Goal: Check status: Check status

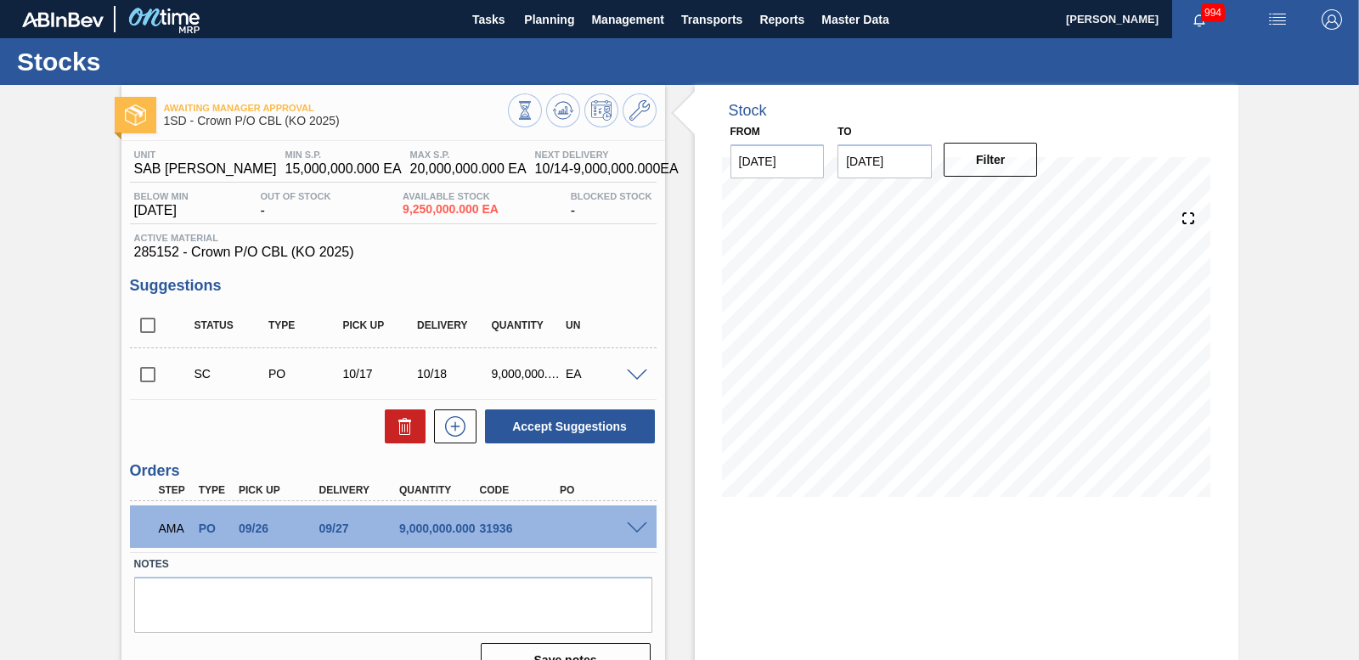
click at [639, 527] on span at bounding box center [637, 528] width 20 height 13
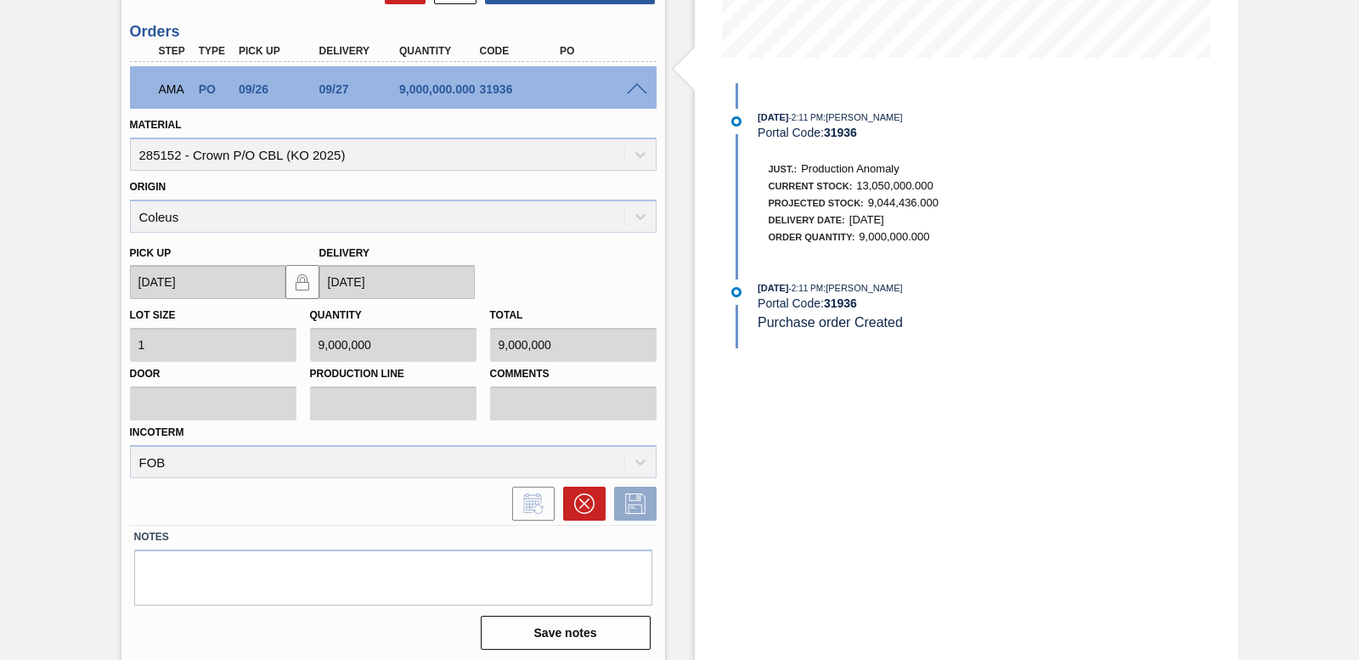
scroll to position [443, 0]
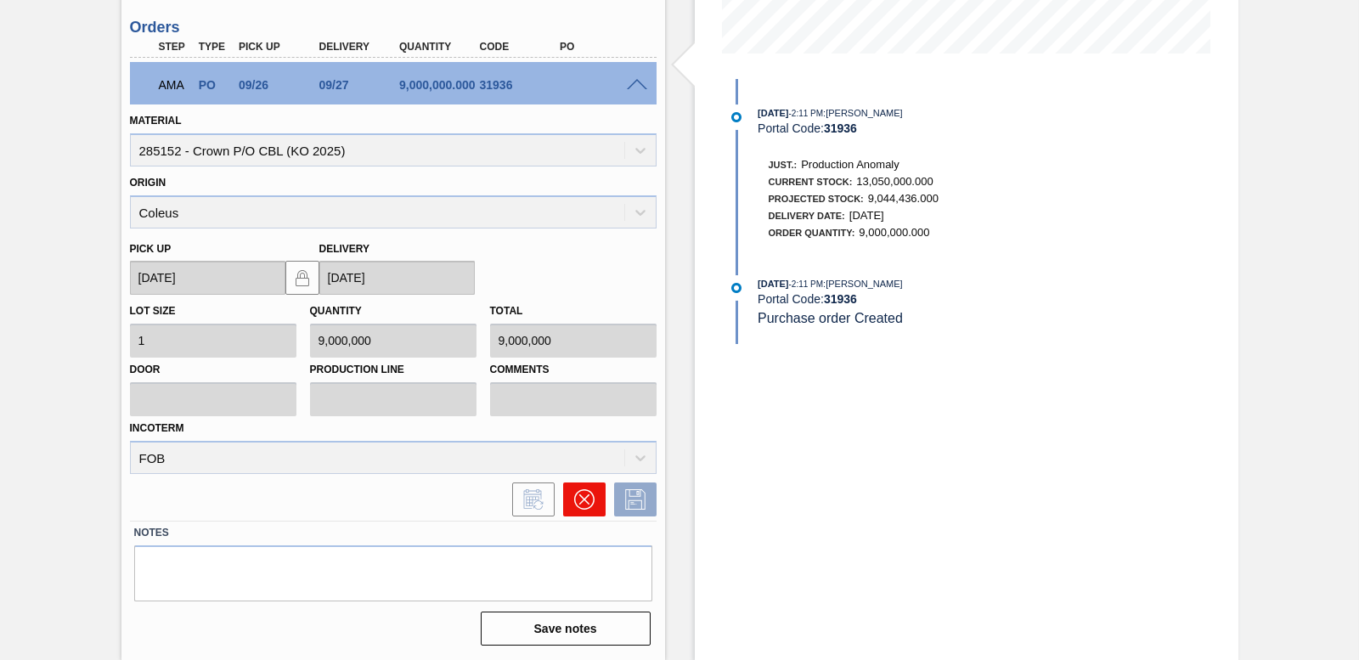
click at [597, 504] on button at bounding box center [584, 500] width 42 height 34
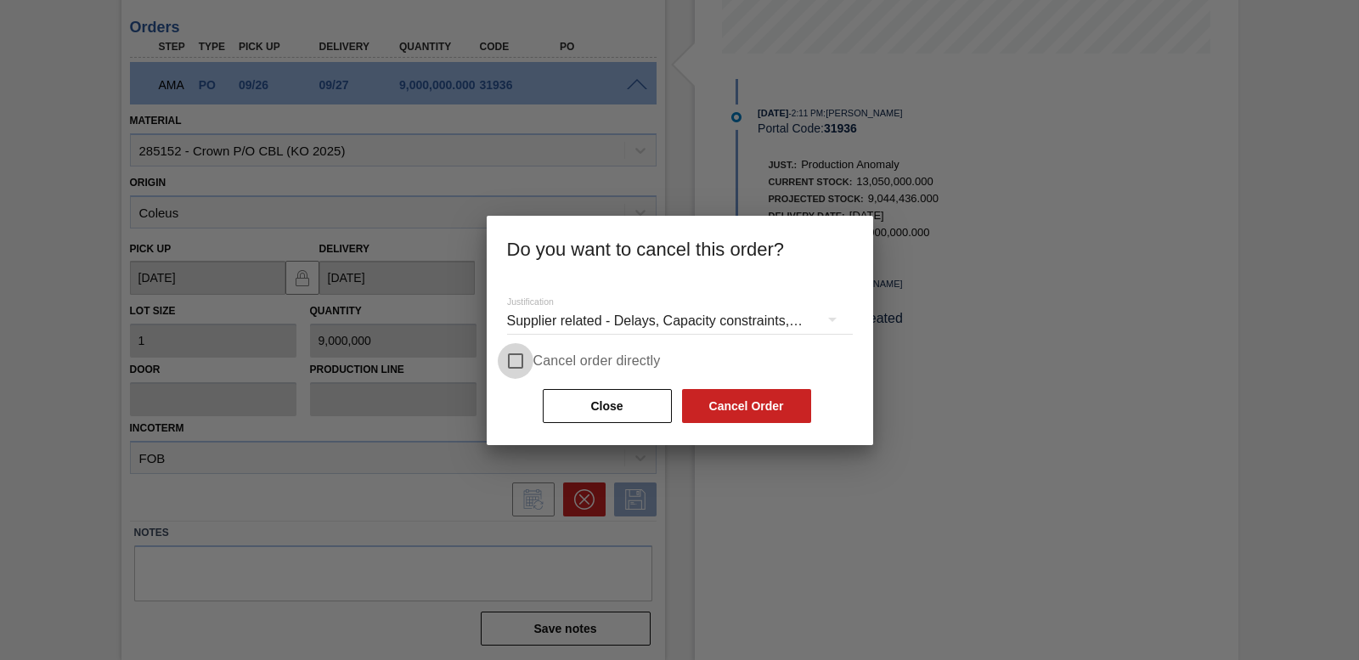
click at [522, 357] on input "Cancel order directly" at bounding box center [516, 361] width 36 height 36
checkbox input "true"
click at [770, 418] on button "Cancel Order" at bounding box center [746, 406] width 129 height 34
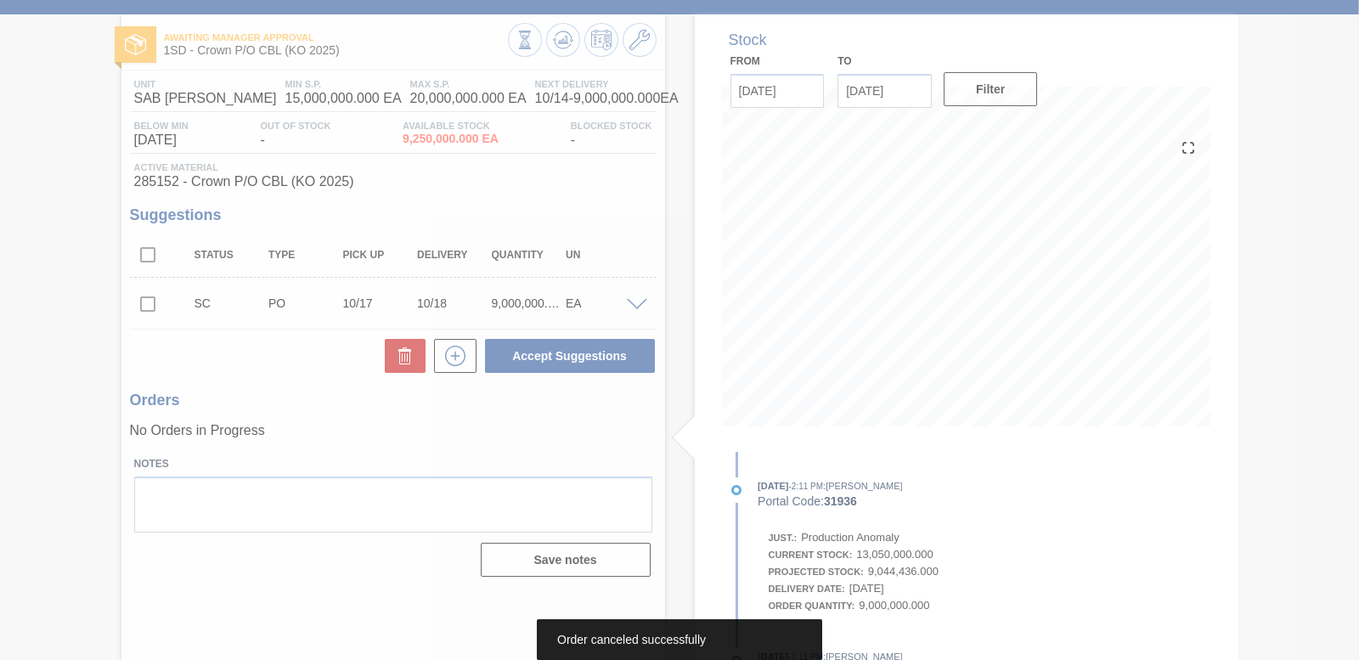
scroll to position [71, 0]
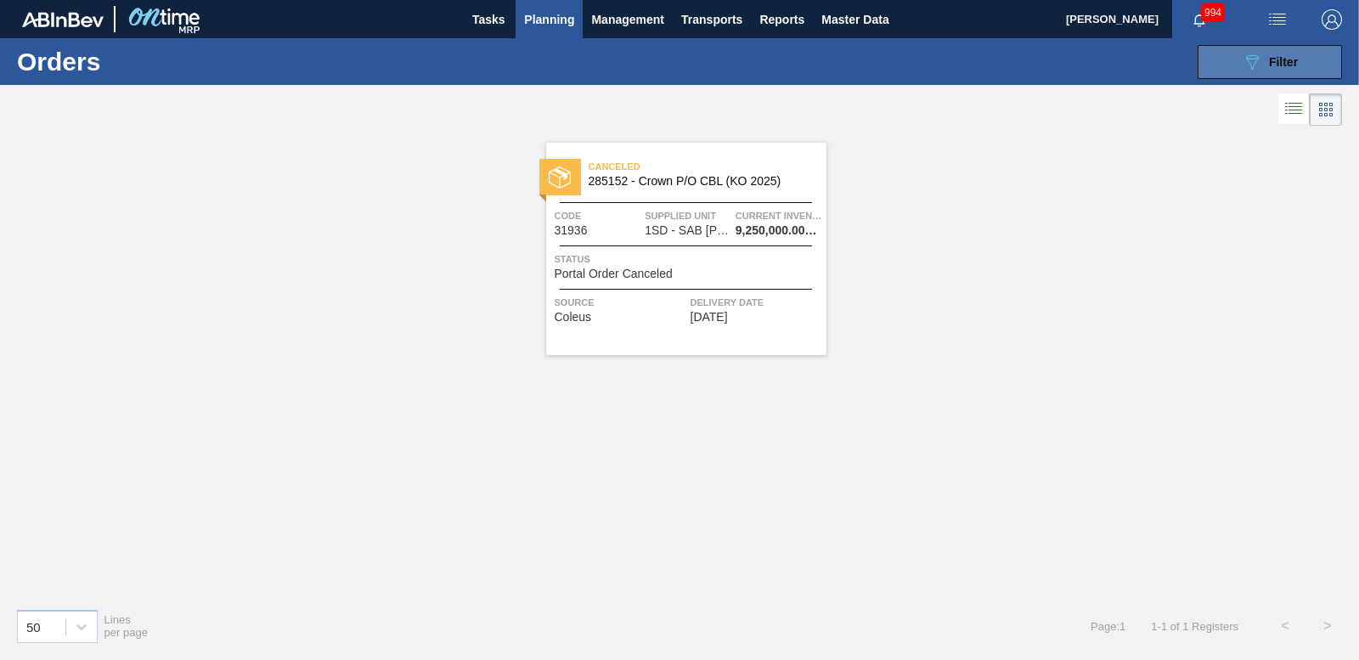
click at [1260, 56] on icon "089F7B8B-B2A5-4AFE-B5C0-19BA573D28AC" at bounding box center [1252, 62] width 20 height 20
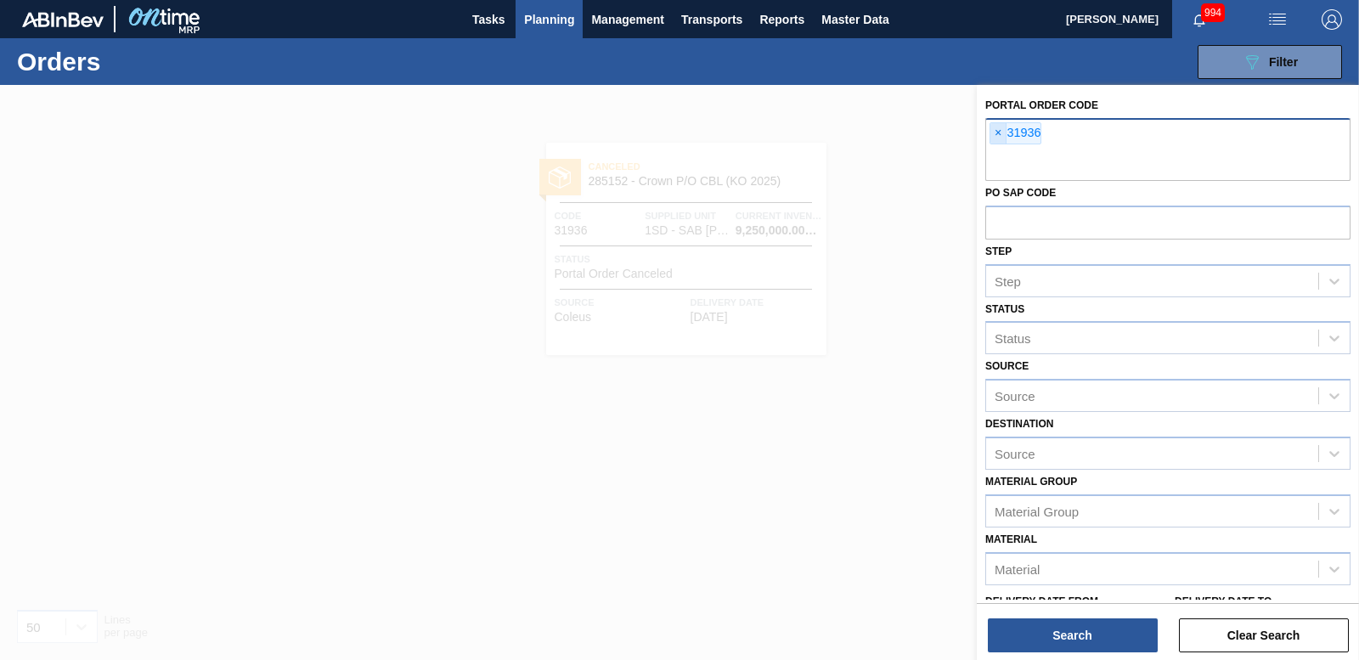
click at [991, 135] on span "×" at bounding box center [999, 133] width 16 height 20
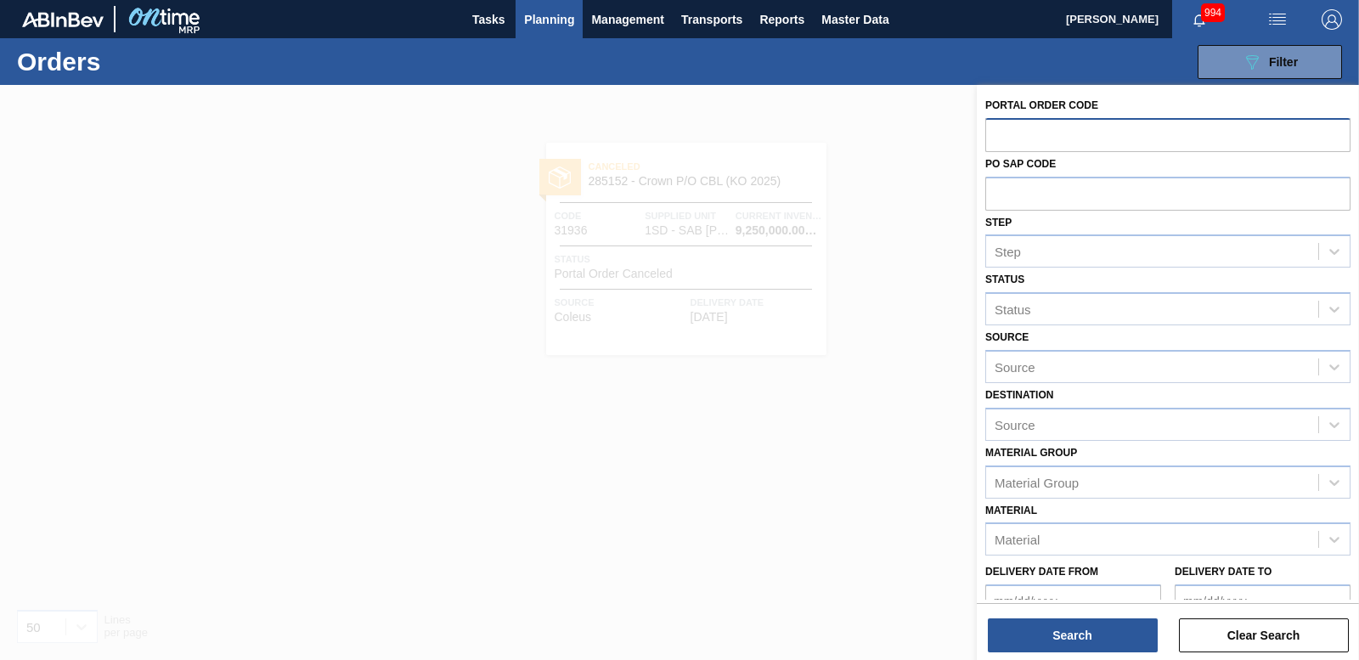
paste input "32697"
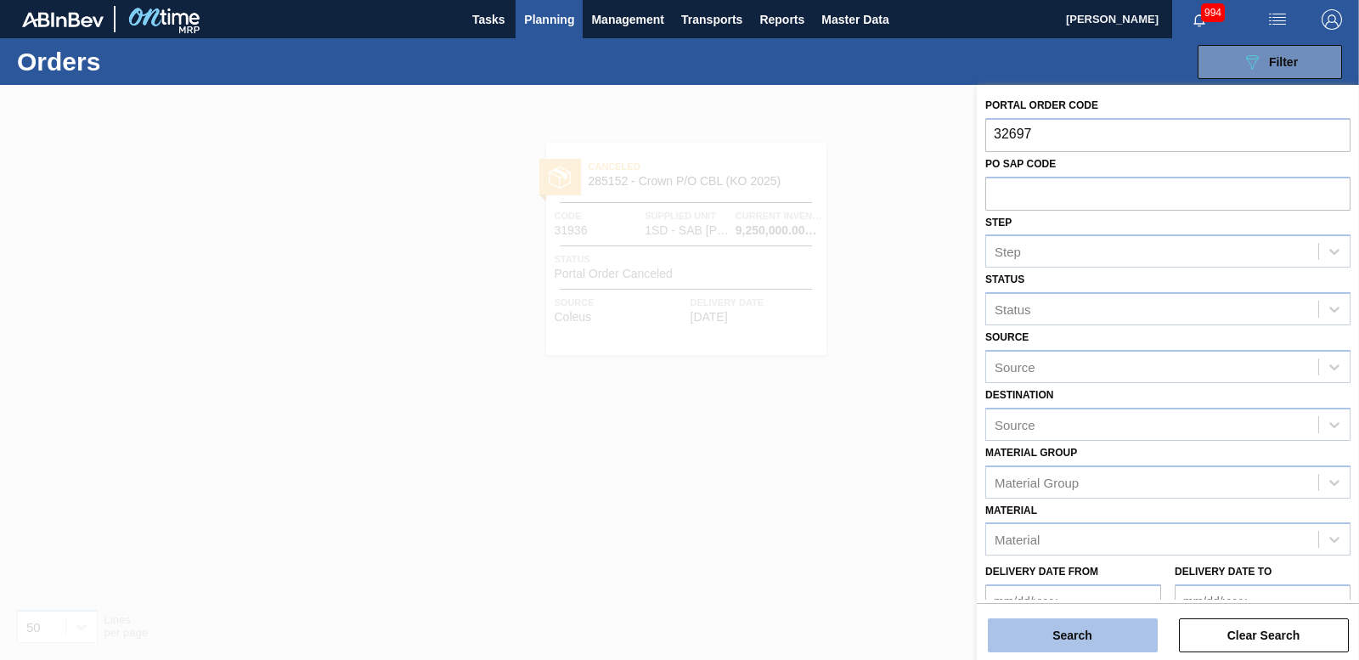
type input "32697"
click at [1114, 639] on button "Search" at bounding box center [1073, 635] width 170 height 34
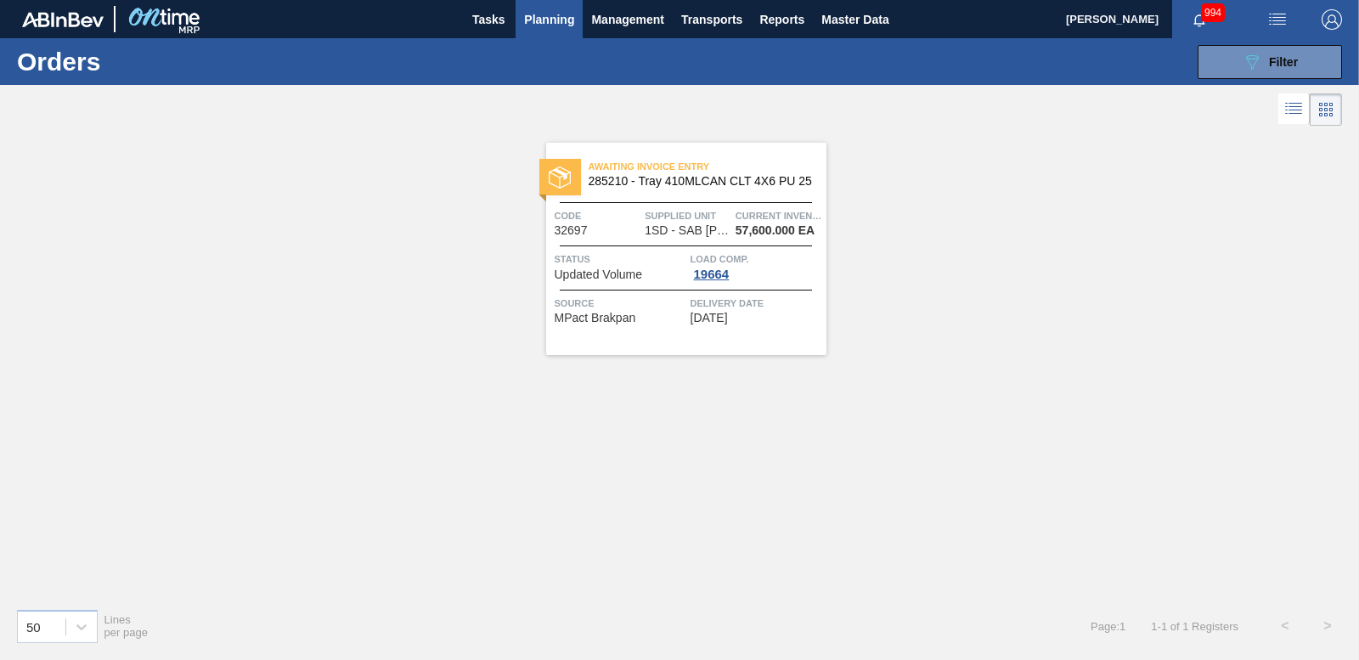
click at [610, 266] on span "Status" at bounding box center [621, 259] width 132 height 17
click at [551, 162] on div at bounding box center [560, 177] width 42 height 37
click at [1269, 64] on span "Filter" at bounding box center [1283, 62] width 29 height 14
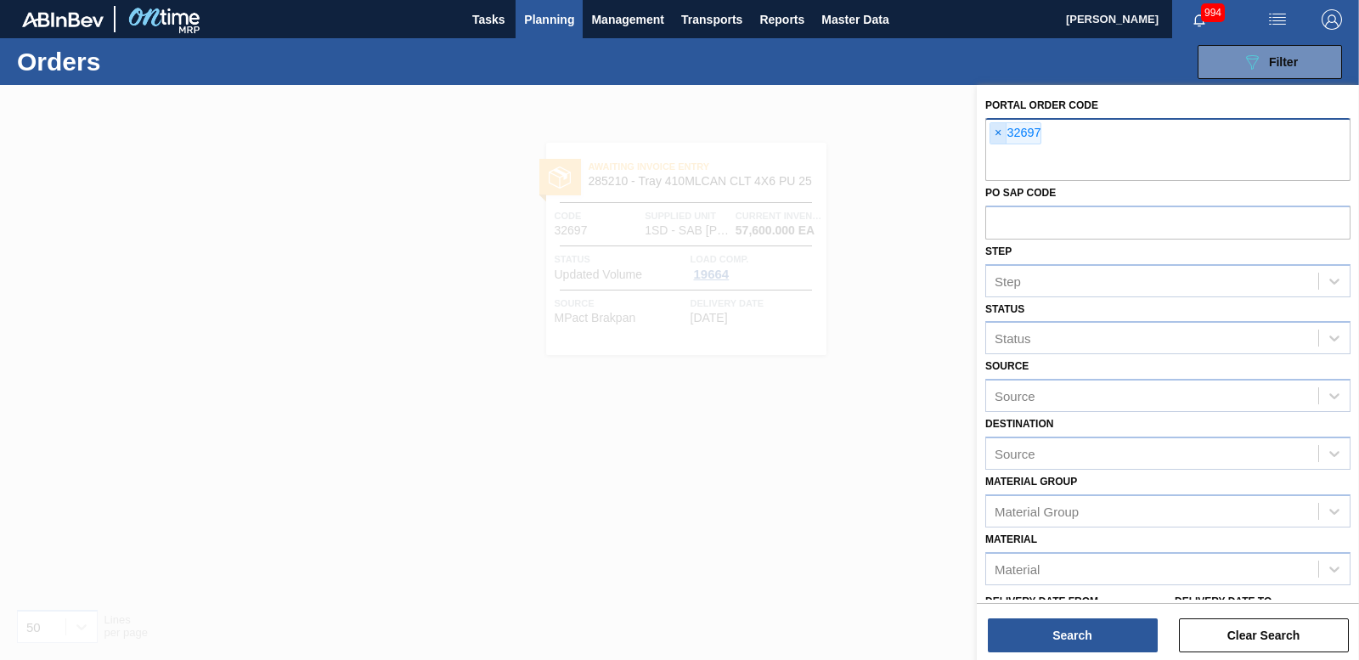
click at [1002, 132] on span "×" at bounding box center [999, 133] width 16 height 20
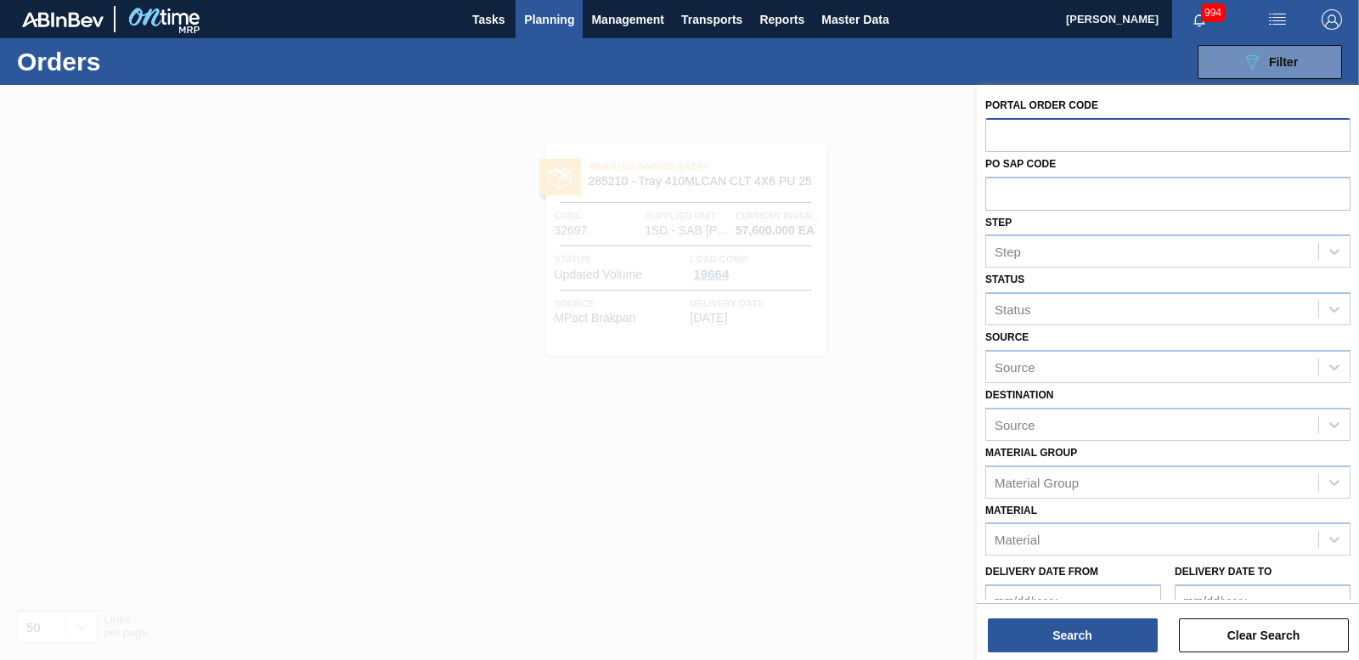
paste input "32710"
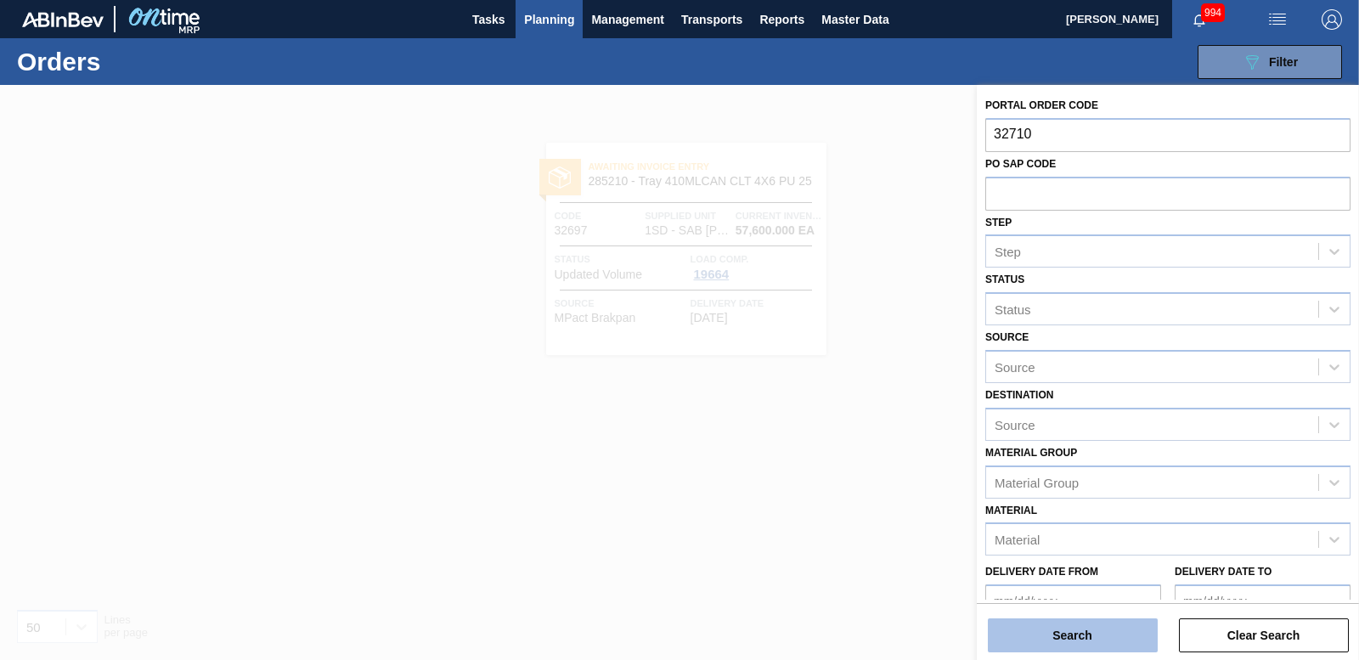
type input "32710"
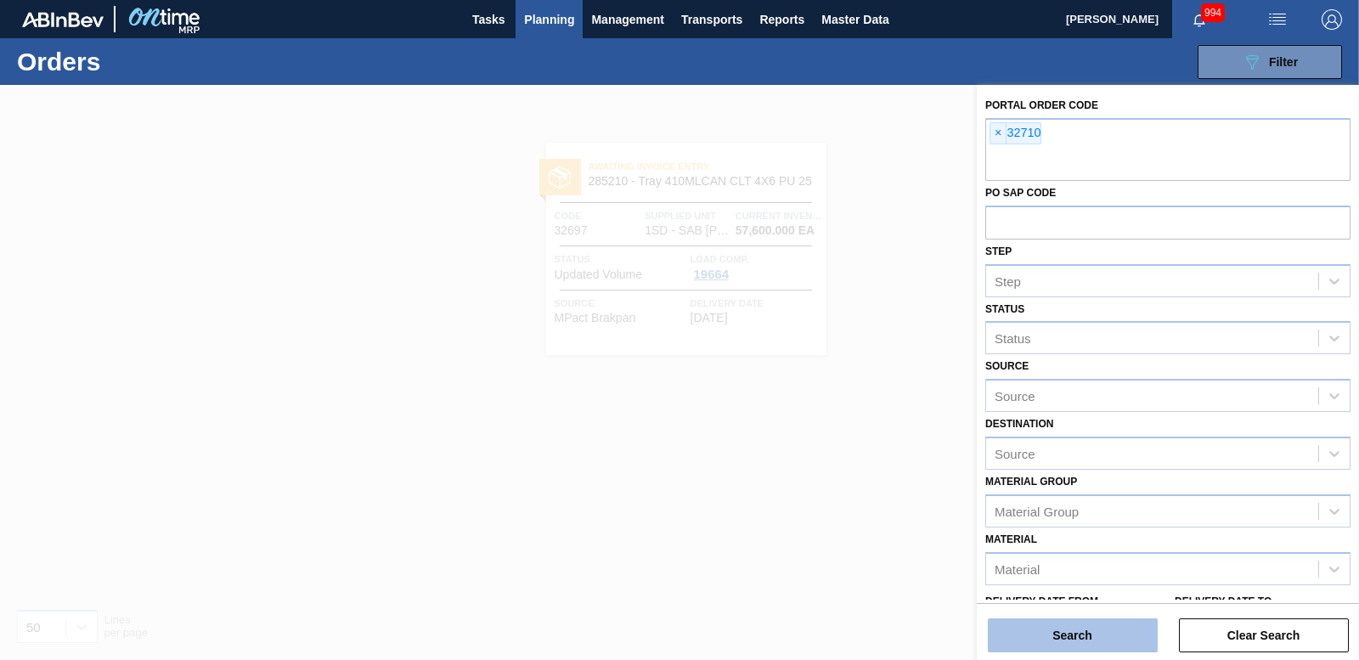
click at [1054, 646] on button "Search" at bounding box center [1073, 635] width 170 height 34
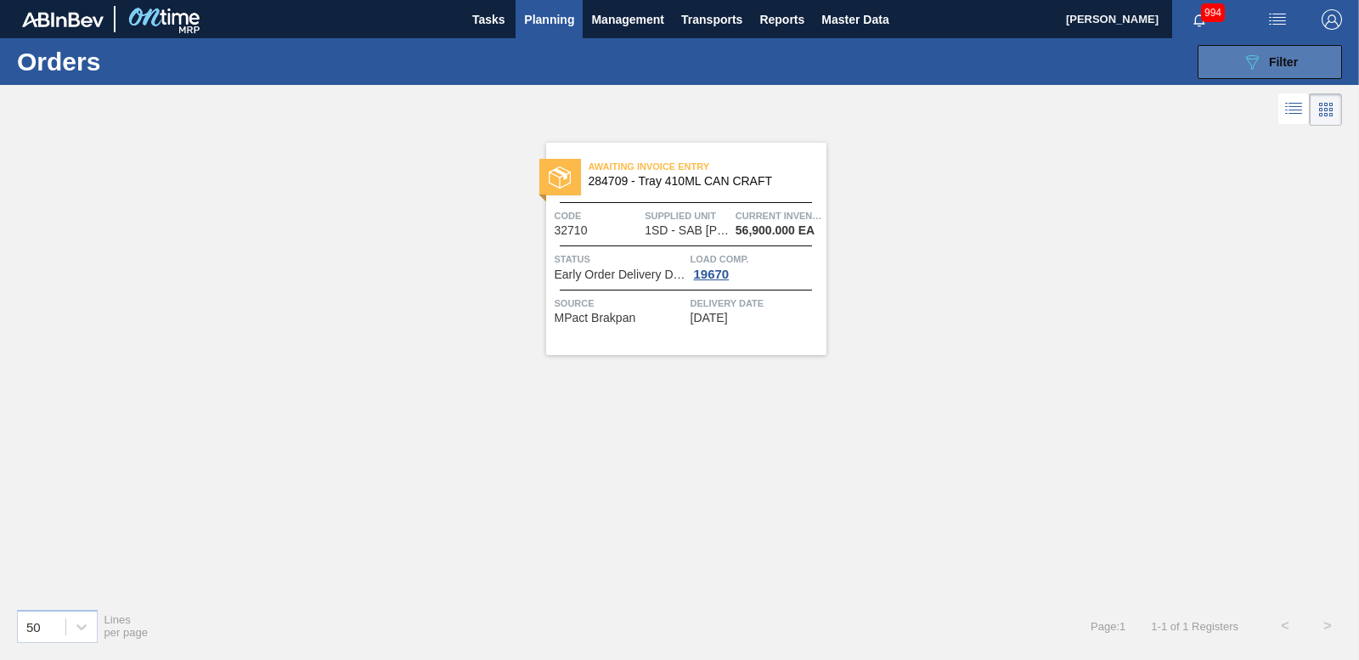
click at [1234, 45] on button "089F7B8B-B2A5-4AFE-B5C0-19BA573D28AC Filter" at bounding box center [1270, 62] width 144 height 34
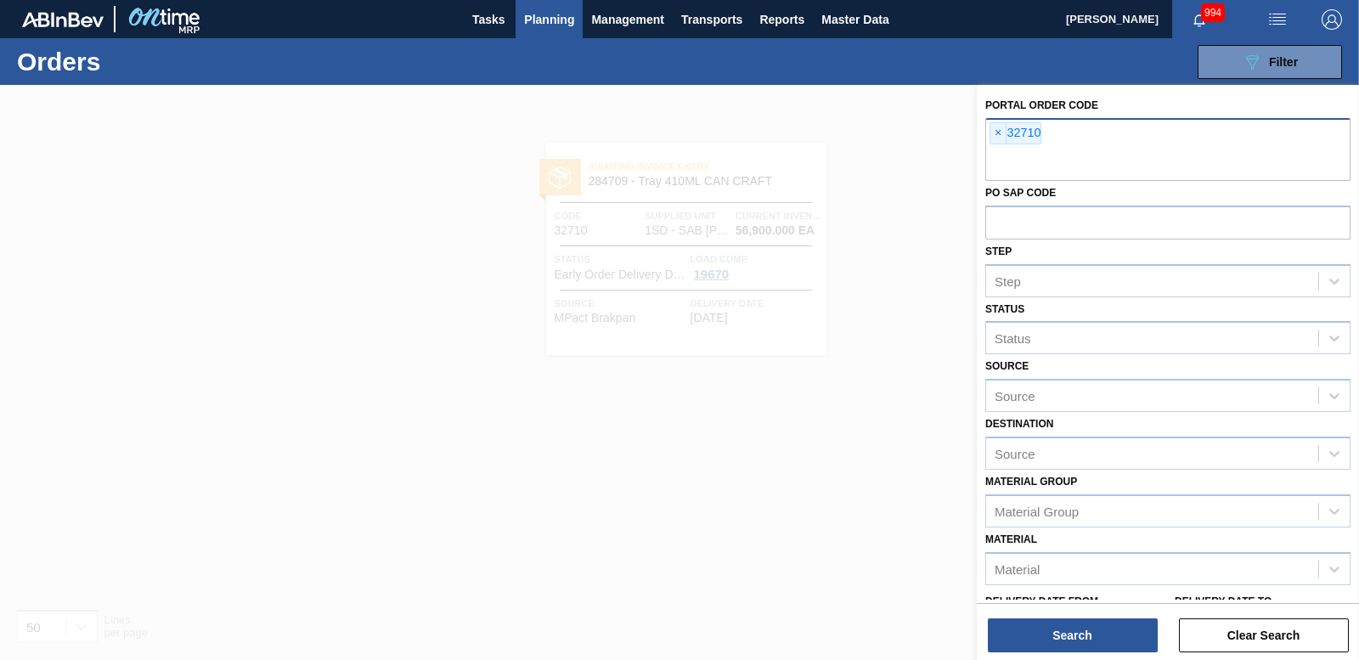
click at [989, 138] on div "× 32710" at bounding box center [1167, 149] width 365 height 63
click at [991, 133] on span "×" at bounding box center [999, 133] width 16 height 20
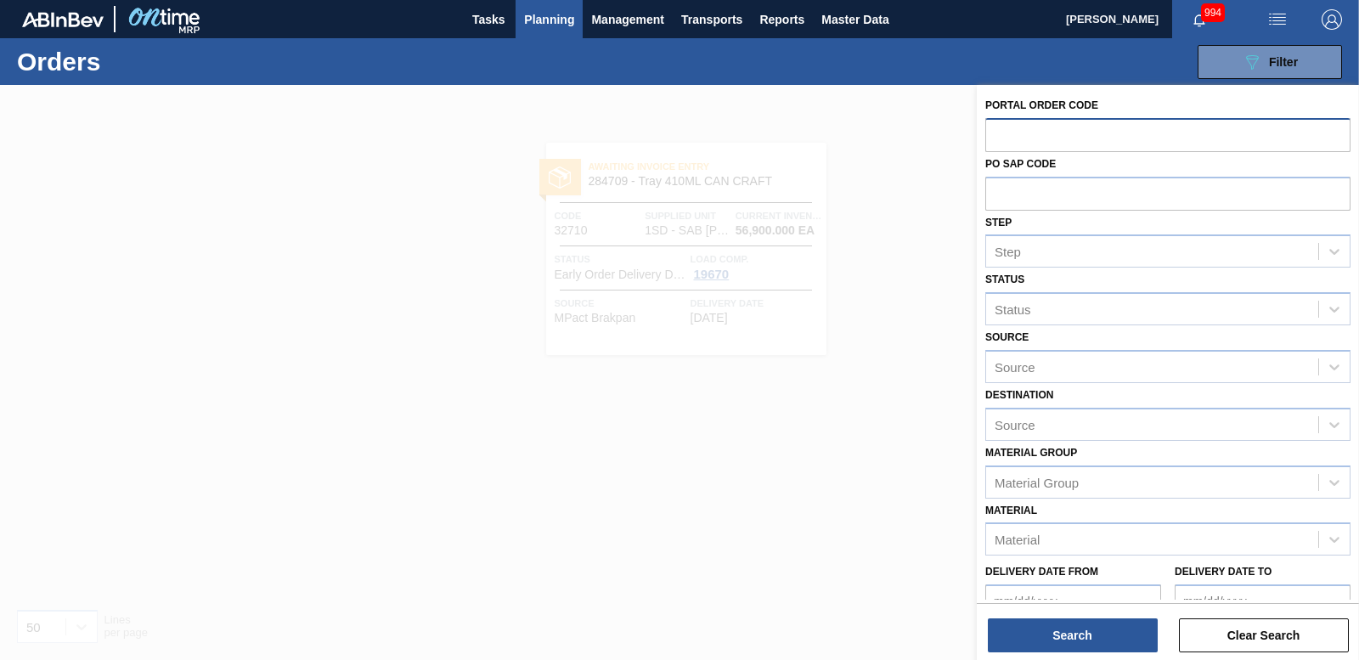
paste input "32693"
type input "32693"
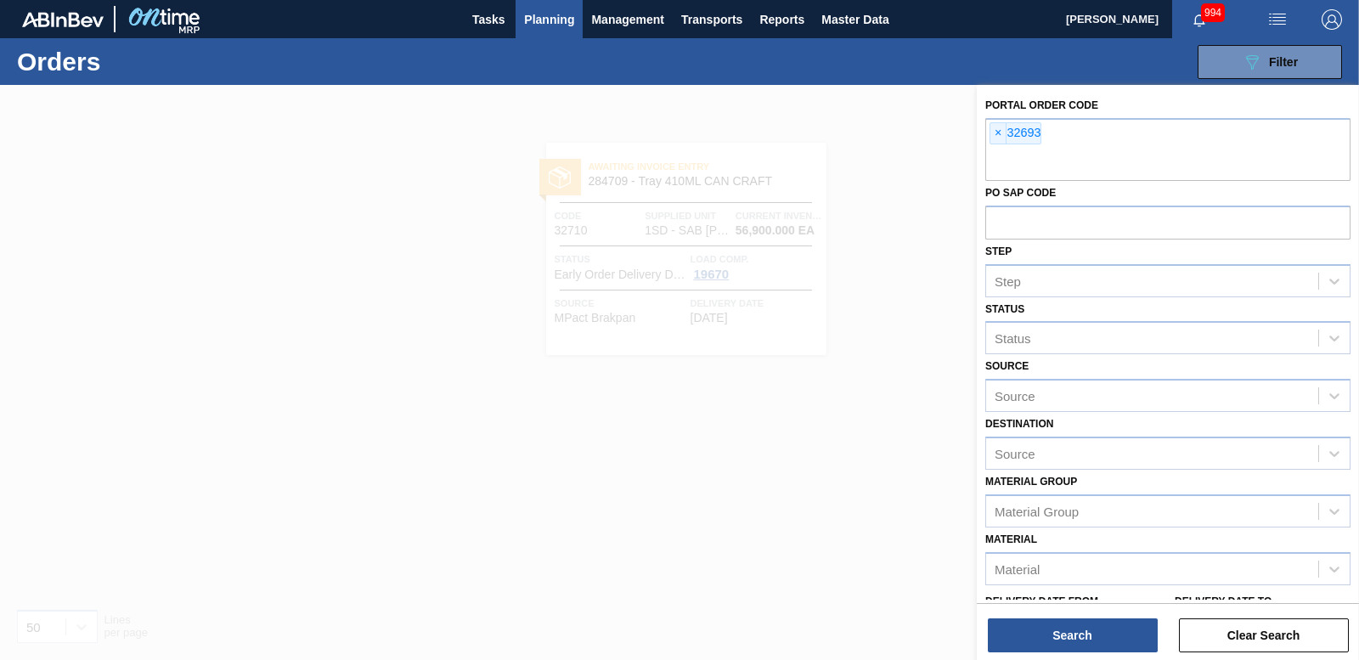
click at [1081, 652] on div "Portal Order Code × 32693 PO SAP Code Step Step Status Status Source Source Des…" at bounding box center [1168, 374] width 382 height 579
click at [1086, 641] on button "Search" at bounding box center [1073, 635] width 170 height 34
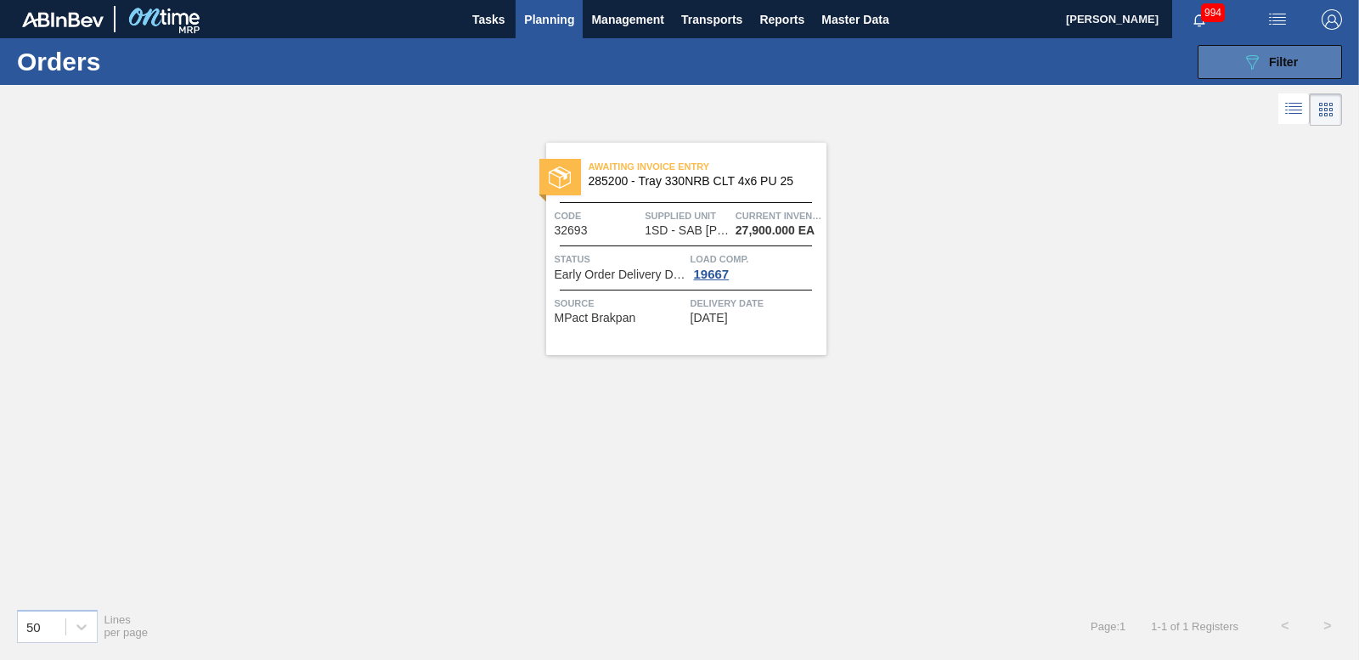
click at [1230, 48] on button "089F7B8B-B2A5-4AFE-B5C0-19BA573D28AC Filter" at bounding box center [1270, 62] width 144 height 34
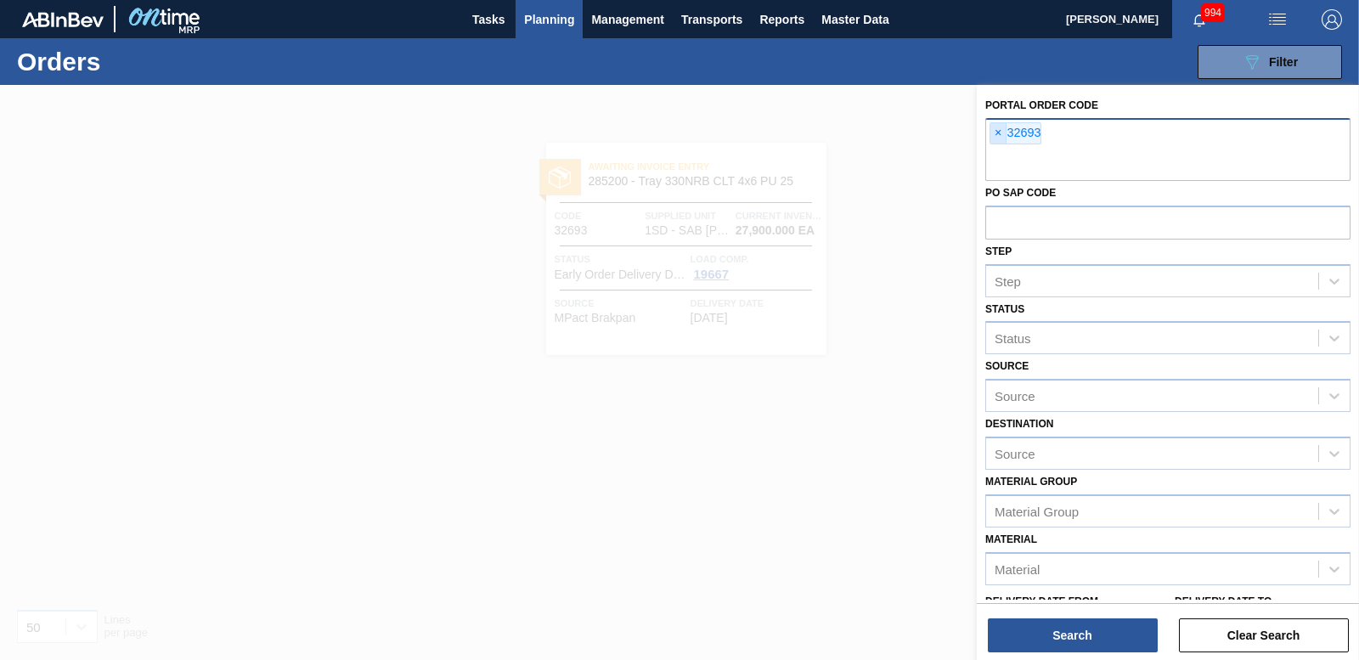
click at [995, 133] on span "×" at bounding box center [999, 133] width 16 height 20
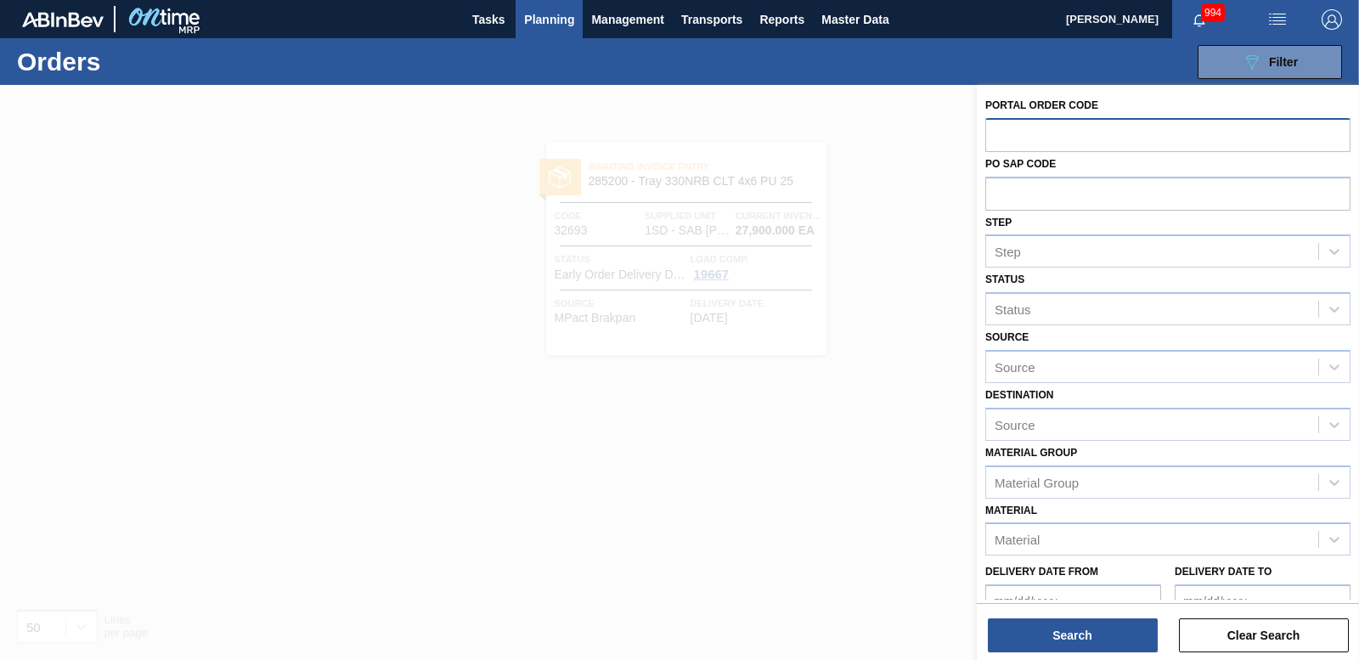
paste input "32694"
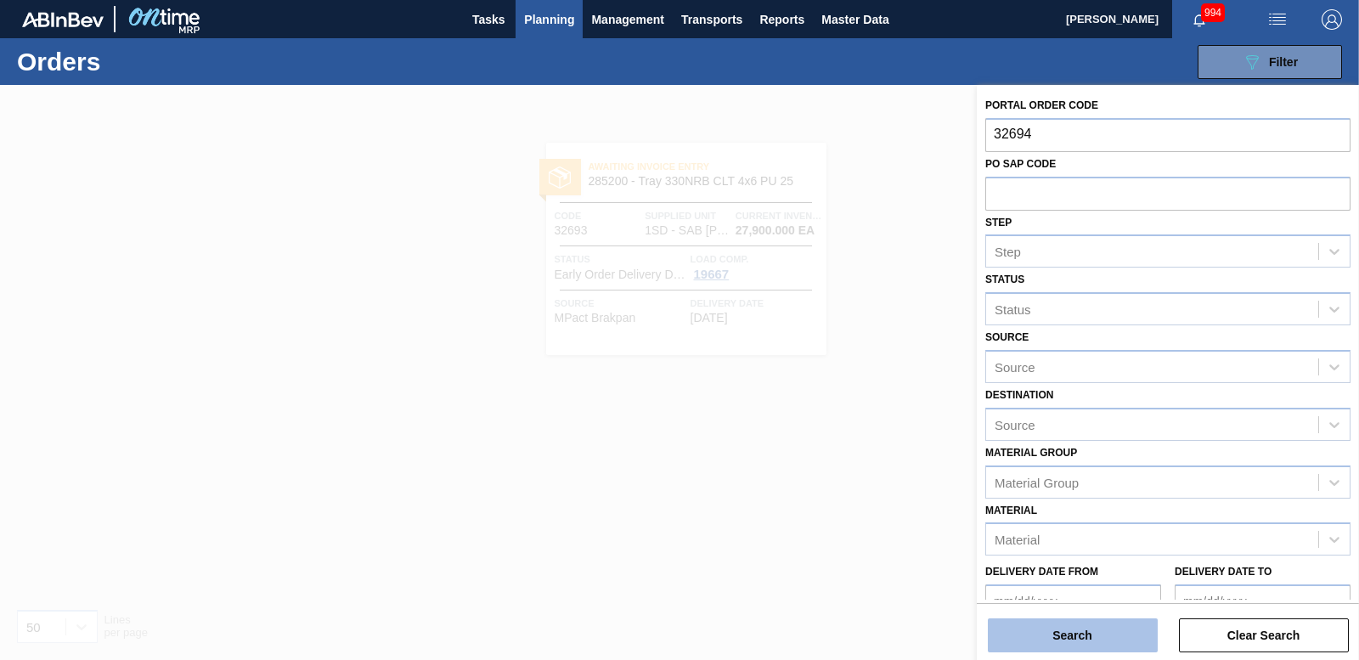
type input "32694"
click at [1077, 624] on button "Search" at bounding box center [1073, 635] width 170 height 34
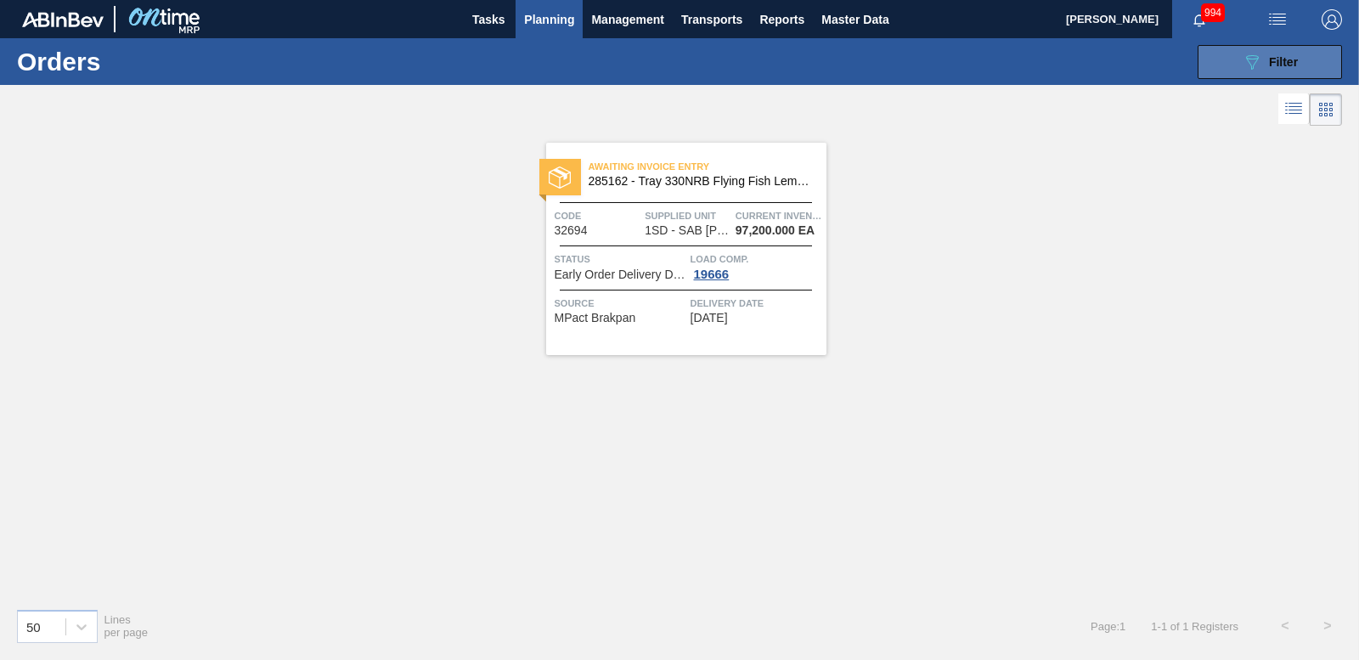
click at [1217, 63] on button "089F7B8B-B2A5-4AFE-B5C0-19BA573D28AC Filter" at bounding box center [1270, 62] width 144 height 34
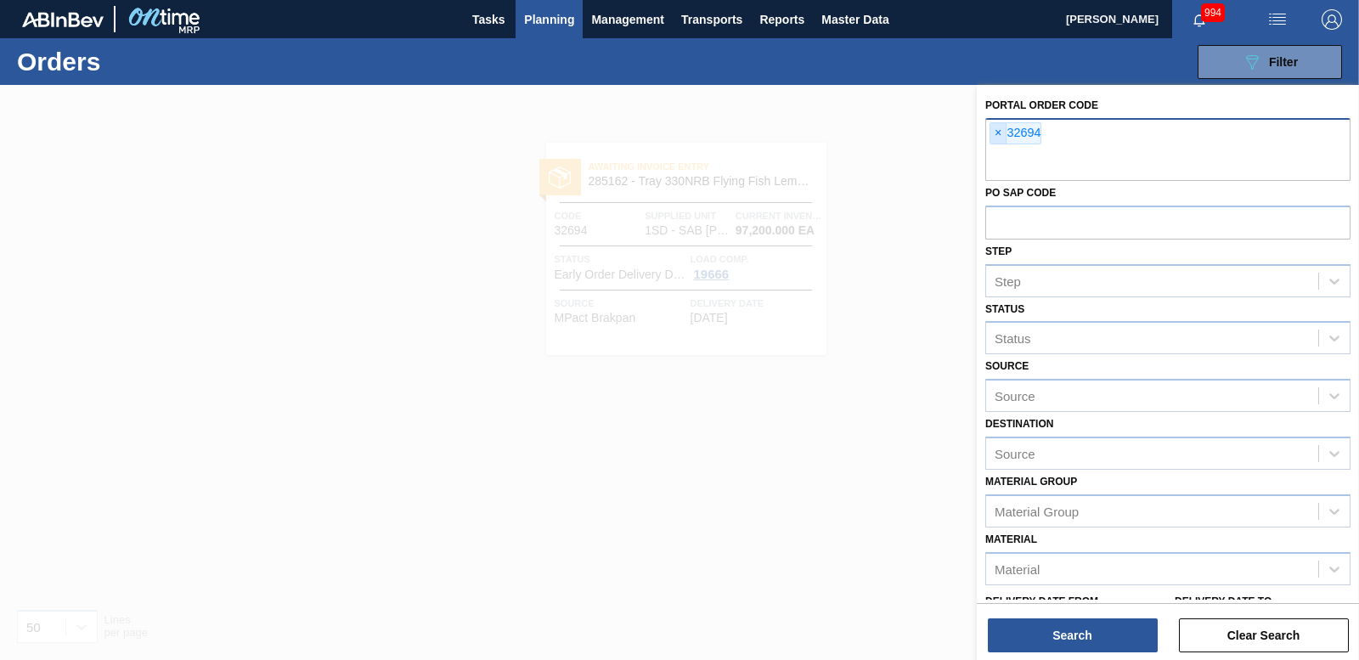
click at [999, 130] on span "×" at bounding box center [999, 133] width 16 height 20
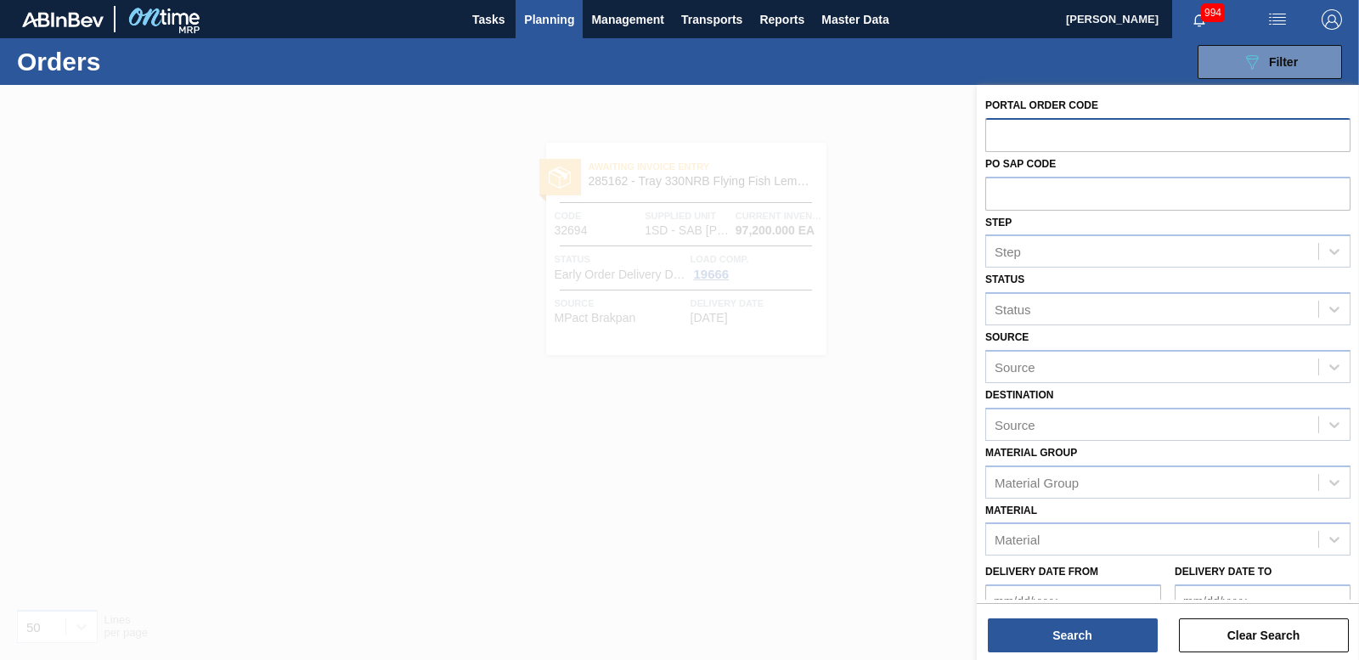
paste input "32698"
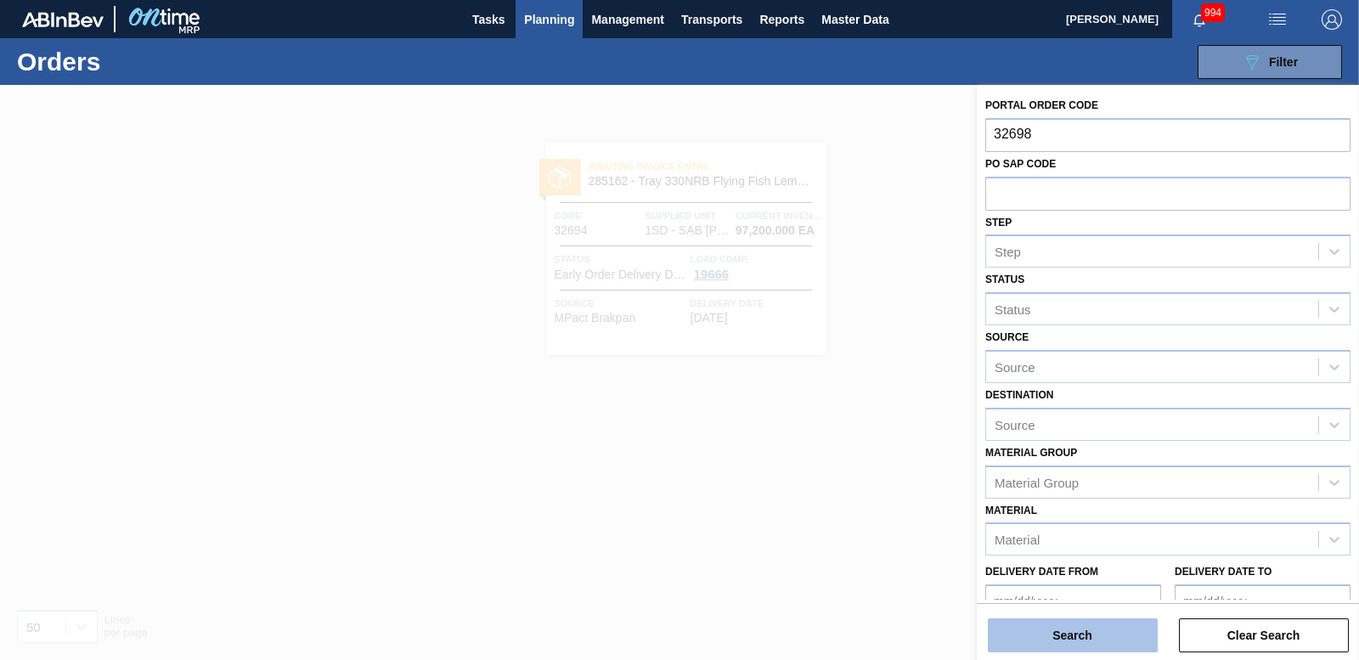
type input "32698"
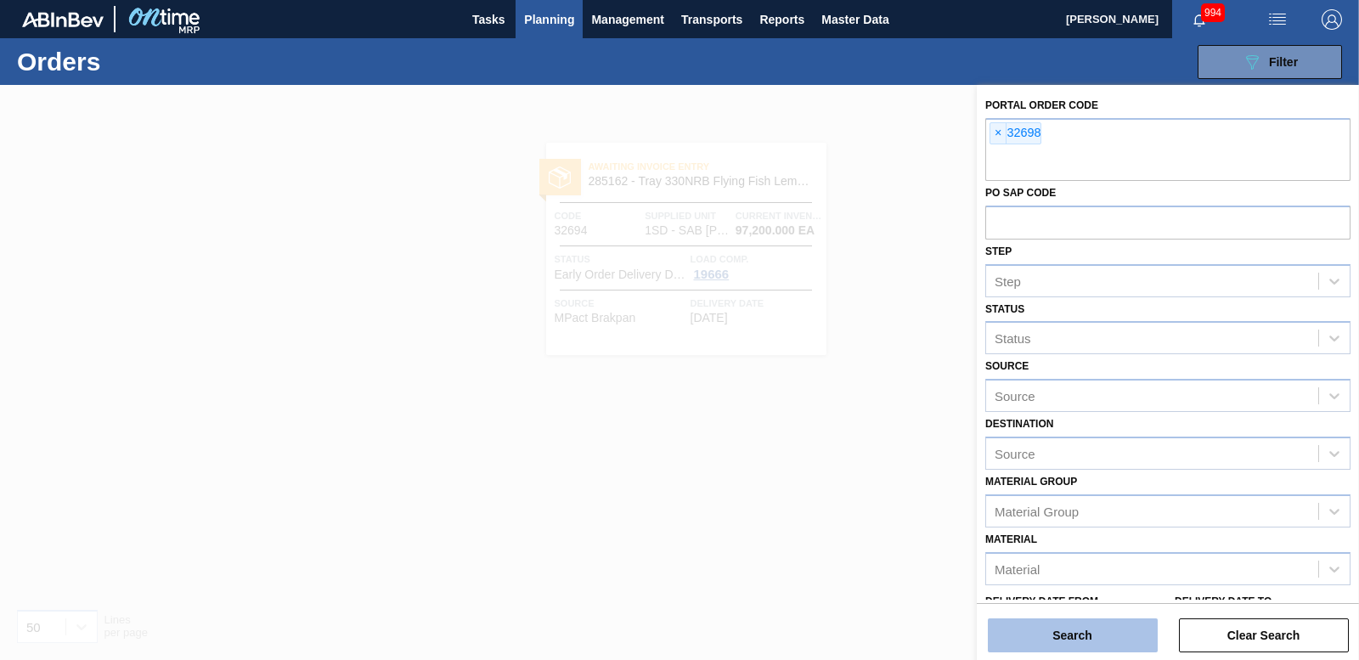
click at [1044, 651] on button "Search" at bounding box center [1073, 635] width 170 height 34
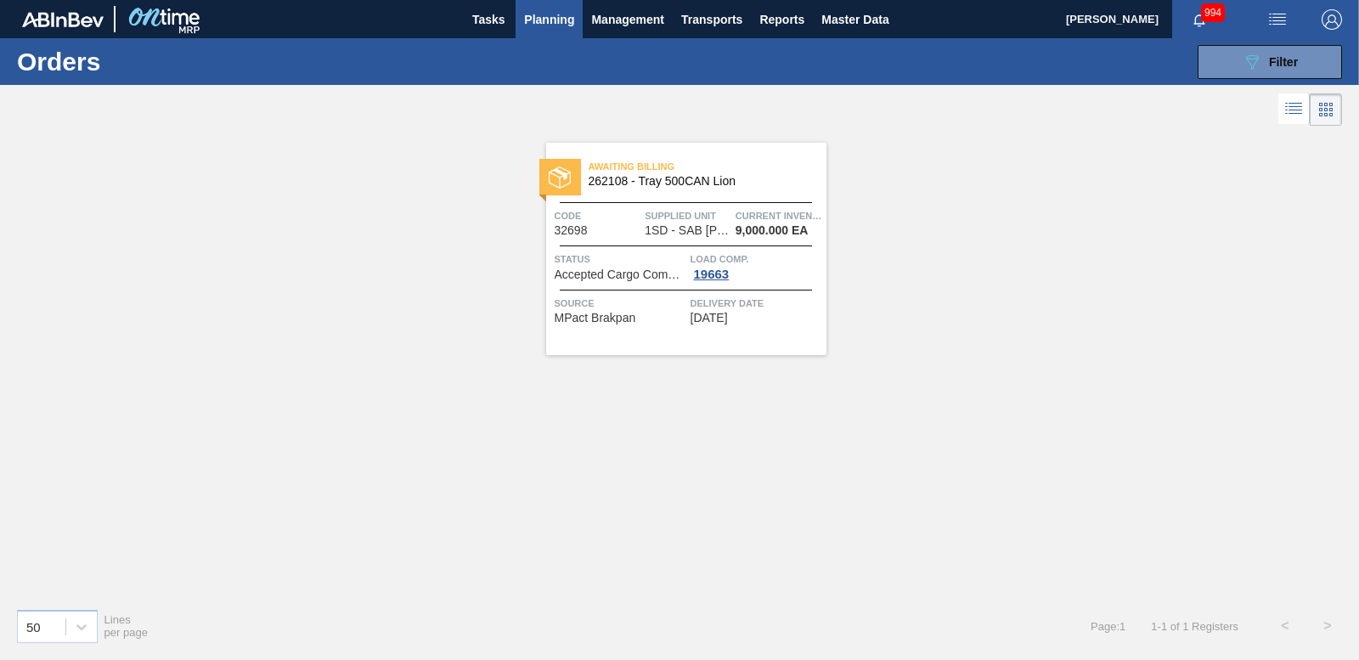
click at [584, 176] on div "Awaiting Billing 262108 - Tray 500CAN Lion" at bounding box center [686, 170] width 280 height 30
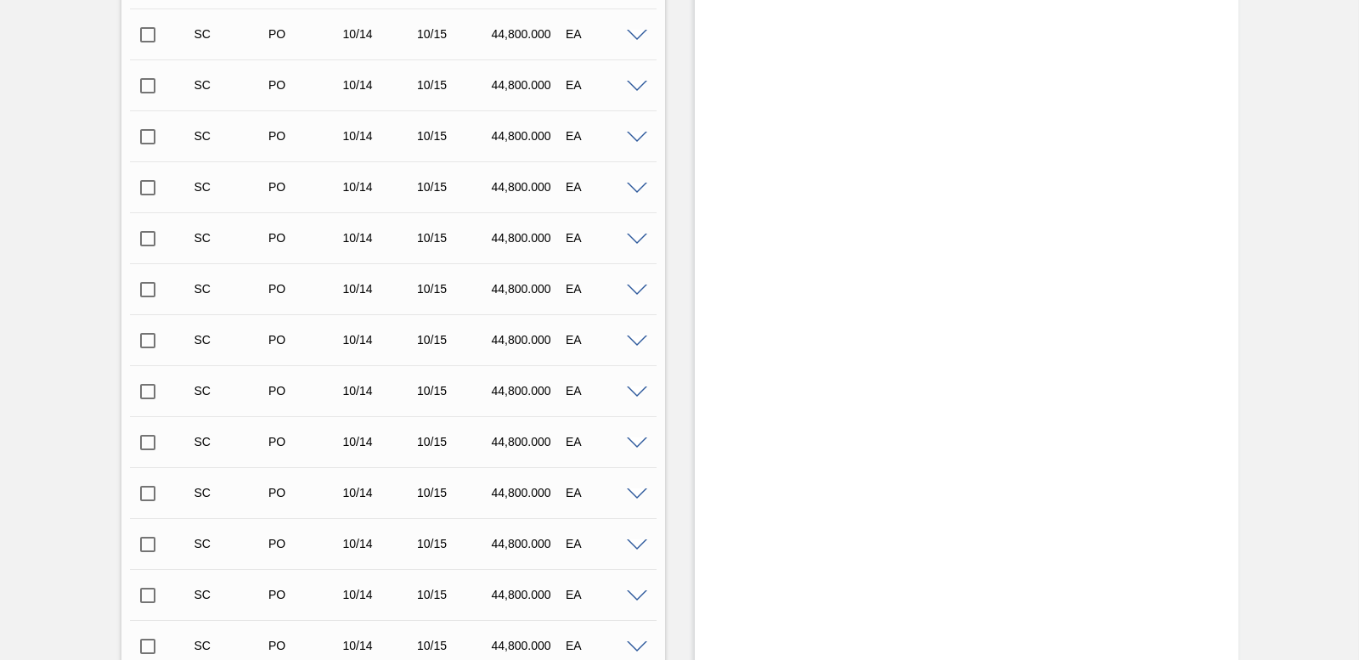
scroll to position [1051, 0]
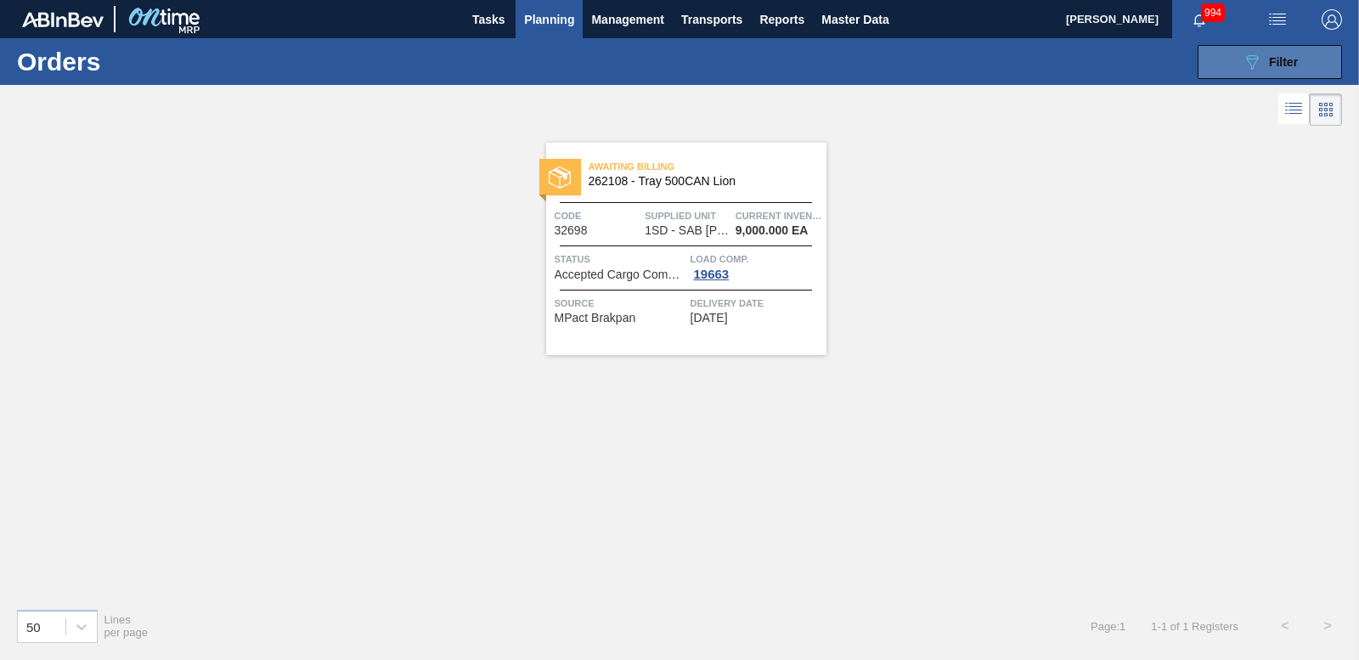
click at [1296, 50] on button "089F7B8B-B2A5-4AFE-B5C0-19BA573D28AC Filter" at bounding box center [1270, 62] width 144 height 34
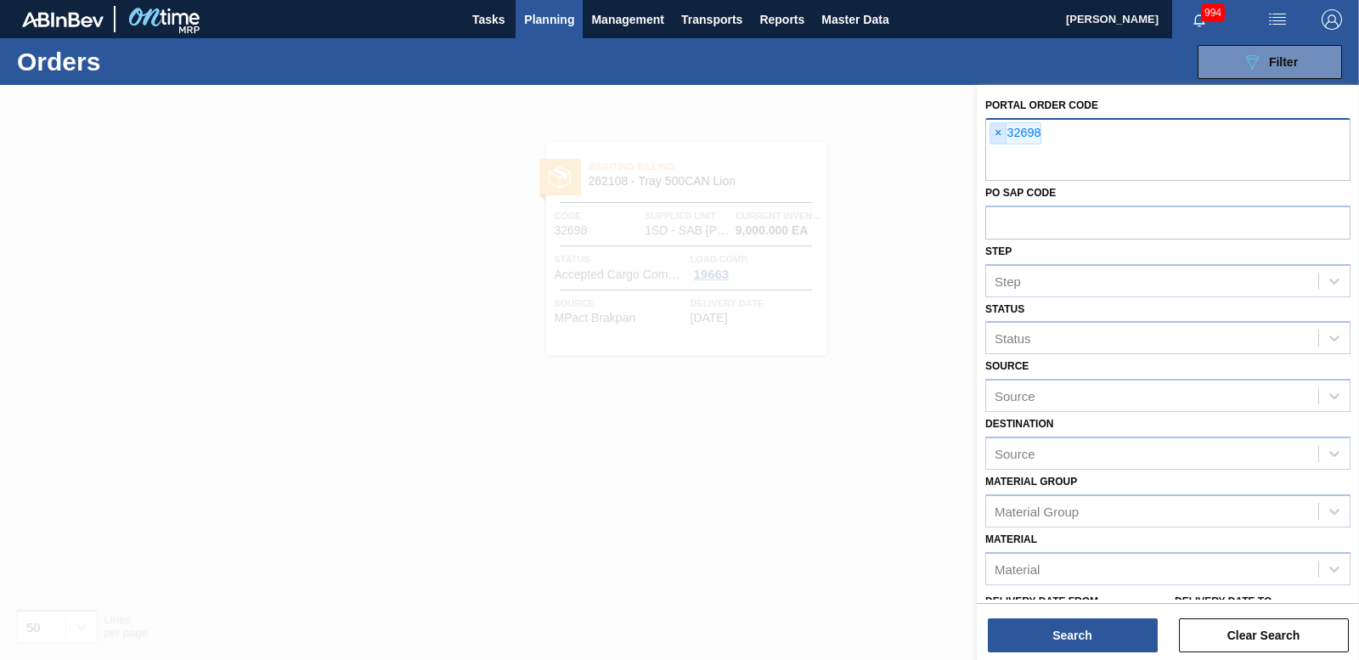
click at [991, 128] on span "×" at bounding box center [999, 133] width 16 height 20
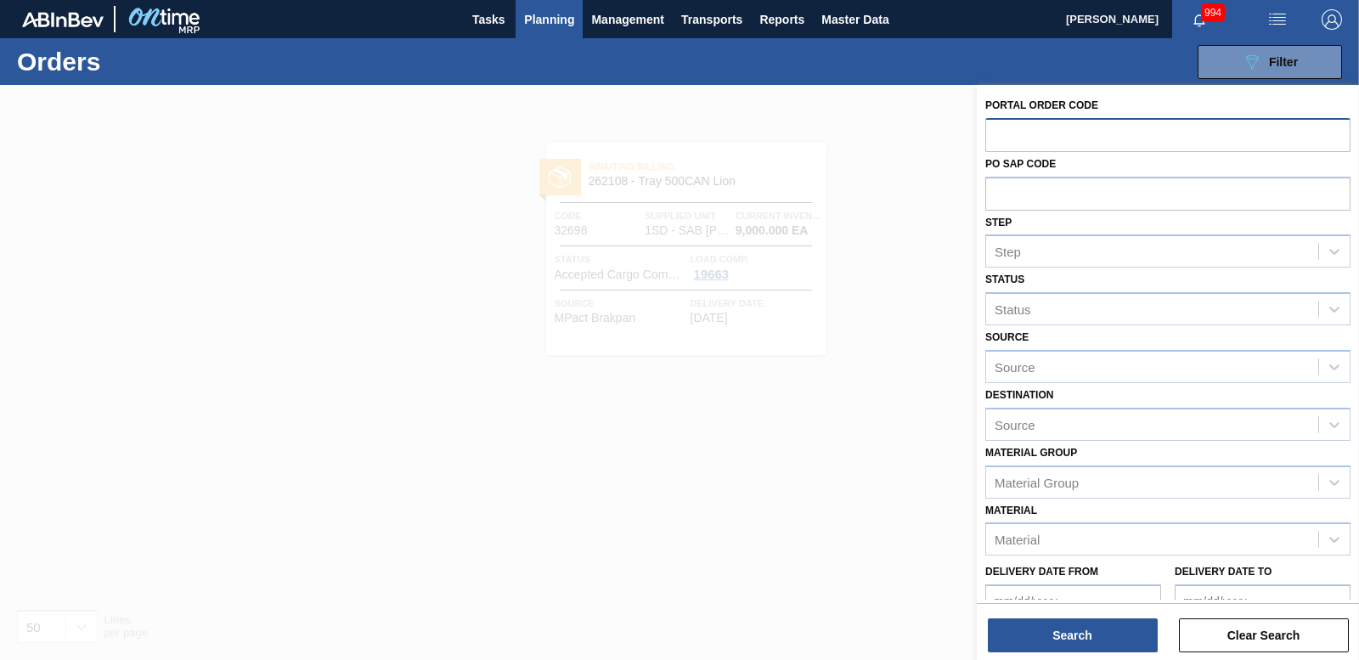
paste input "32694"
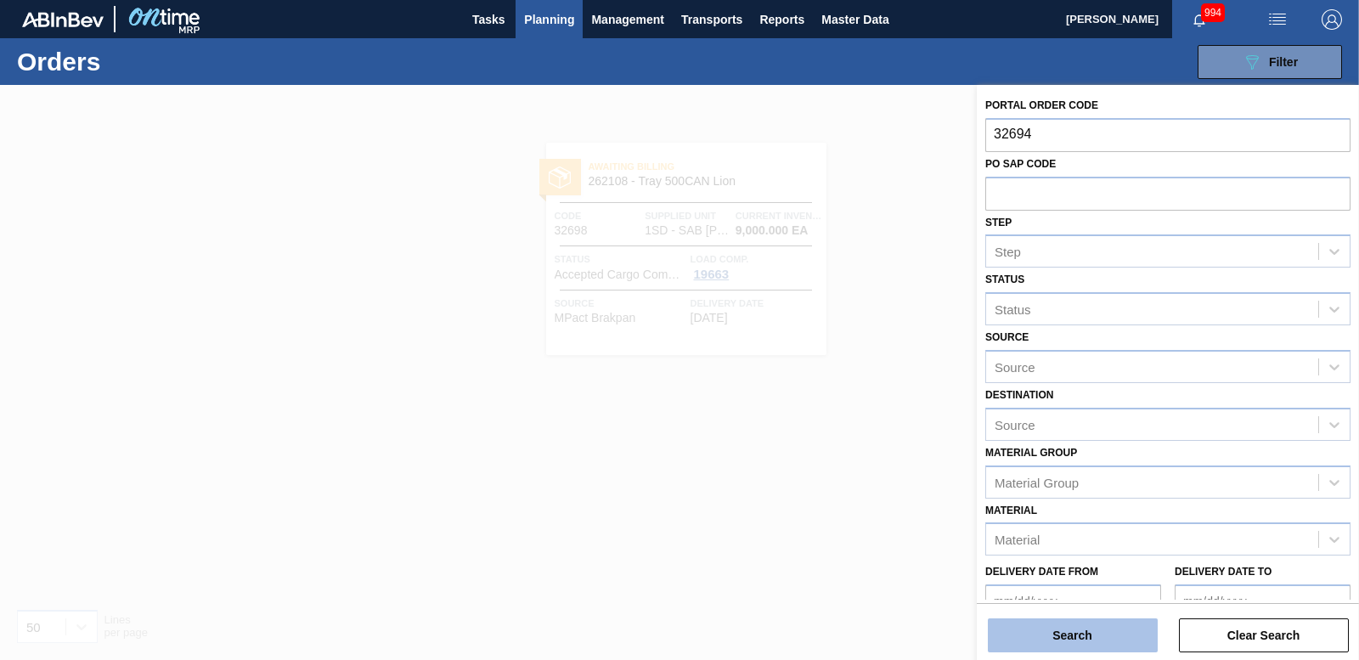
type input "32694"
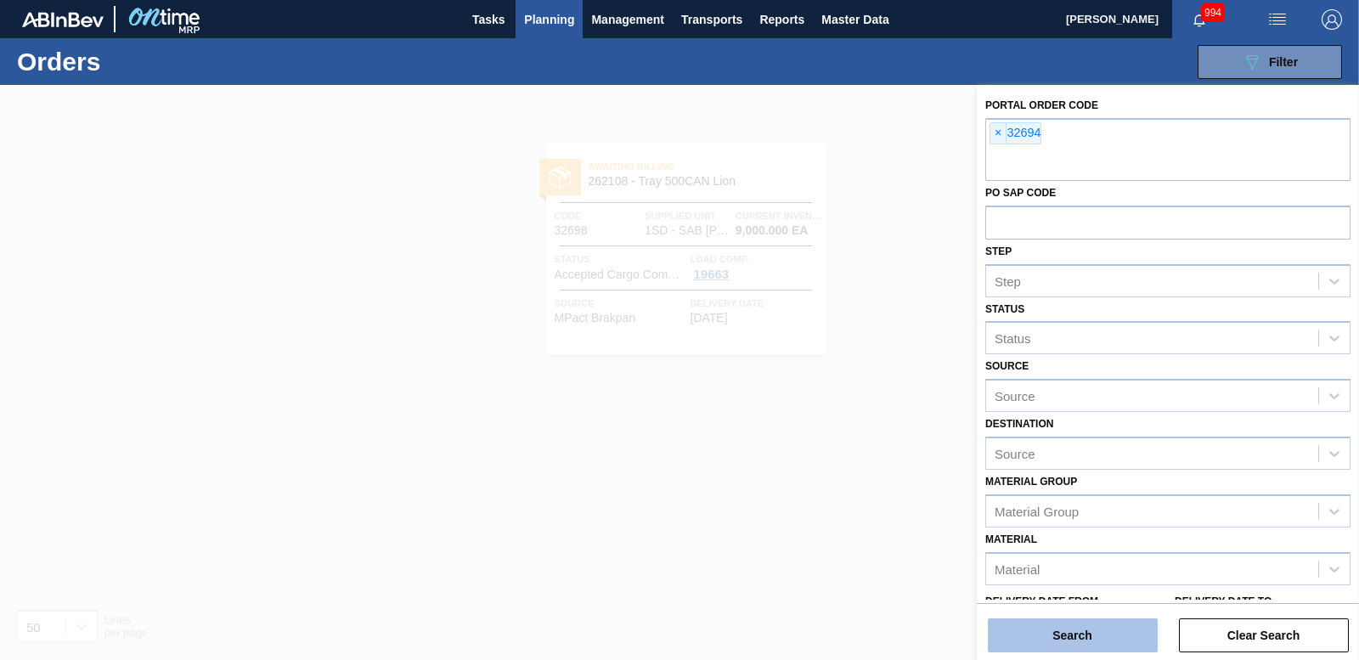
click at [1083, 648] on button "Search" at bounding box center [1073, 635] width 170 height 34
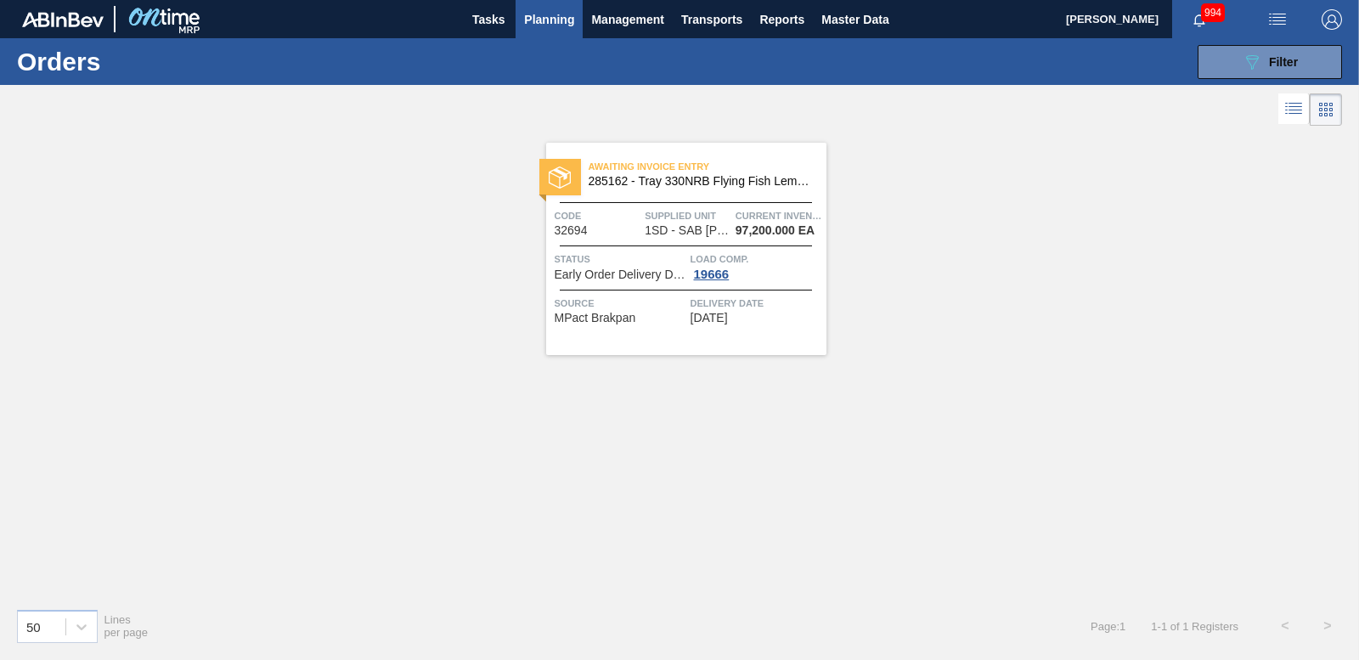
click at [567, 185] on img at bounding box center [560, 178] width 22 height 22
click at [1236, 68] on button "089F7B8B-B2A5-4AFE-B5C0-19BA573D28AC Filter" at bounding box center [1270, 62] width 144 height 34
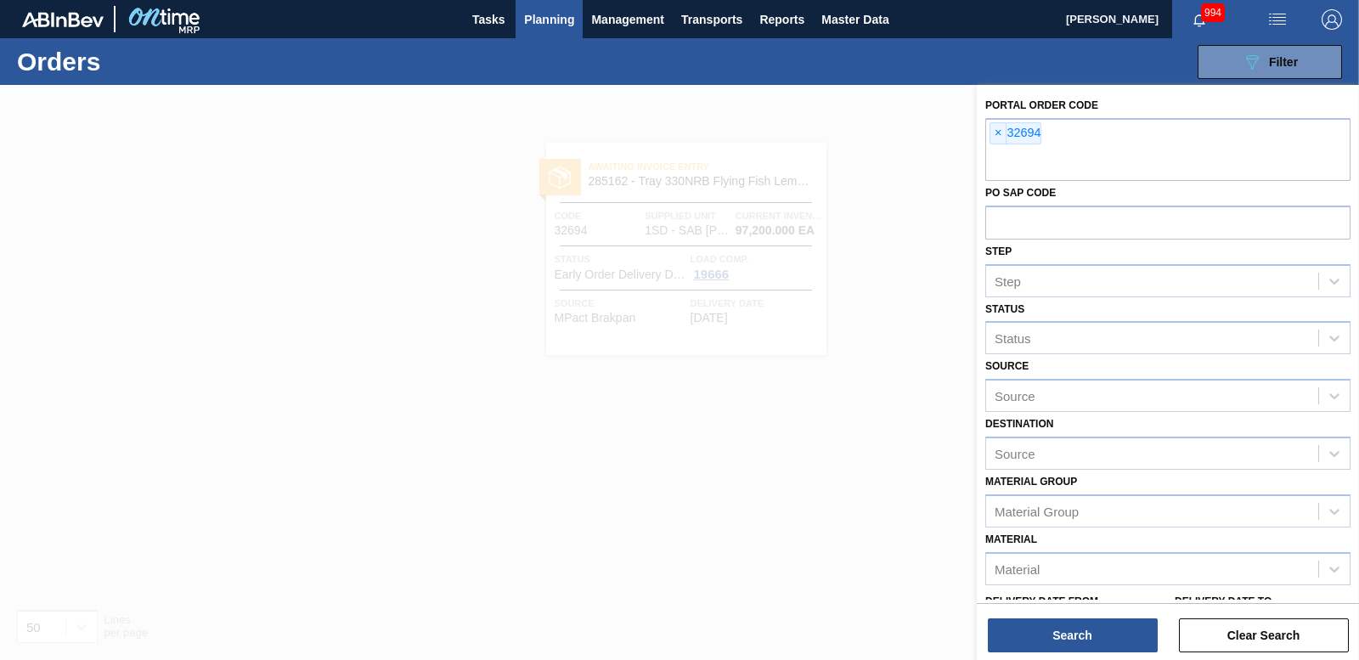
drag, startPoint x: 992, startPoint y: 131, endPoint x: 933, endPoint y: 112, distance: 62.3
click at [991, 131] on span "×" at bounding box center [999, 133] width 16 height 20
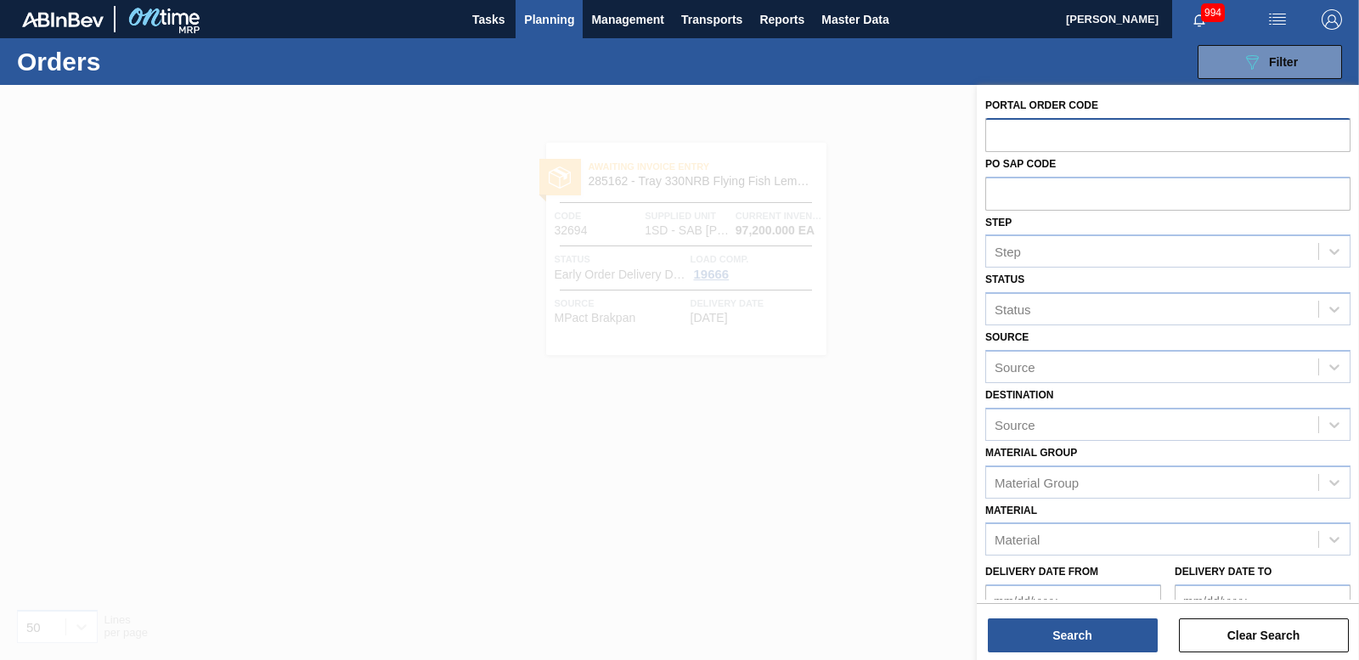
paste input "32693"
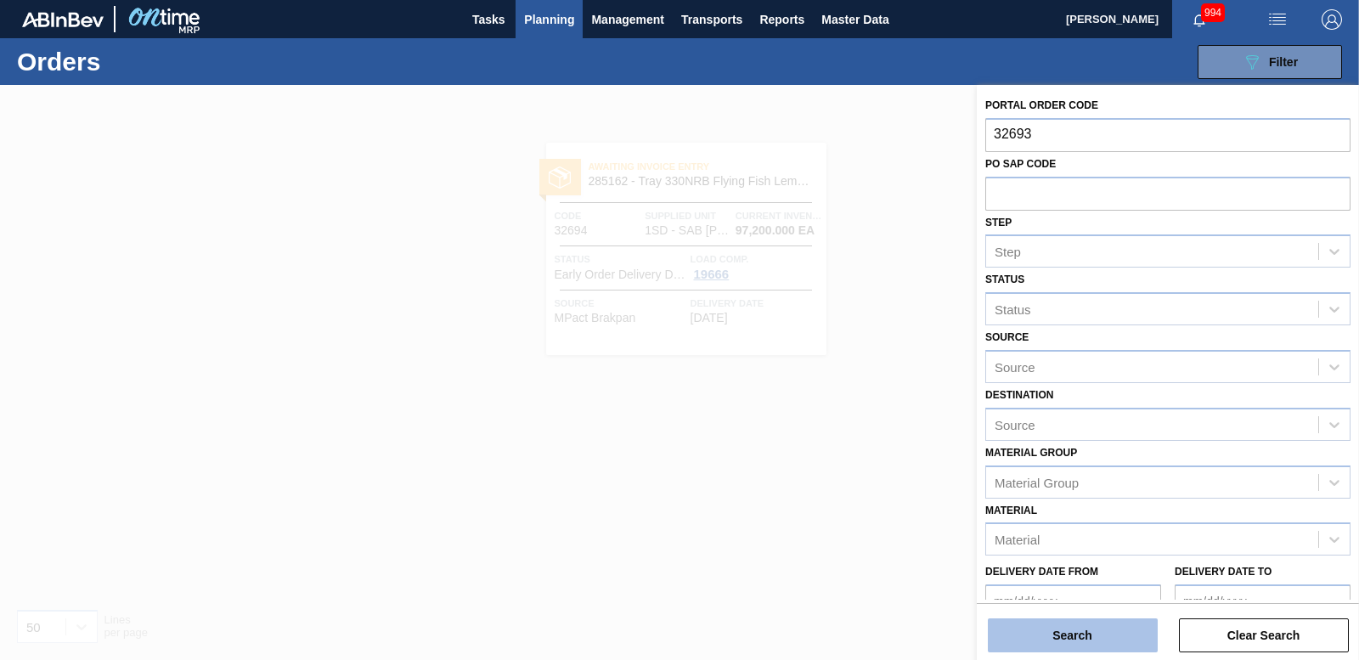
type input "32693"
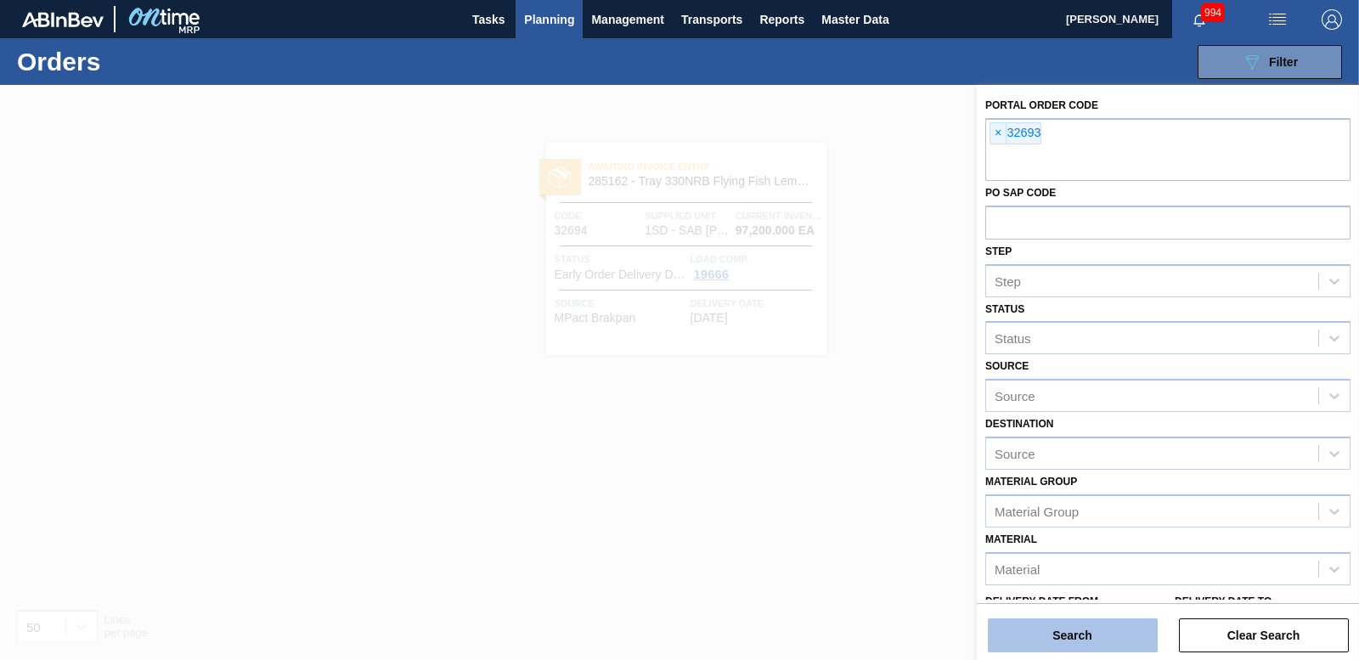
click at [1065, 628] on button "Search" at bounding box center [1073, 635] width 170 height 34
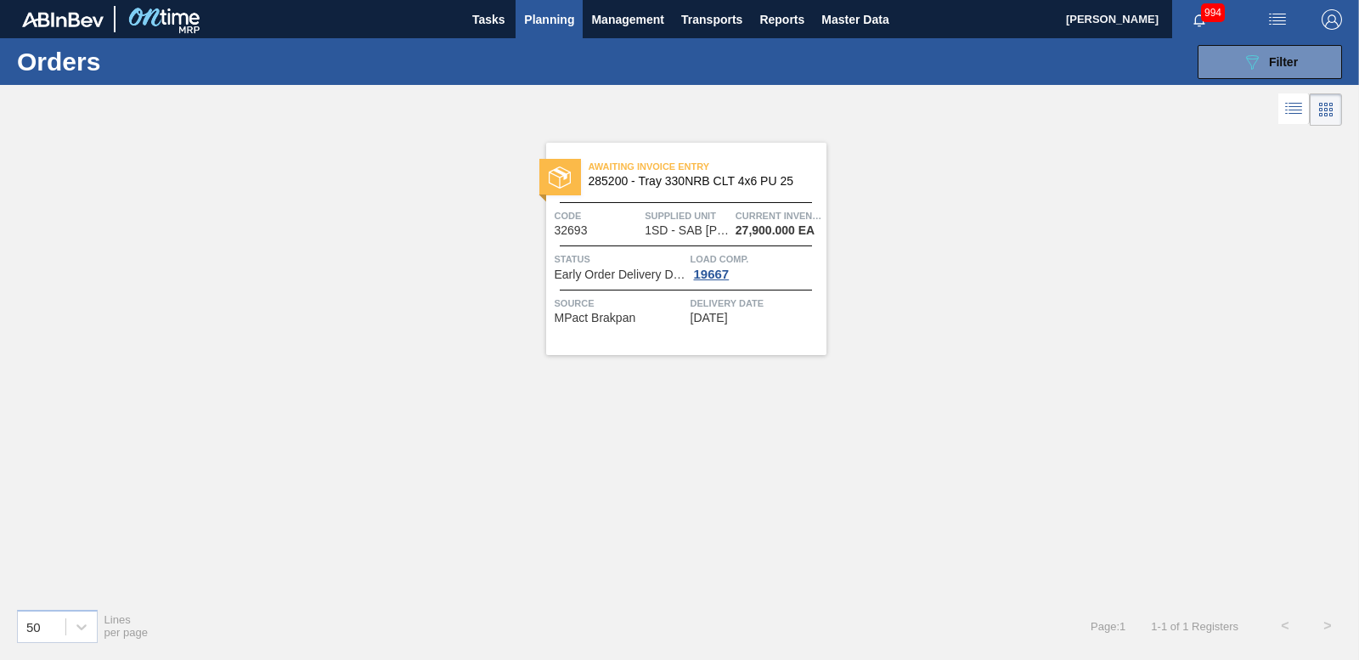
click at [571, 179] on div at bounding box center [560, 177] width 42 height 37
click at [1293, 60] on span "Filter" at bounding box center [1283, 62] width 29 height 14
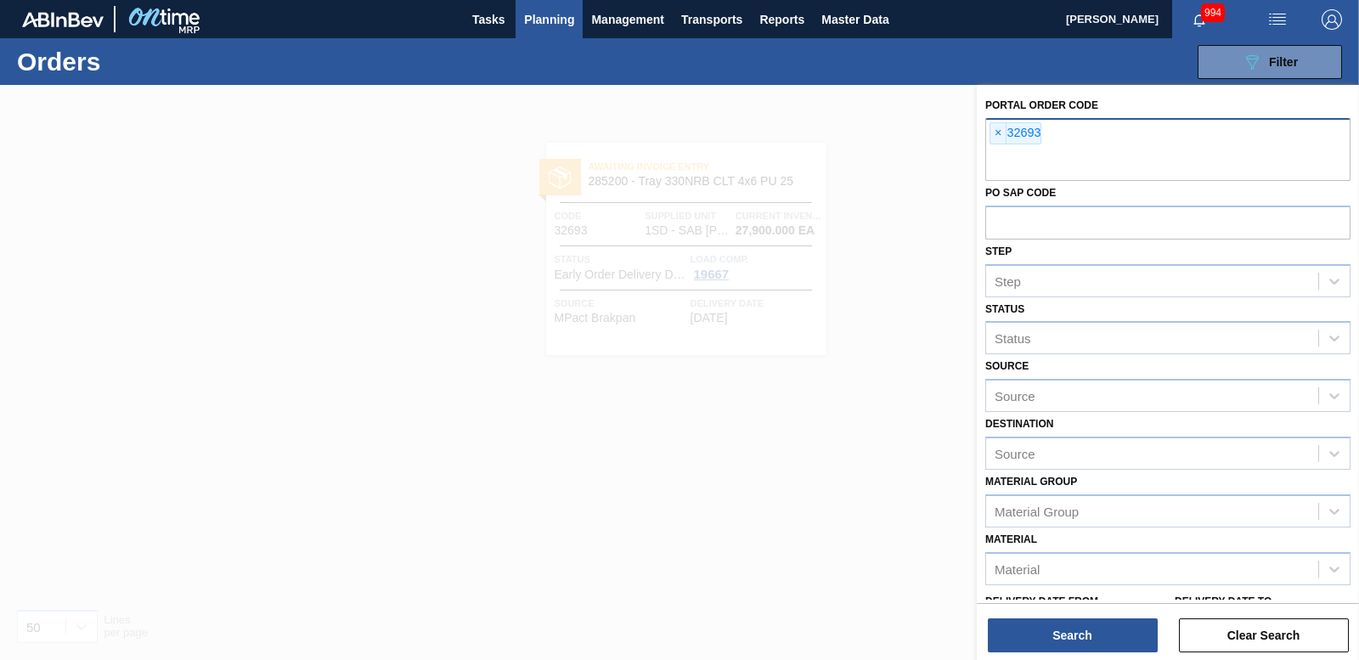
click at [996, 130] on span "×" at bounding box center [999, 133] width 16 height 20
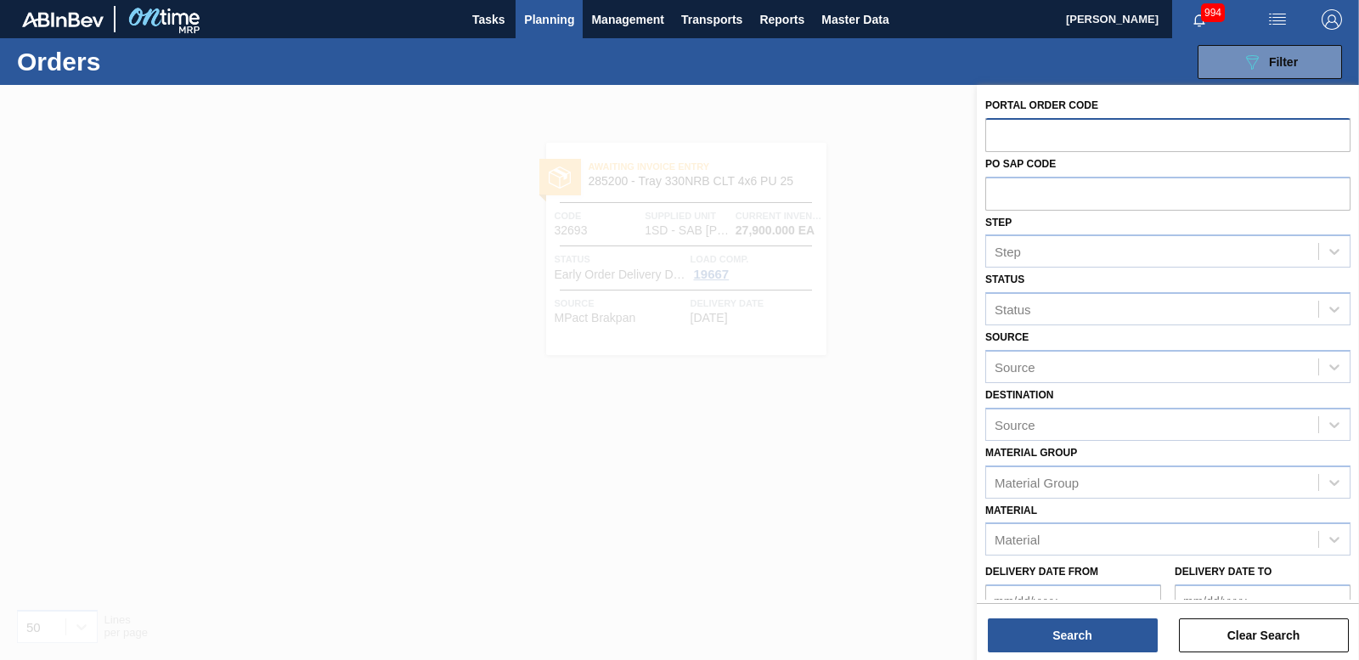
paste input "32698"
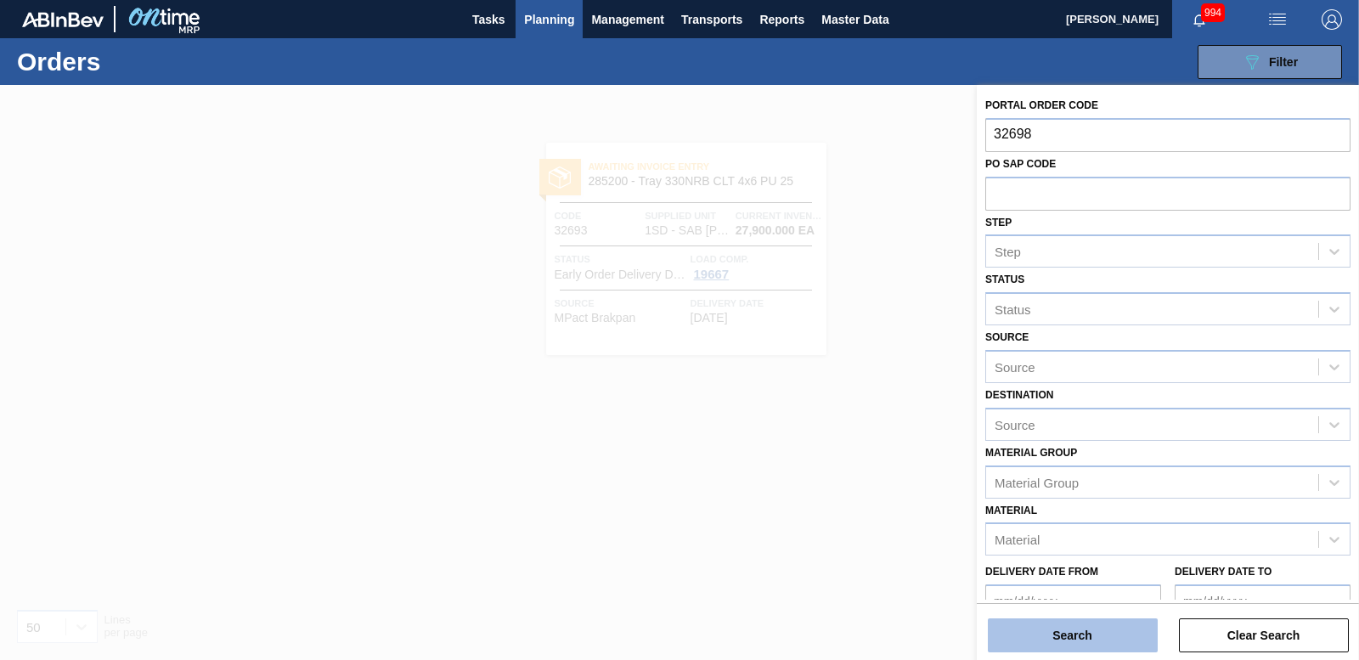
type input "32698"
click at [1072, 631] on button "Search" at bounding box center [1073, 635] width 170 height 34
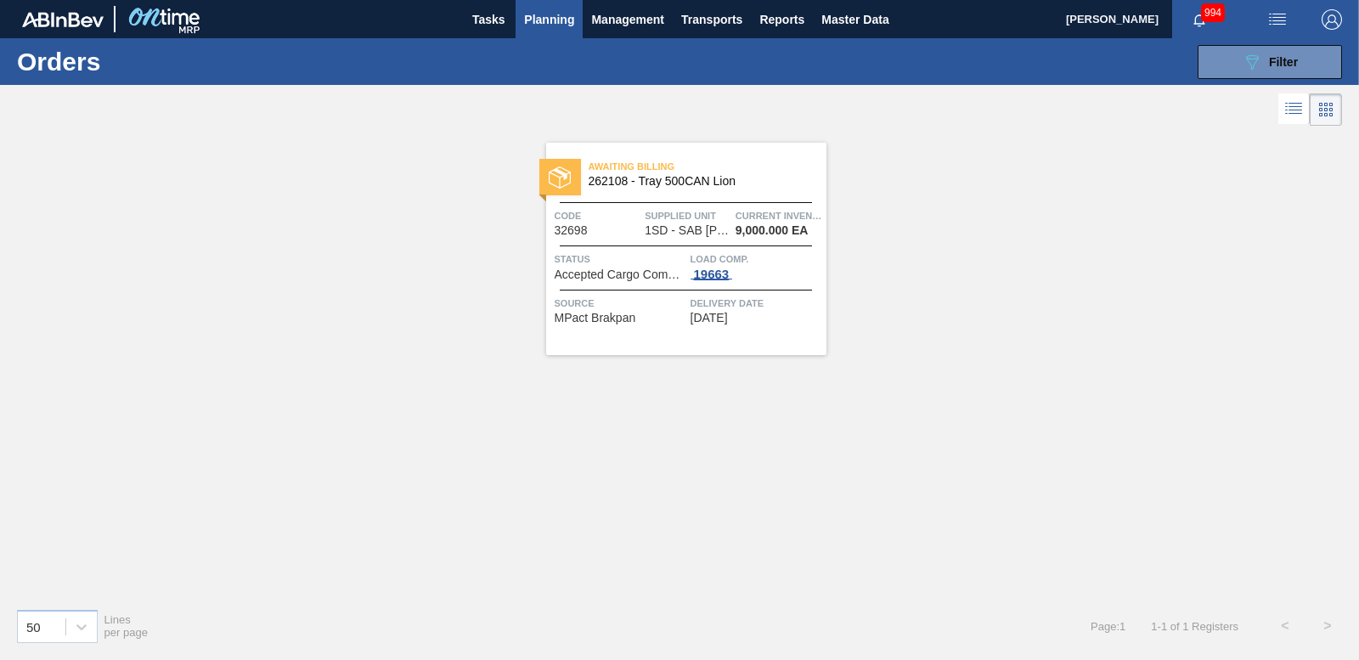
click at [692, 279] on span "19663" at bounding box center [712, 275] width 42 height 14
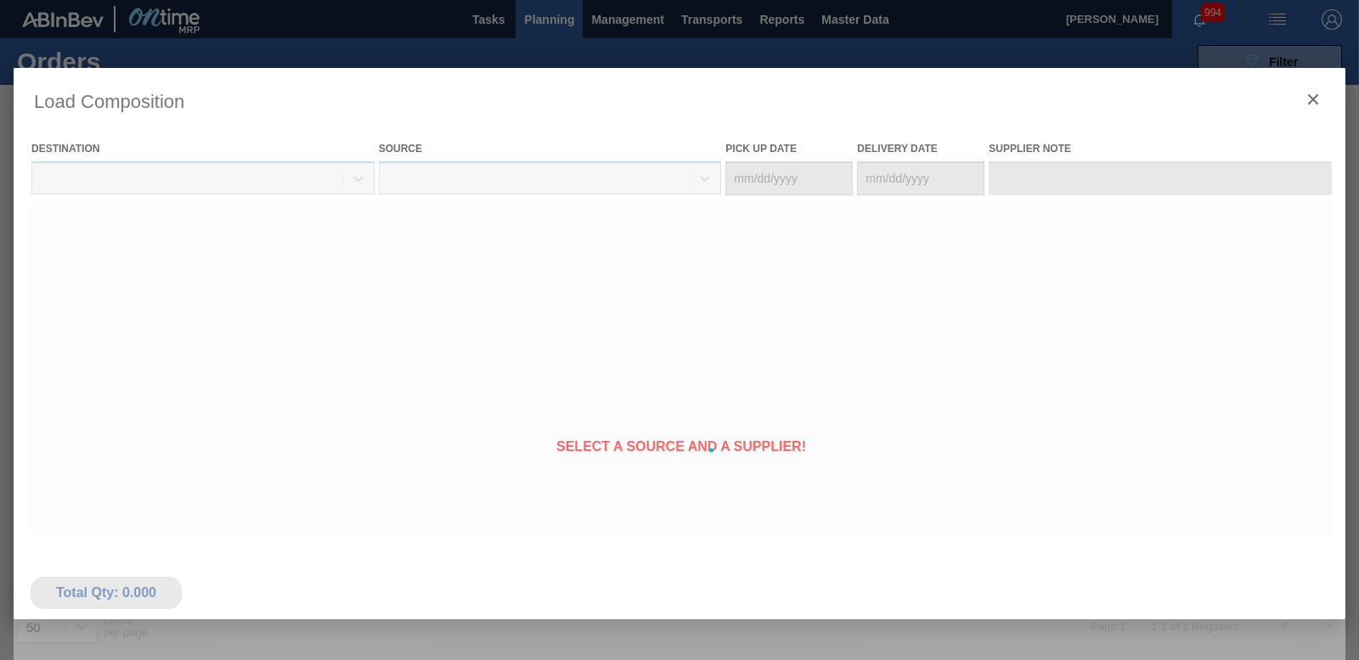
type Date "[DATE]"
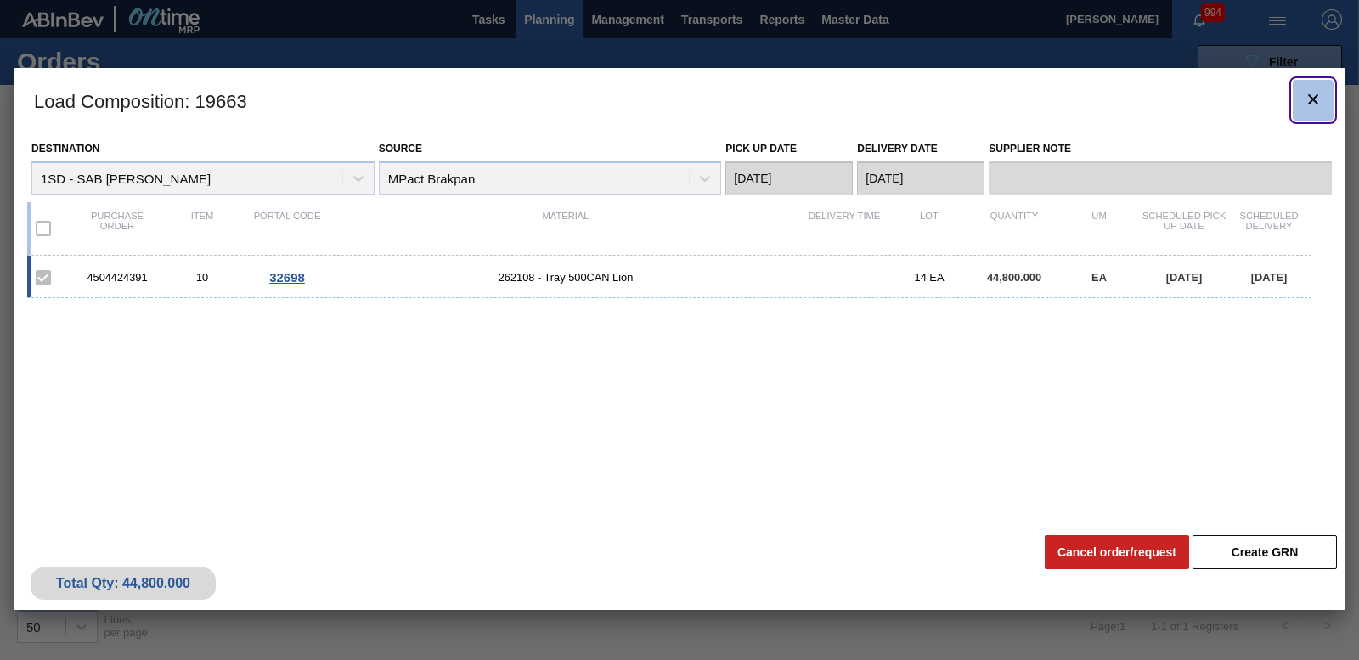
drag, startPoint x: 1307, startPoint y: 95, endPoint x: 1291, endPoint y: 89, distance: 17.2
click at [1307, 94] on icon "botão de ícone" at bounding box center [1313, 99] width 20 height 20
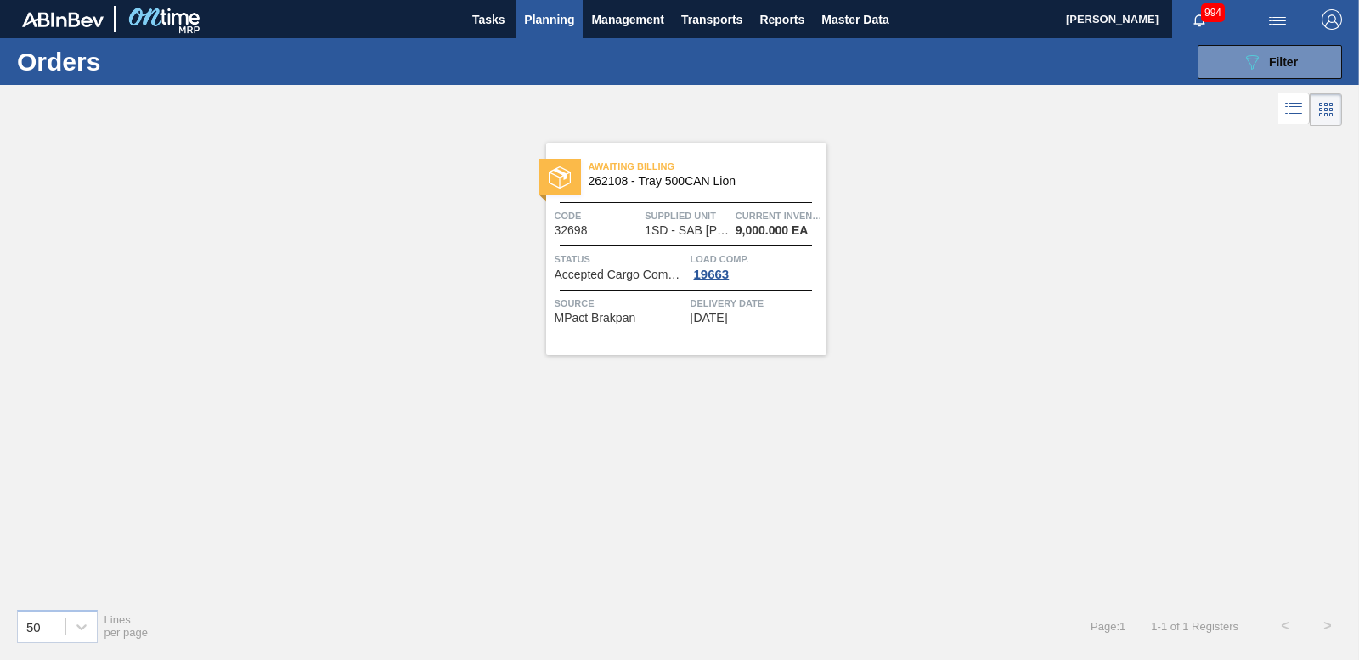
click at [573, 182] on div at bounding box center [560, 177] width 42 height 37
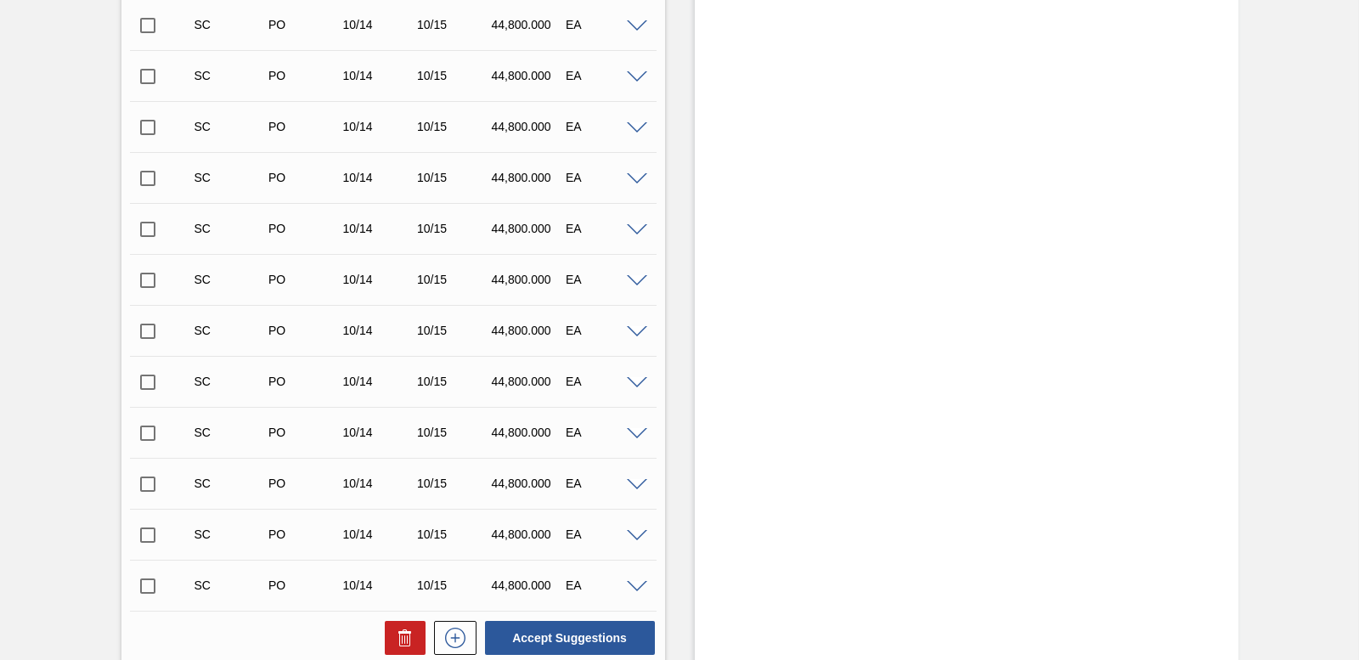
scroll to position [1051, 0]
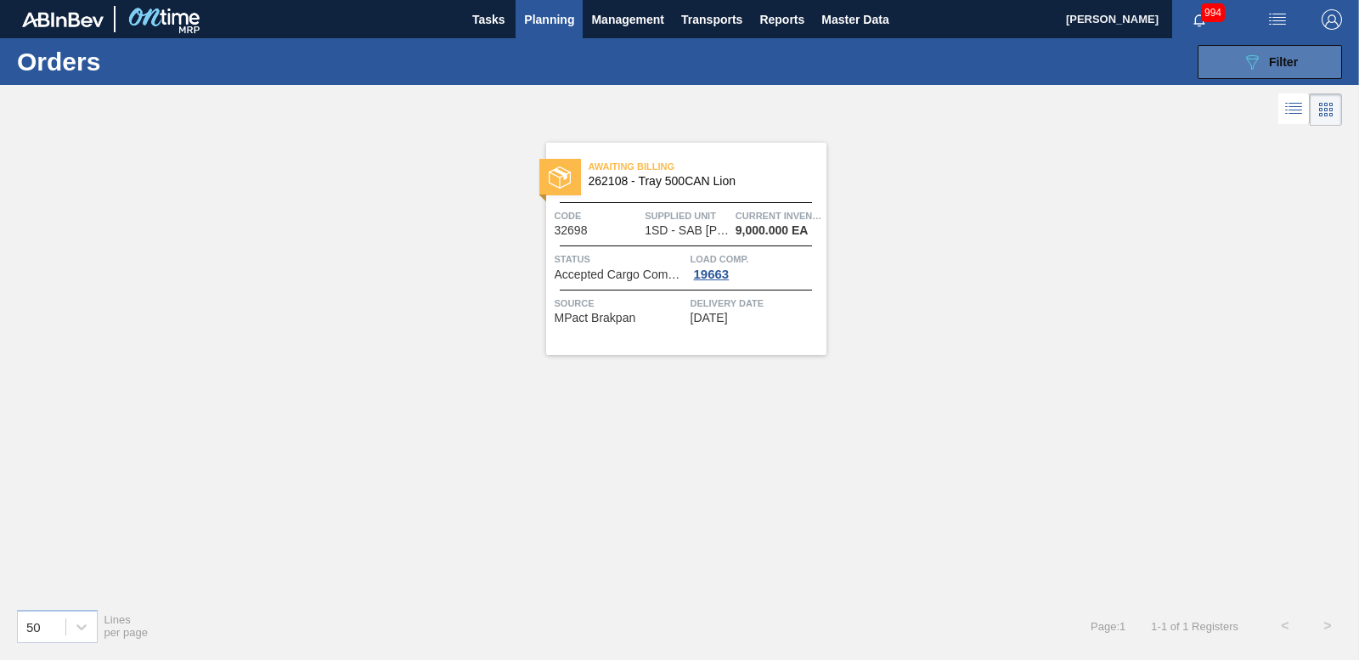
click at [1248, 71] on icon "089F7B8B-B2A5-4AFE-B5C0-19BA573D28AC" at bounding box center [1252, 62] width 20 height 20
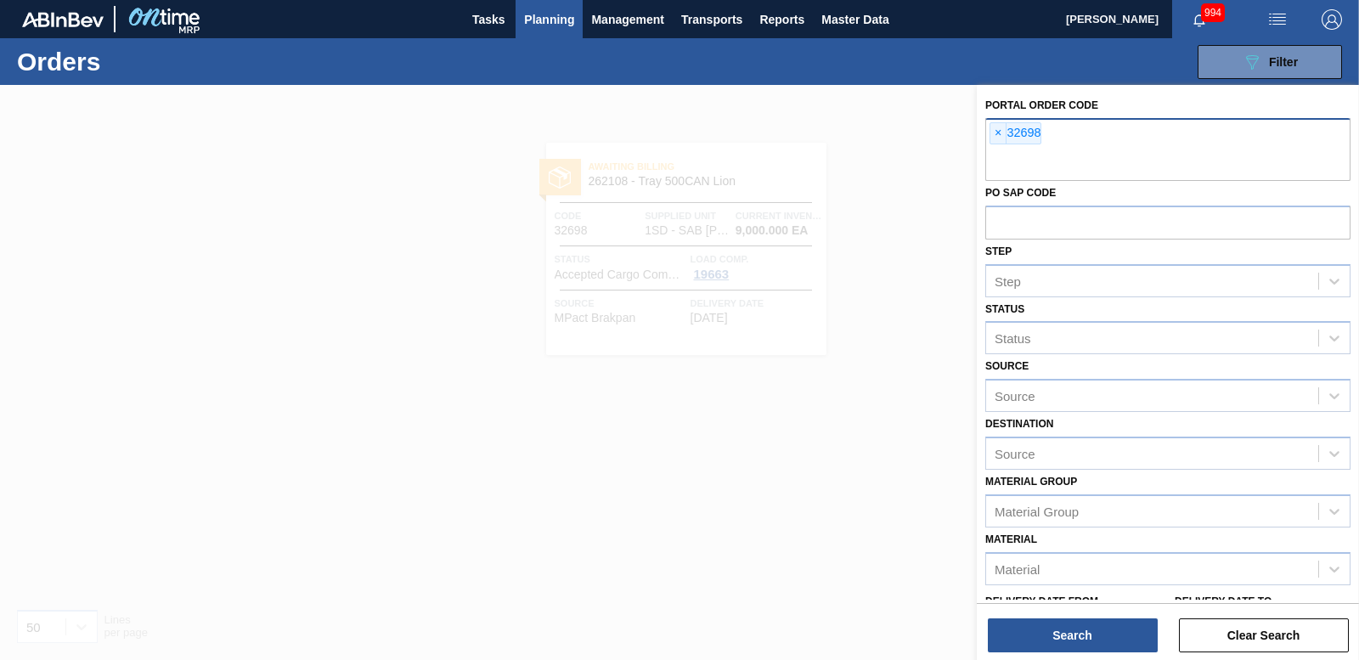
click at [989, 132] on div "× 32698" at bounding box center [1167, 149] width 365 height 63
click at [993, 131] on span "×" at bounding box center [999, 133] width 16 height 20
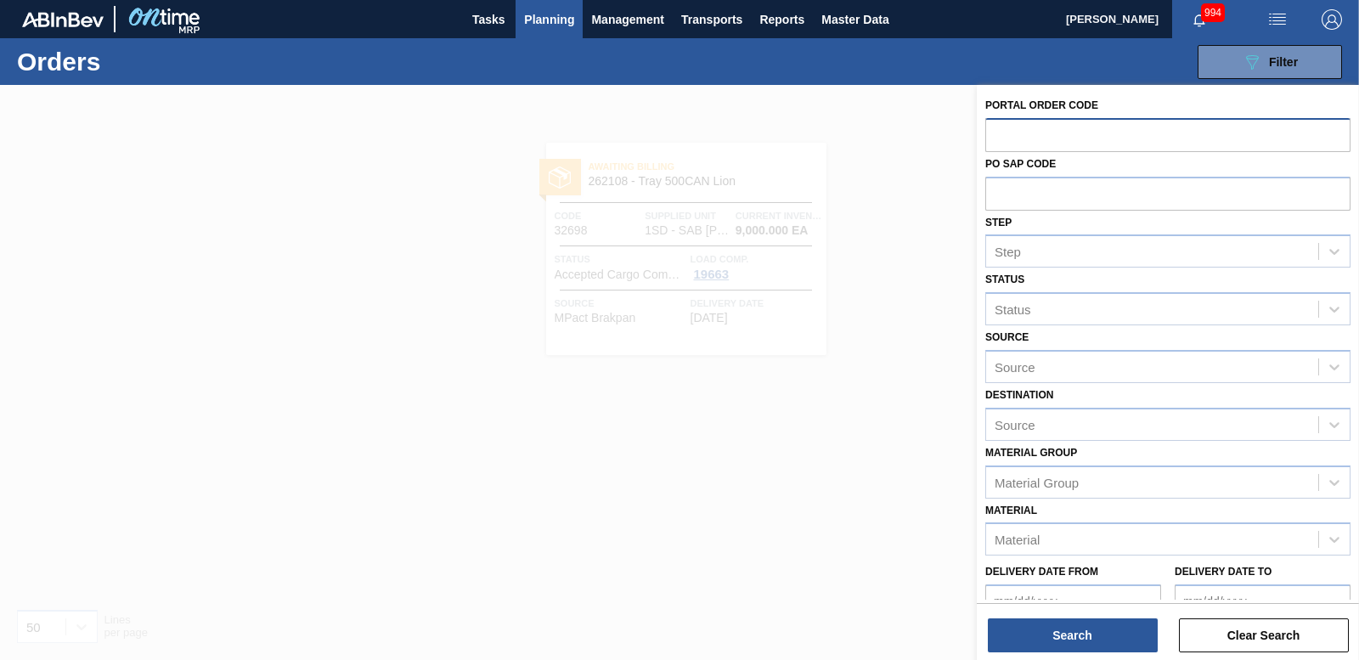
paste input "32699"
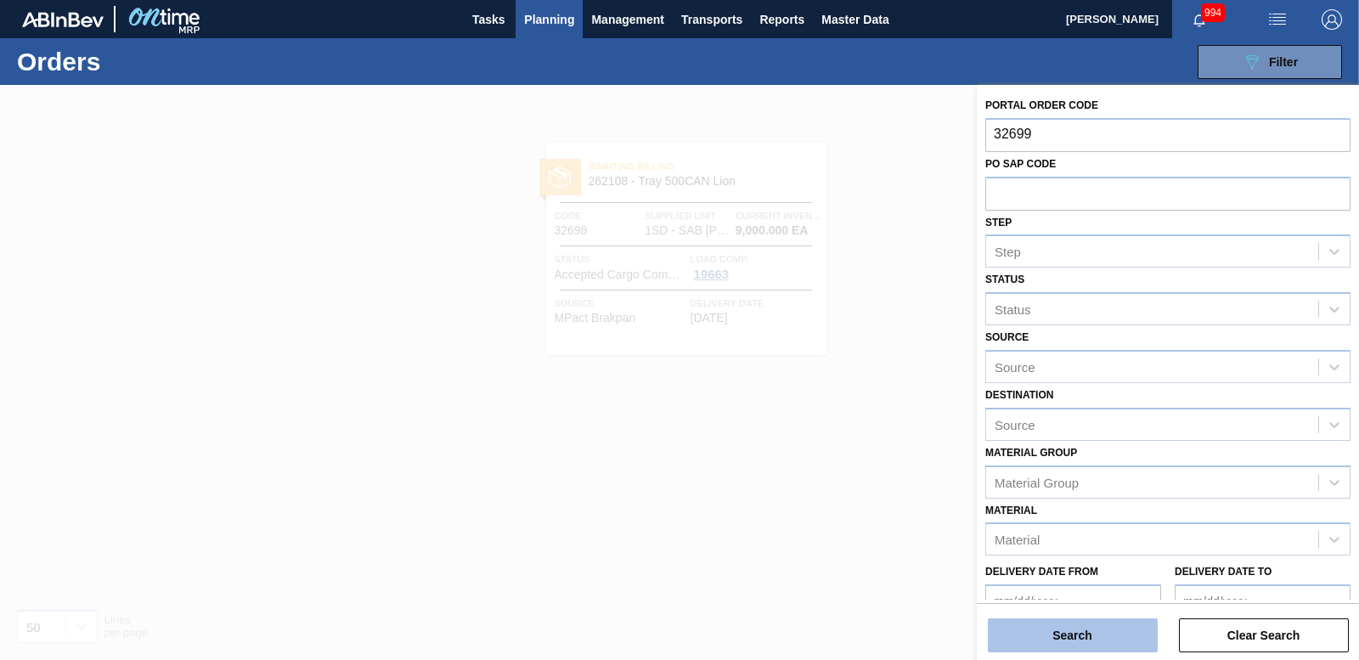
type input "32699"
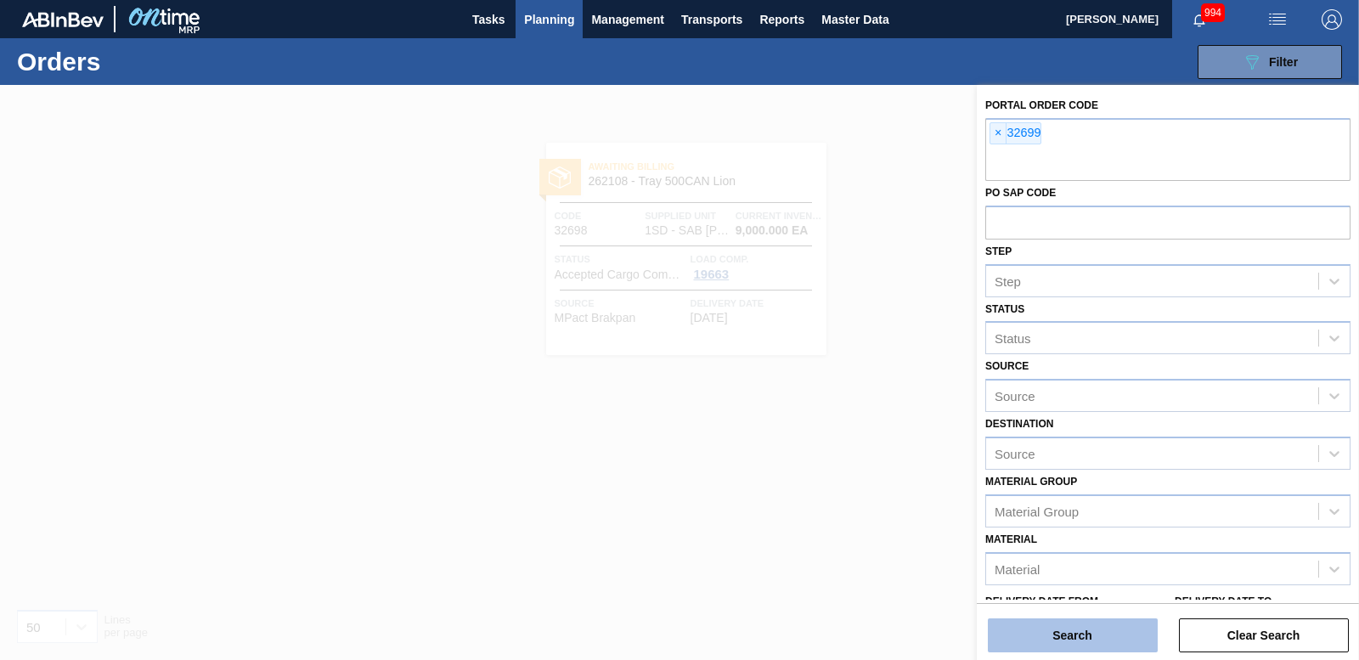
click at [1053, 627] on button "Search" at bounding box center [1073, 635] width 170 height 34
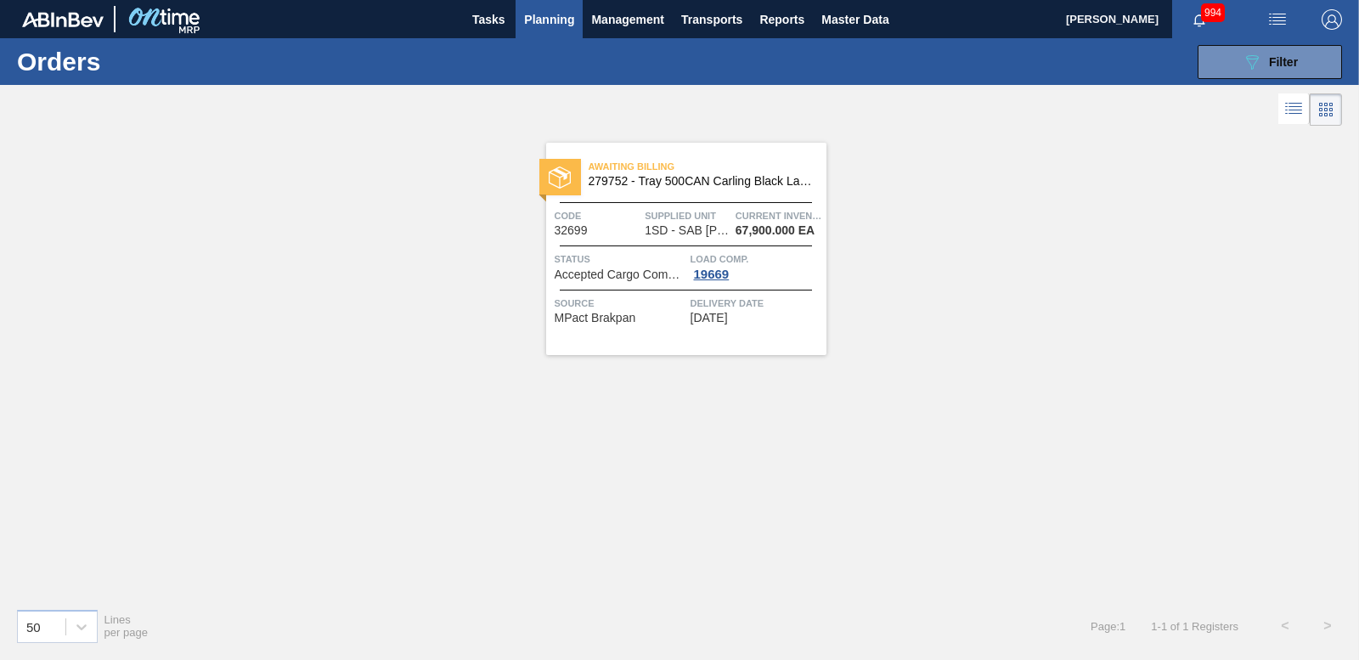
click at [558, 183] on img at bounding box center [560, 178] width 22 height 22
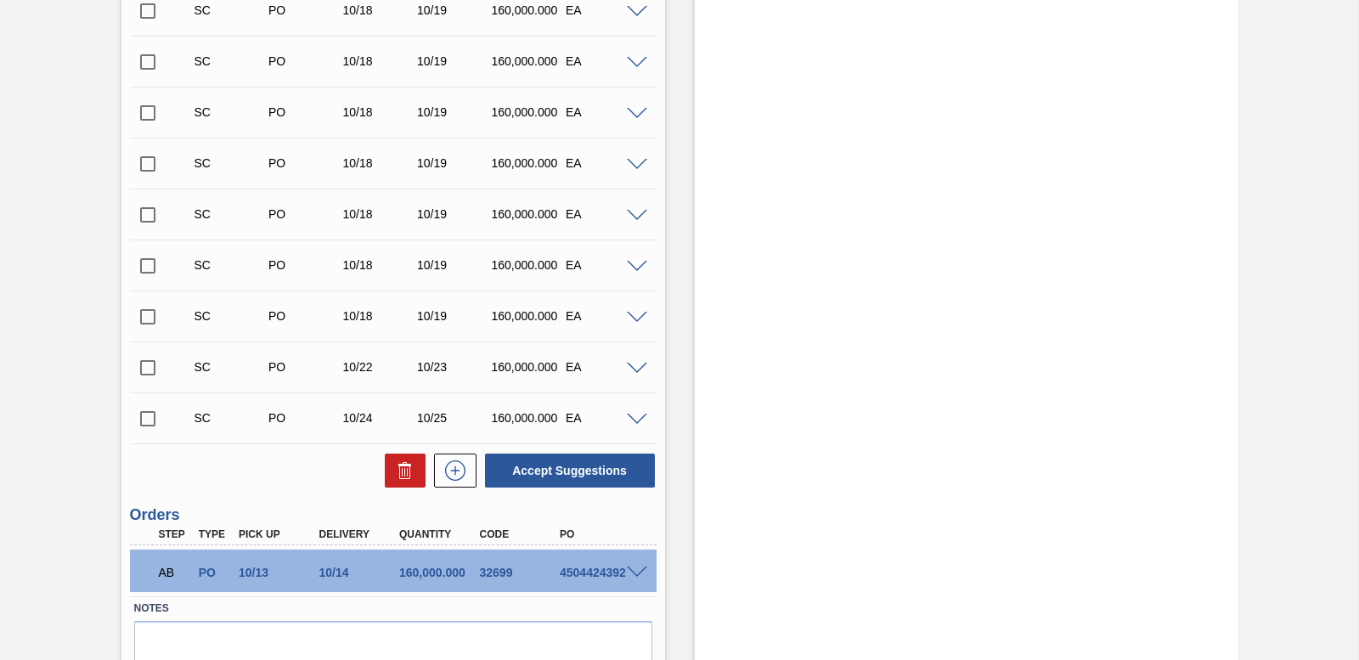
scroll to position [745, 0]
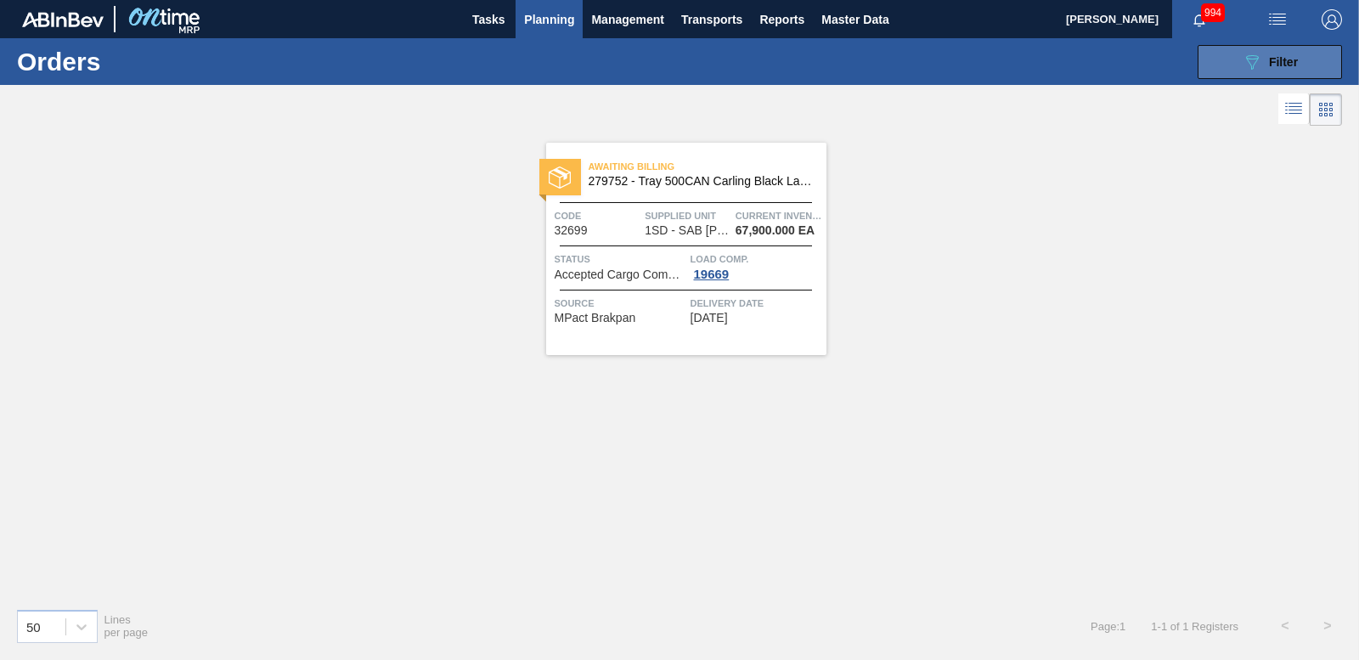
click at [1254, 66] on icon "089F7B8B-B2A5-4AFE-B5C0-19BA573D28AC" at bounding box center [1252, 62] width 20 height 20
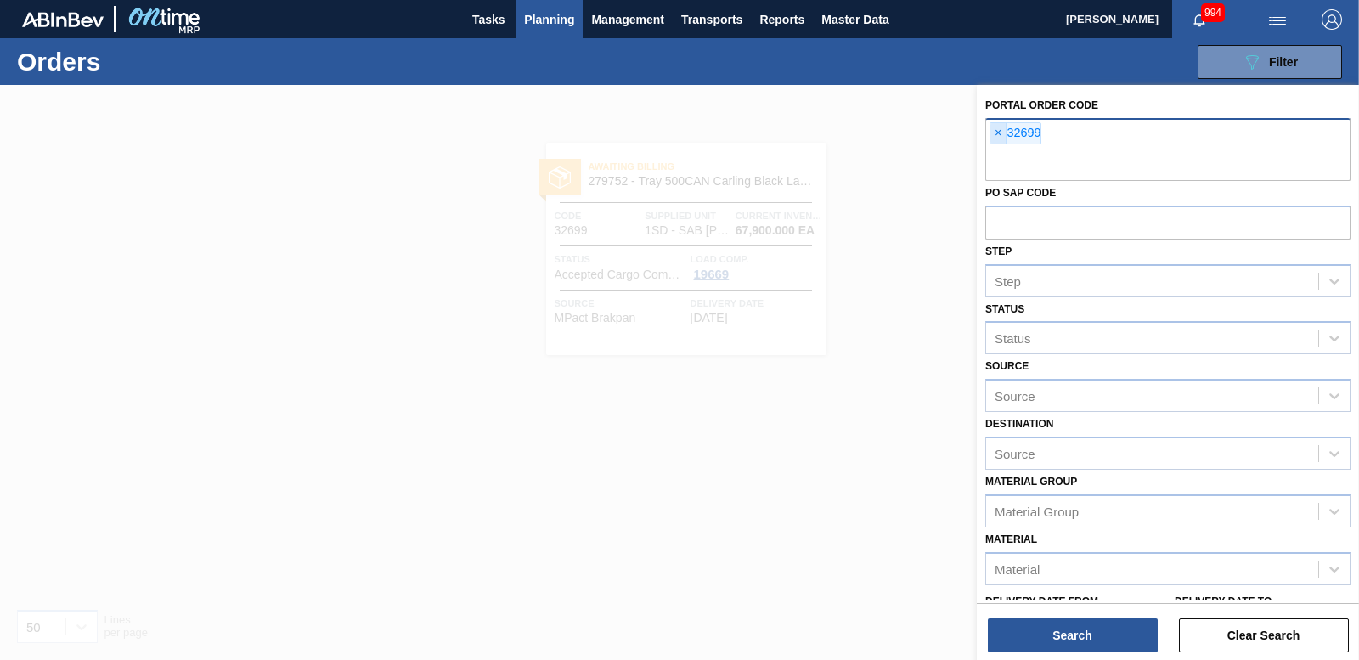
click at [999, 143] on span "×" at bounding box center [999, 133] width 16 height 20
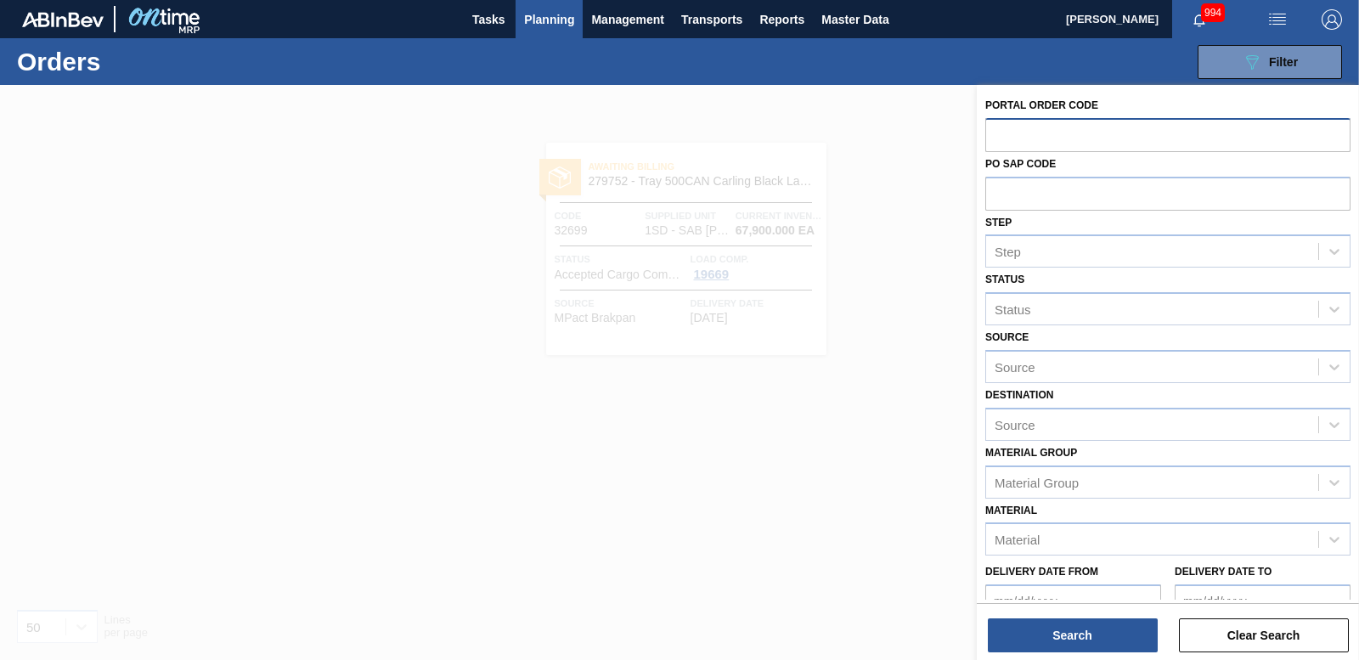
paste input "32839"
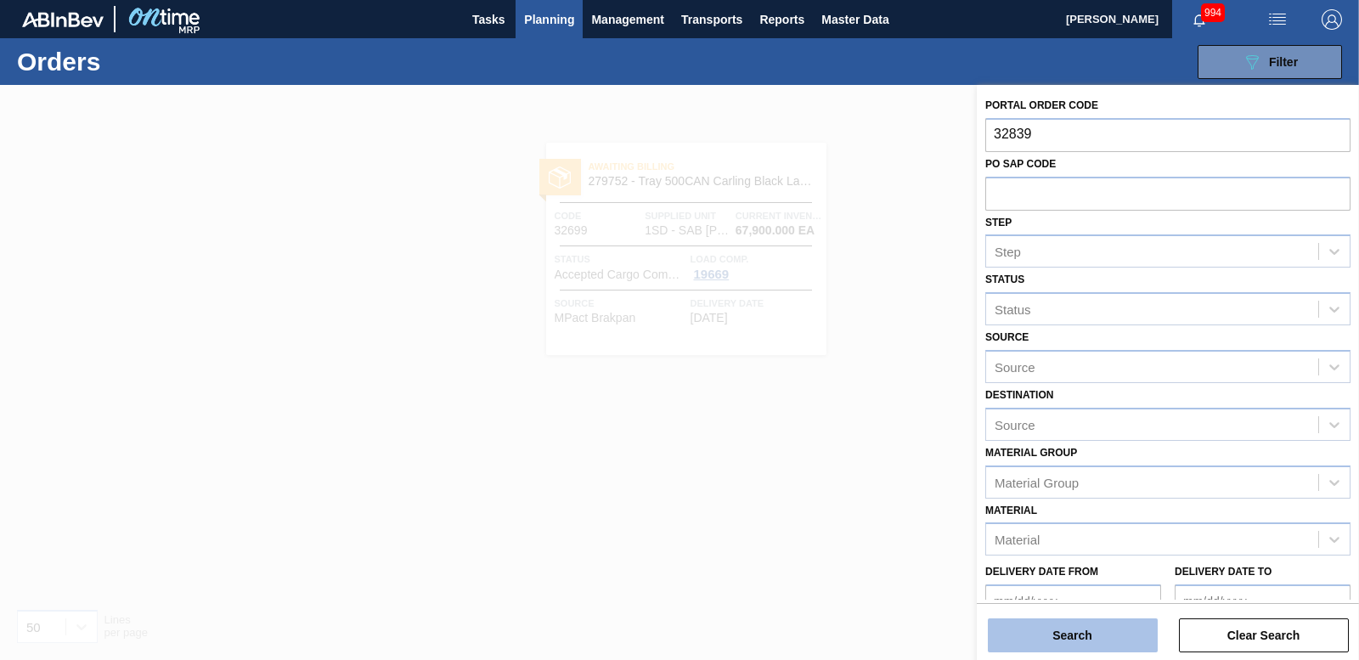
type input "32839"
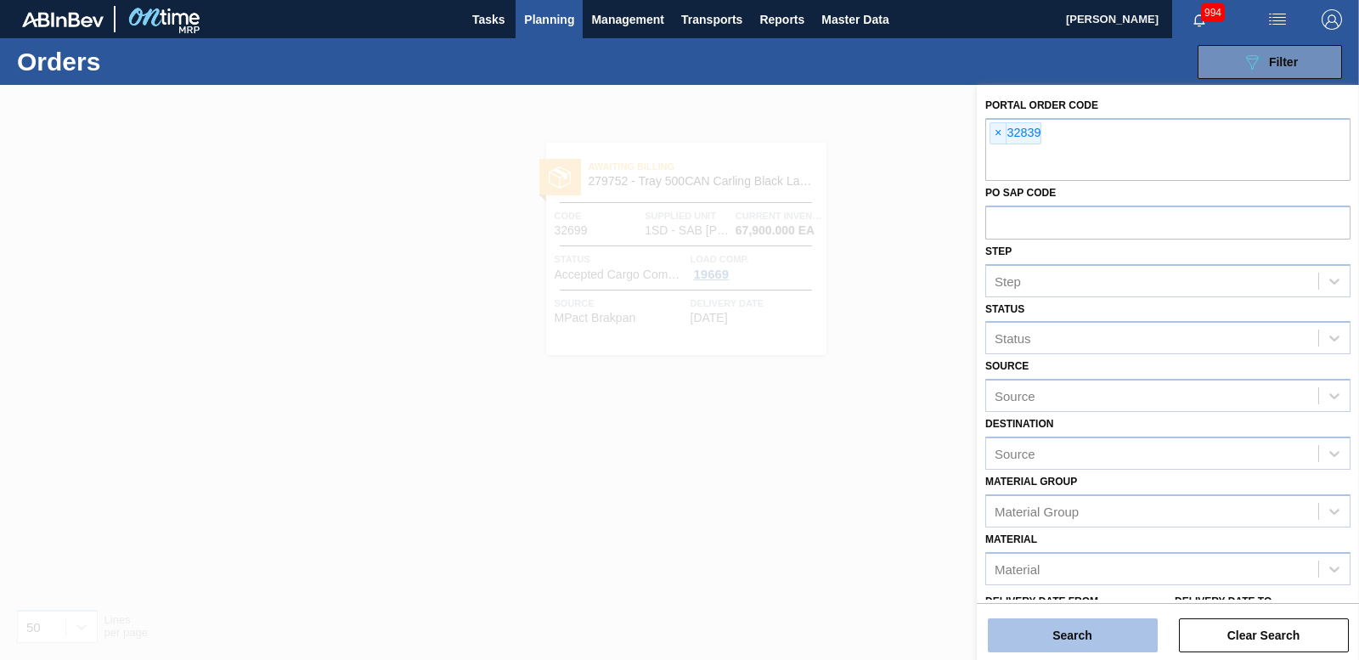
click at [1033, 636] on button "Search" at bounding box center [1073, 635] width 170 height 34
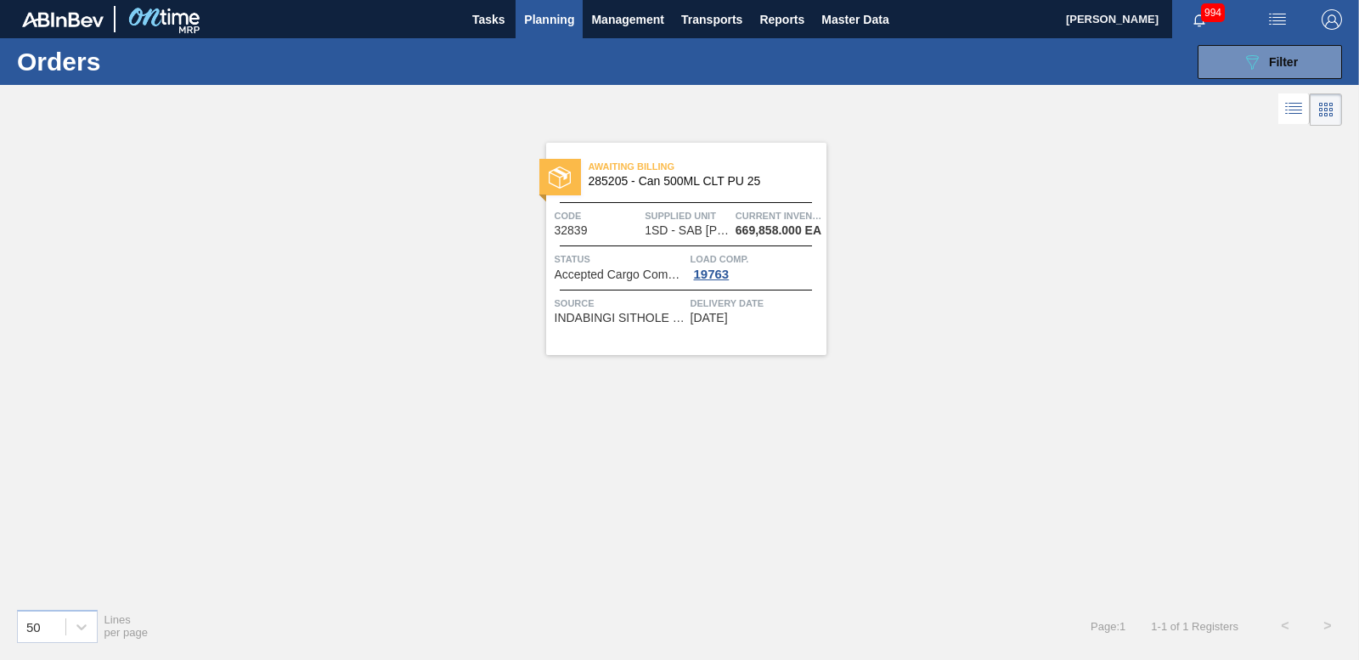
click at [573, 183] on div at bounding box center [560, 177] width 42 height 37
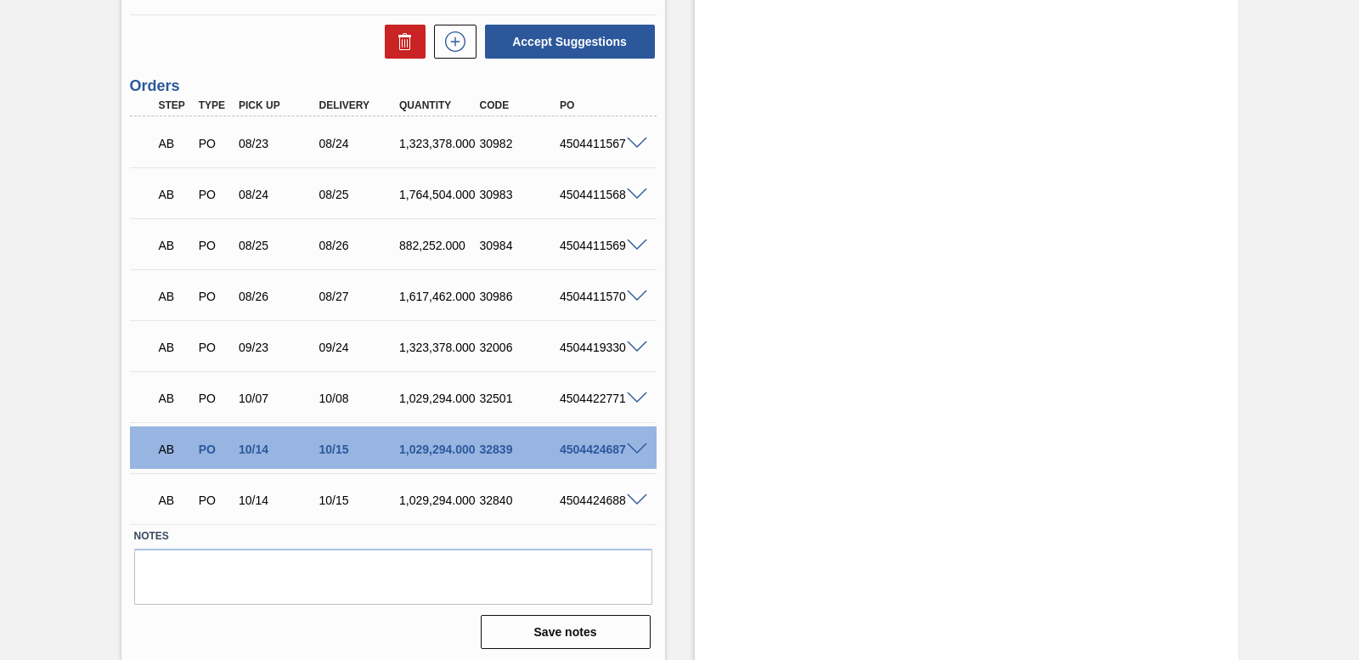
scroll to position [3803, 0]
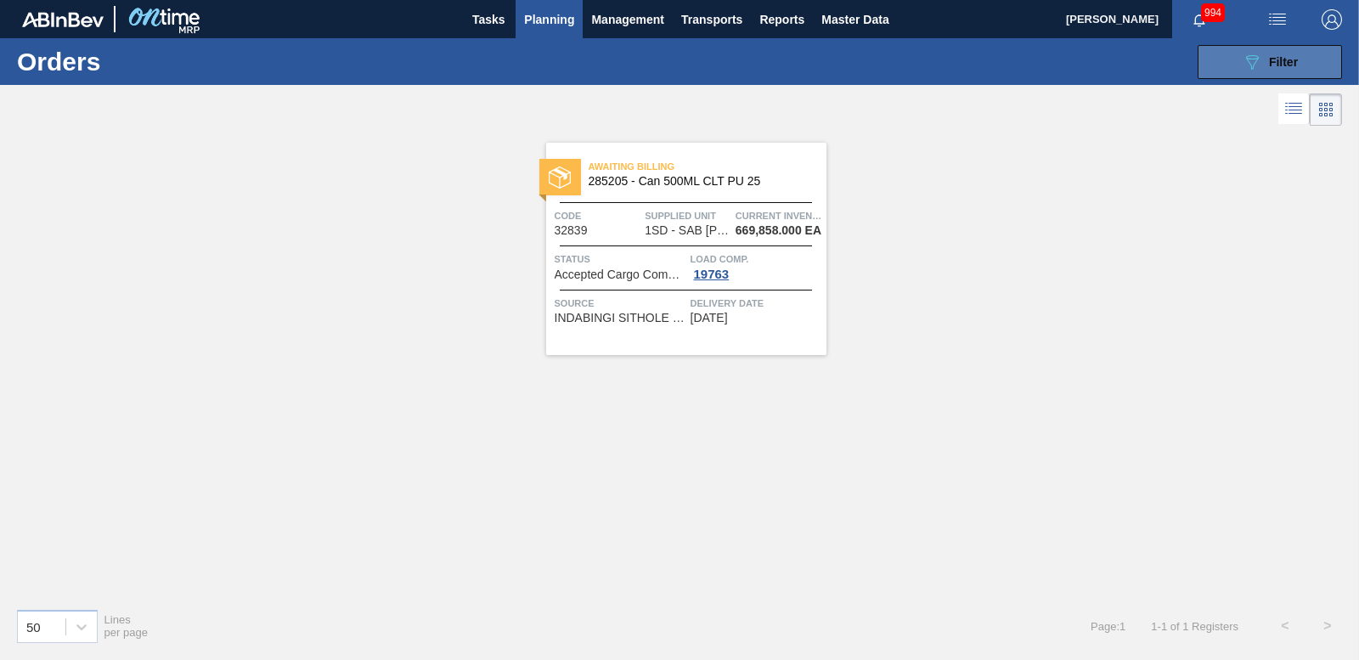
click at [1244, 65] on icon "089F7B8B-B2A5-4AFE-B5C0-19BA573D28AC" at bounding box center [1252, 62] width 20 height 20
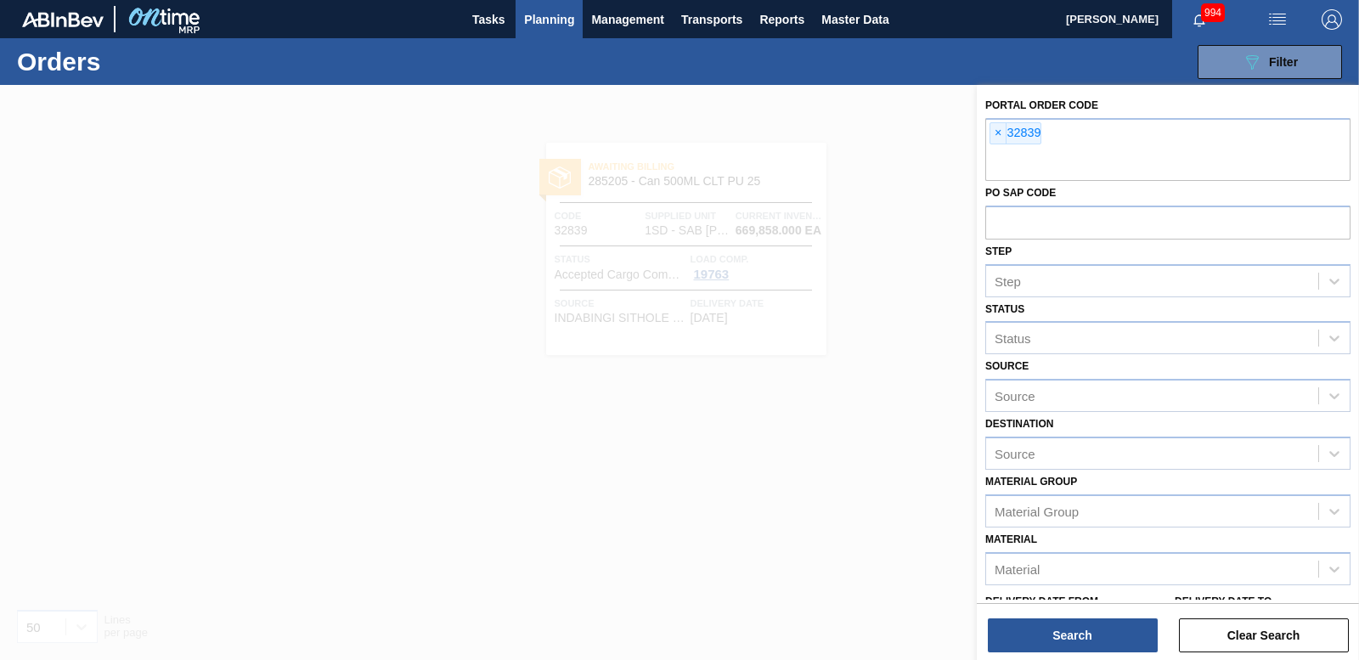
drag, startPoint x: 995, startPoint y: 133, endPoint x: 865, endPoint y: 76, distance: 141.9
click at [995, 133] on span "×" at bounding box center [999, 133] width 16 height 20
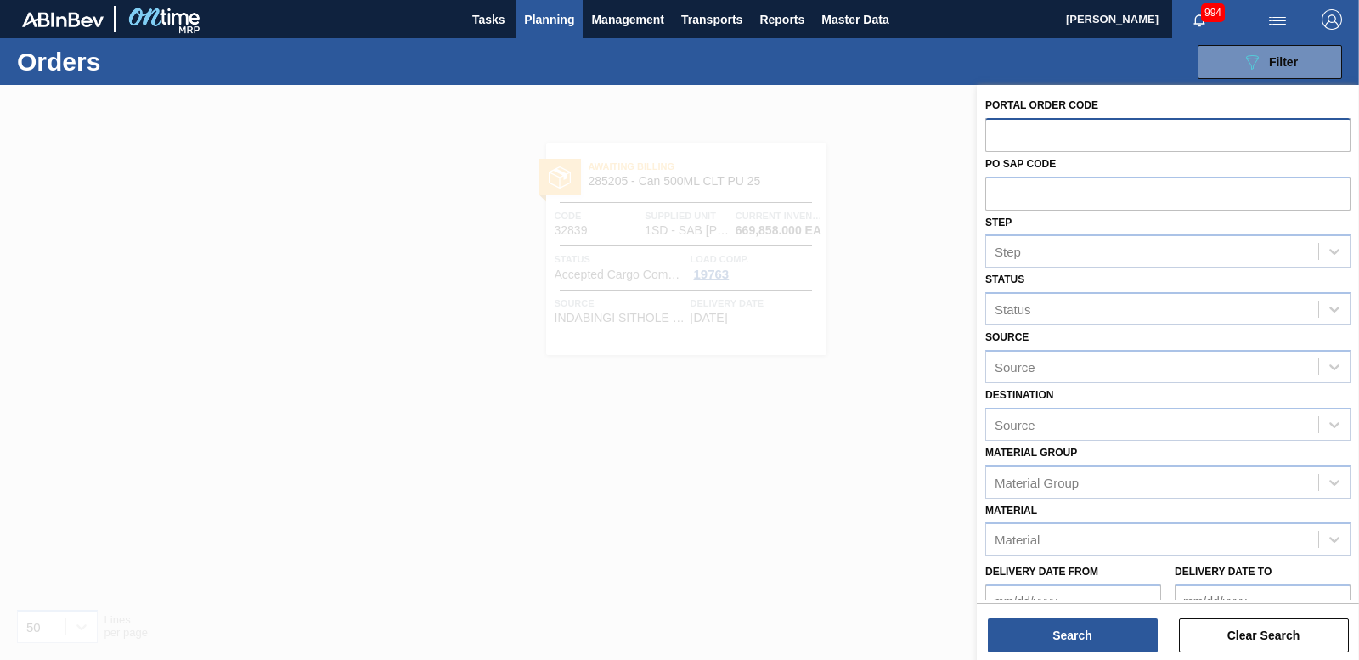
paste input "32840"
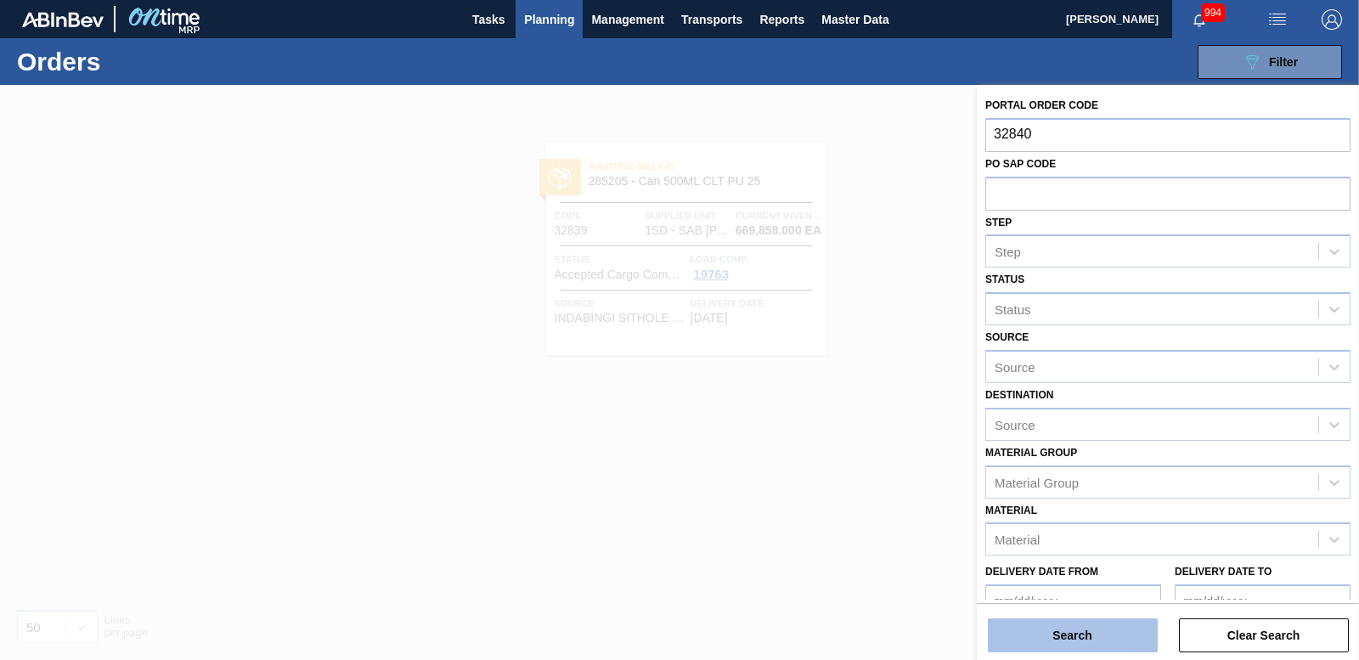
type input "32840"
click at [1025, 629] on button "Search" at bounding box center [1073, 635] width 170 height 34
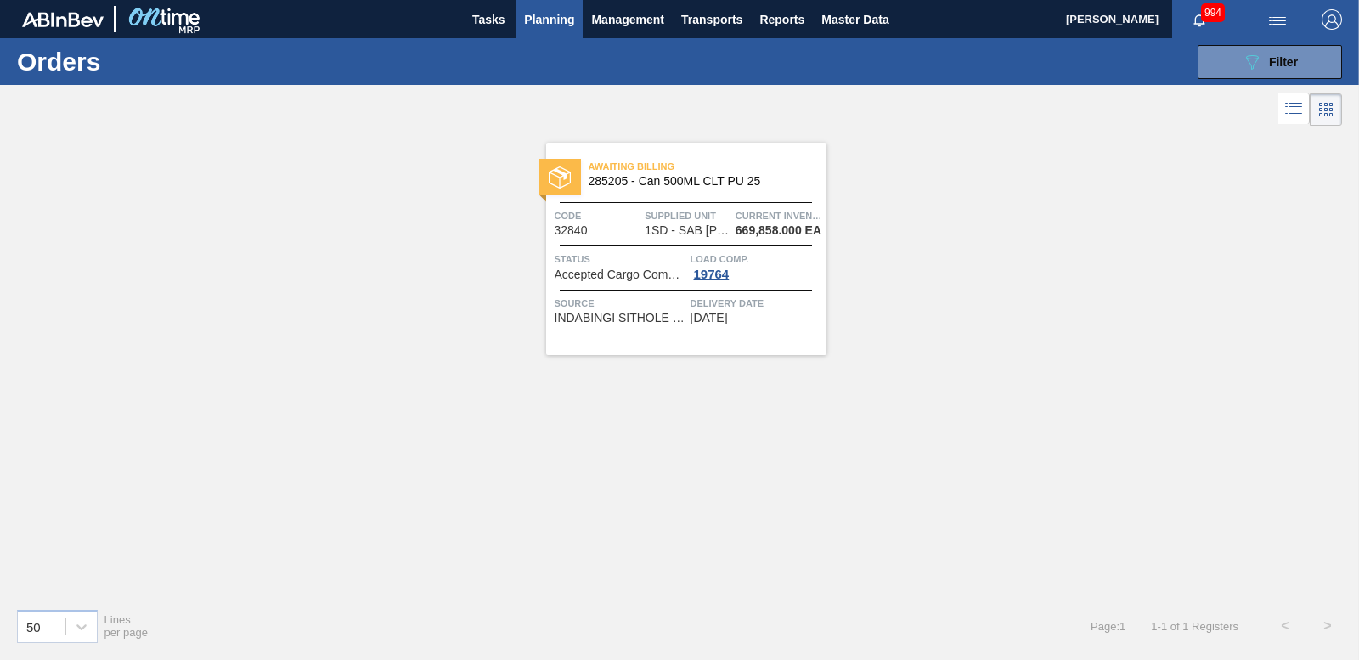
click at [708, 267] on div "Load Comp. 19764" at bounding box center [757, 266] width 132 height 31
click at [579, 165] on div at bounding box center [560, 177] width 42 height 37
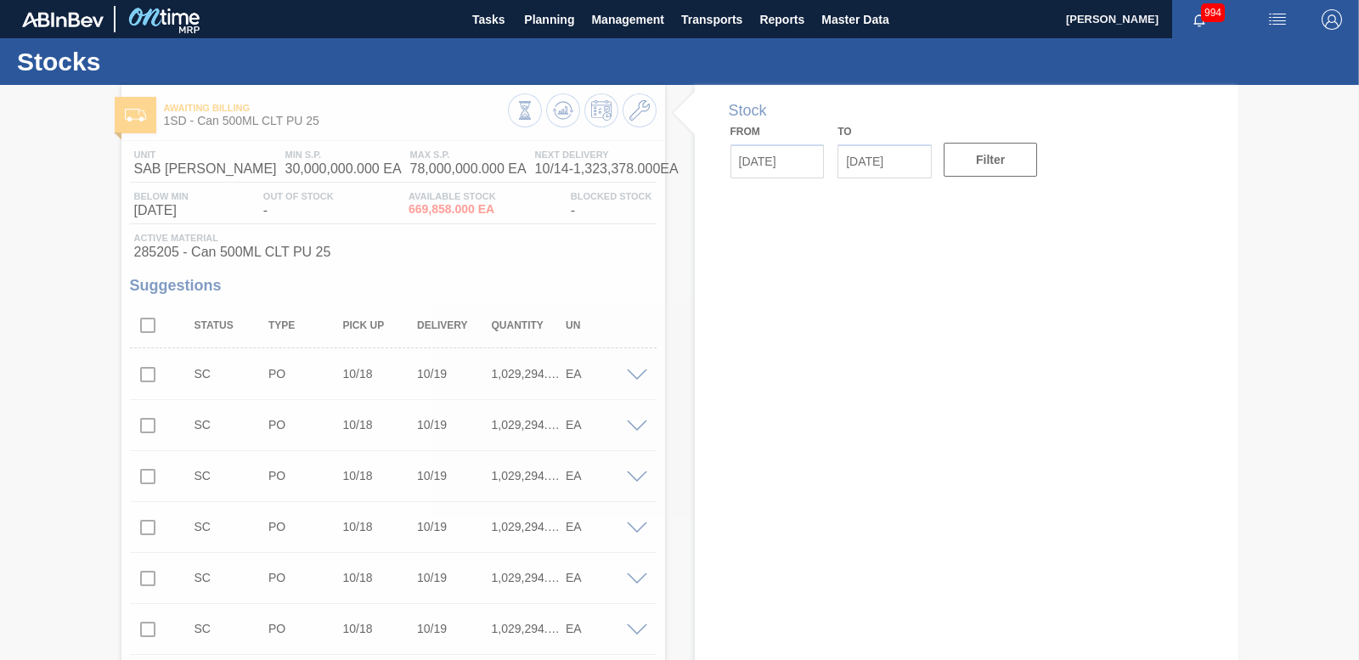
type input "[DATE]"
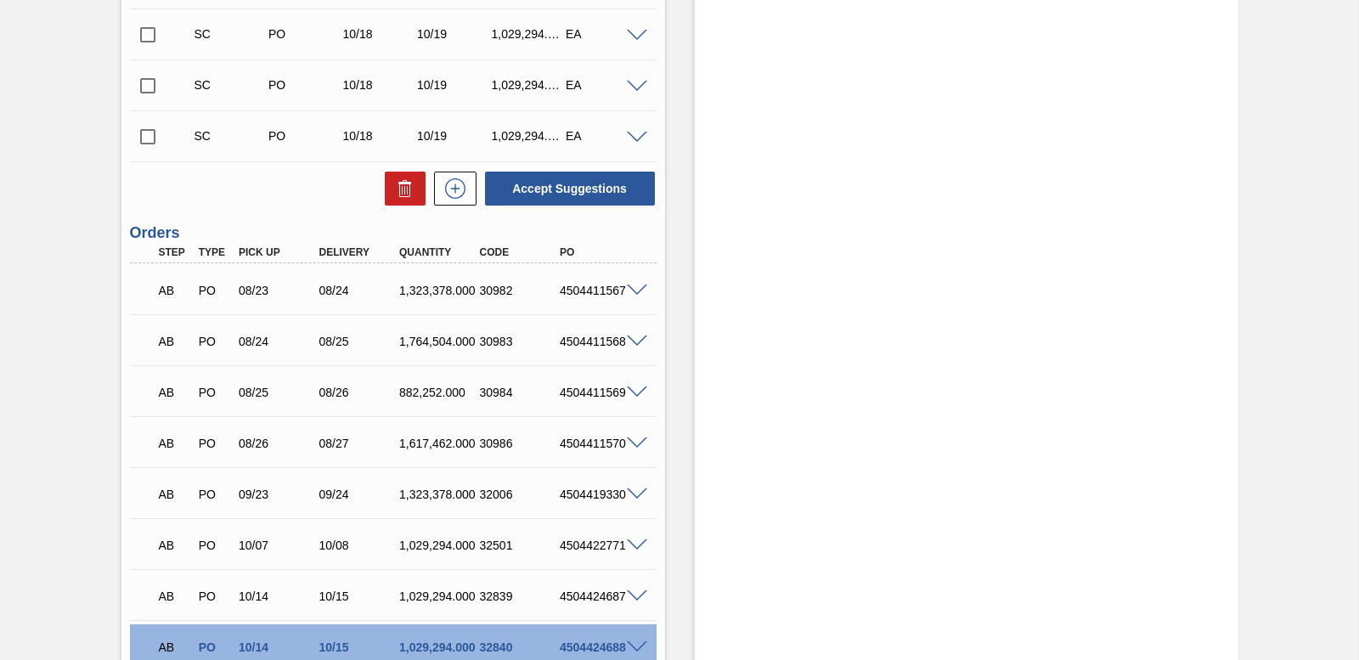
scroll to position [3738, 0]
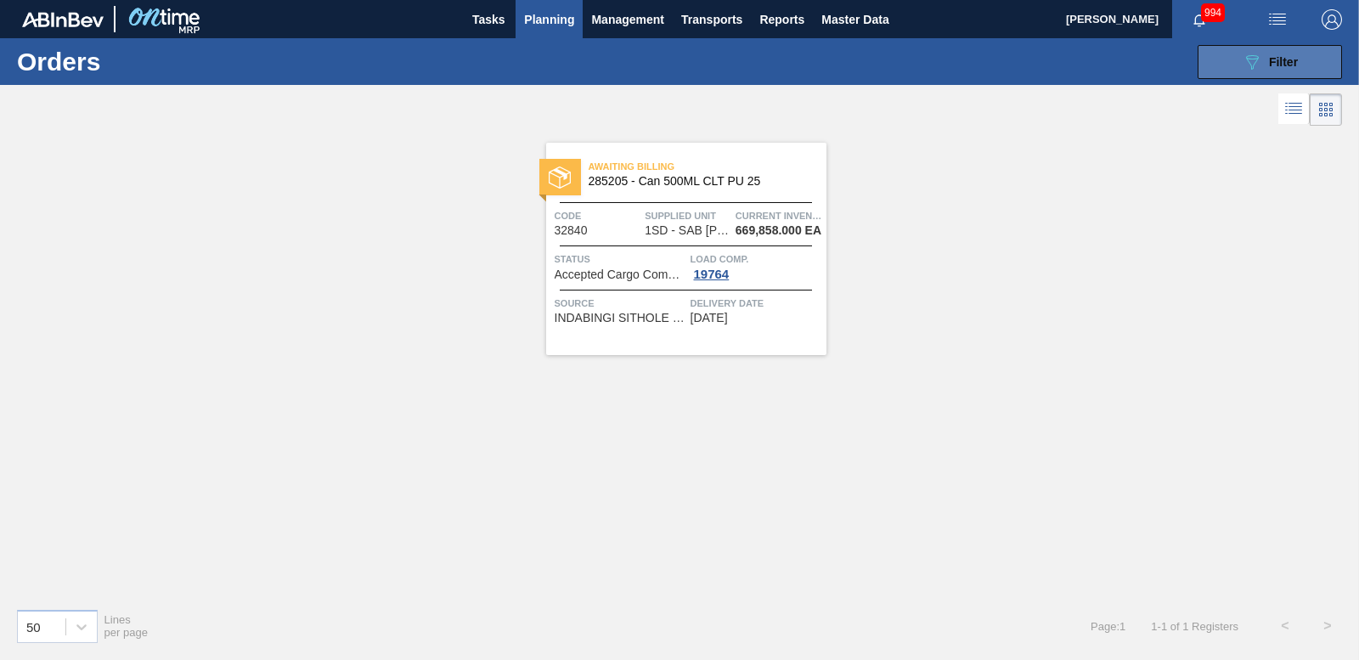
click at [1250, 48] on button "089F7B8B-B2A5-4AFE-B5C0-19BA573D28AC Filter" at bounding box center [1270, 62] width 144 height 34
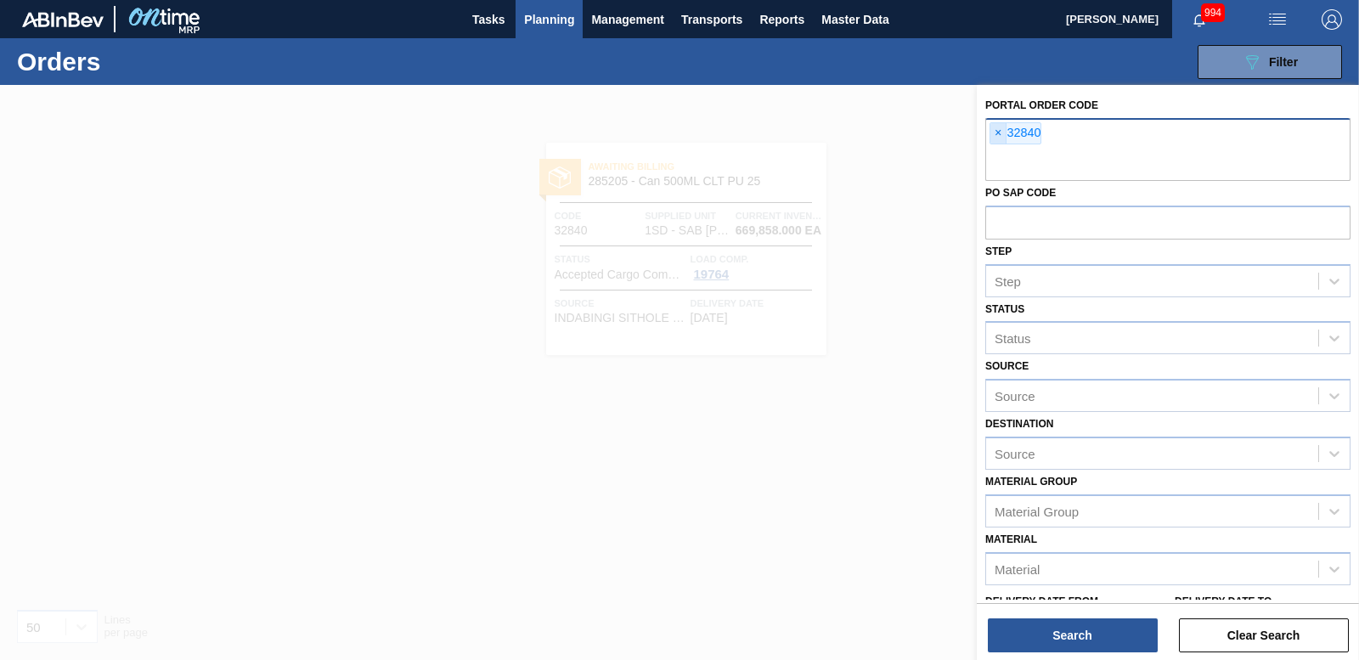
click at [1002, 136] on span "×" at bounding box center [999, 133] width 16 height 20
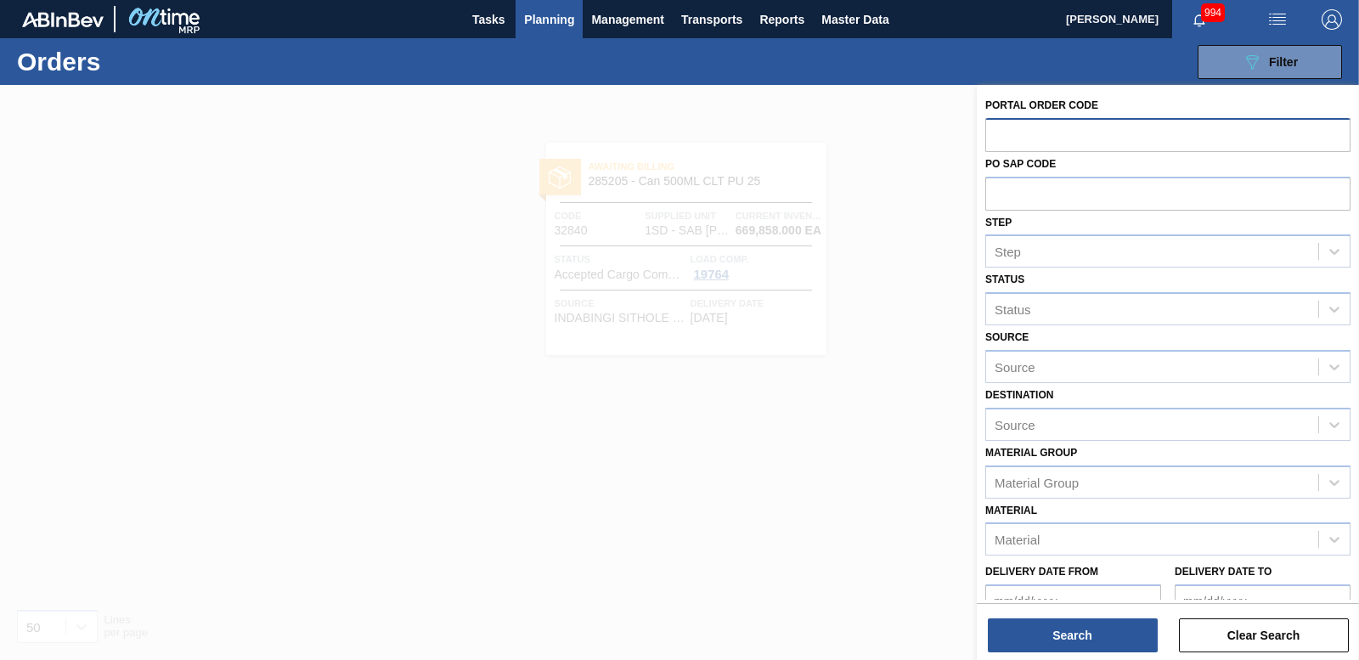
paste input "32841"
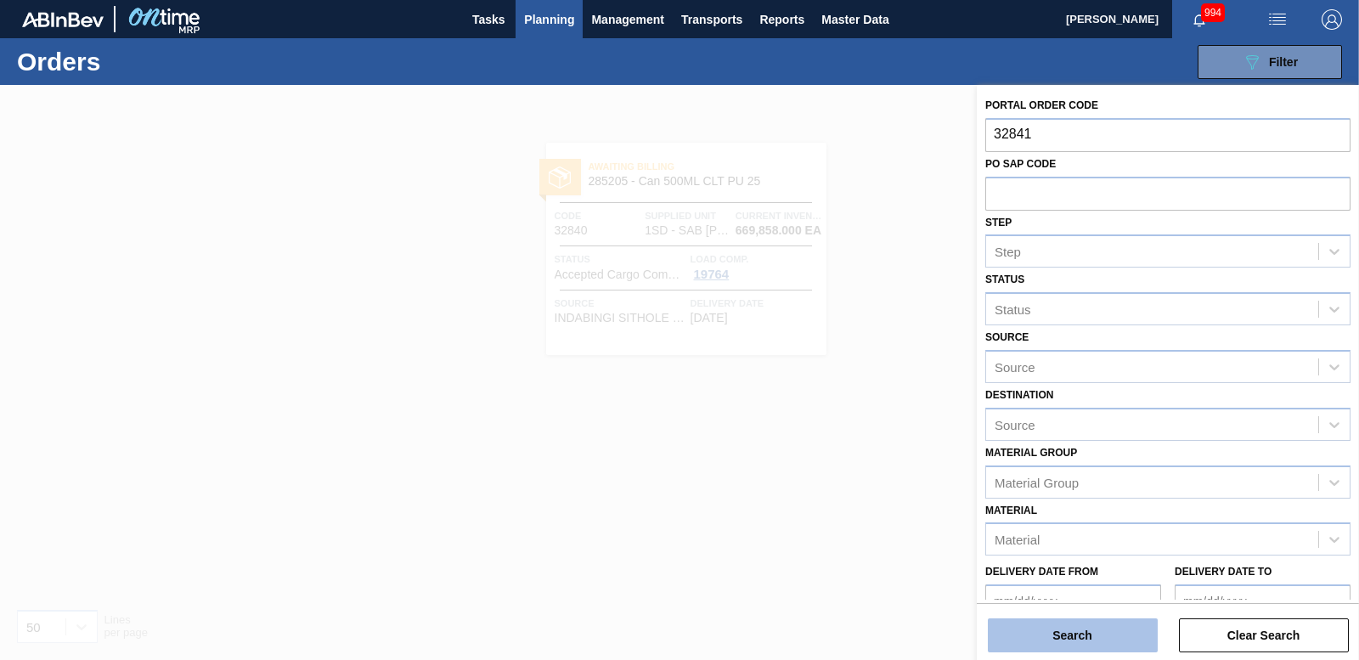
type input "32841"
click at [1024, 627] on button "Search" at bounding box center [1073, 635] width 170 height 34
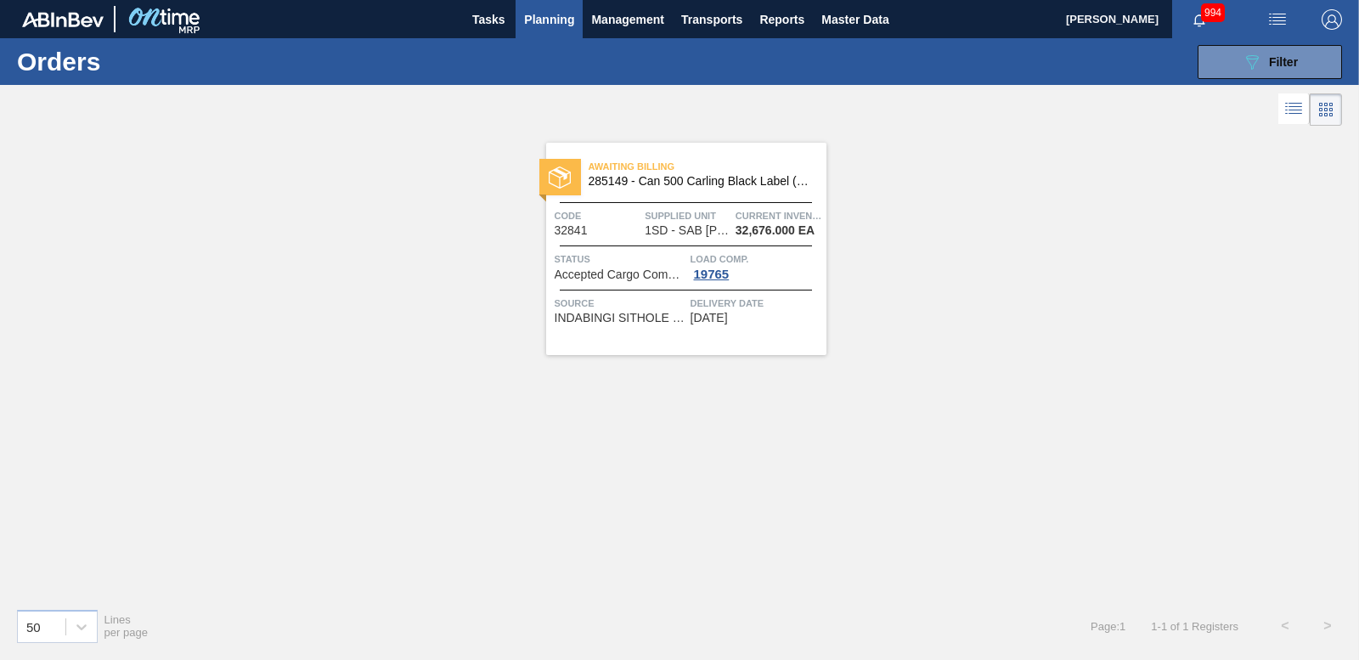
click at [556, 158] on div "Awaiting Billing 285149 - Can 500 Carling Black Label (KO 2025)" at bounding box center [686, 170] width 280 height 30
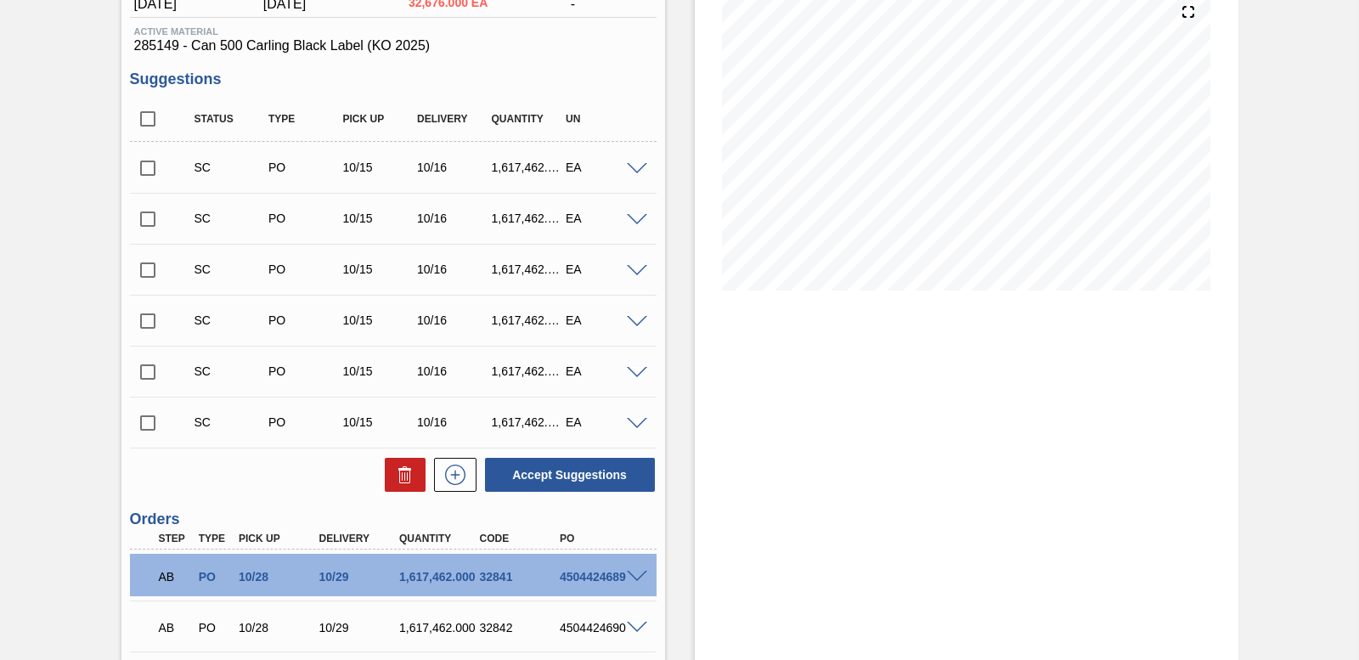
scroll to position [388, 0]
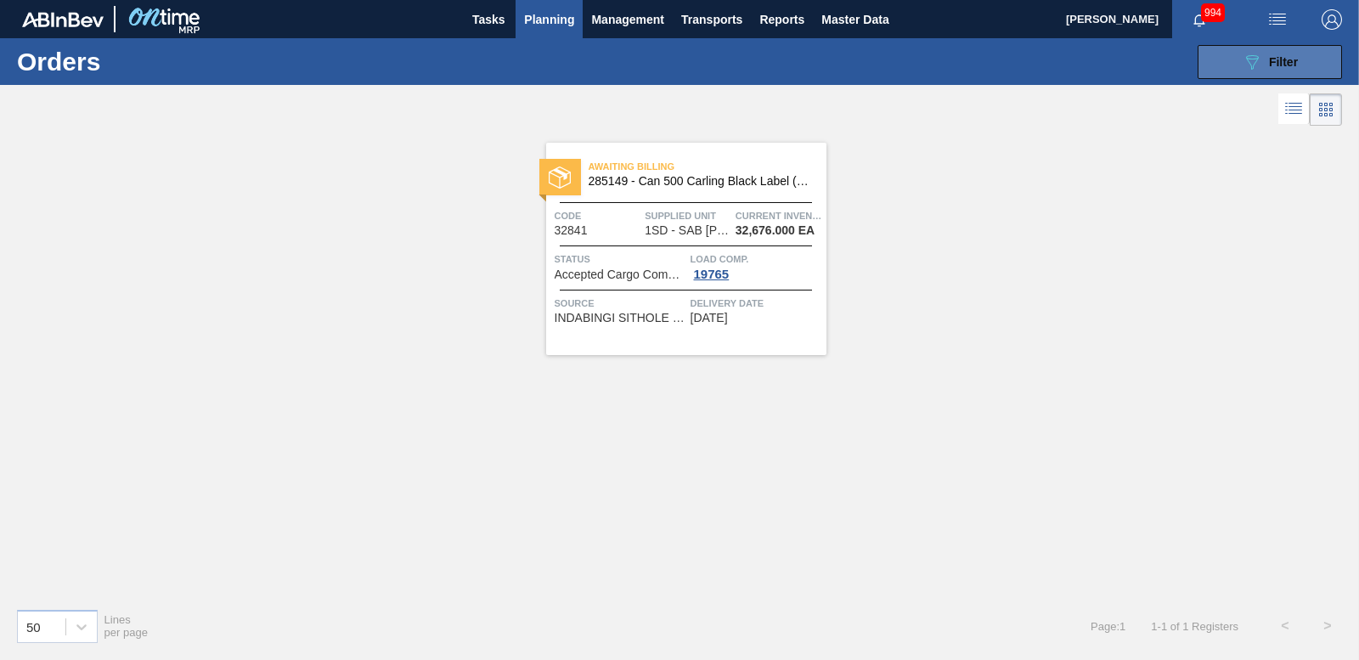
click at [1252, 66] on icon "089F7B8B-B2A5-4AFE-B5C0-19BA573D28AC" at bounding box center [1252, 62] width 20 height 20
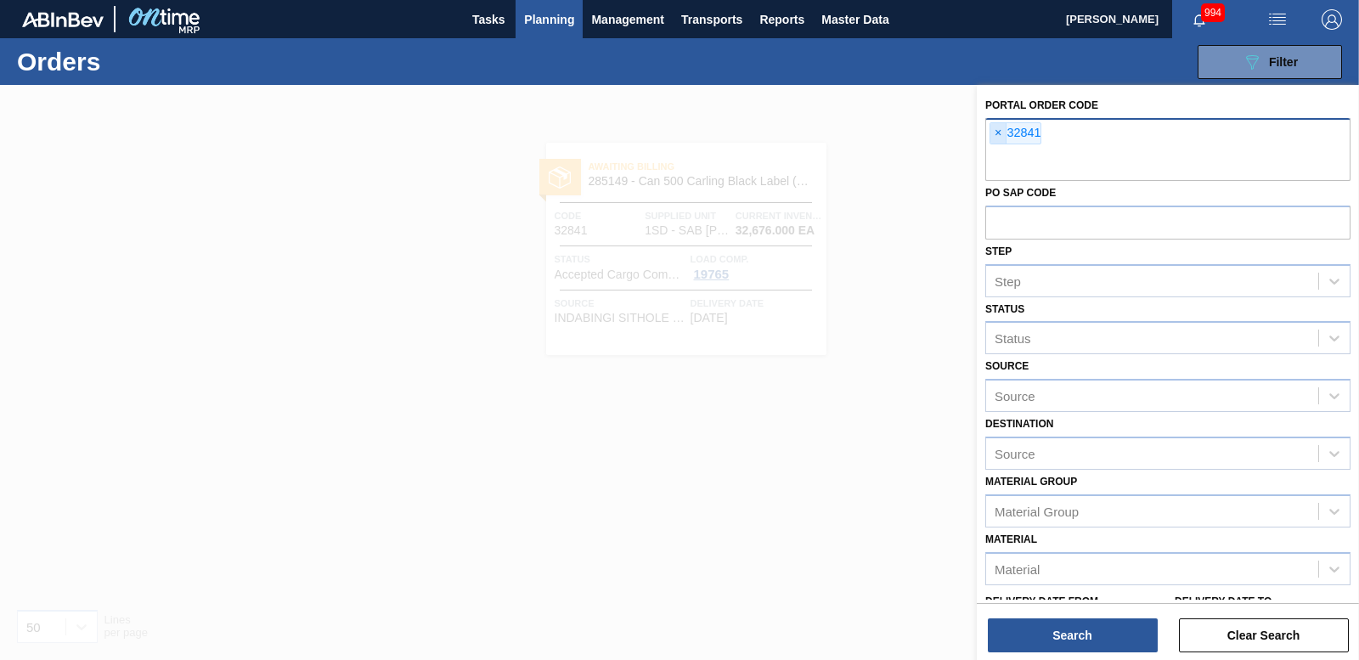
click at [997, 130] on span "×" at bounding box center [999, 133] width 16 height 20
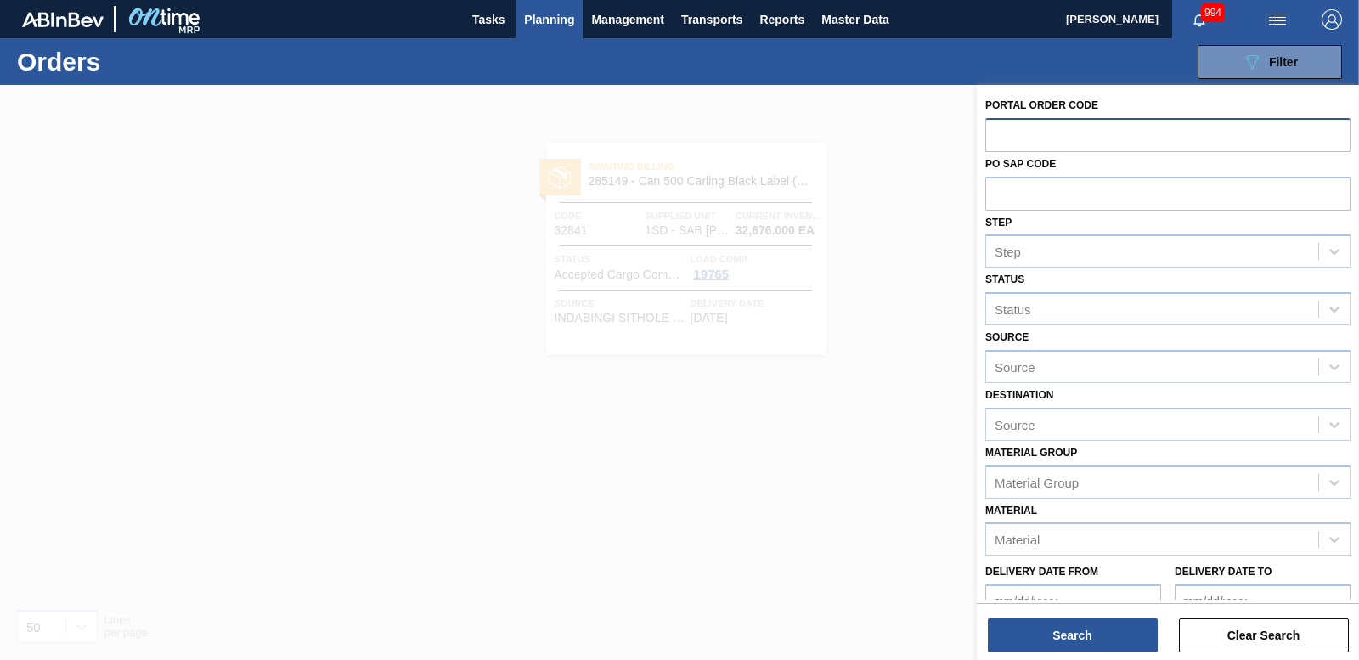
paste input "32842"
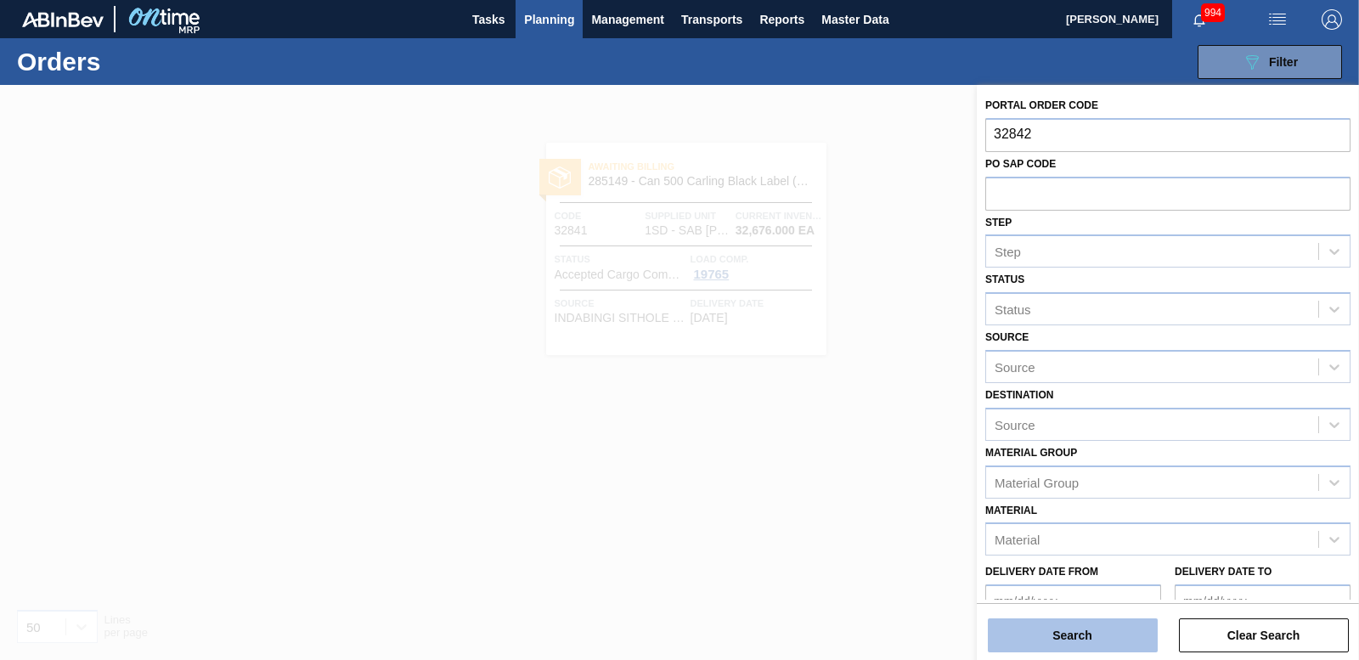
type input "32842"
click at [1088, 623] on button "Search" at bounding box center [1073, 635] width 170 height 34
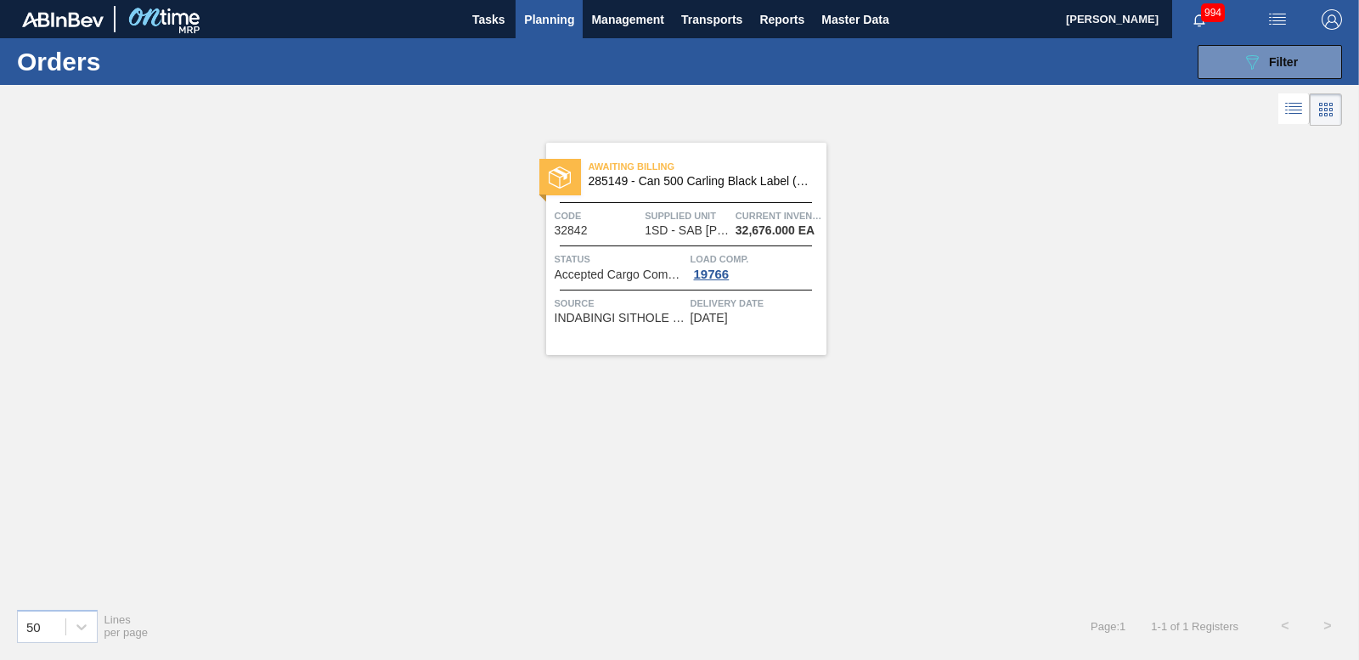
click at [560, 163] on div at bounding box center [560, 177] width 42 height 37
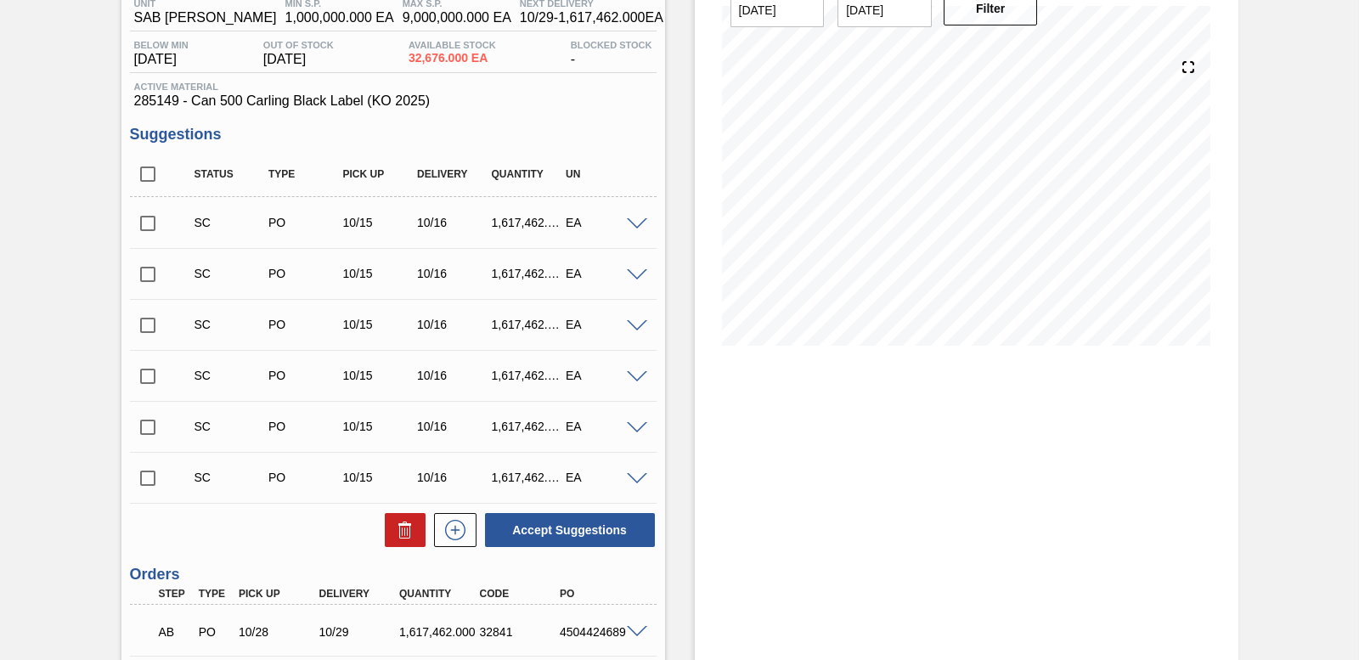
scroll to position [388, 0]
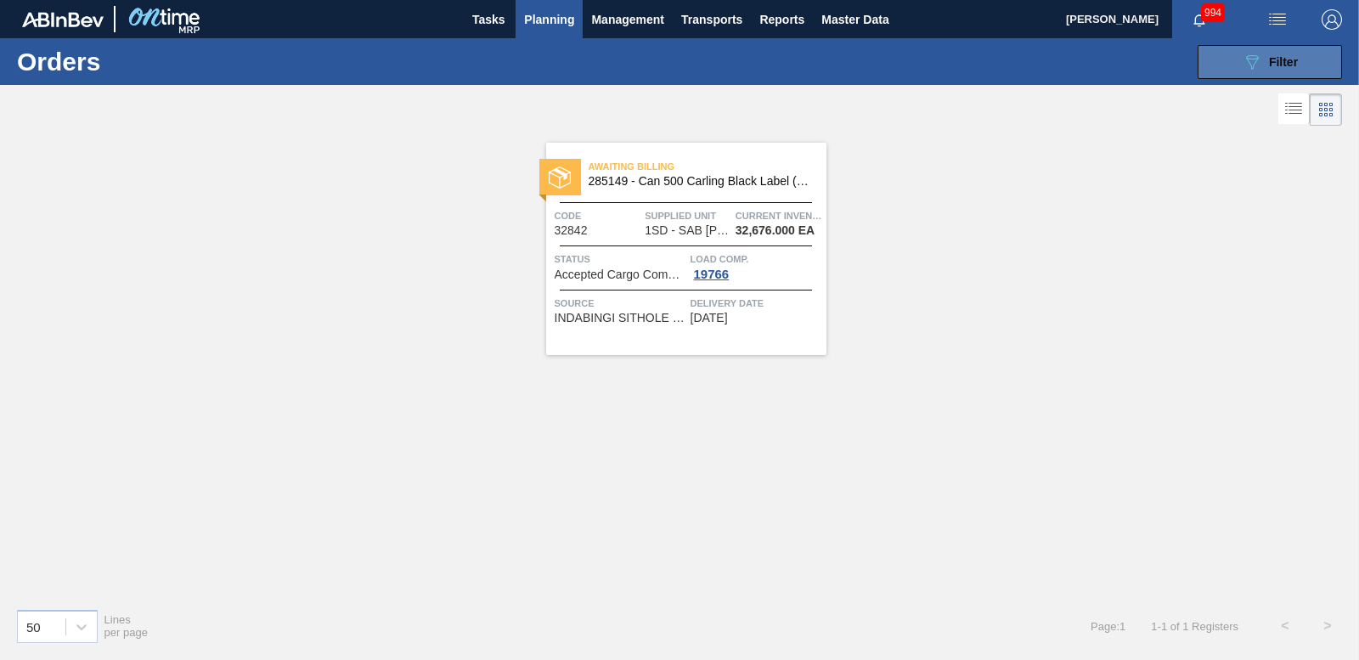
click at [1305, 71] on button "089F7B8B-B2A5-4AFE-B5C0-19BA573D28AC Filter" at bounding box center [1270, 62] width 144 height 34
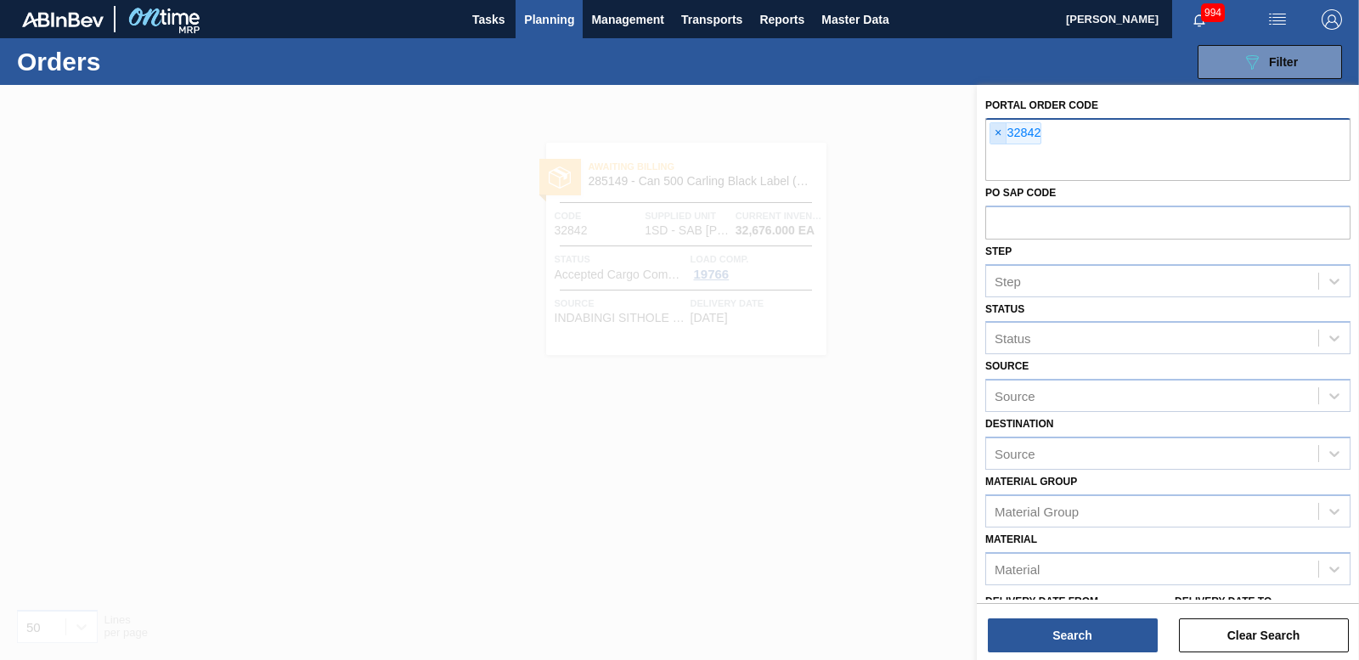
click at [998, 137] on span "×" at bounding box center [999, 133] width 16 height 20
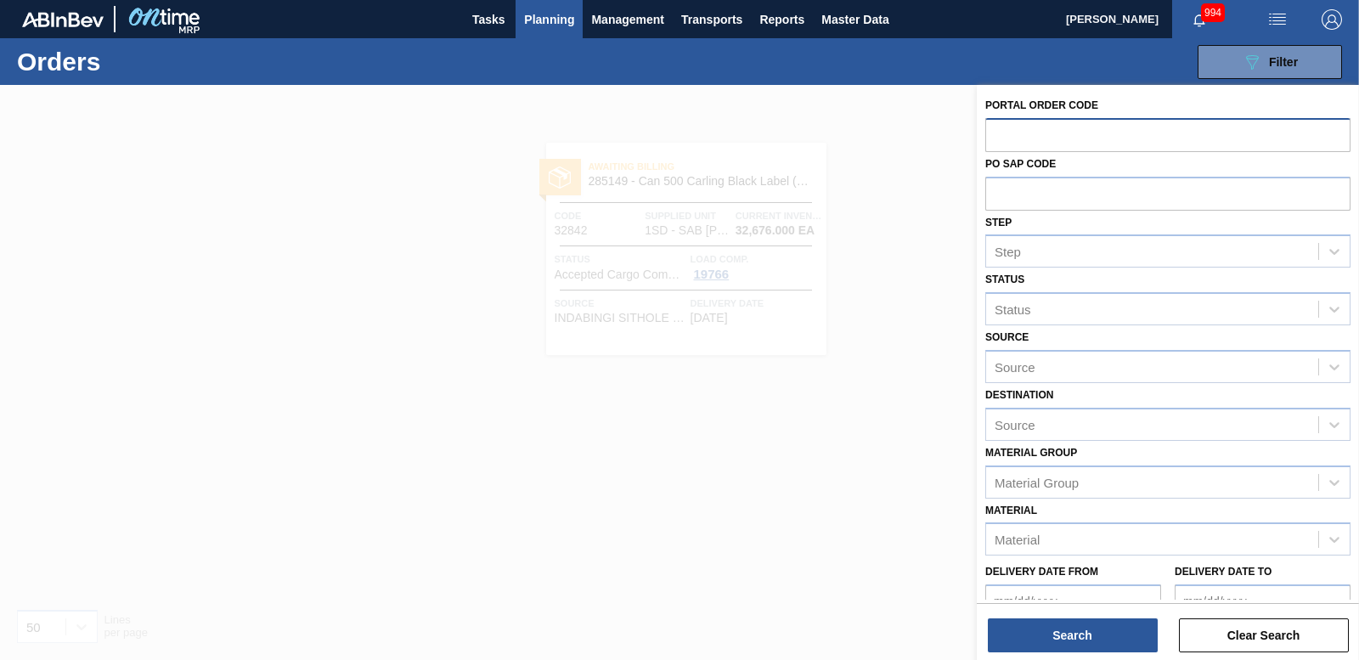
paste input "32843"
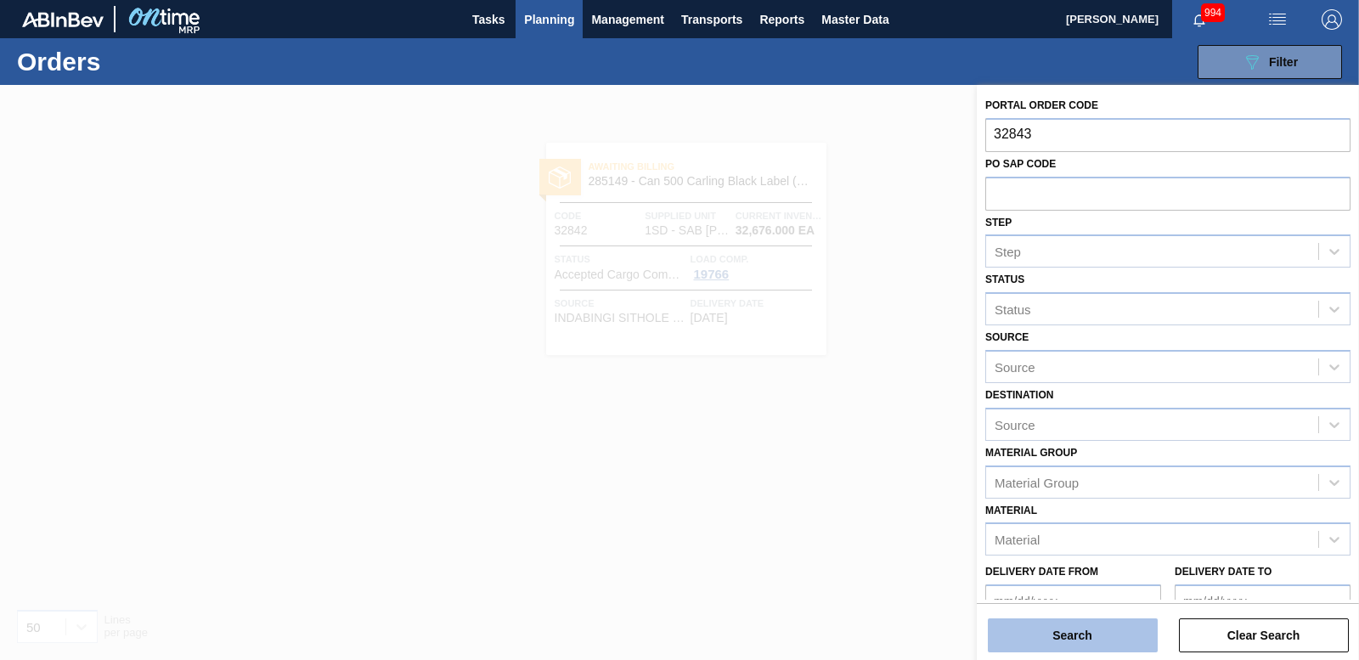
type input "32843"
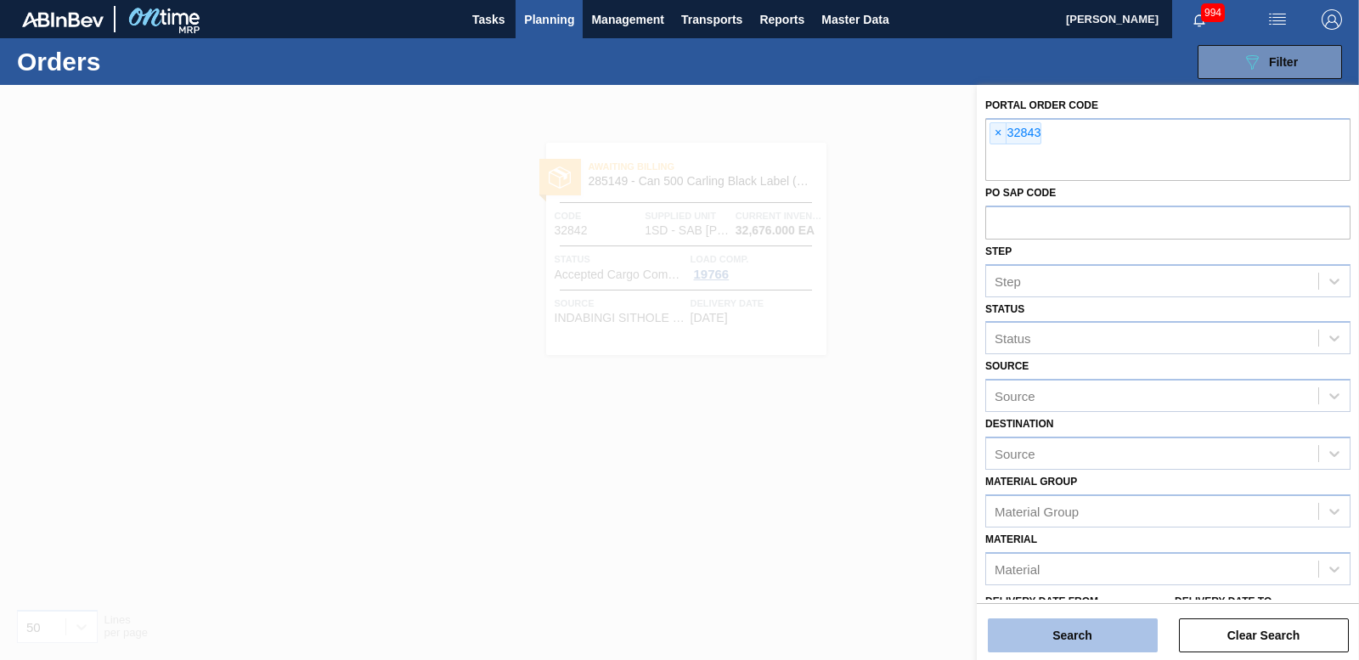
click at [1046, 641] on button "Search" at bounding box center [1073, 635] width 170 height 34
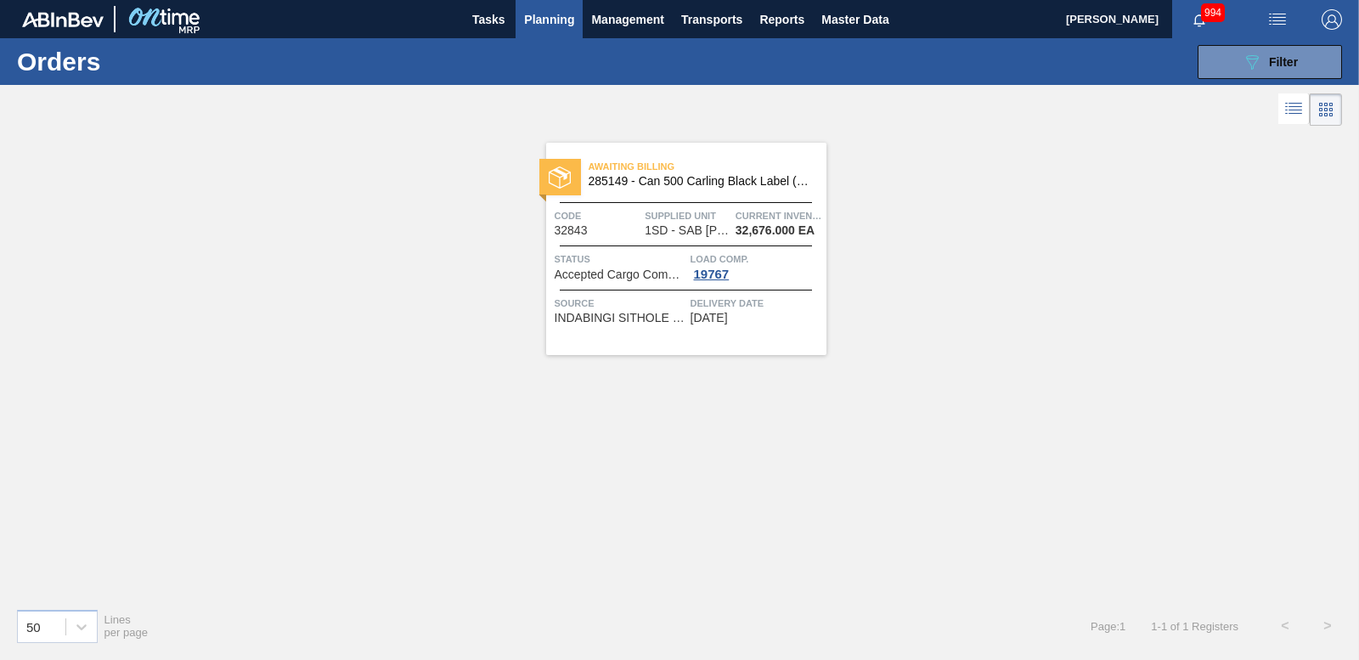
click at [557, 182] on img at bounding box center [560, 178] width 22 height 22
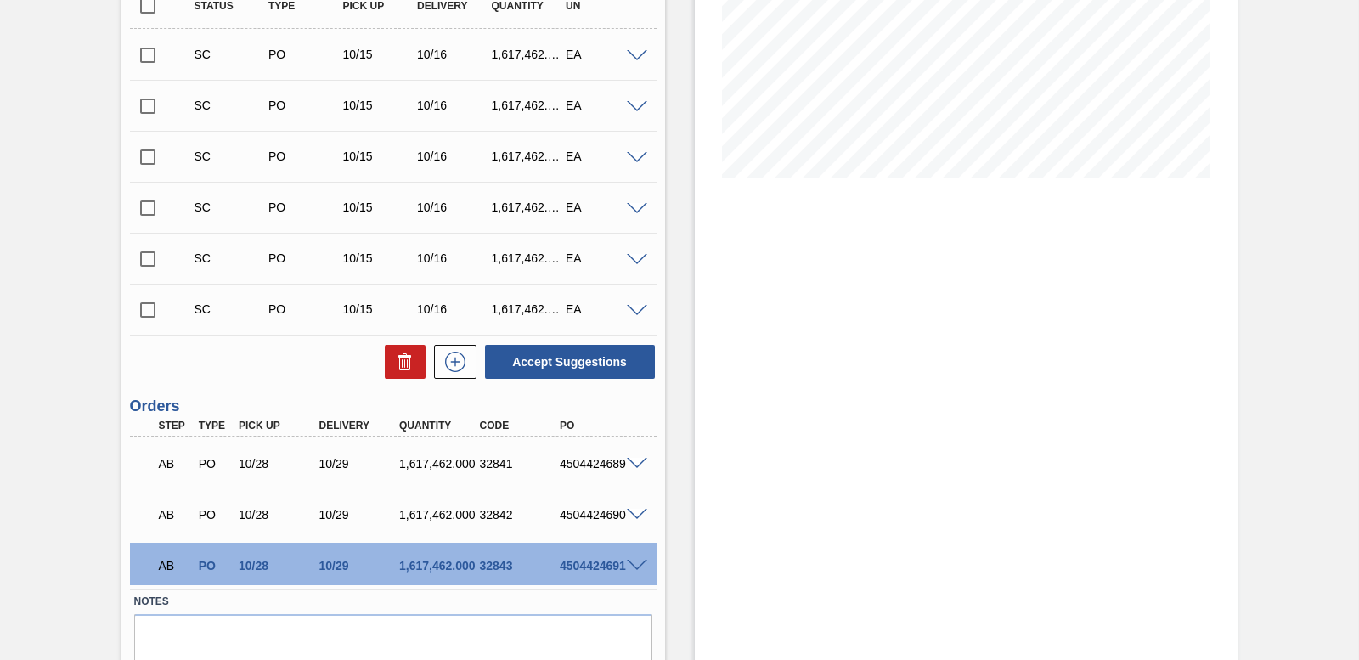
scroll to position [388, 0]
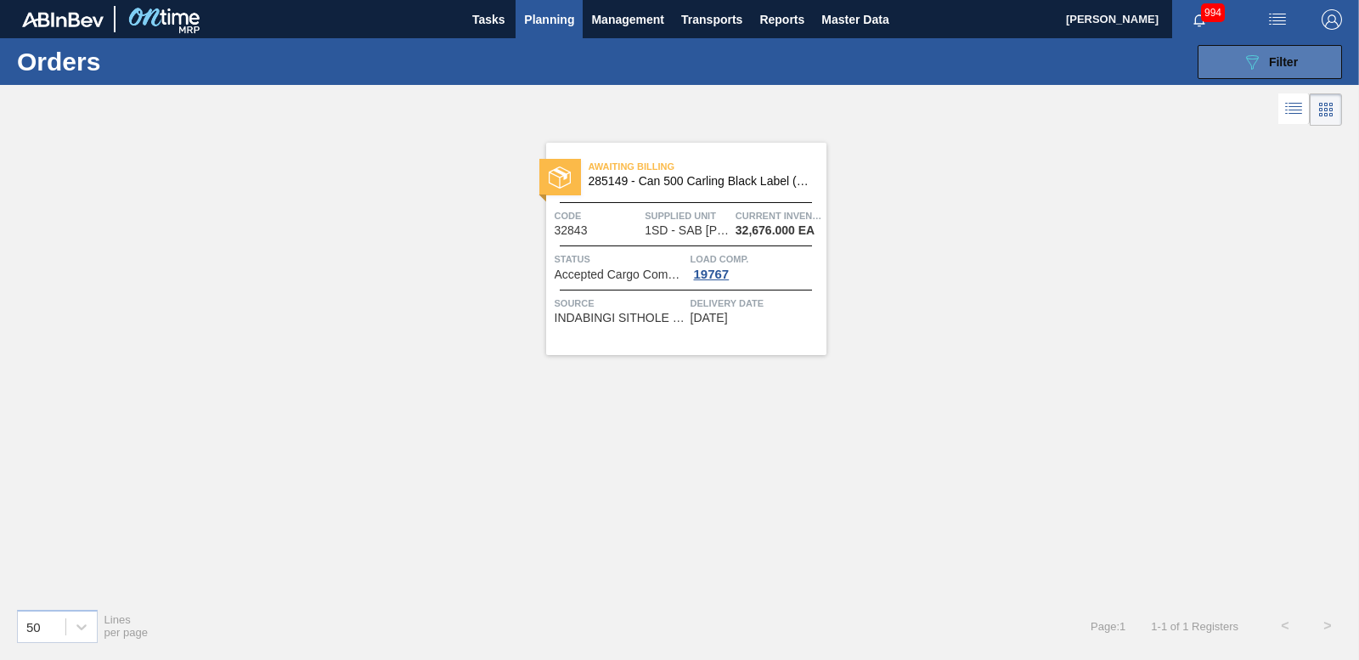
click at [1293, 60] on span "Filter" at bounding box center [1283, 62] width 29 height 14
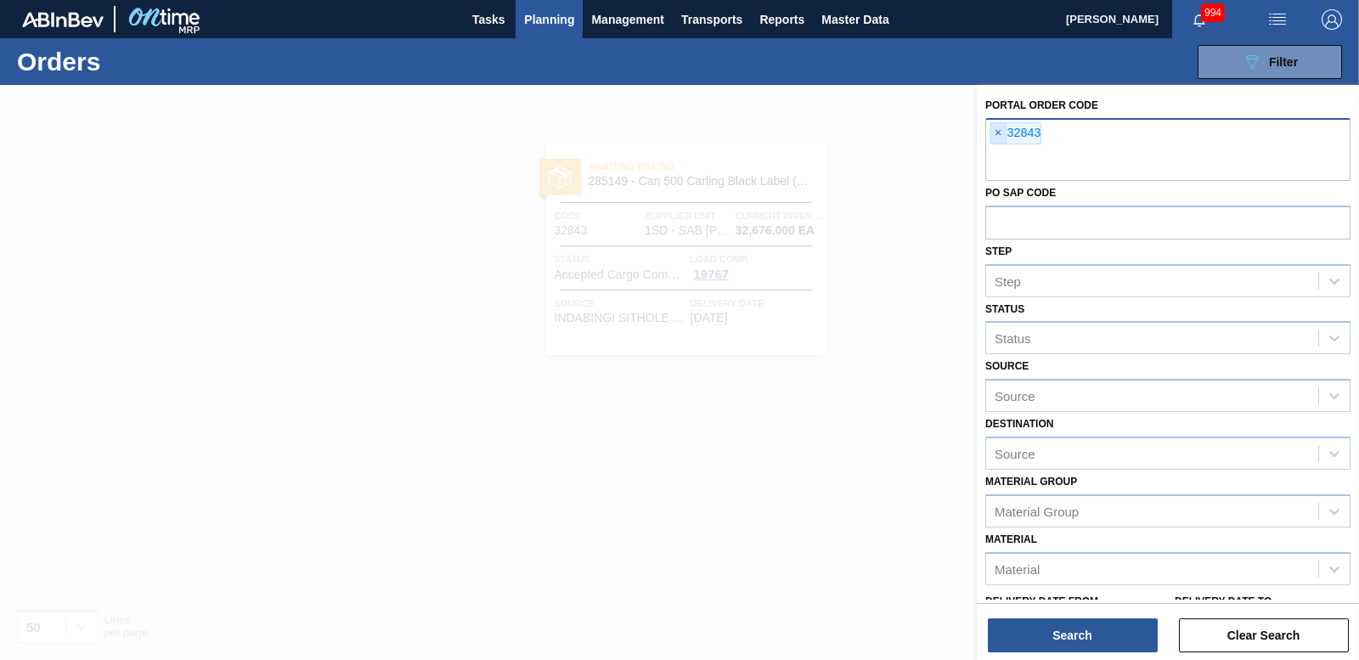
click at [1001, 133] on span "×" at bounding box center [999, 133] width 16 height 20
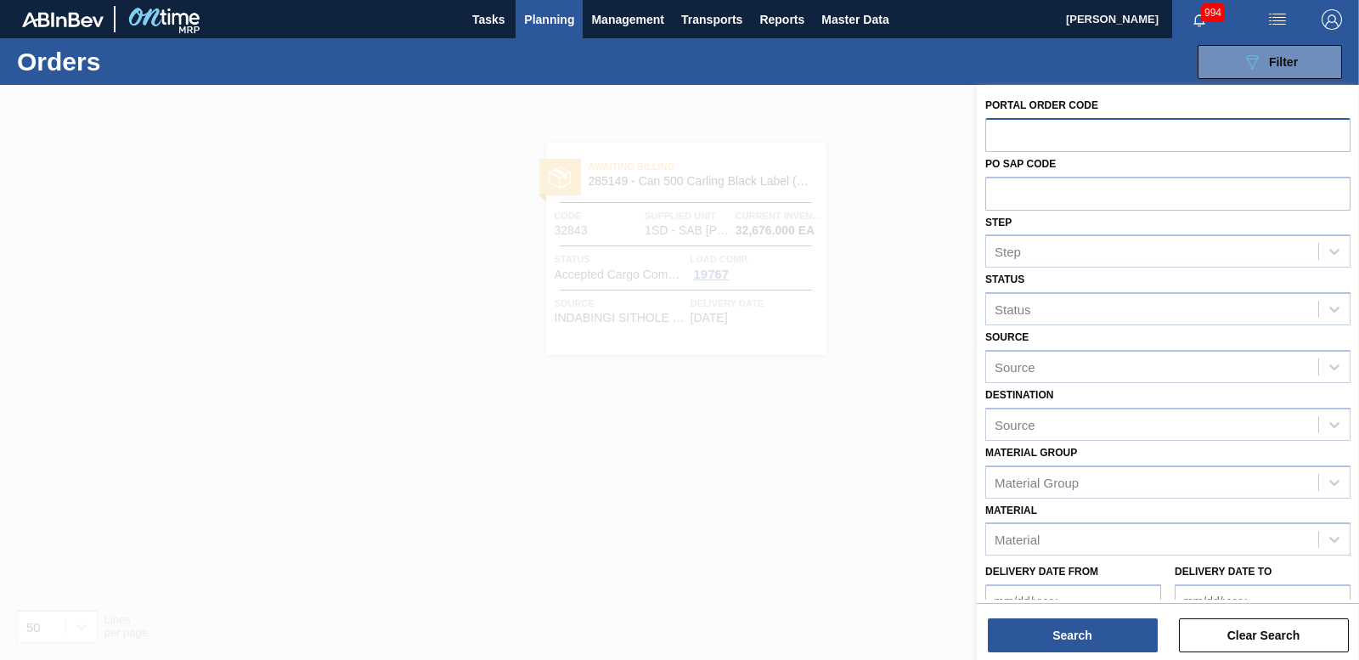
paste input "32863"
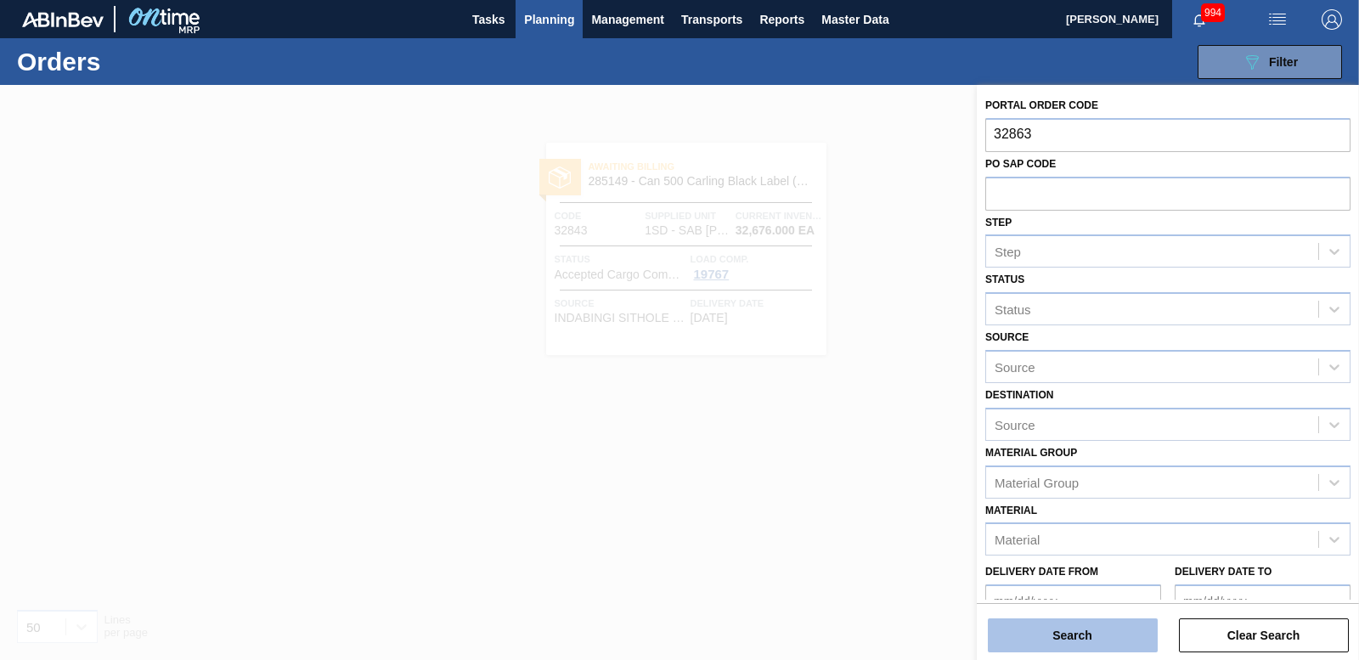
type input "32863"
click at [1060, 638] on button "Search" at bounding box center [1073, 635] width 170 height 34
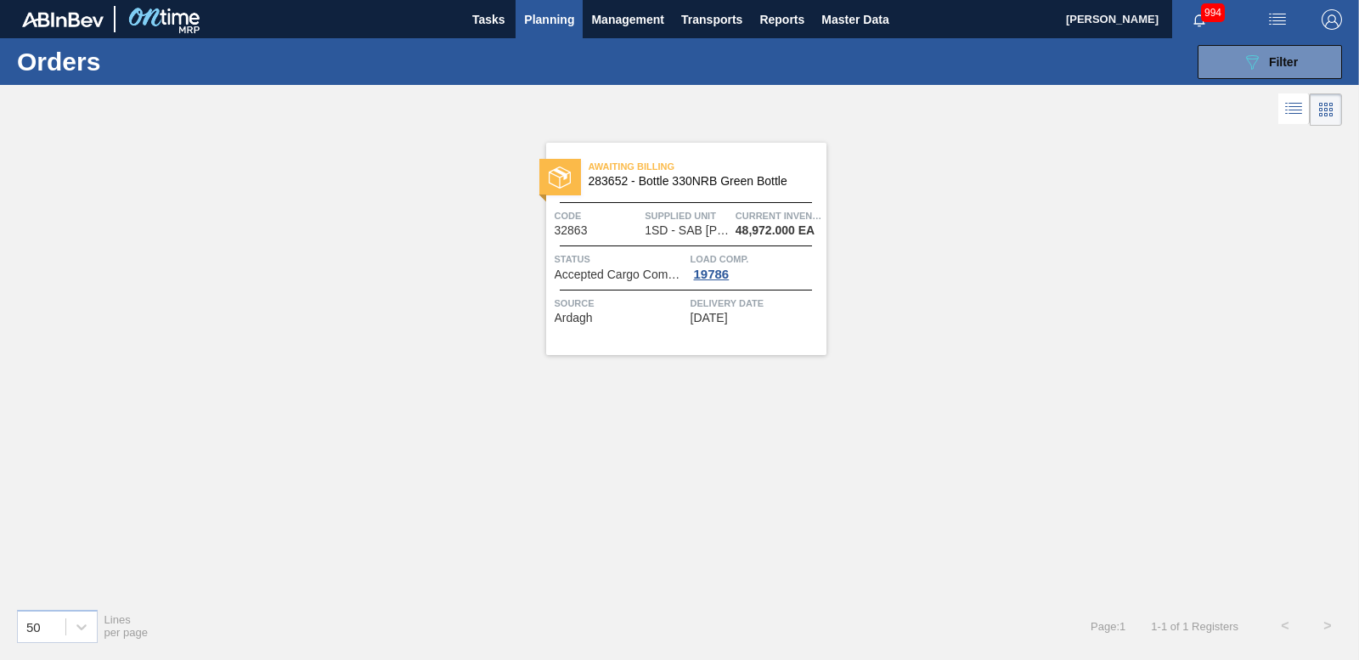
click at [549, 158] on div "Awaiting Billing 283652 - Bottle 330NRB Green Bottle" at bounding box center [686, 170] width 280 height 30
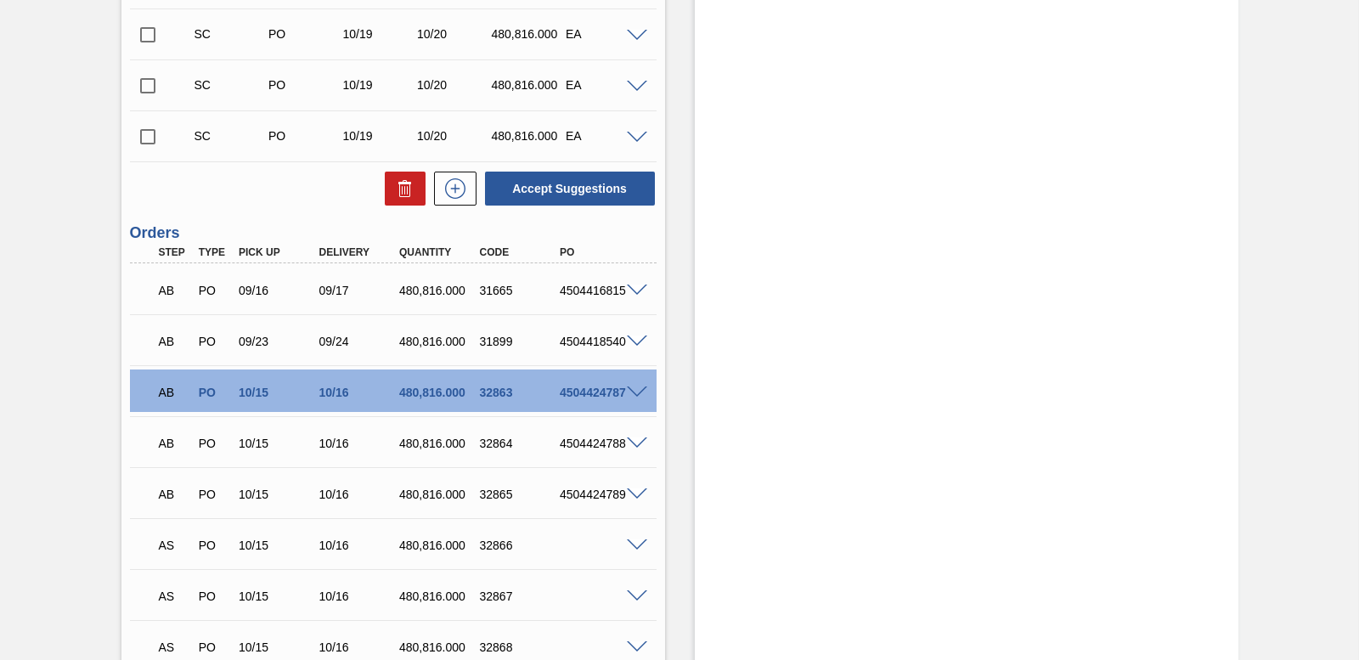
scroll to position [847, 0]
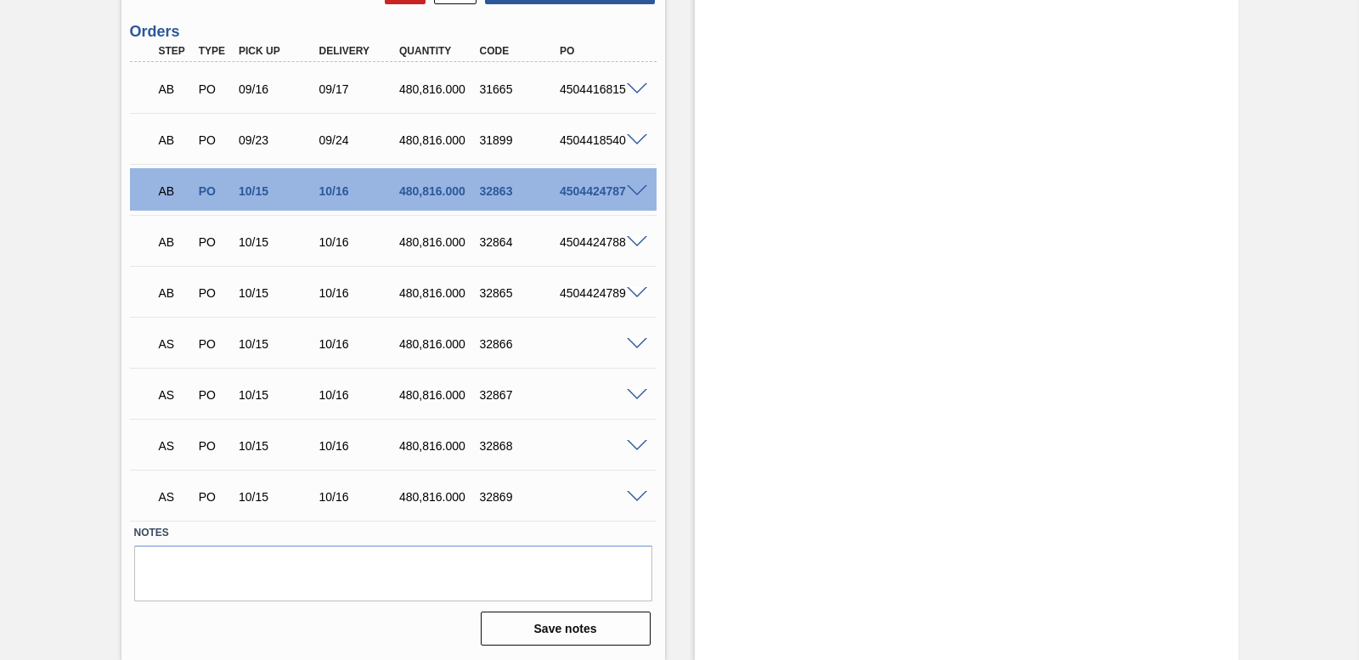
click at [632, 347] on span at bounding box center [637, 344] width 20 height 13
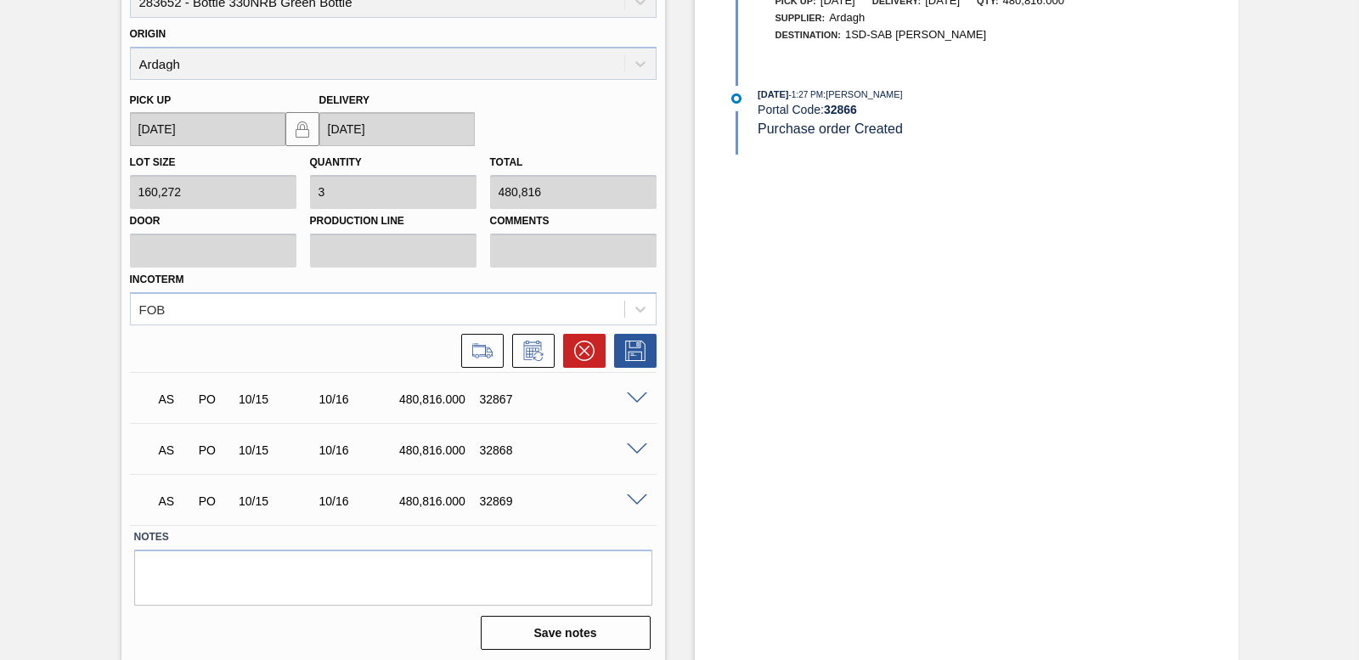
scroll to position [1259, 0]
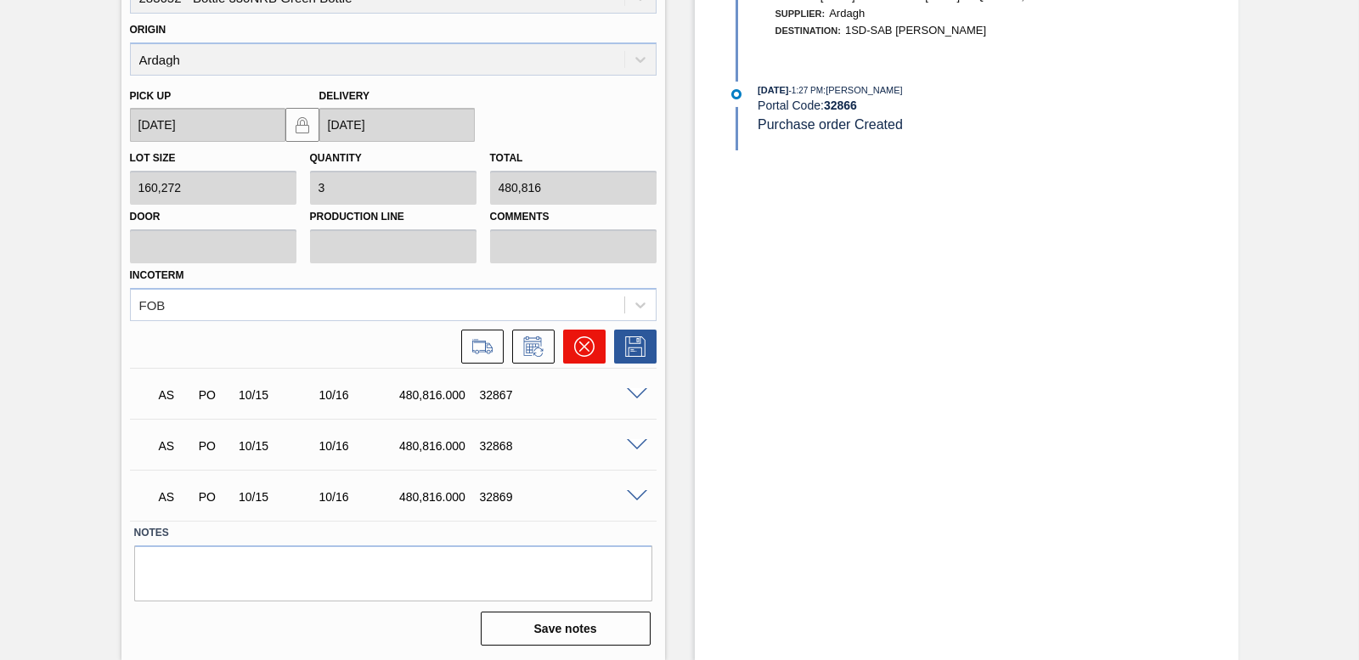
click at [586, 357] on button at bounding box center [584, 347] width 42 height 34
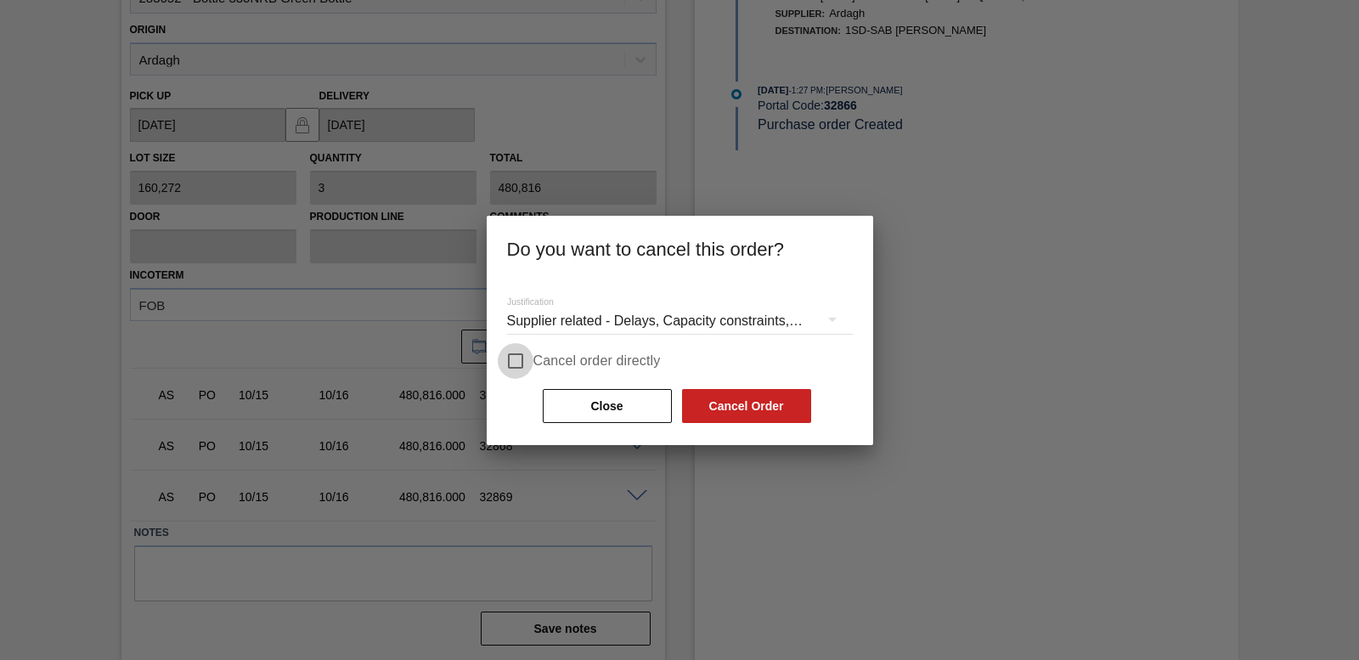
click at [506, 359] on input "Cancel order directly" at bounding box center [516, 361] width 36 height 36
checkbox input "true"
click at [747, 410] on button "Cancel Order" at bounding box center [746, 406] width 129 height 34
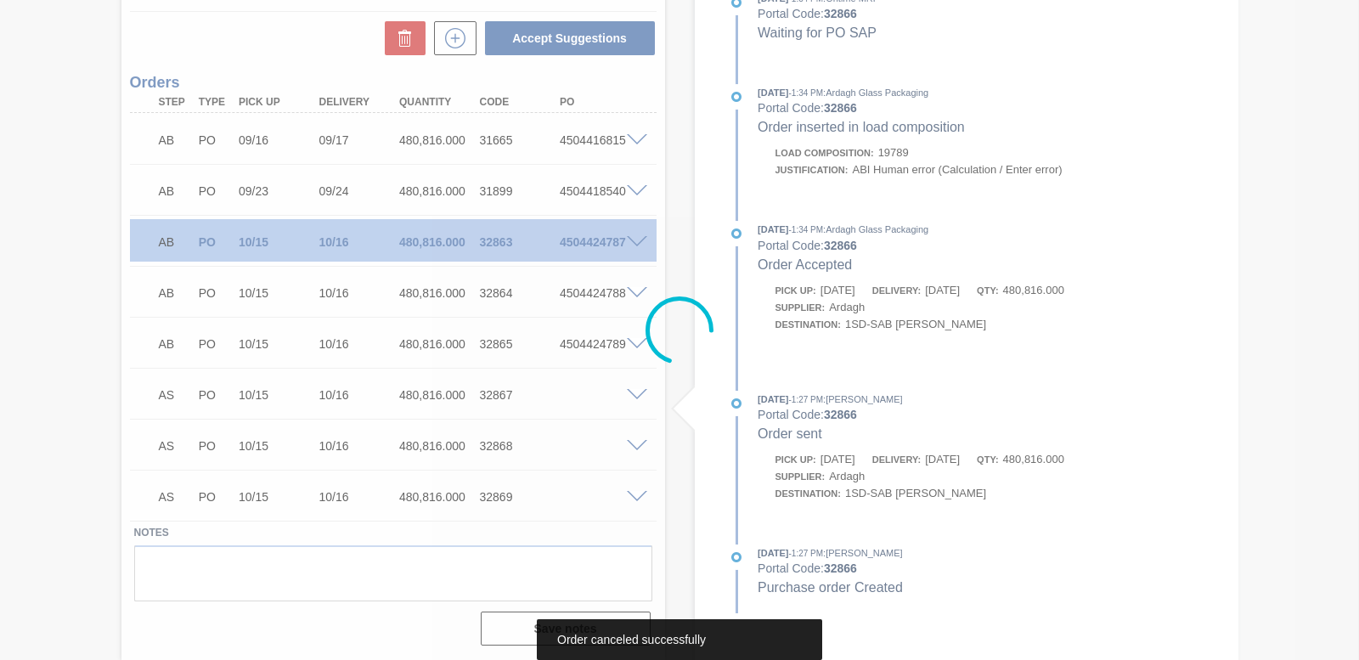
scroll to position [796, 0]
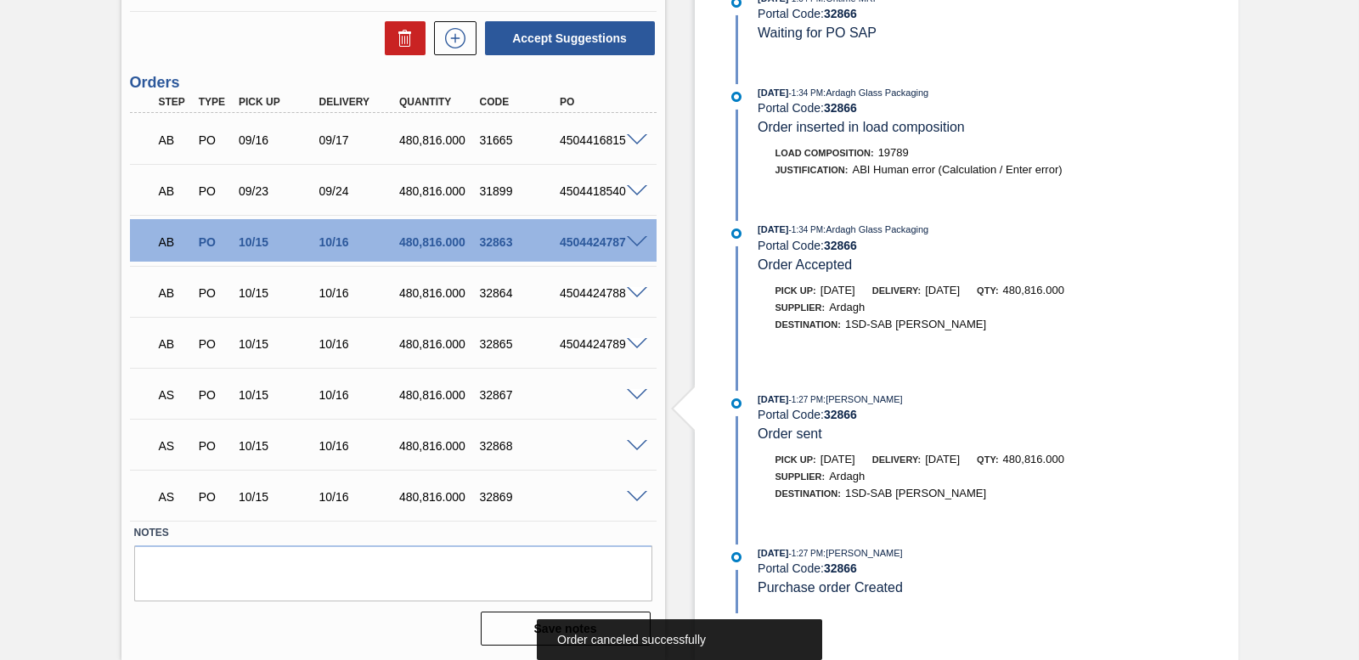
click at [634, 389] on span at bounding box center [637, 395] width 20 height 13
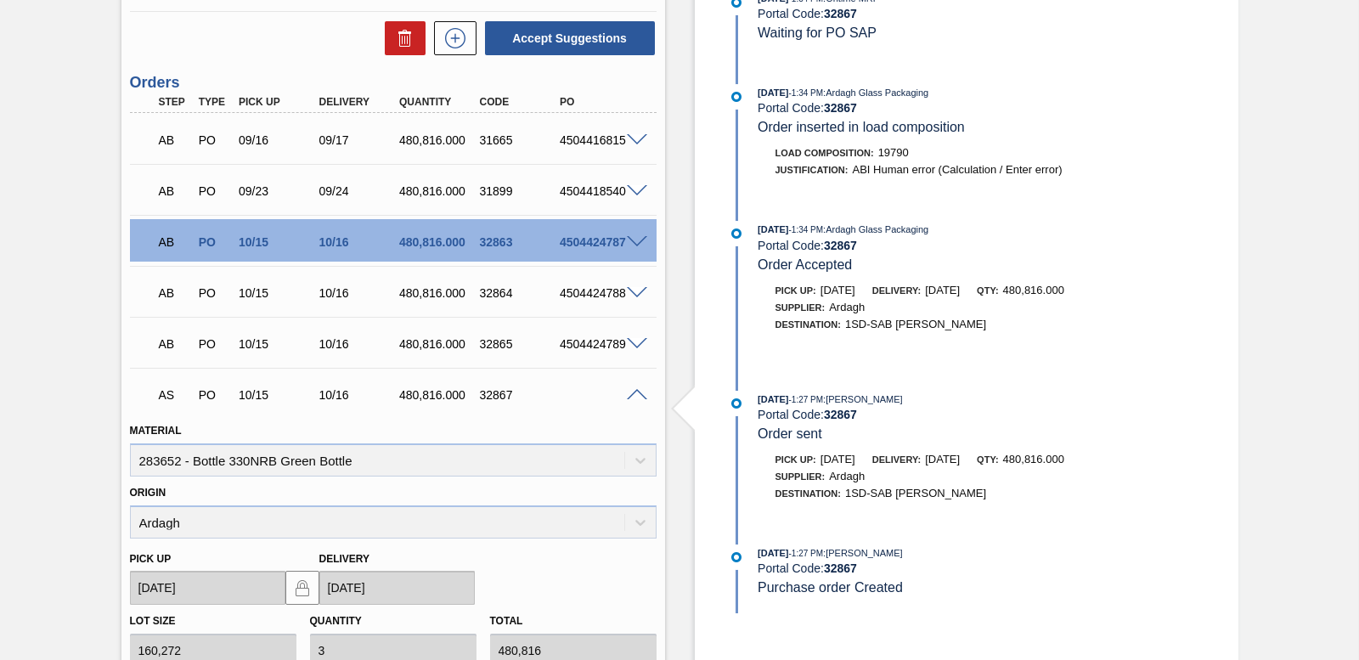
scroll to position [1208, 0]
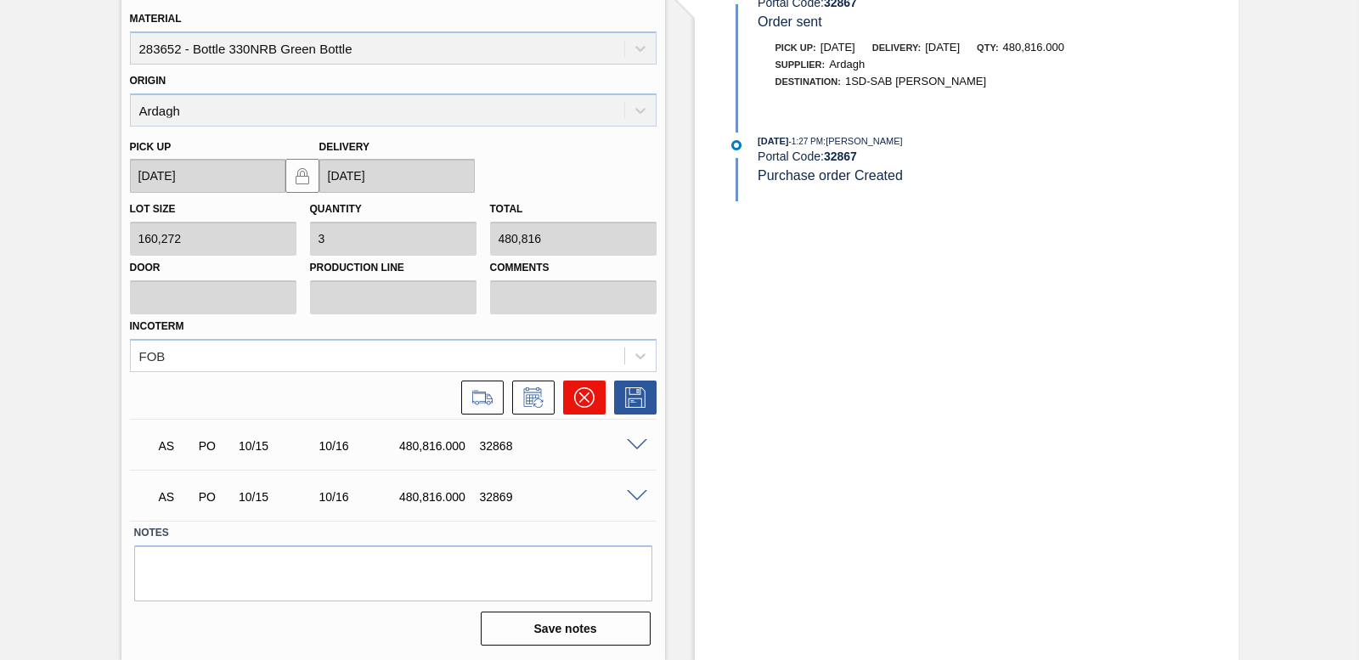
click at [597, 390] on button at bounding box center [584, 398] width 42 height 34
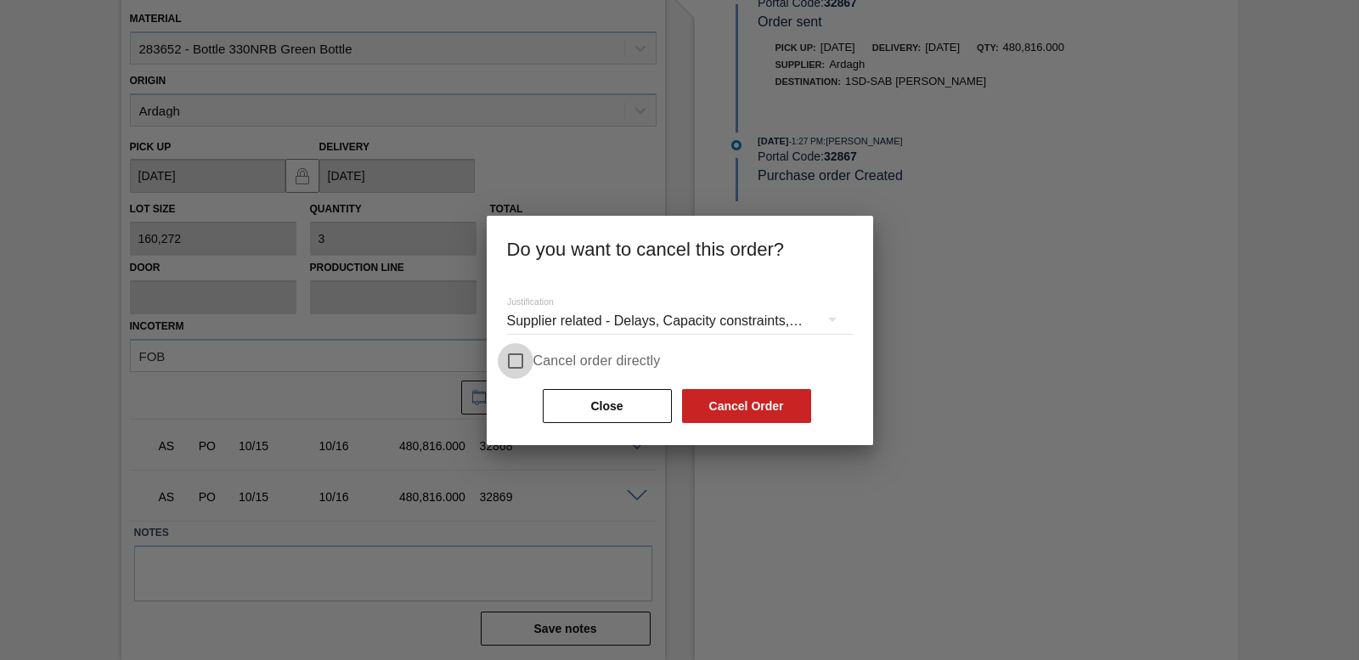
click at [525, 359] on input "Cancel order directly" at bounding box center [516, 361] width 36 height 36
checkbox input "true"
click at [764, 399] on button "Cancel Order" at bounding box center [746, 406] width 129 height 34
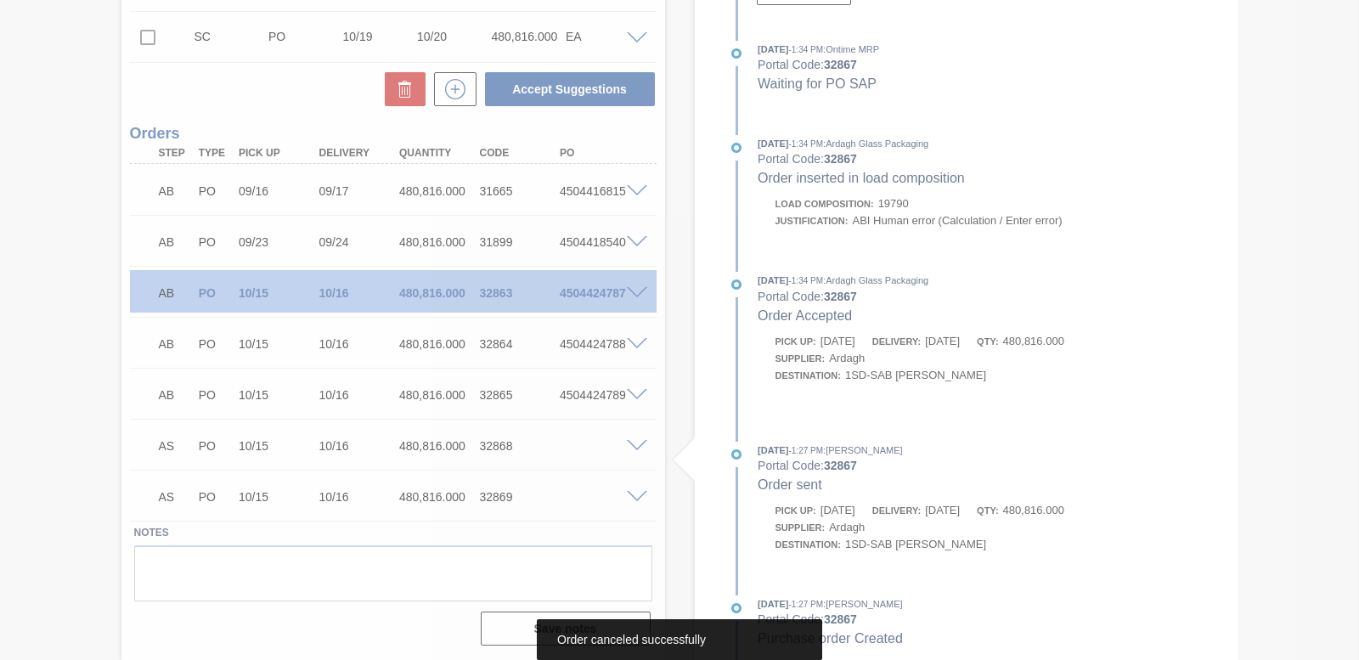
scroll to position [745, 0]
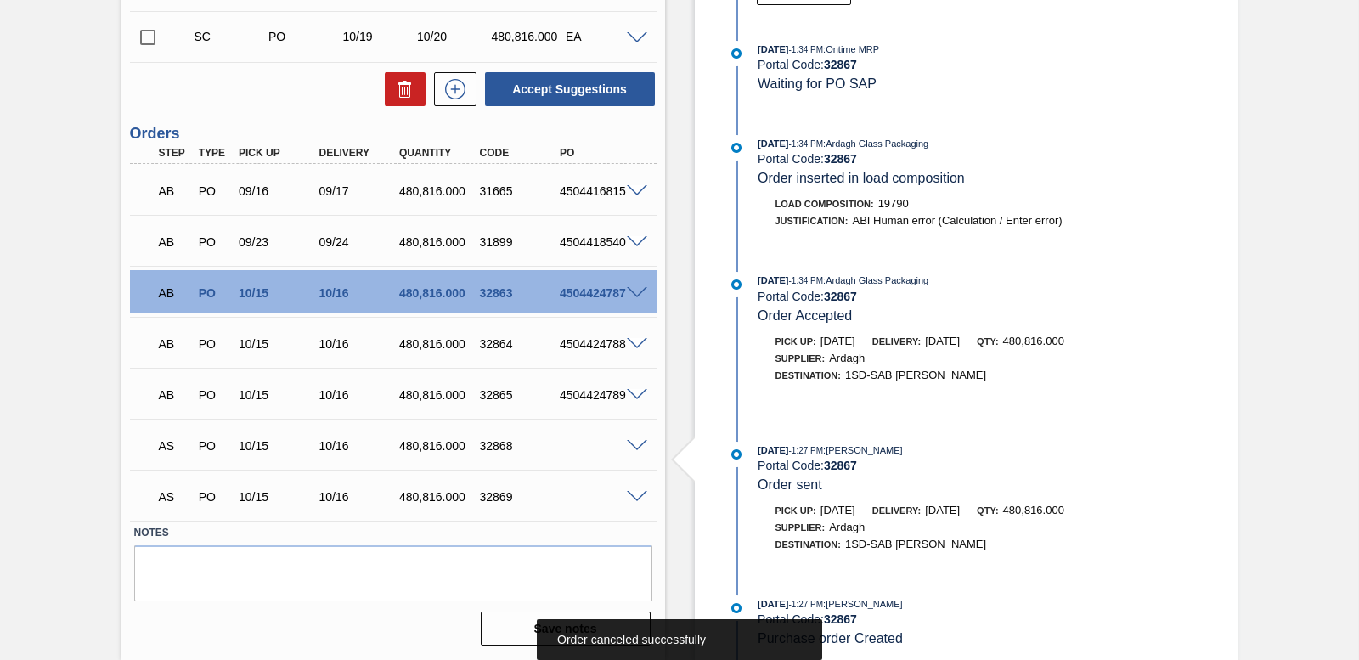
click at [637, 444] on span at bounding box center [637, 446] width 20 height 13
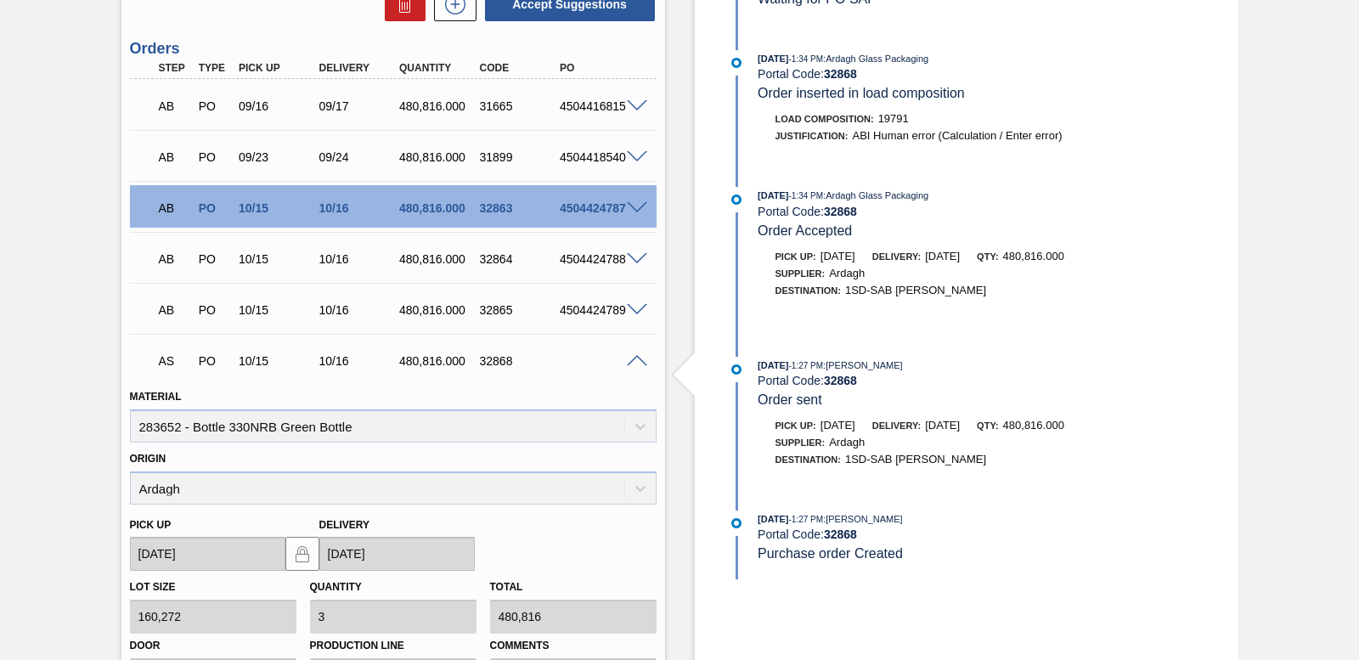
scroll to position [1157, 0]
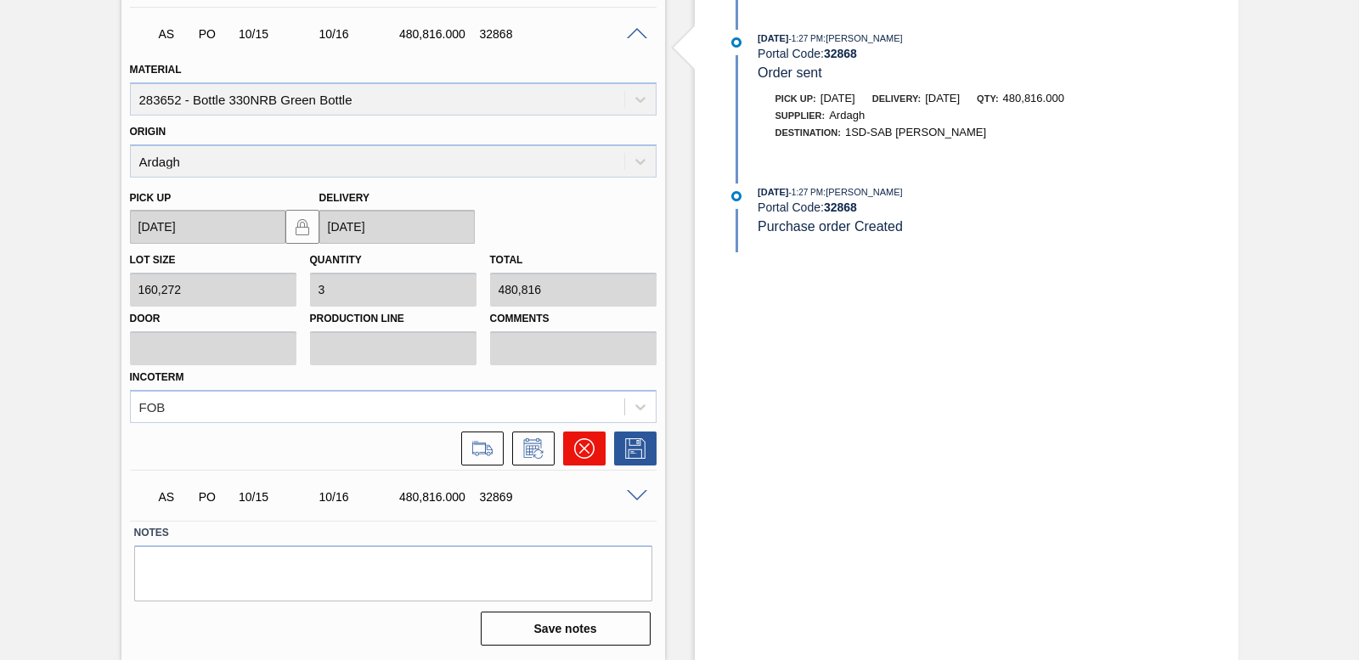
click at [585, 438] on icon at bounding box center [584, 448] width 20 height 20
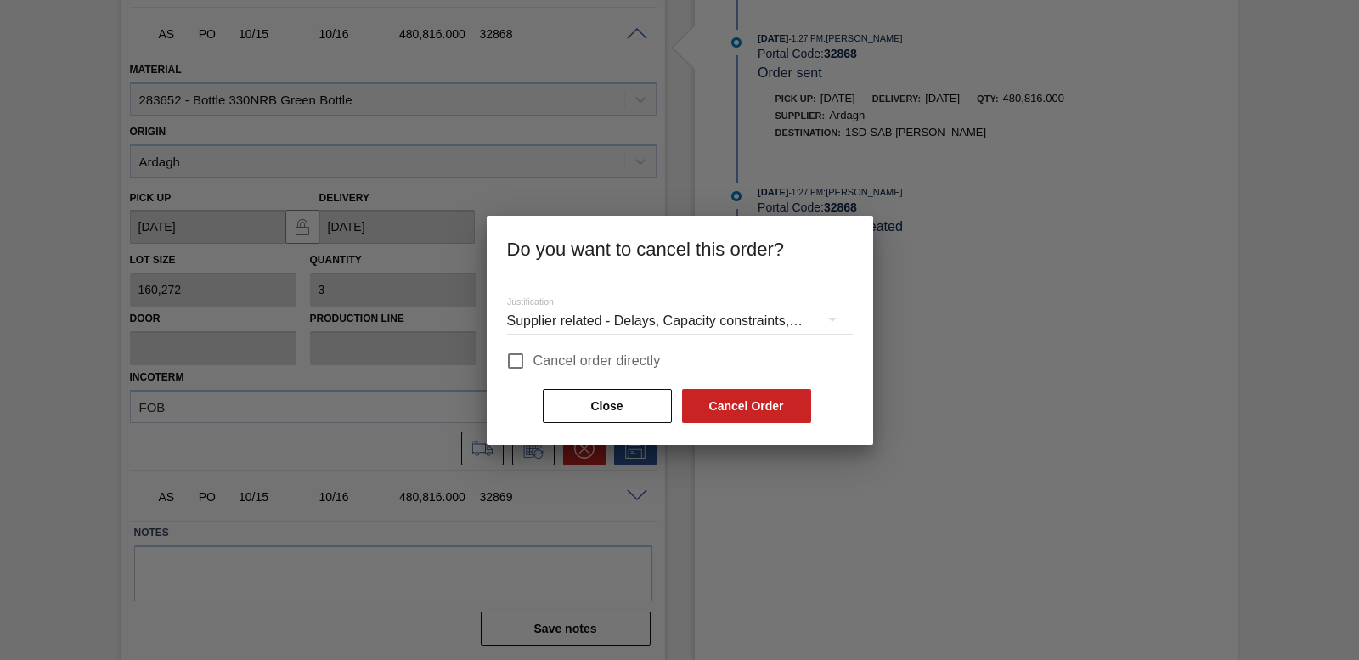
click at [514, 361] on input "Cancel order directly" at bounding box center [516, 361] width 36 height 36
checkbox input "true"
click at [748, 420] on button "Cancel Order" at bounding box center [746, 406] width 129 height 34
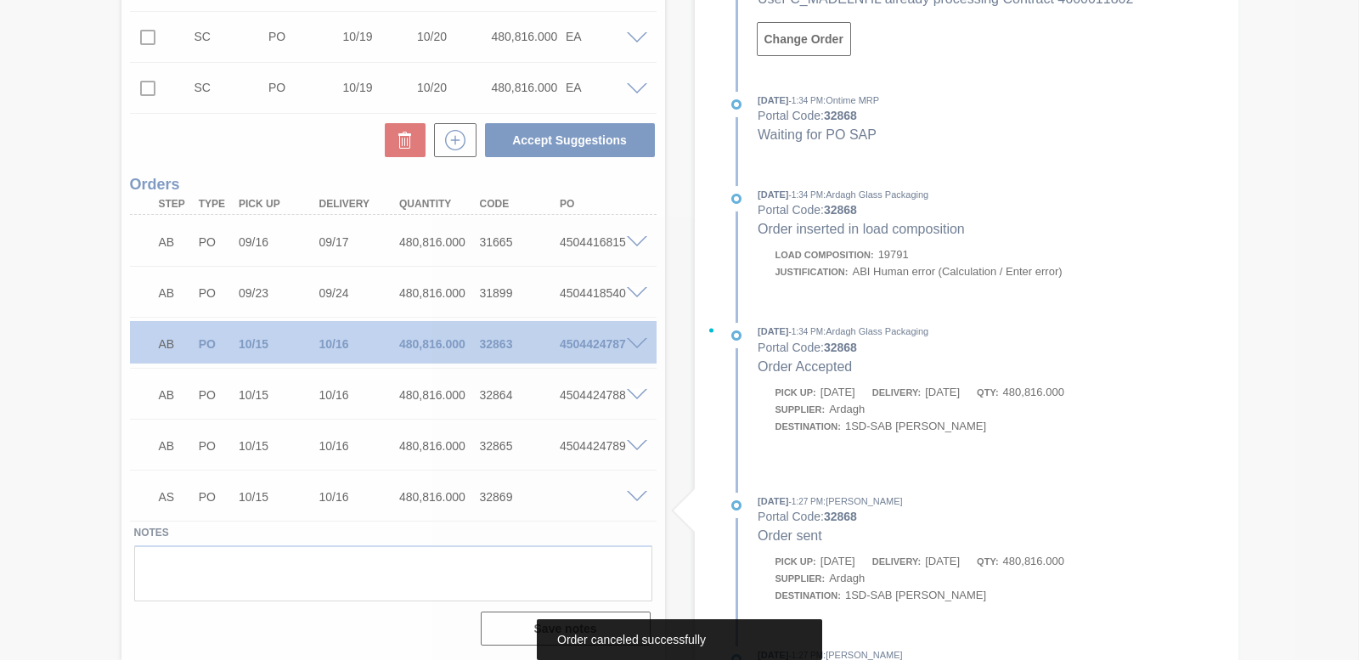
scroll to position [694, 0]
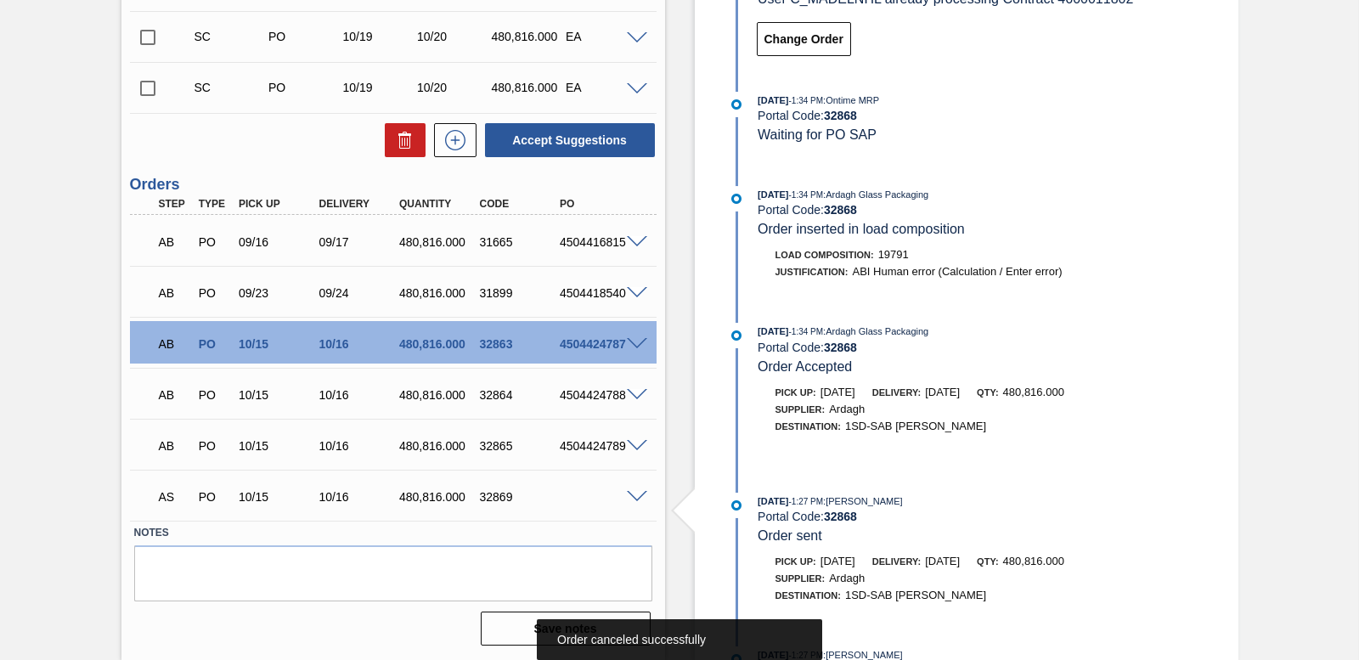
click at [633, 496] on span at bounding box center [637, 497] width 20 height 13
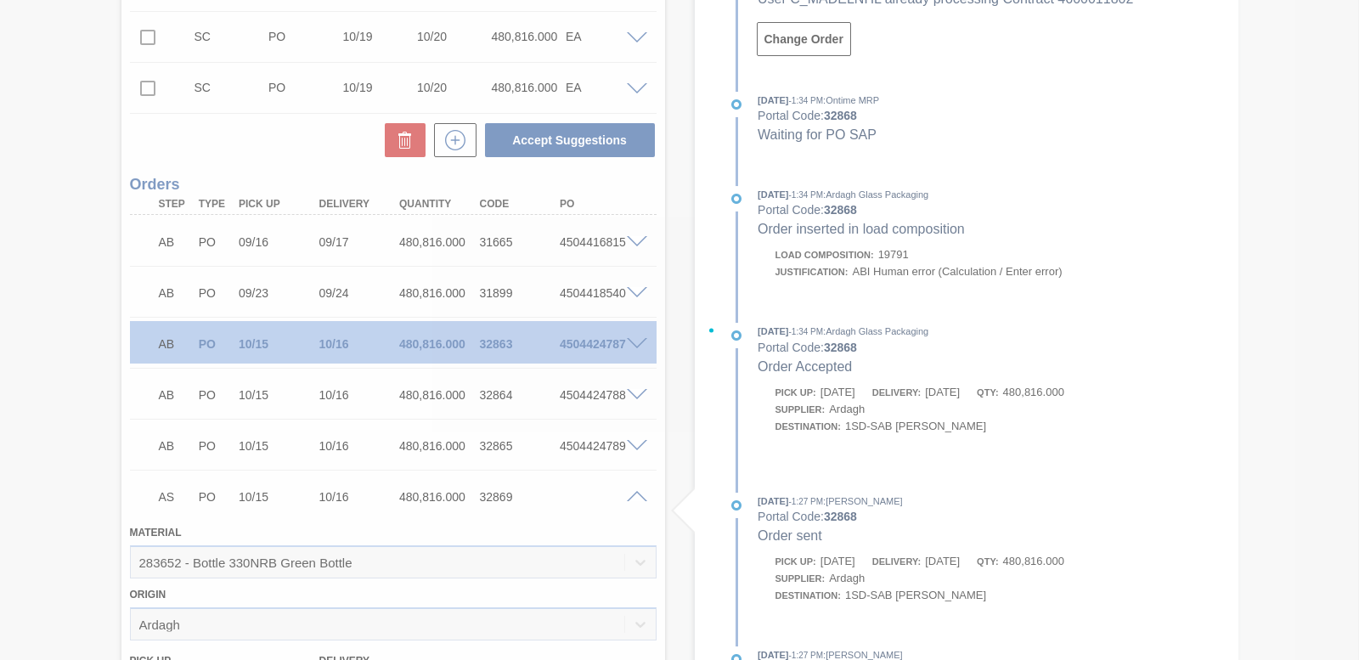
scroll to position [1106, 0]
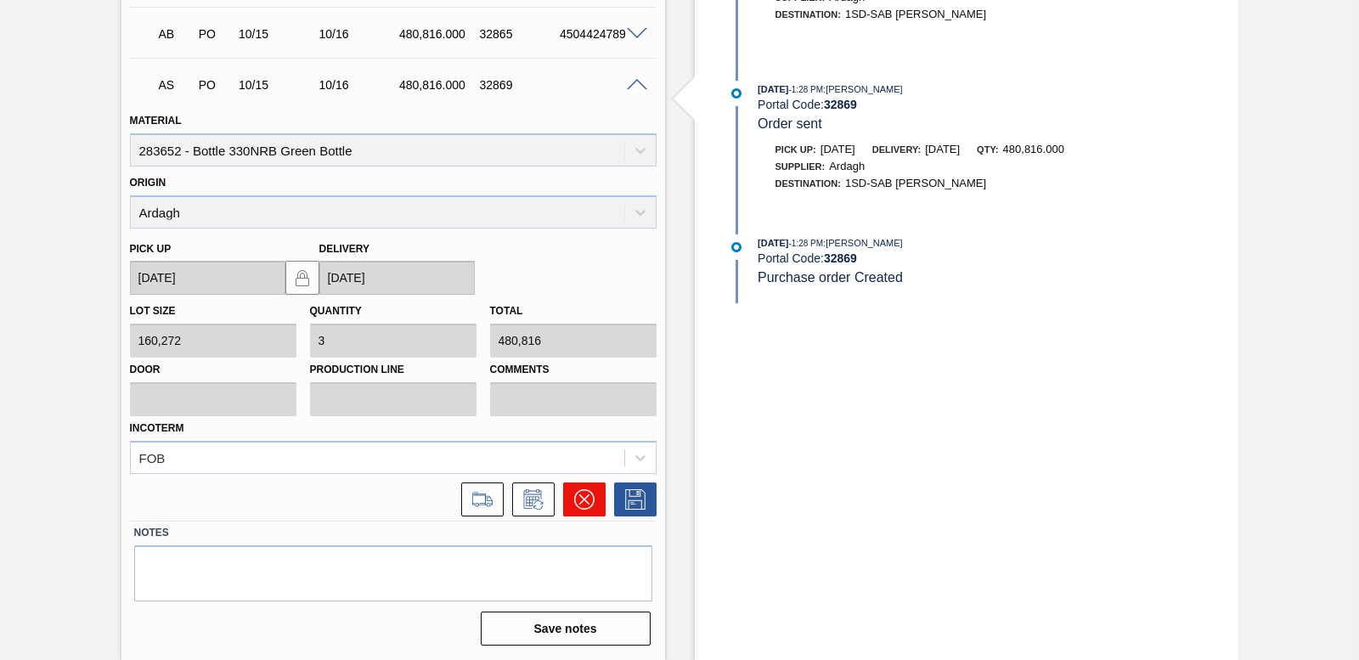
click at [589, 490] on icon at bounding box center [584, 499] width 20 height 20
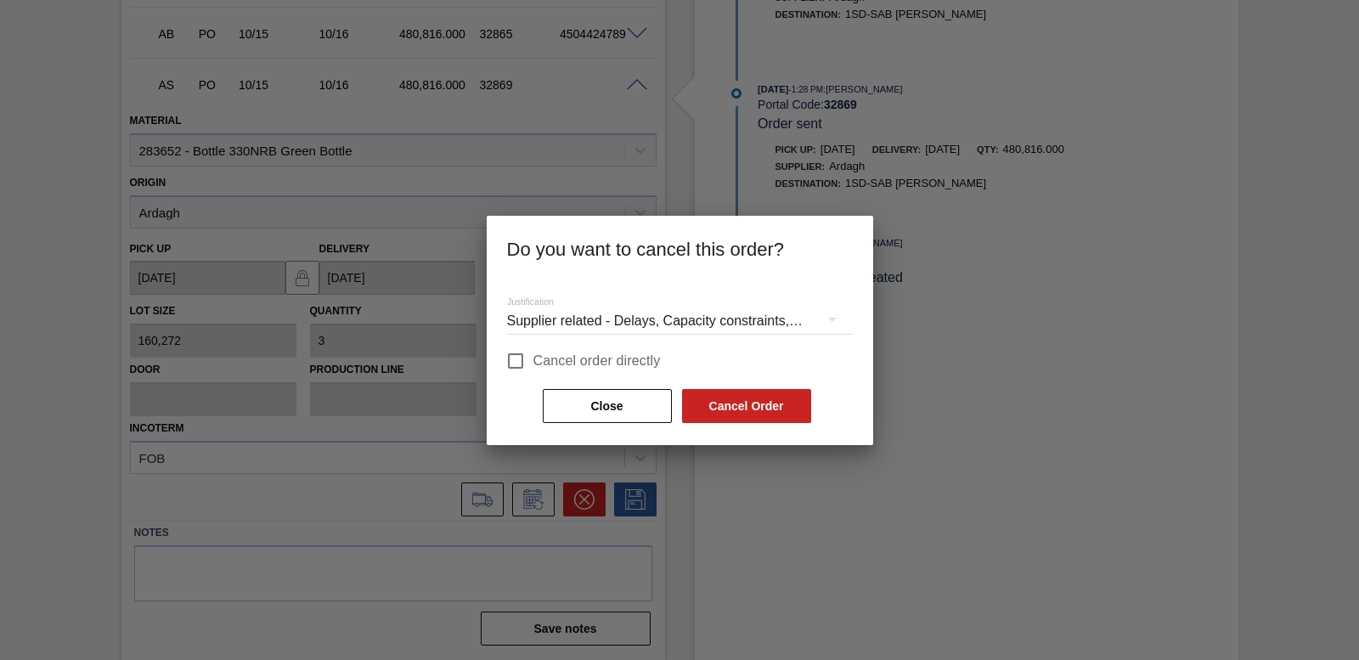
click at [518, 361] on input "Cancel order directly" at bounding box center [516, 361] width 36 height 36
checkbox input "true"
click at [699, 403] on button "Cancel Order" at bounding box center [746, 406] width 129 height 34
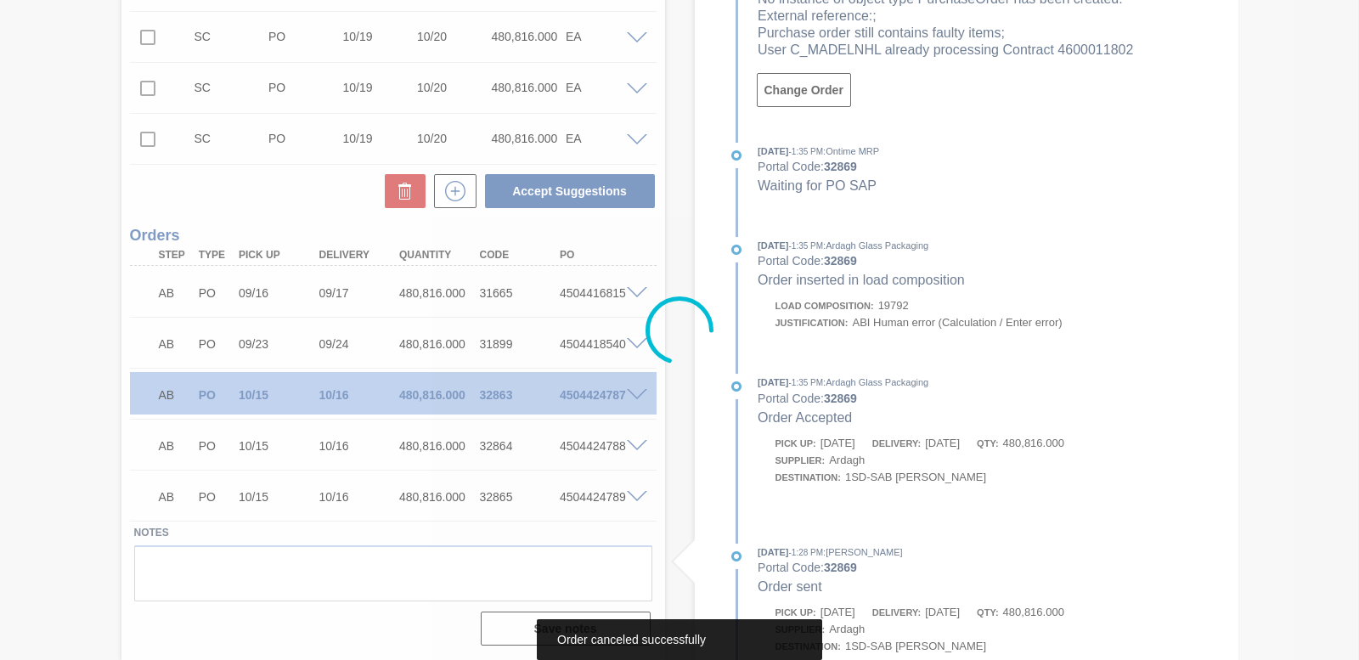
scroll to position [643, 0]
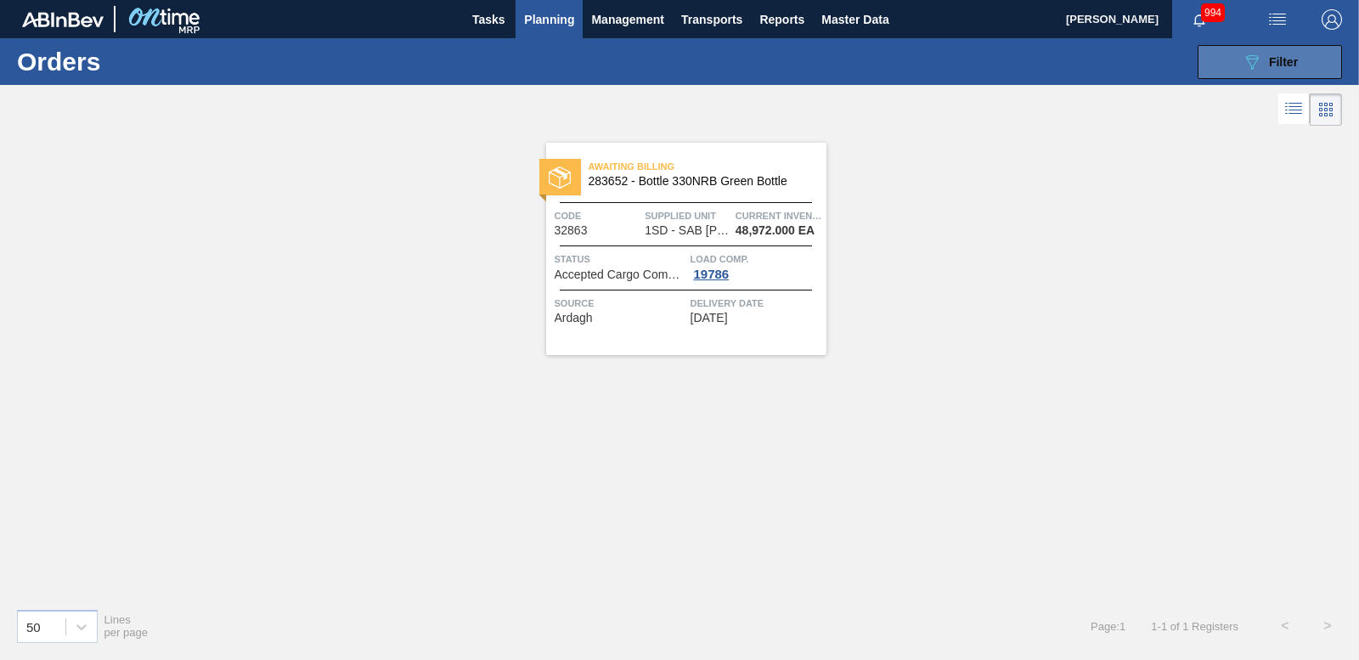
click at [1233, 67] on button "089F7B8B-B2A5-4AFE-B5C0-19BA573D28AC Filter" at bounding box center [1270, 62] width 144 height 34
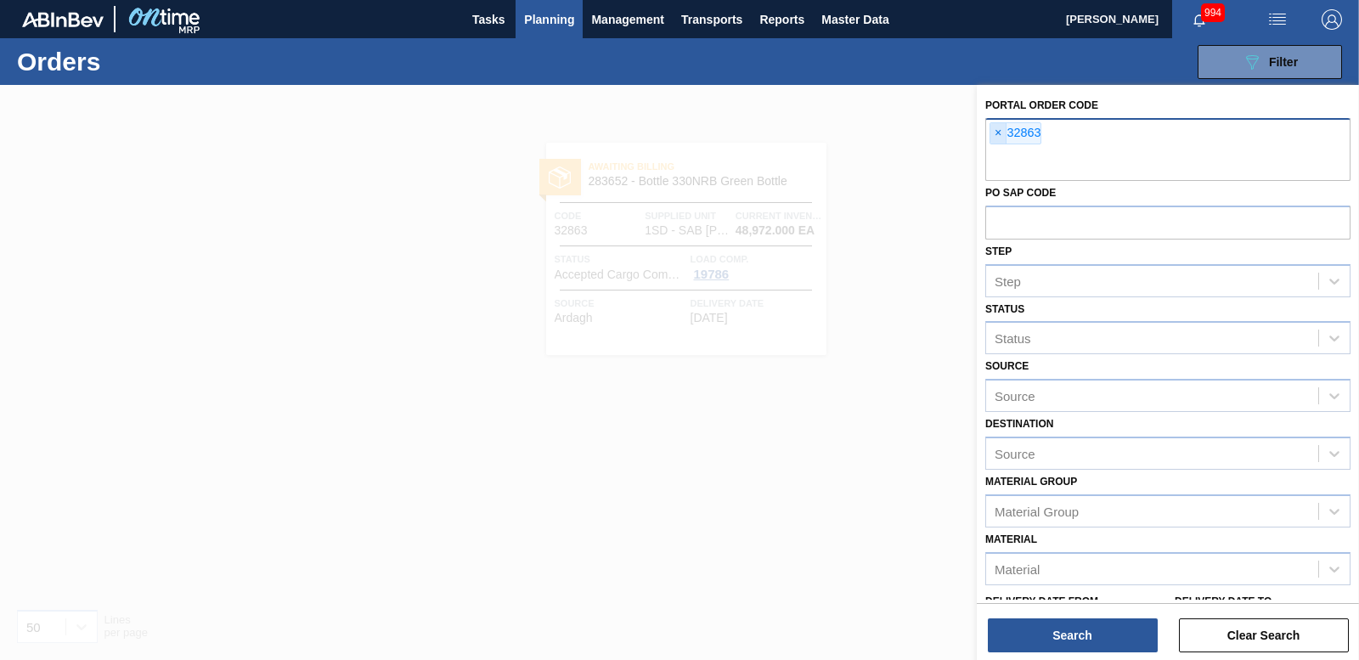
click at [1000, 133] on span "×" at bounding box center [999, 133] width 16 height 20
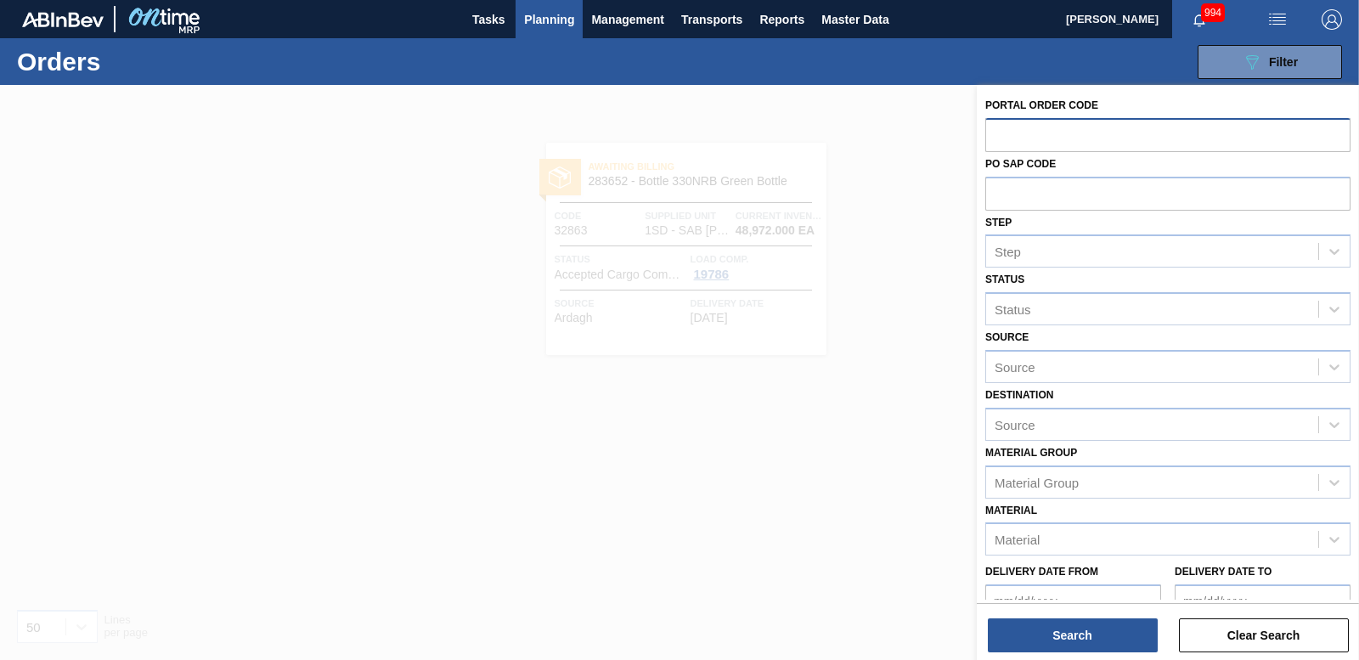
paste input "32864"
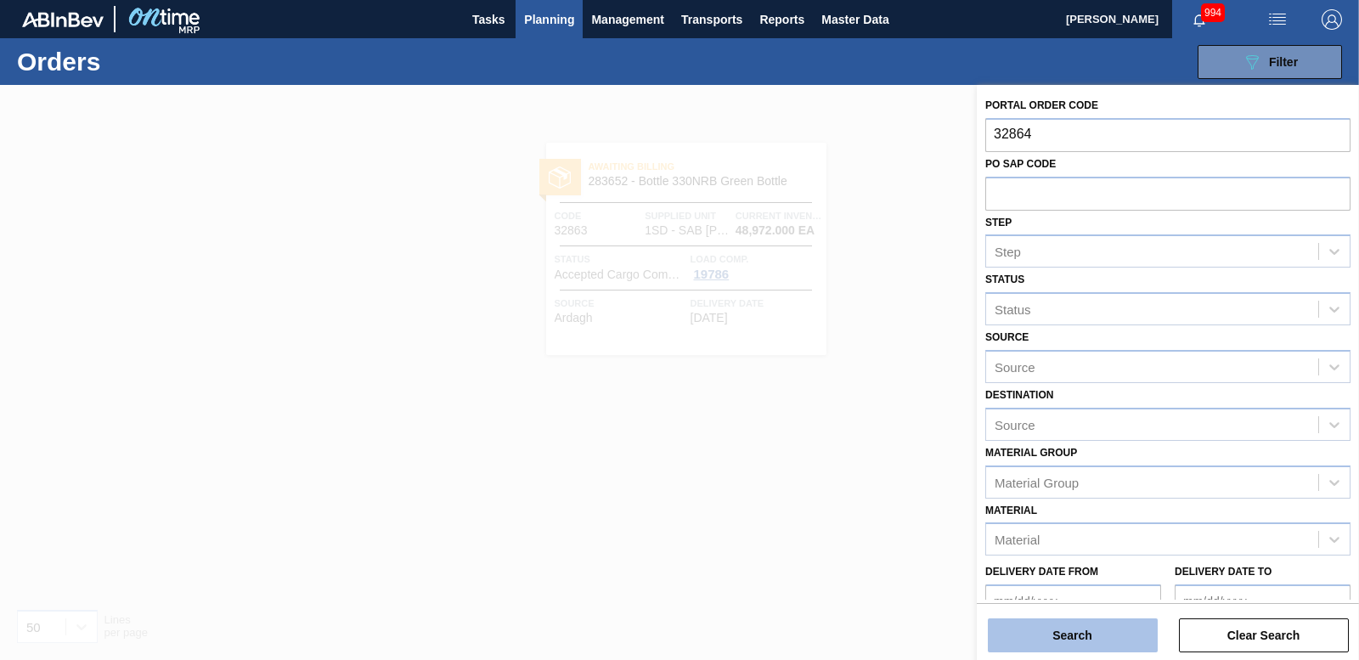
type input "32864"
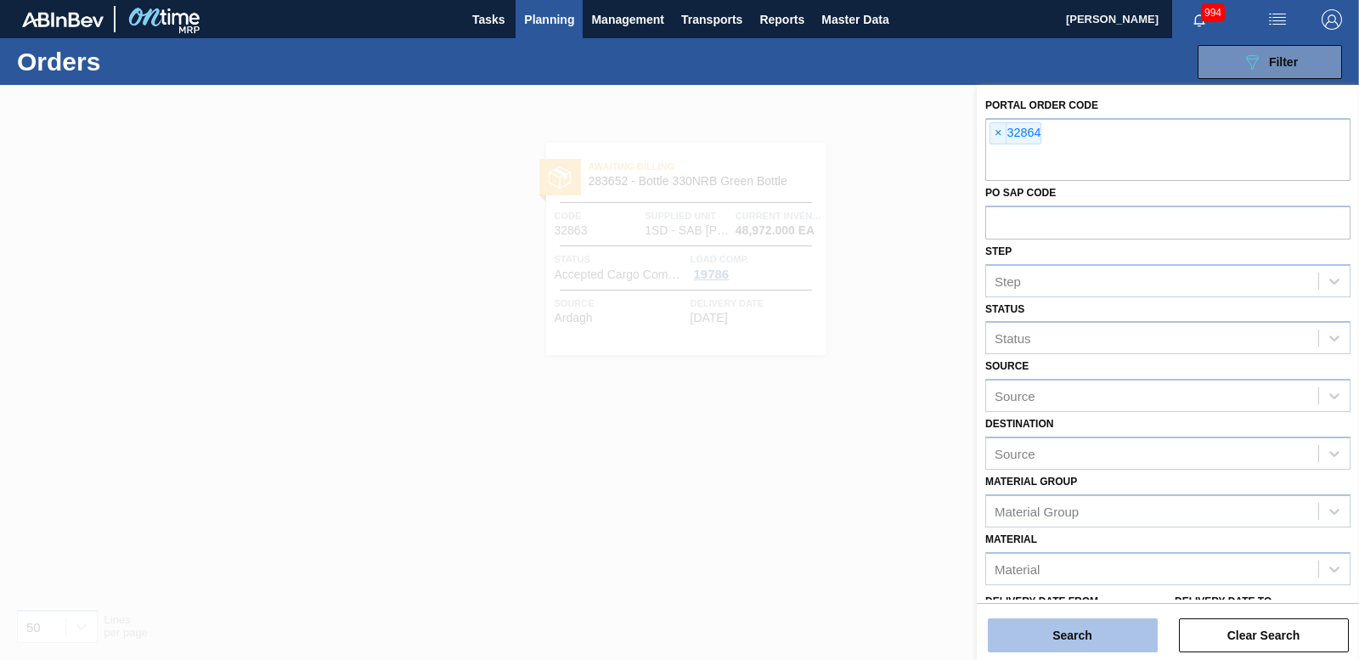
click at [1092, 629] on button "Search" at bounding box center [1073, 635] width 170 height 34
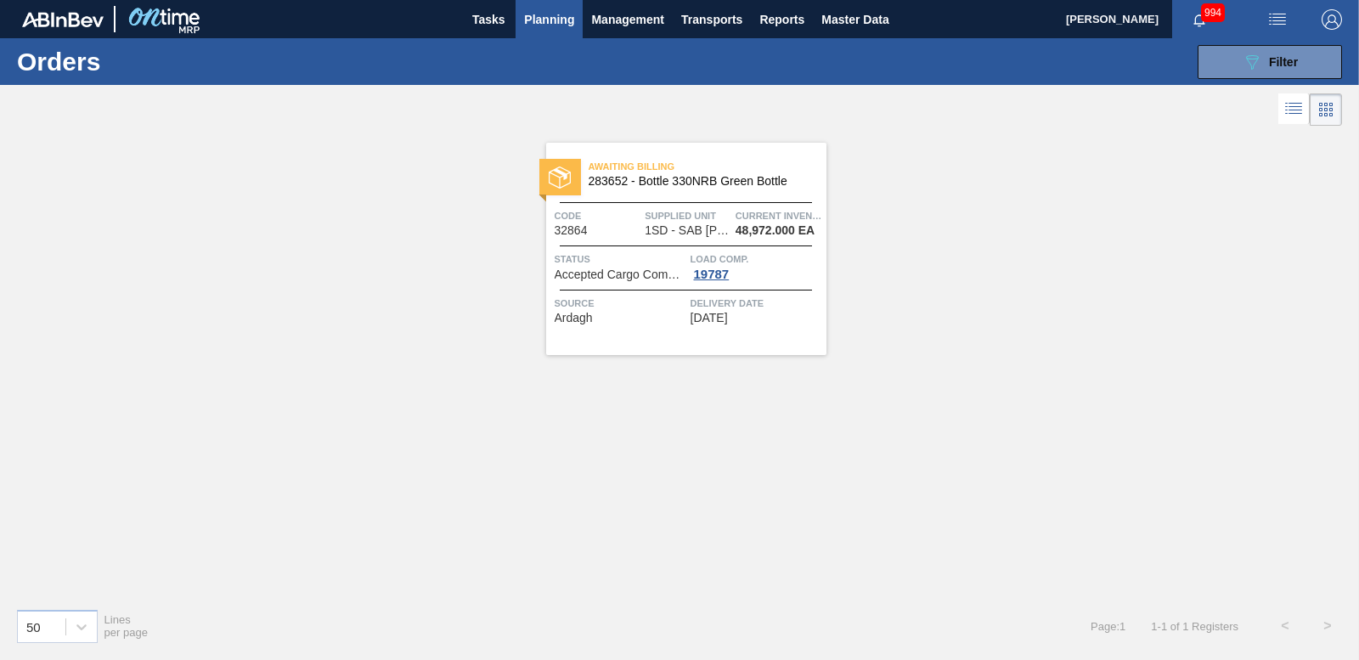
click at [567, 169] on img at bounding box center [560, 178] width 22 height 22
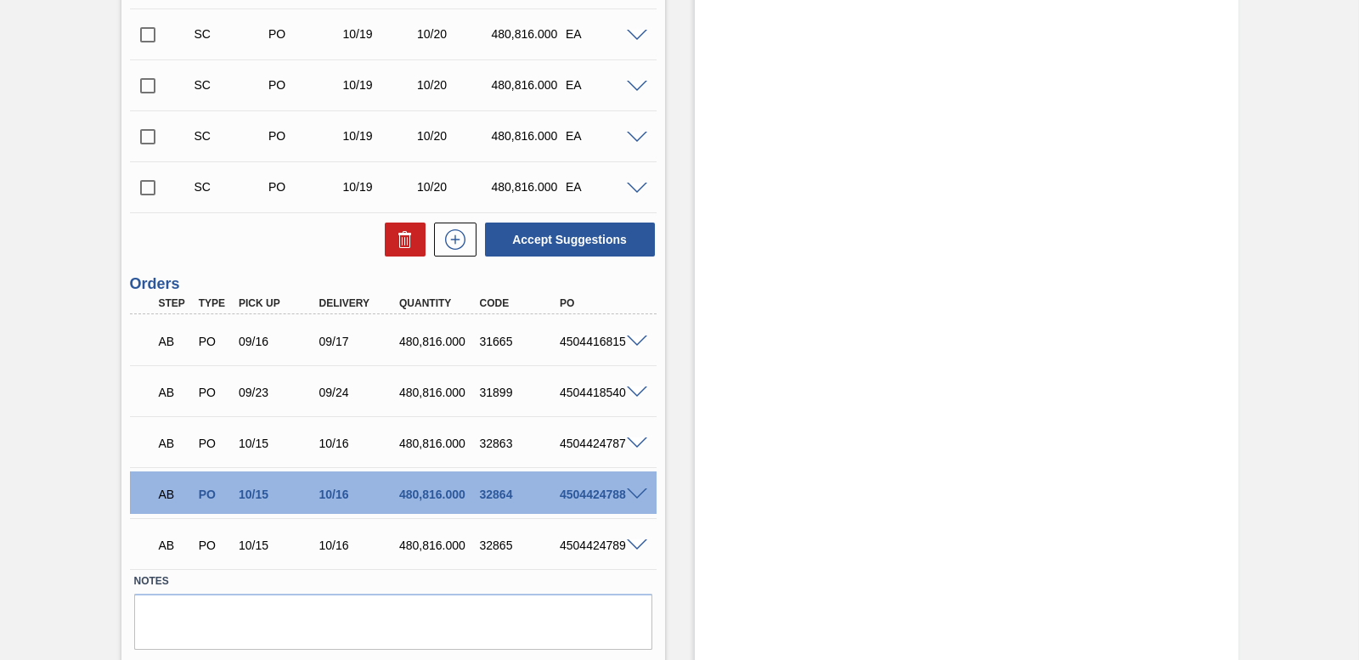
scroll to position [643, 0]
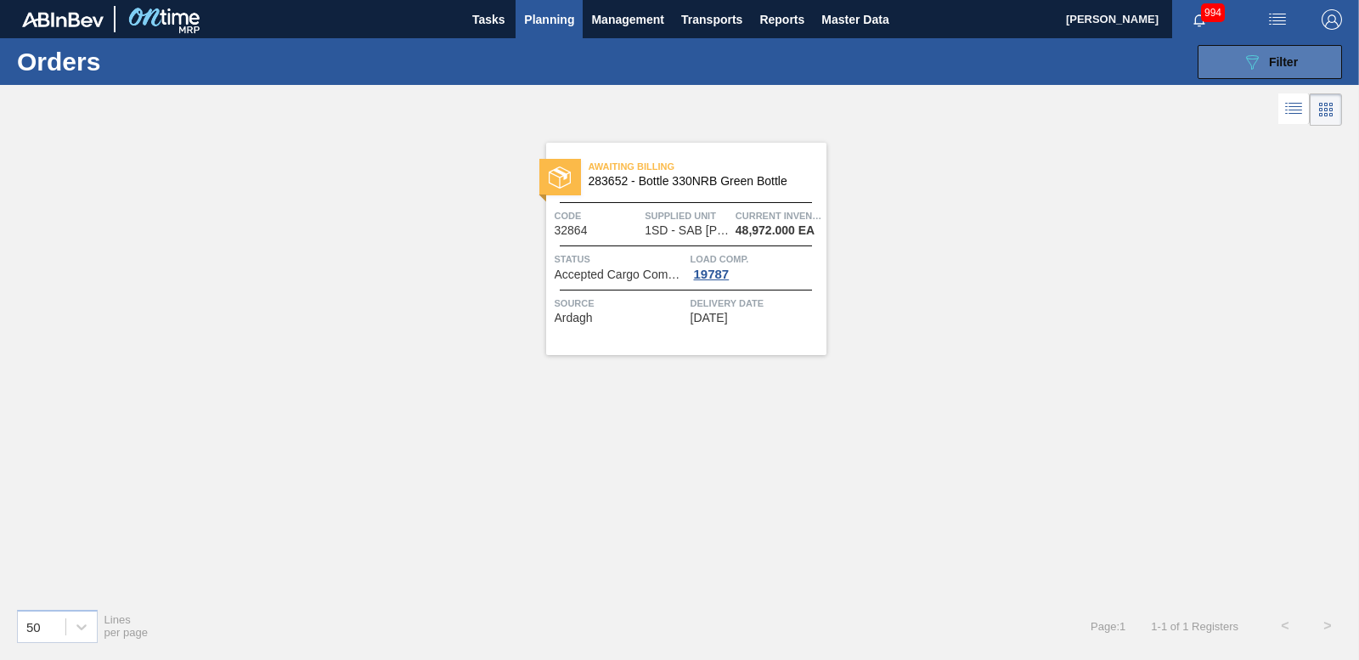
click at [1229, 64] on button "089F7B8B-B2A5-4AFE-B5C0-19BA573D28AC Filter" at bounding box center [1270, 62] width 144 height 34
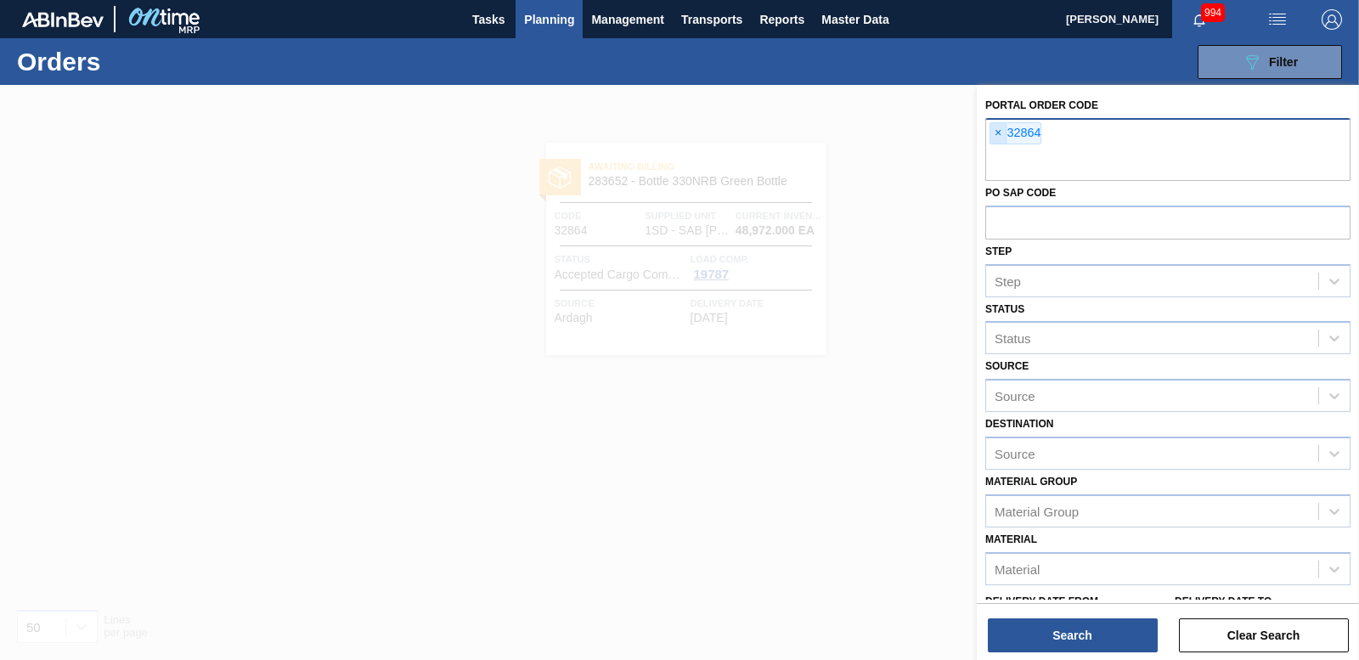
click at [995, 132] on span "×" at bounding box center [999, 133] width 16 height 20
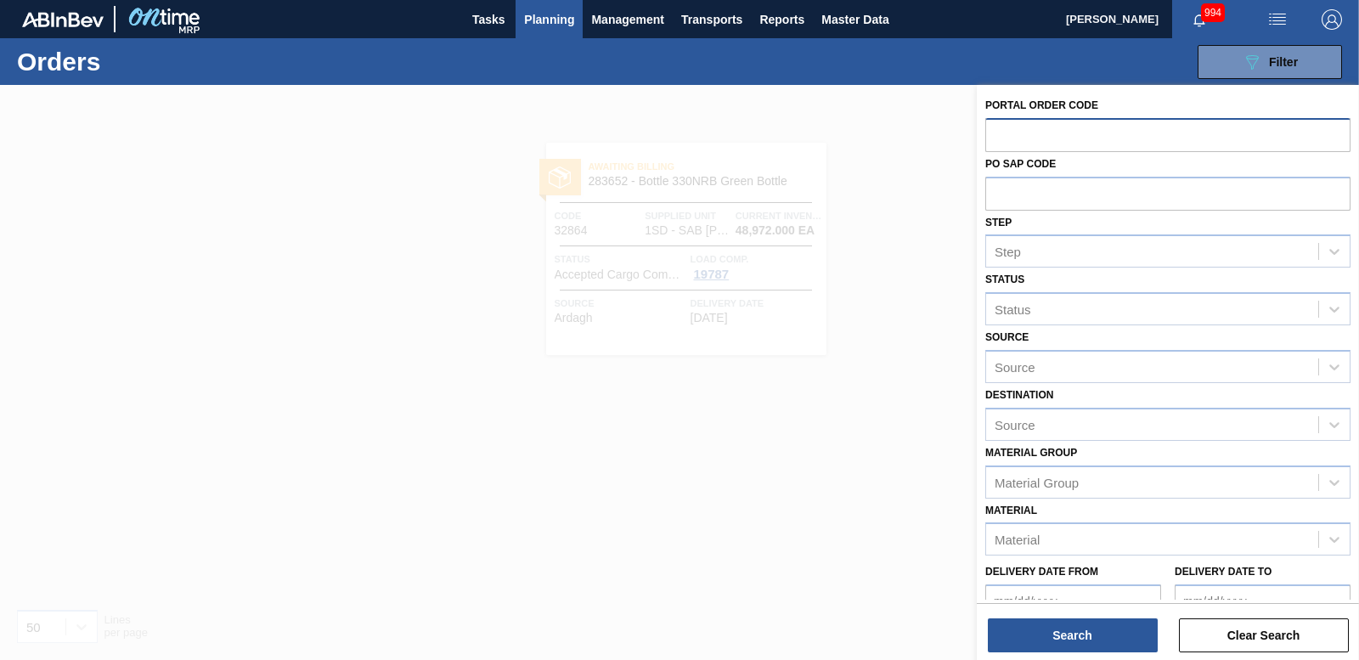
paste input "32865"
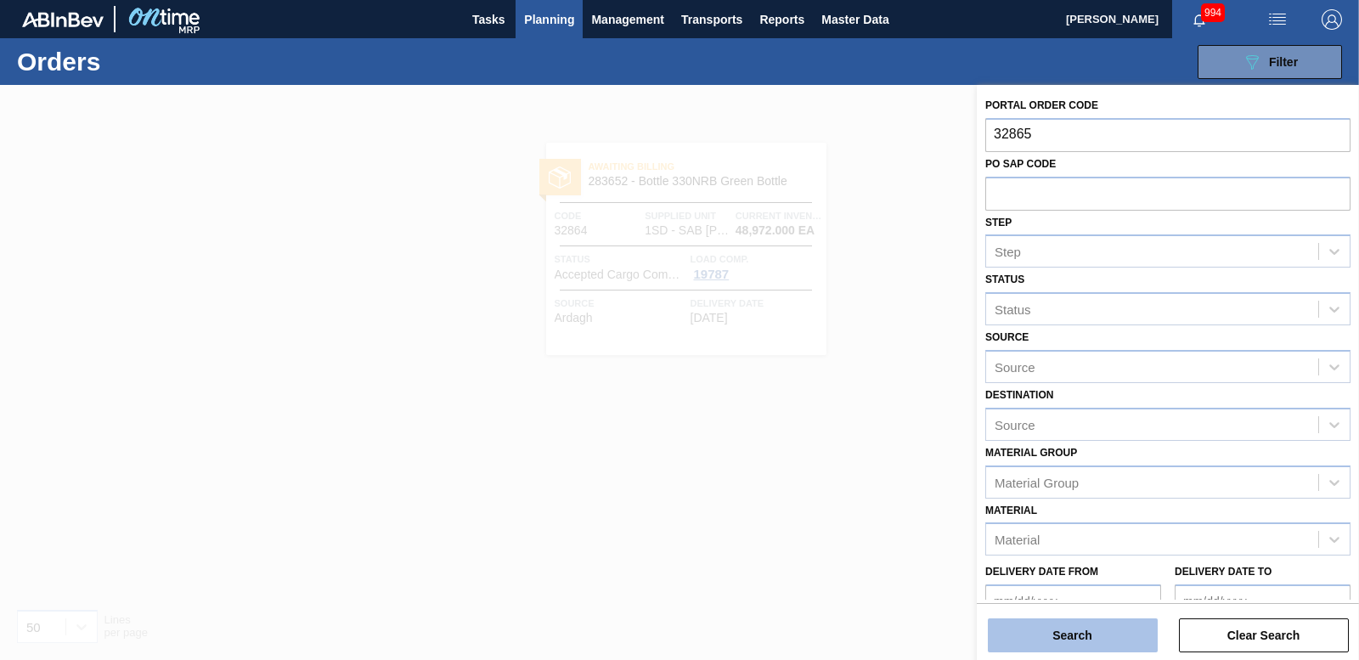
type input "32865"
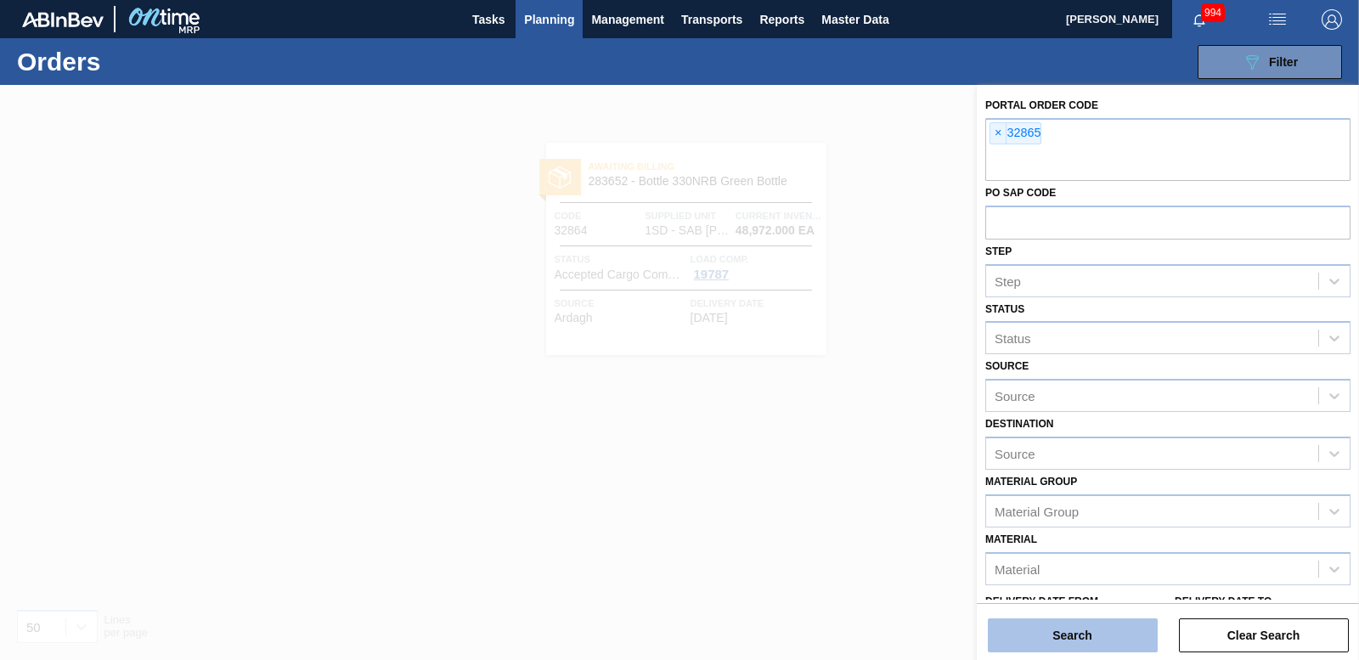
click at [1077, 637] on button "Search" at bounding box center [1073, 635] width 170 height 34
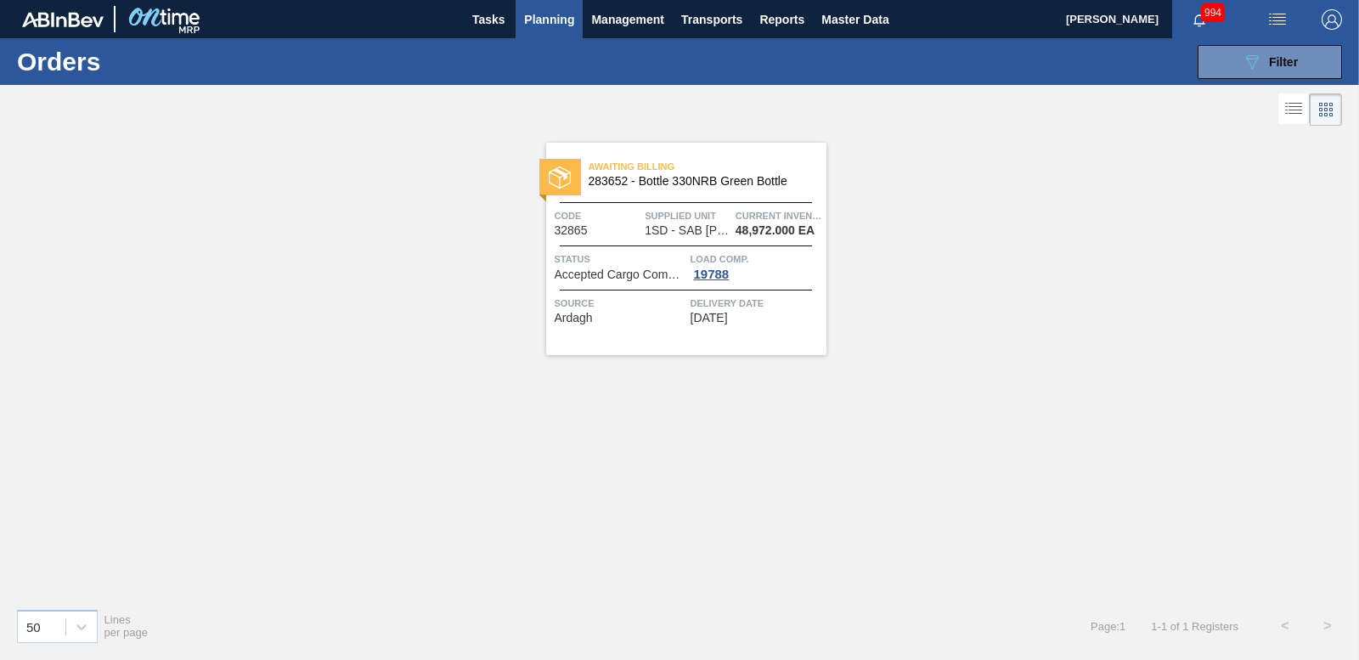
click at [570, 168] on img at bounding box center [560, 178] width 22 height 22
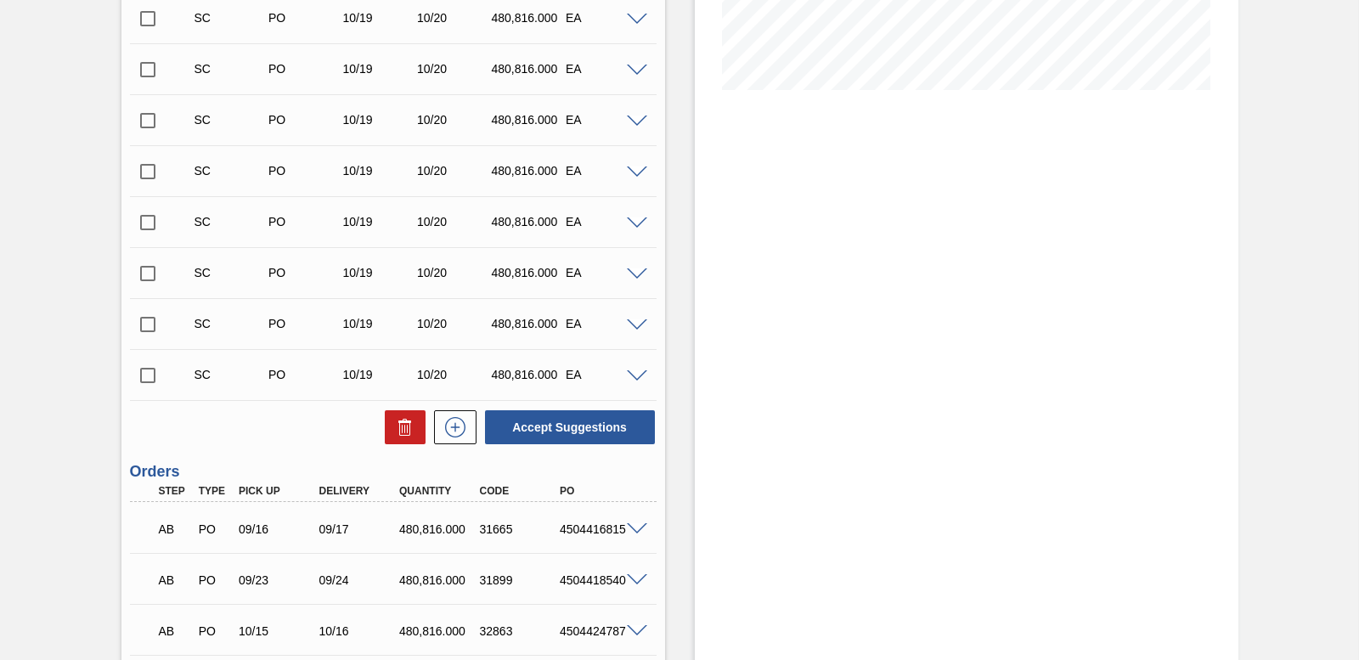
scroll to position [643, 0]
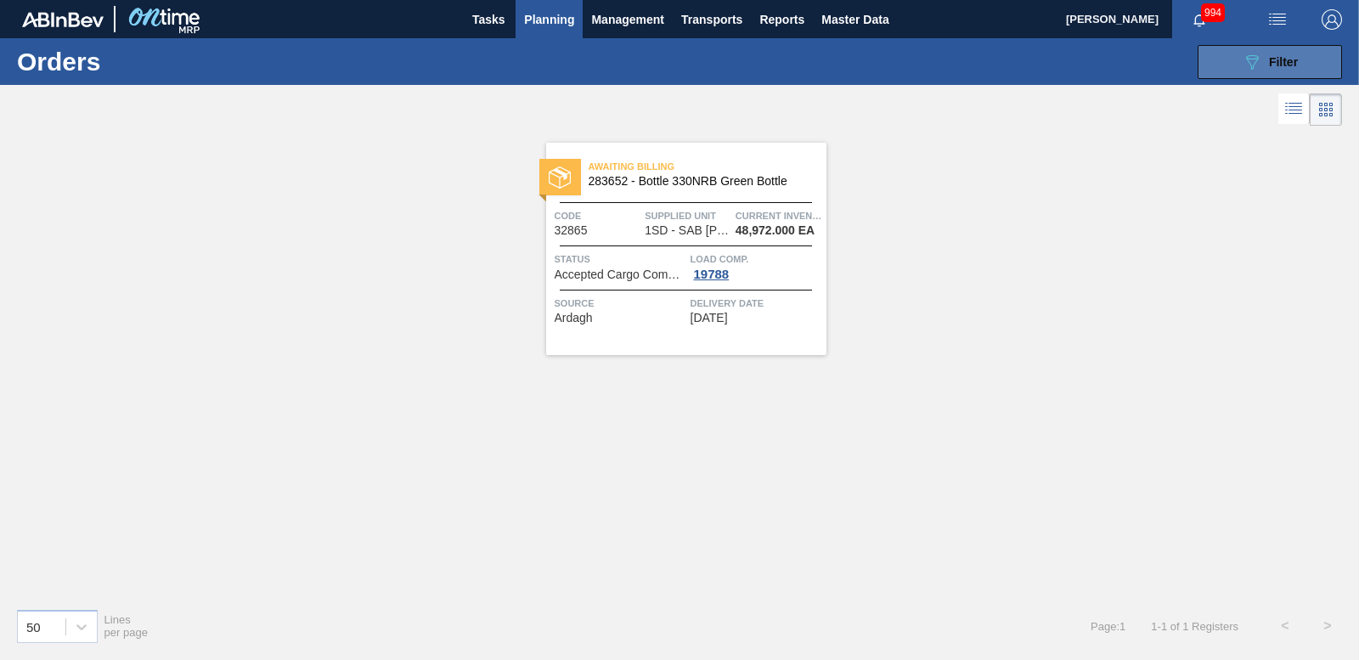
click at [1249, 71] on icon "089F7B8B-B2A5-4AFE-B5C0-19BA573D28AC" at bounding box center [1252, 62] width 20 height 20
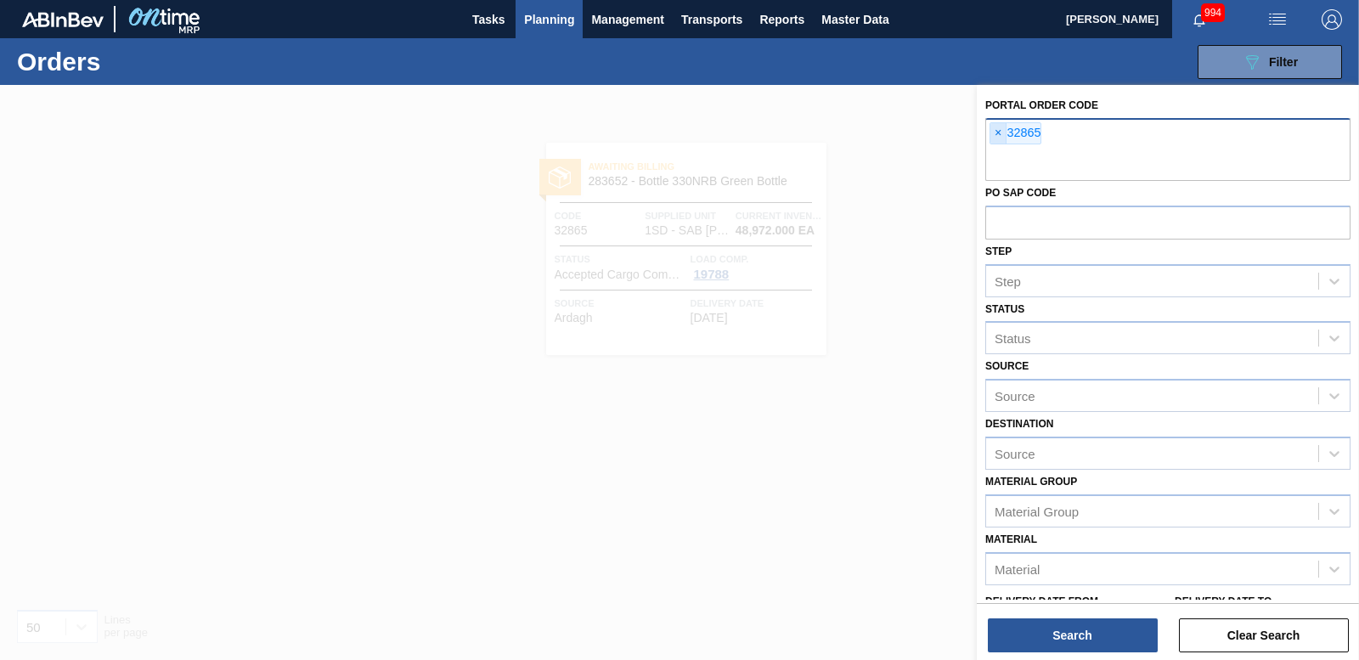
click at [998, 132] on span "×" at bounding box center [999, 133] width 16 height 20
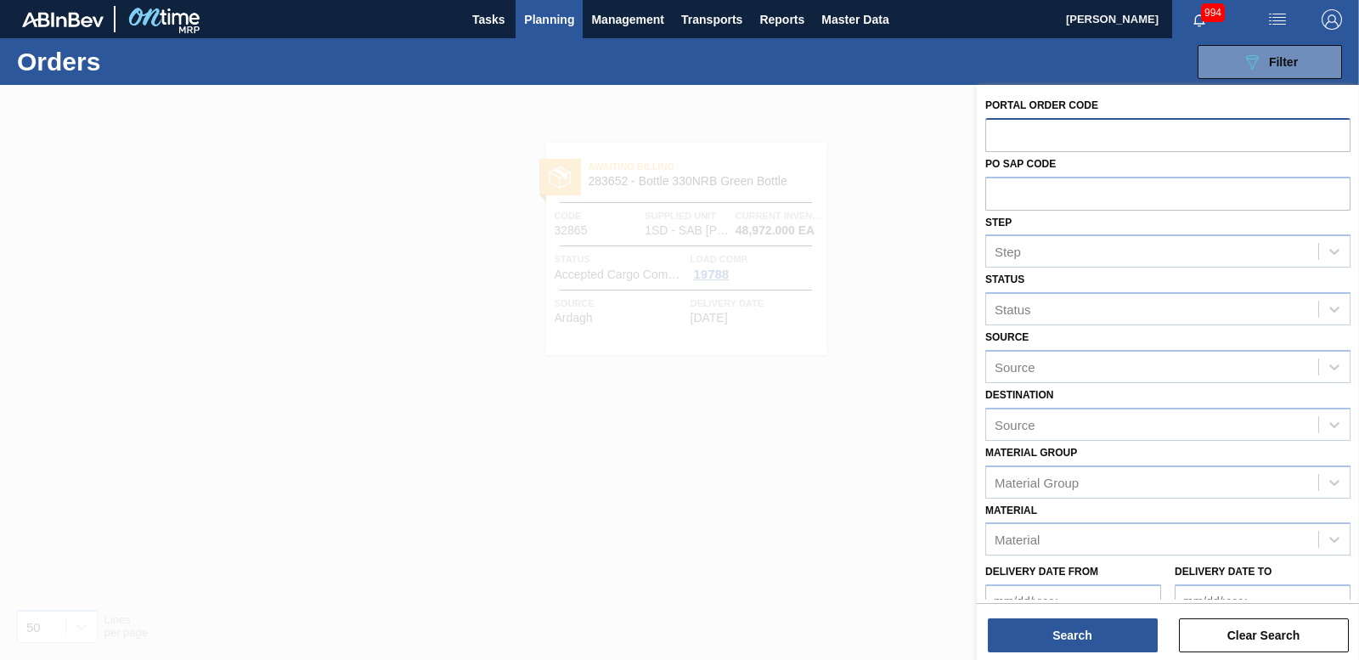
paste input "32866"
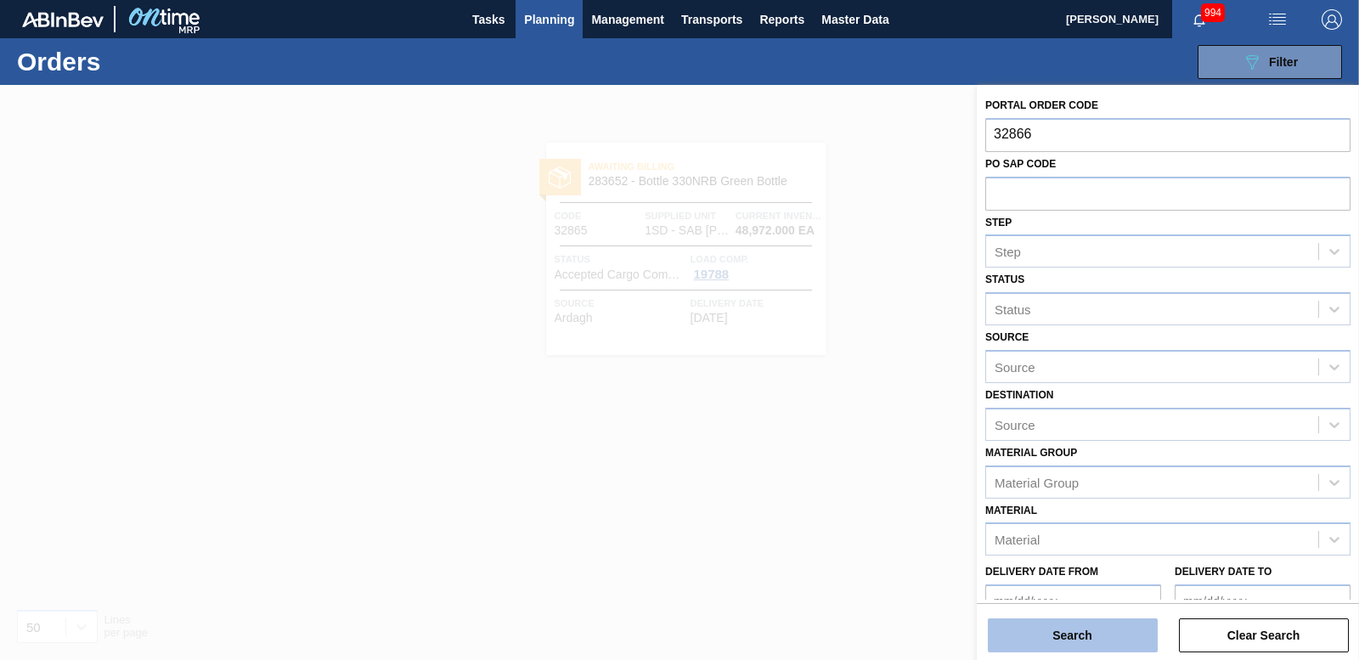
type input "32866"
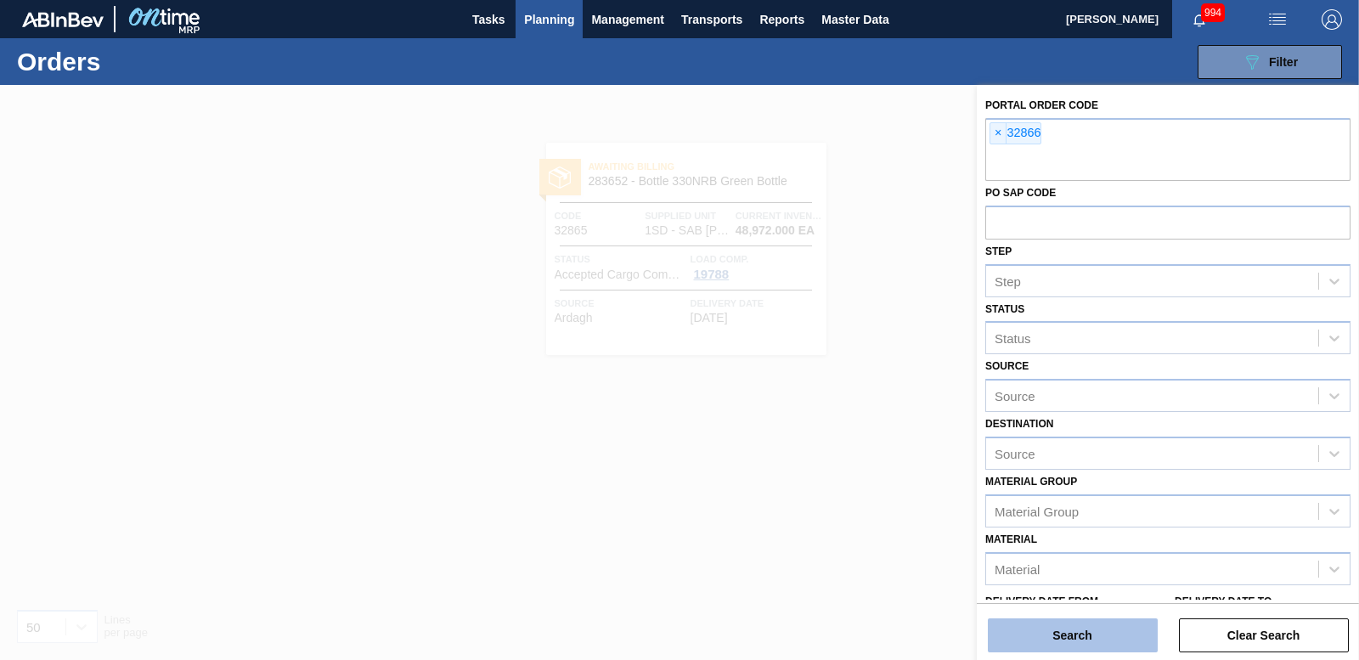
click at [1075, 639] on button "Search" at bounding box center [1073, 635] width 170 height 34
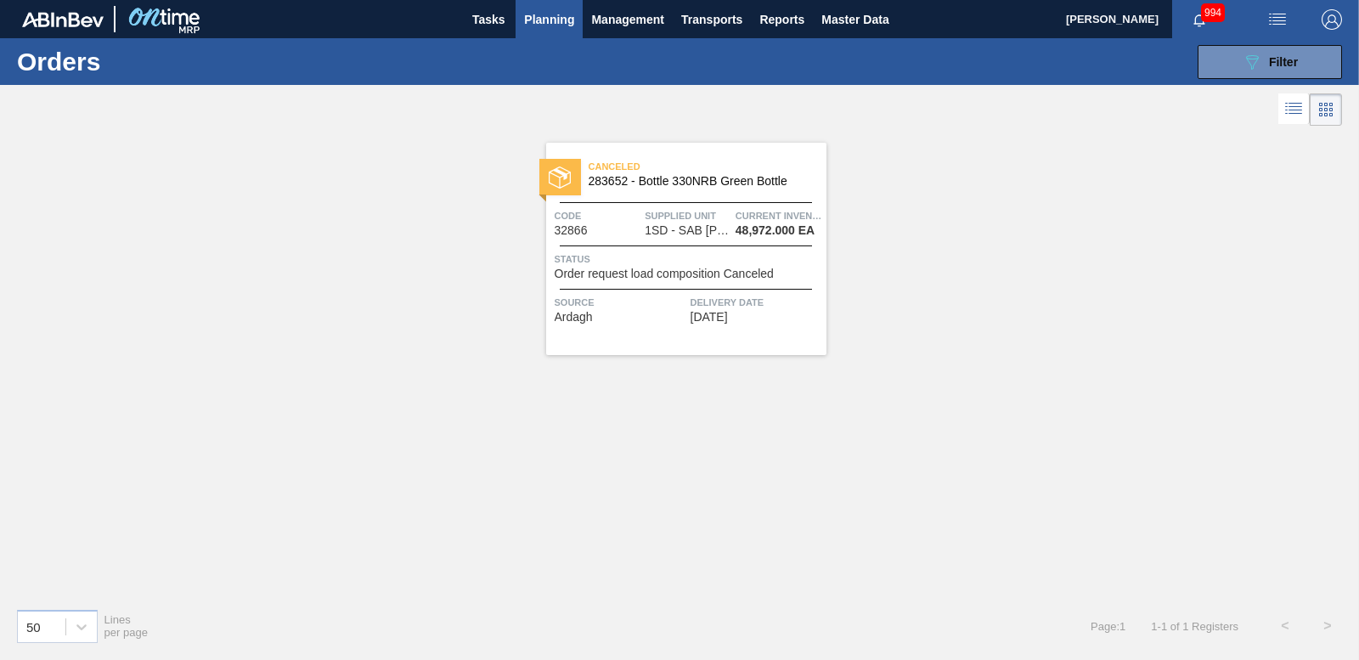
click at [565, 162] on div at bounding box center [560, 177] width 42 height 37
click at [1238, 56] on button "089F7B8B-B2A5-4AFE-B5C0-19BA573D28AC Filter" at bounding box center [1270, 62] width 144 height 34
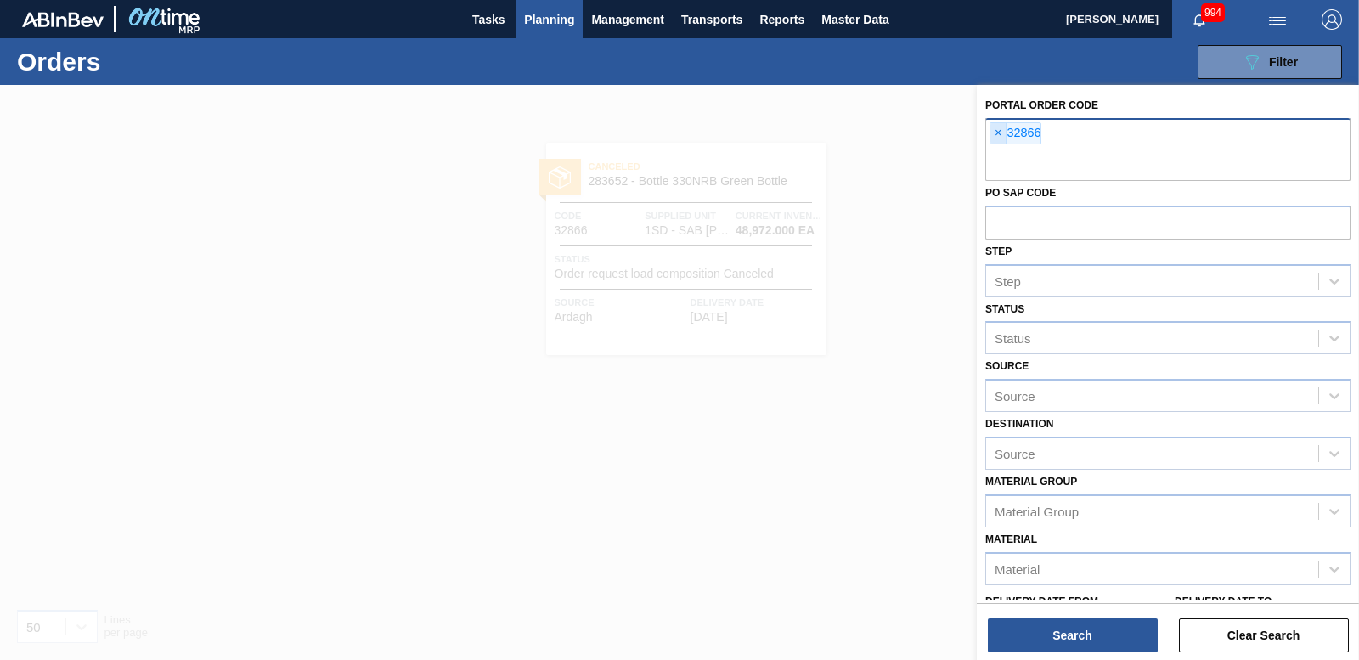
click at [997, 138] on span "×" at bounding box center [999, 133] width 16 height 20
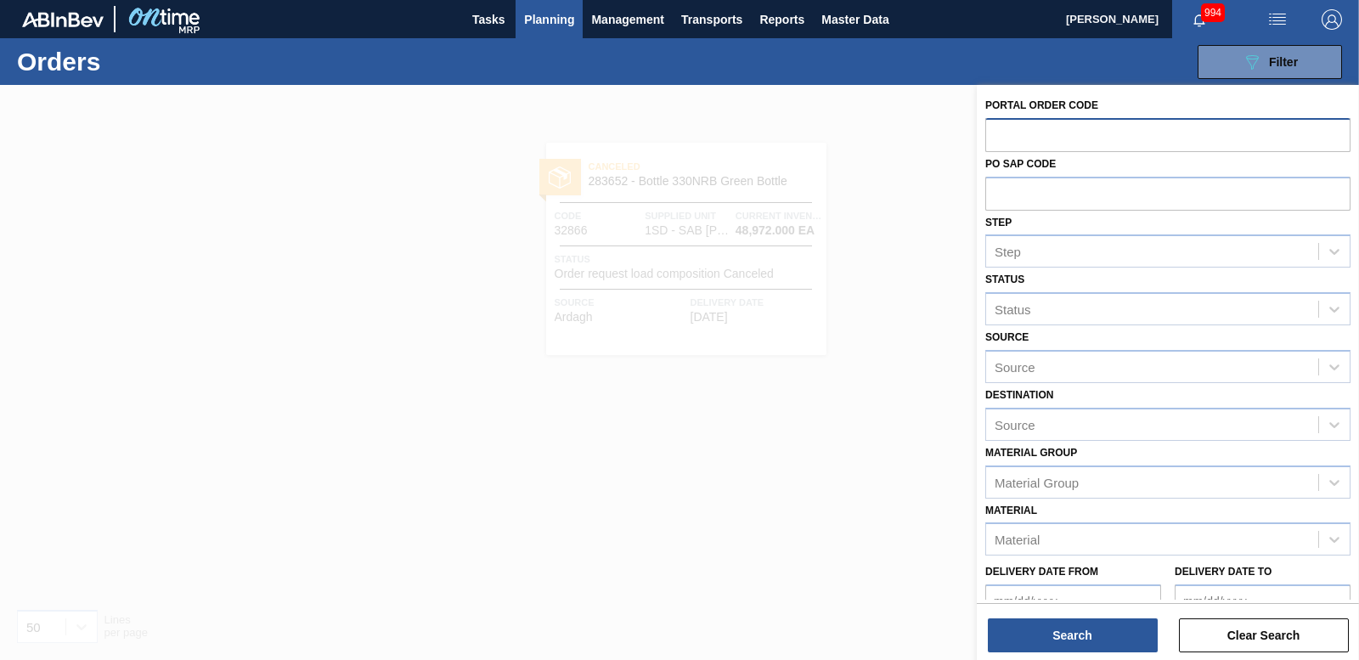
paste input "32868"
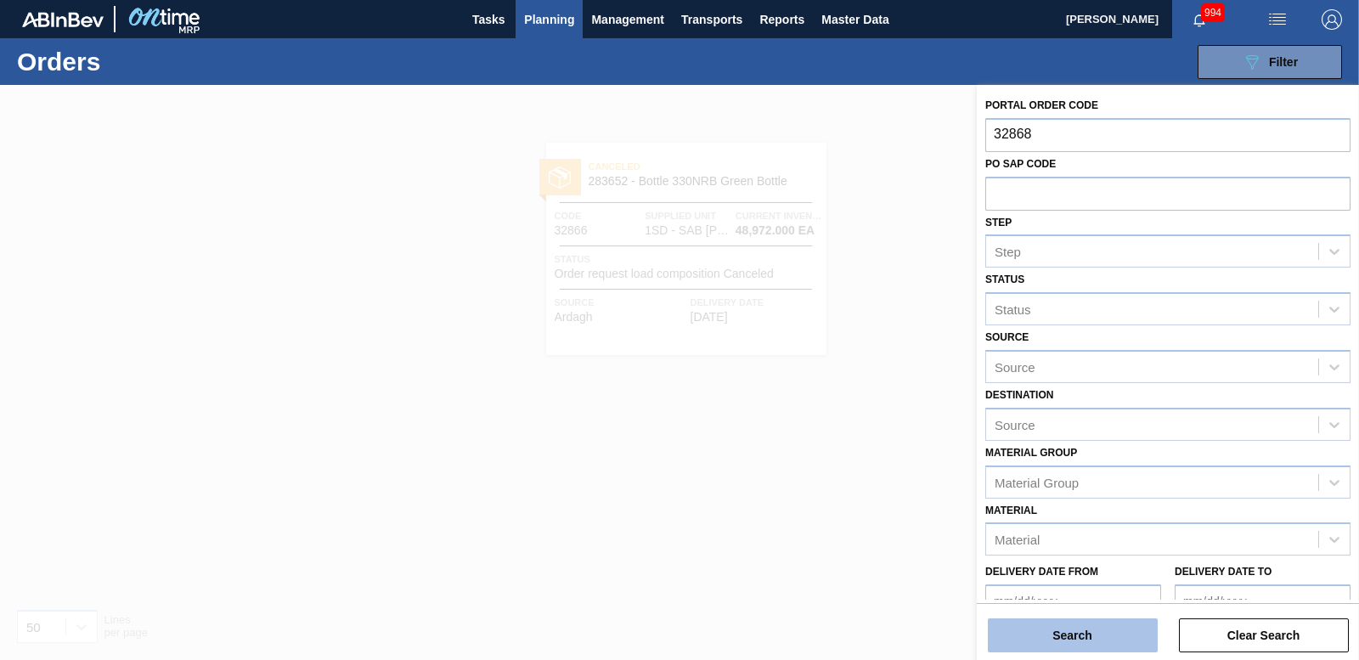
type input "32868"
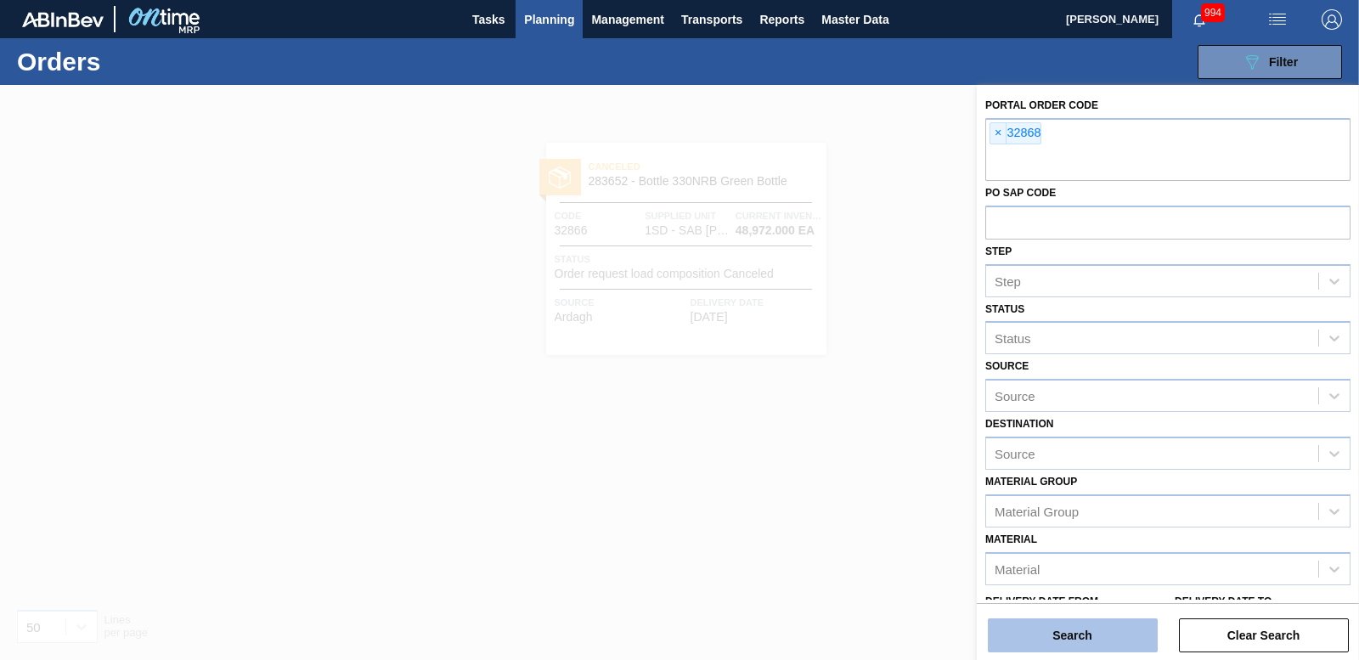
click at [1073, 647] on button "Search" at bounding box center [1073, 635] width 170 height 34
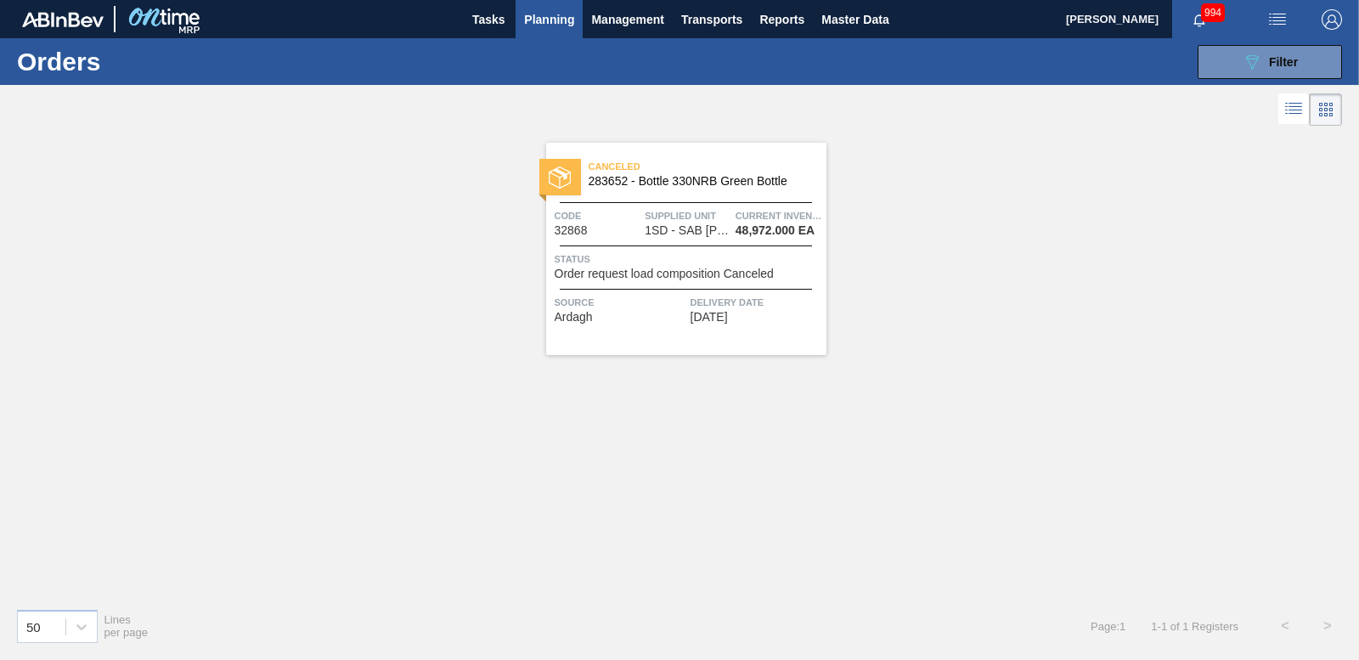
drag, startPoint x: 1265, startPoint y: 69, endPoint x: 1267, endPoint y: 103, distance: 34.0
click at [1265, 69] on div "089F7B8B-B2A5-4AFE-B5C0-19BA573D28AC Filter" at bounding box center [1270, 62] width 56 height 20
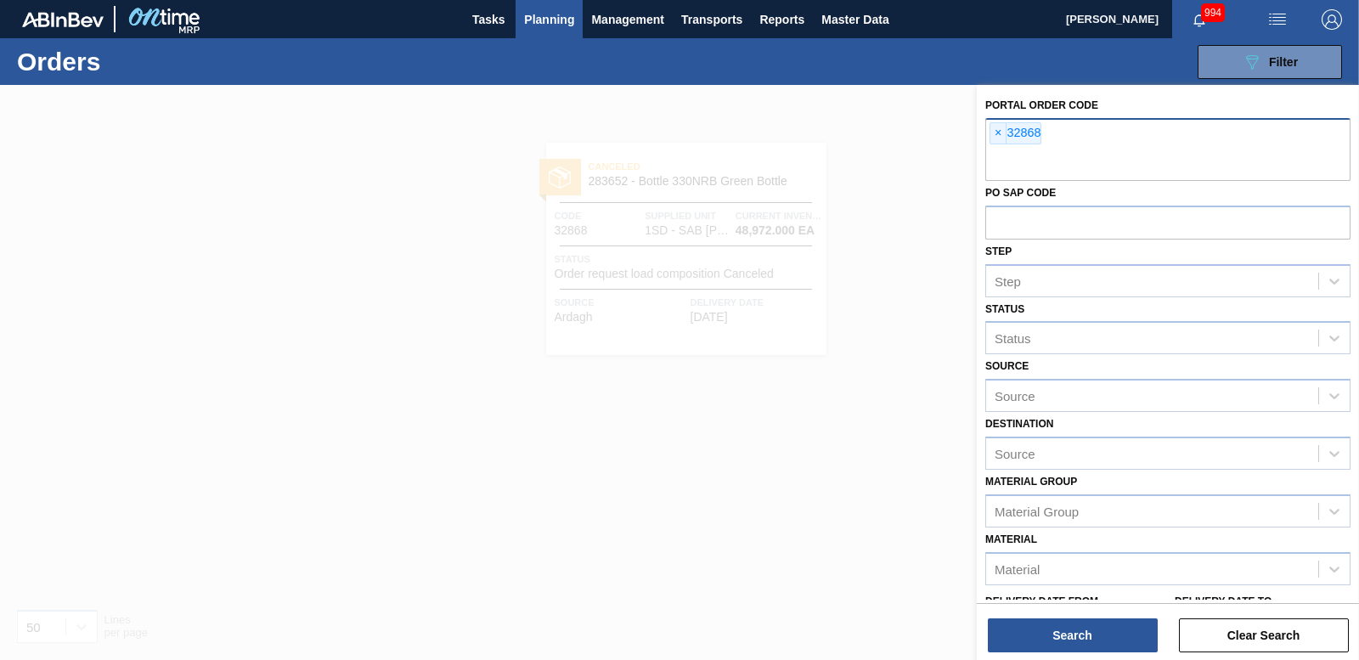
drag, startPoint x: 999, startPoint y: 140, endPoint x: 987, endPoint y: 143, distance: 12.2
click at [999, 139] on span "×" at bounding box center [999, 133] width 16 height 20
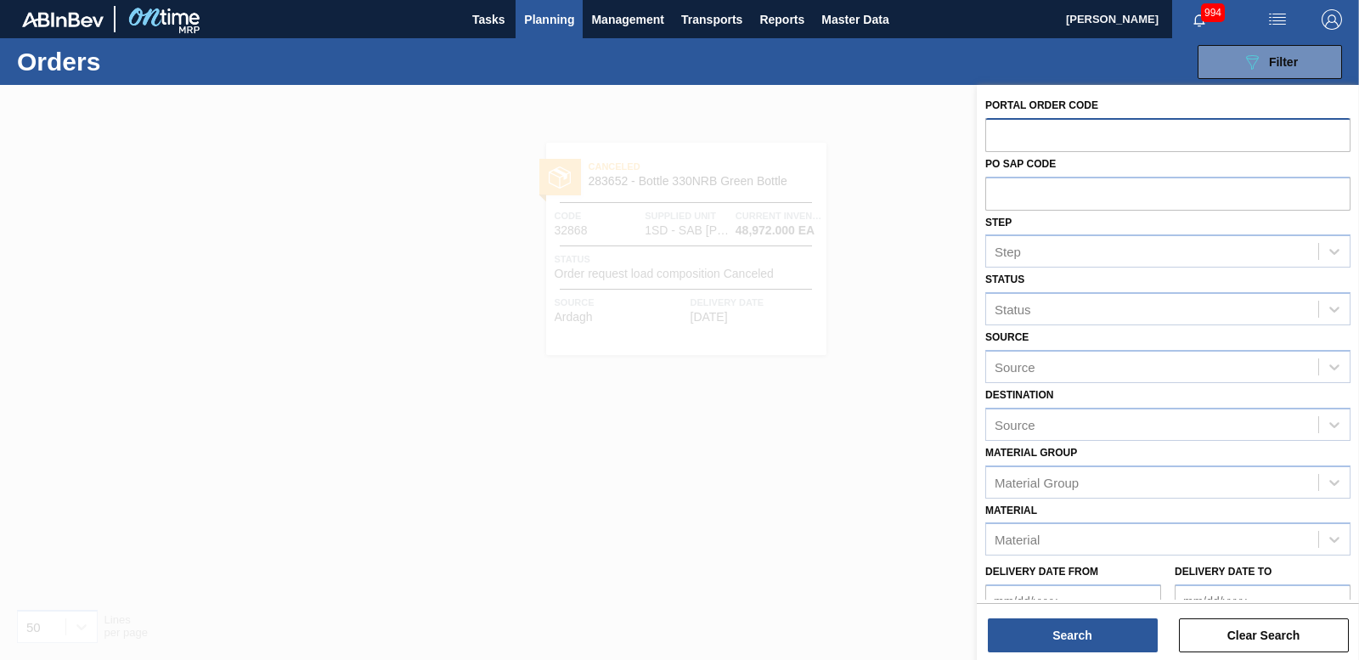
paste input "32867"
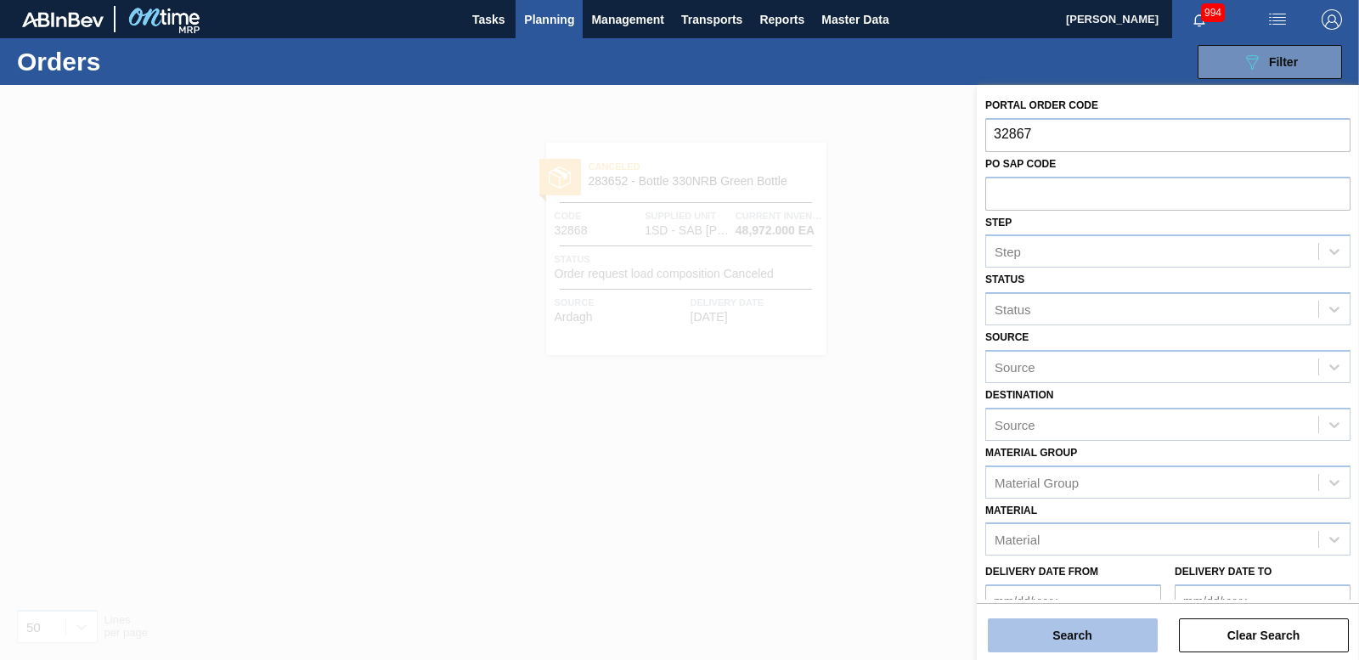
type input "32867"
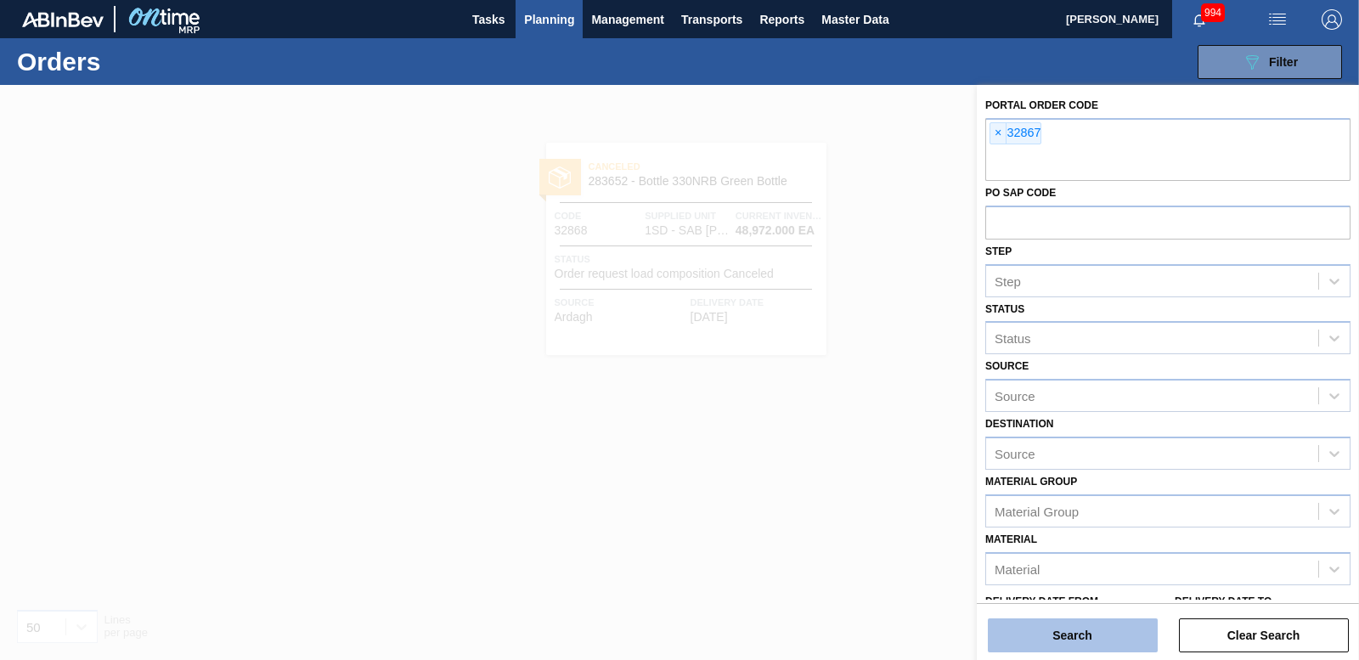
click at [1066, 625] on button "Search" at bounding box center [1073, 635] width 170 height 34
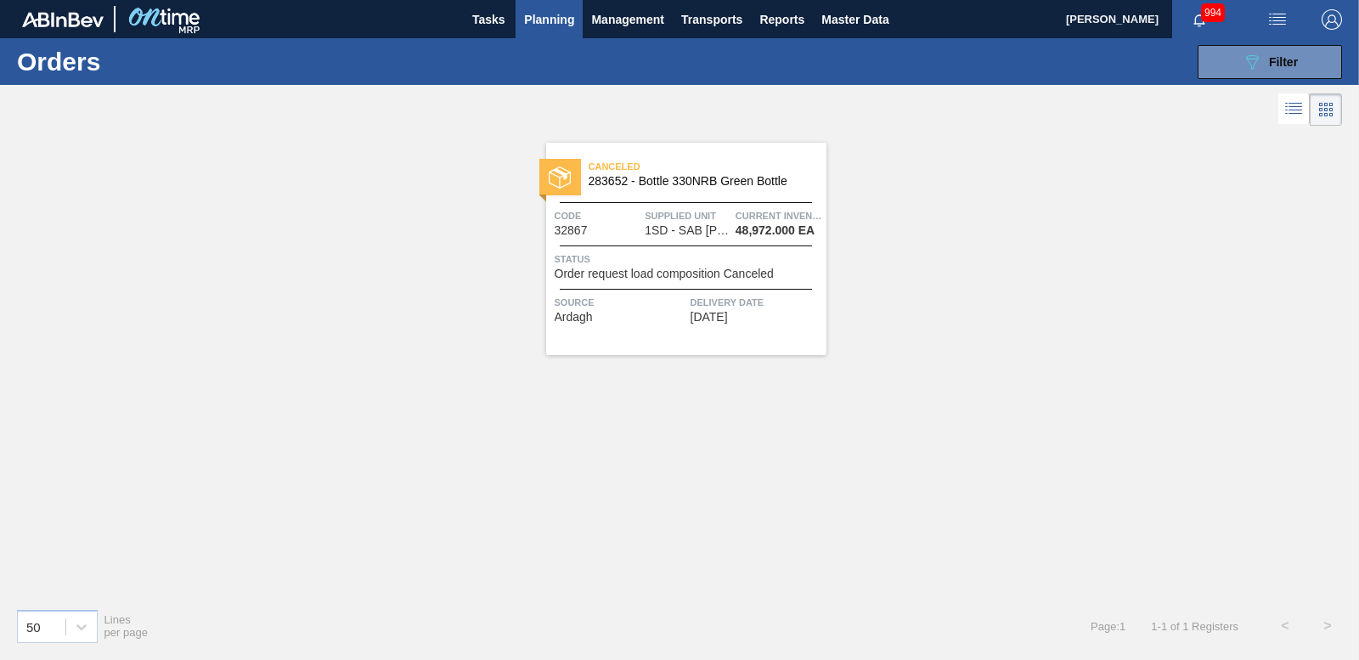
click at [575, 183] on div at bounding box center [560, 177] width 42 height 37
click at [1239, 49] on button "089F7B8B-B2A5-4AFE-B5C0-19BA573D28AC Filter" at bounding box center [1270, 62] width 144 height 34
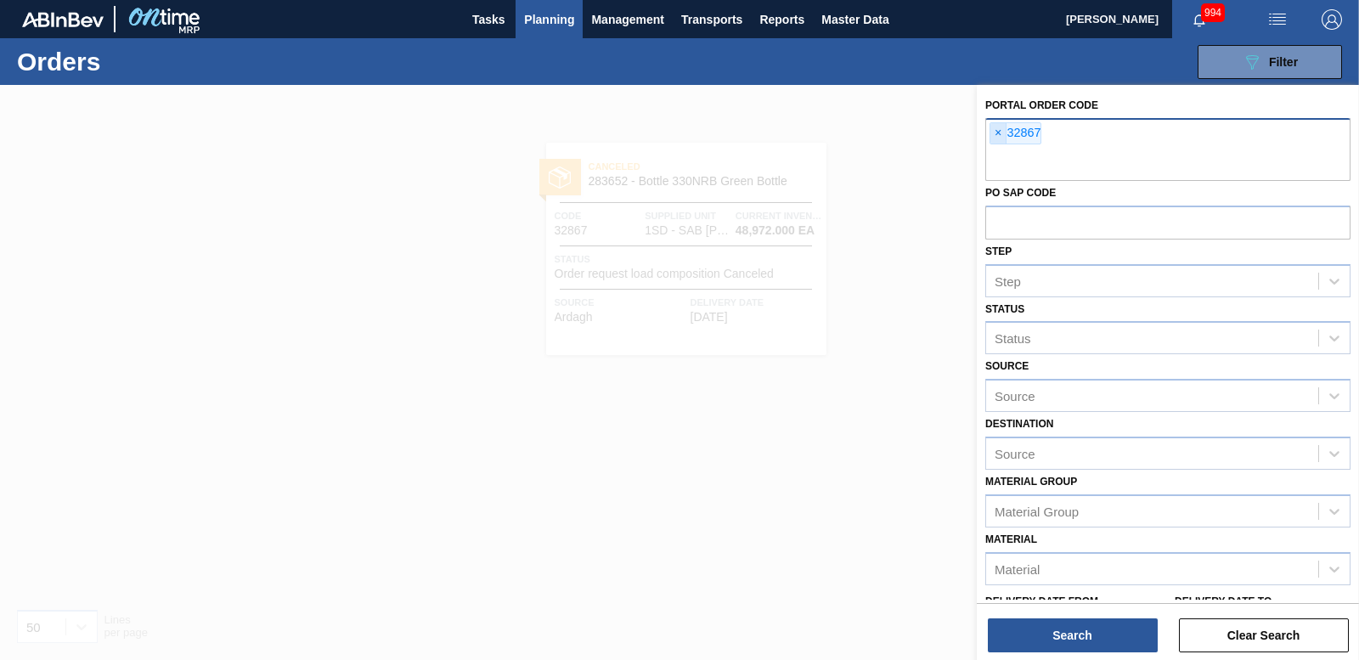
click at [1002, 138] on span "×" at bounding box center [999, 133] width 16 height 20
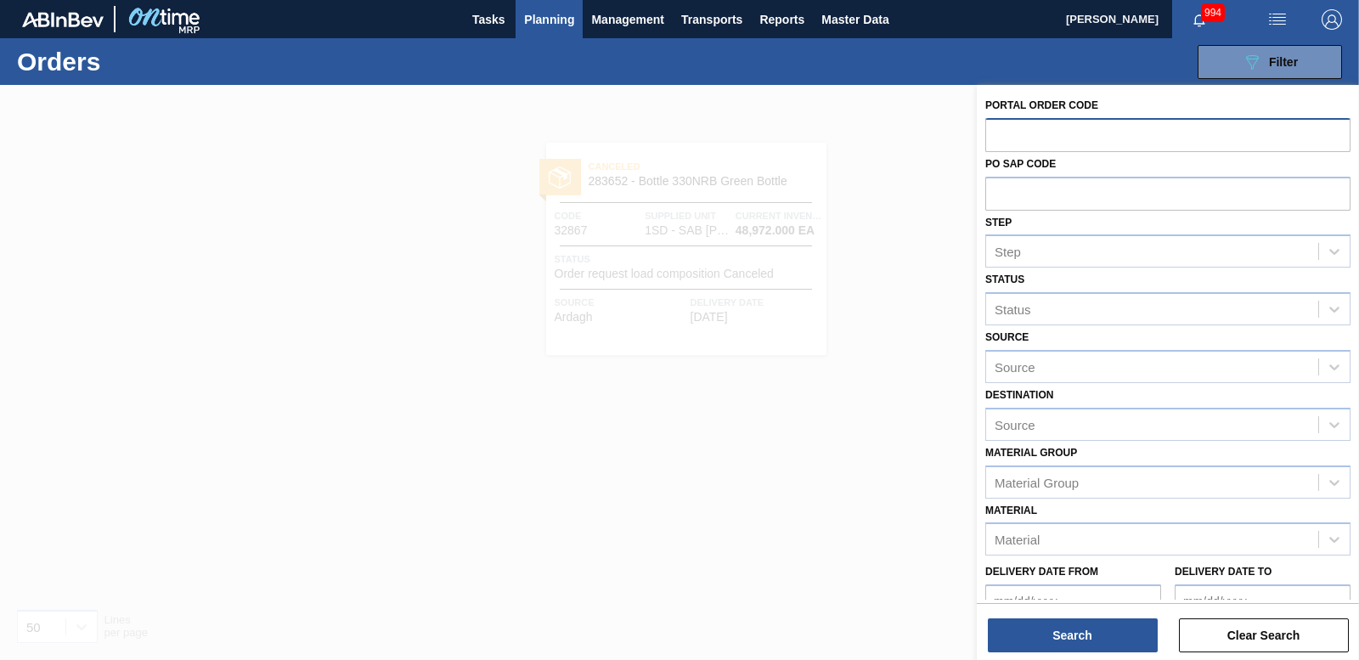
paste input "32869"
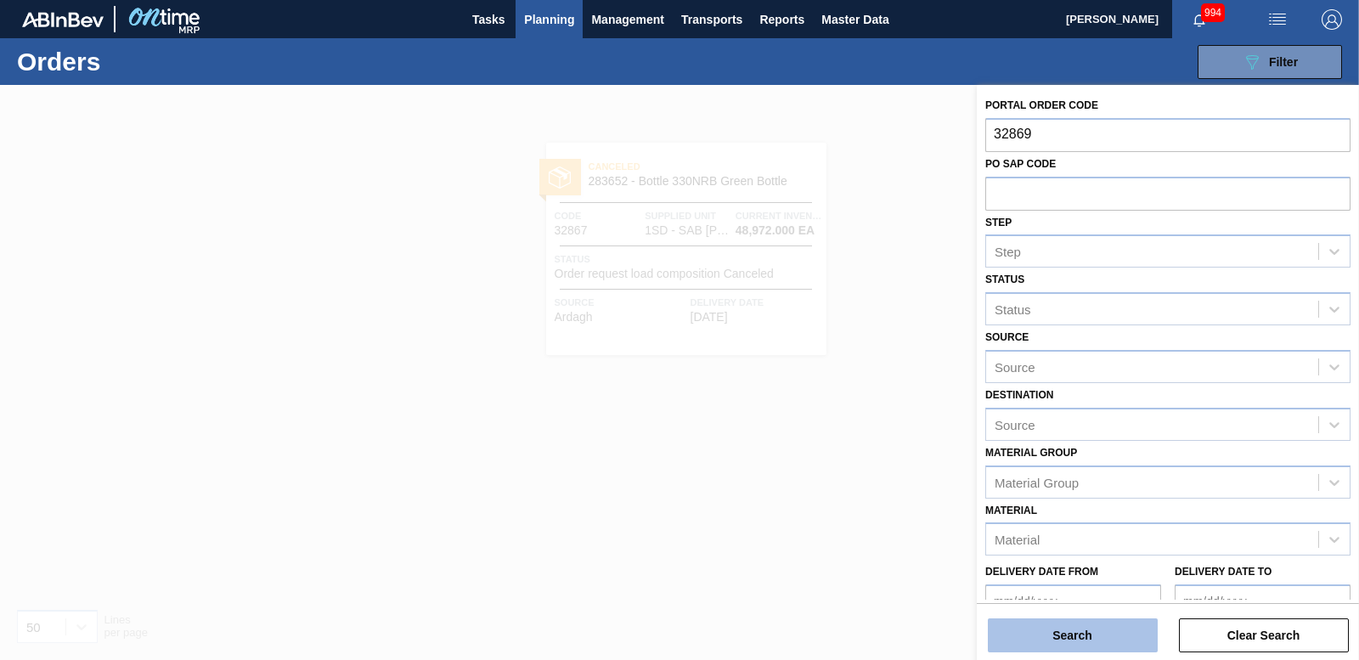
type input "32869"
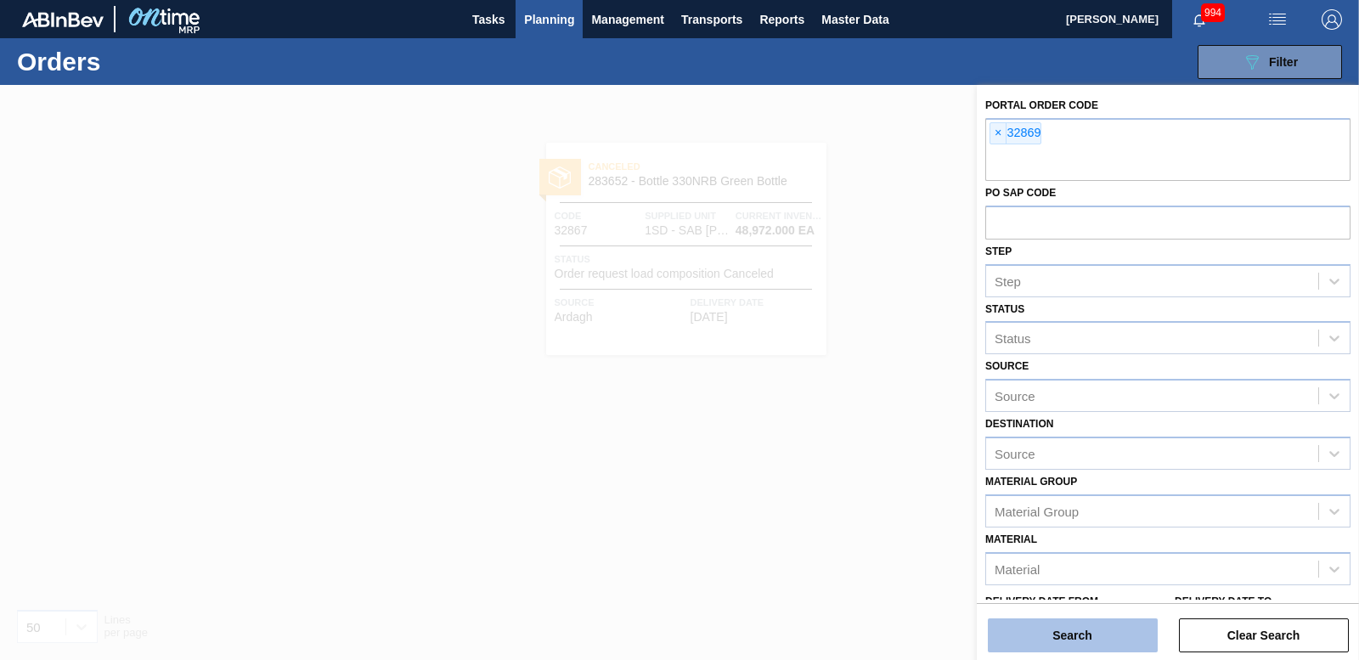
click at [1064, 624] on button "Search" at bounding box center [1073, 635] width 170 height 34
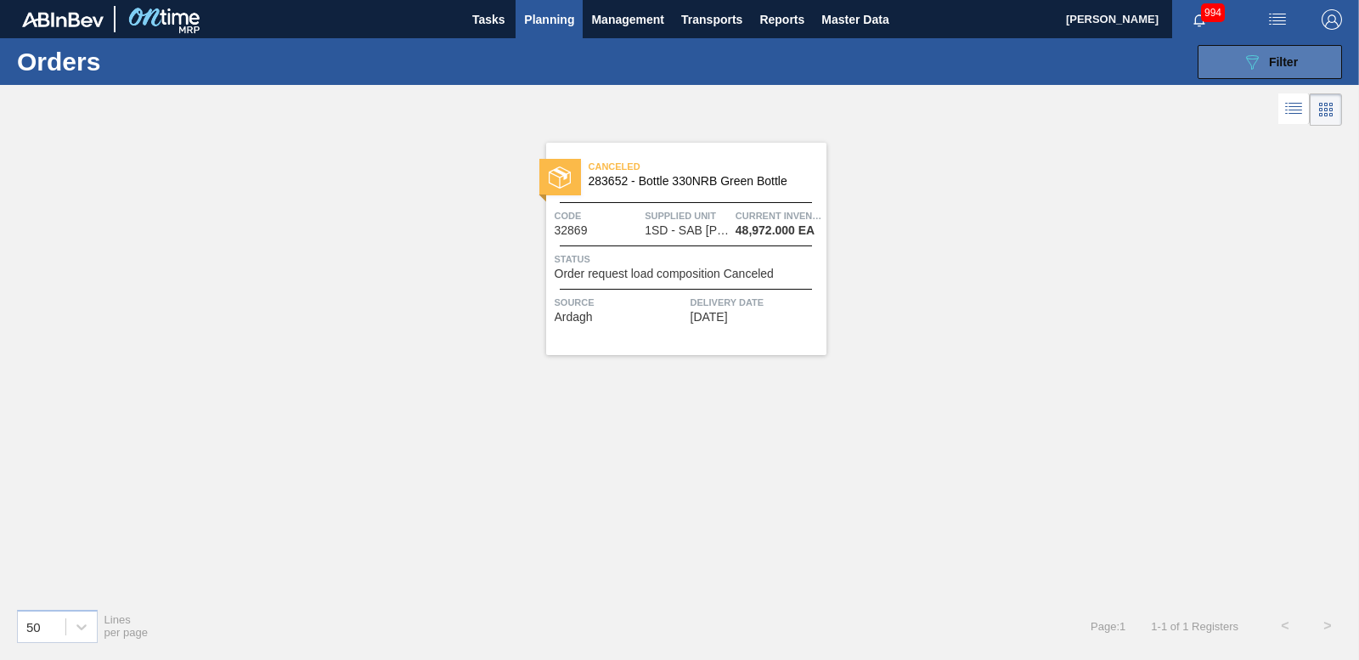
click at [1234, 60] on button "089F7B8B-B2A5-4AFE-B5C0-19BA573D28AC Filter" at bounding box center [1270, 62] width 144 height 34
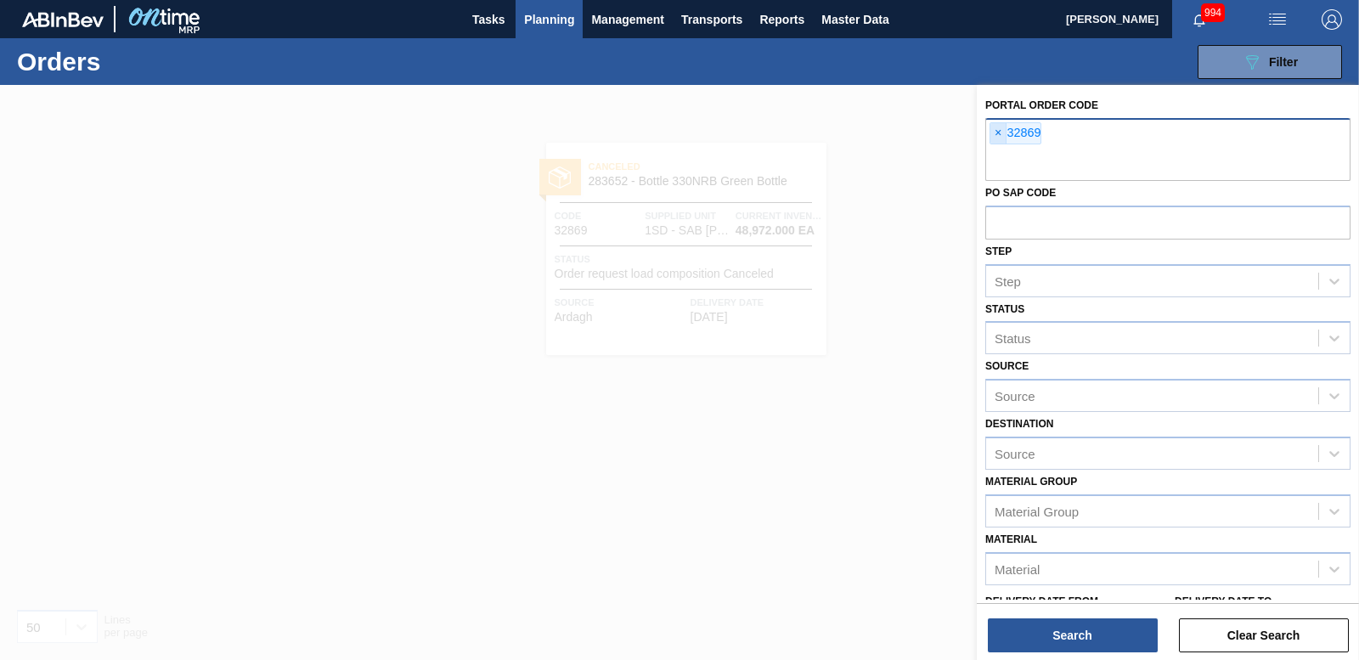
click at [992, 130] on span "×" at bounding box center [999, 133] width 16 height 20
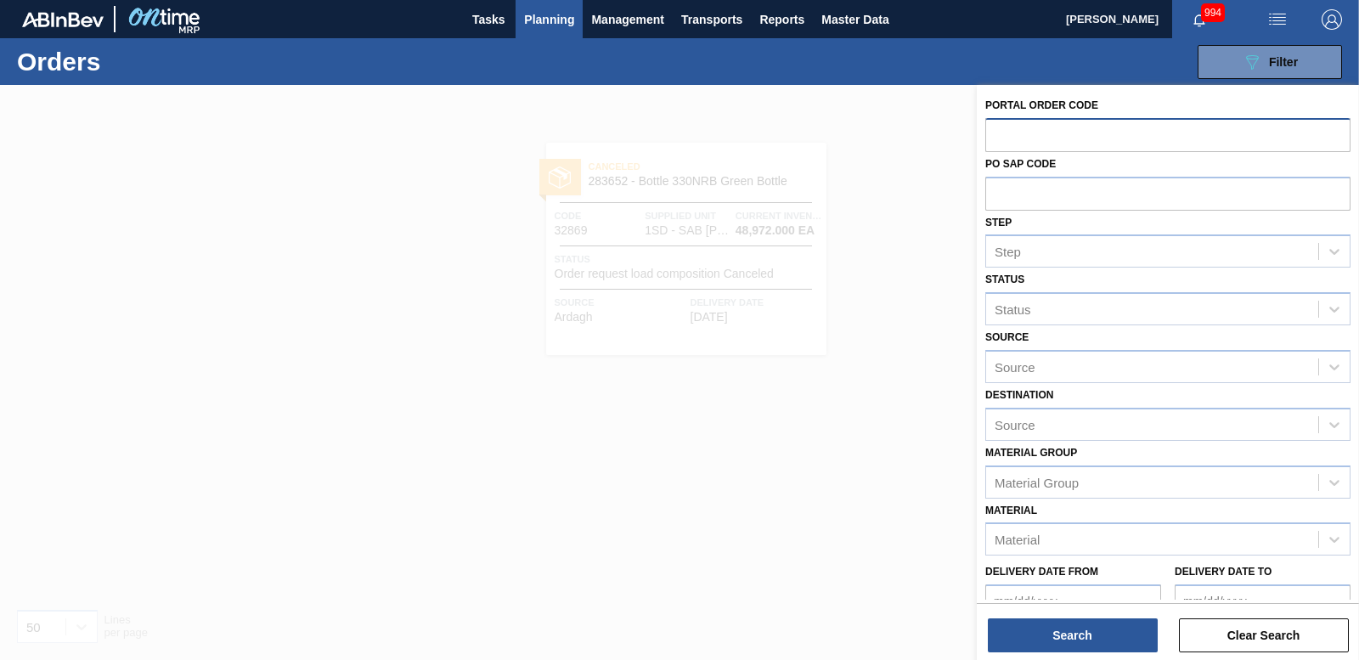
paste input "32851"
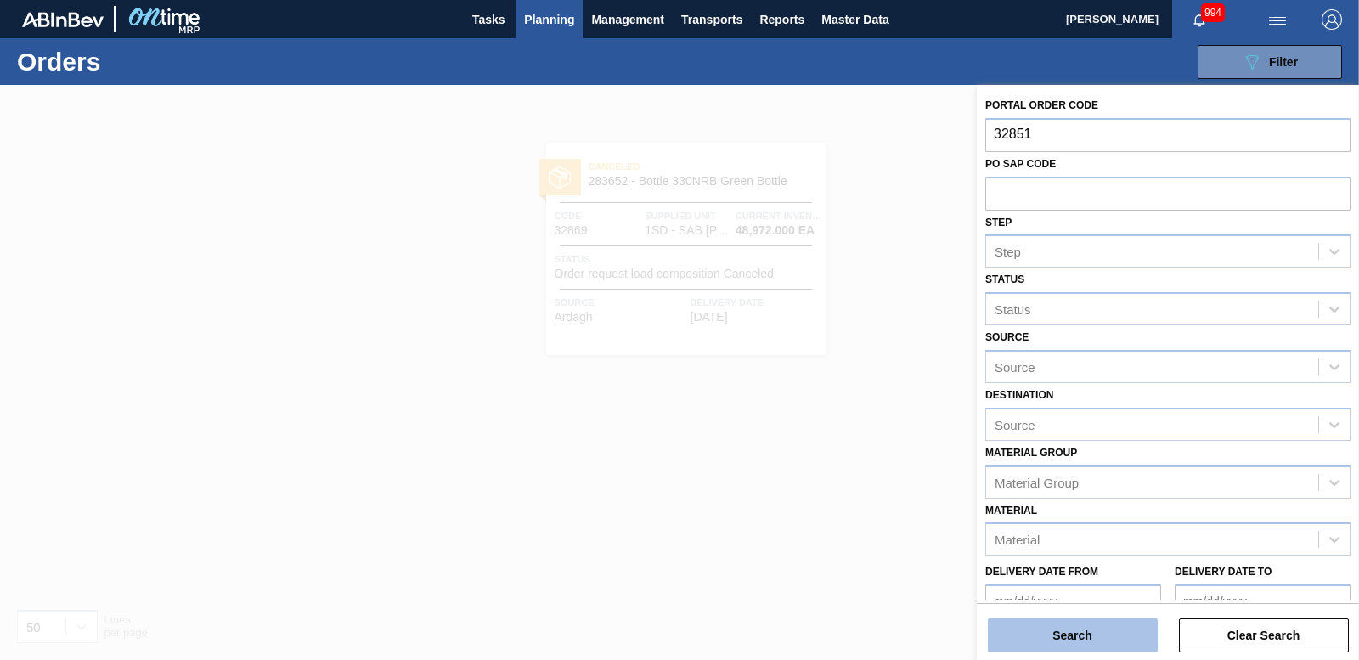
type input "32851"
click at [1078, 631] on button "Search" at bounding box center [1073, 635] width 170 height 34
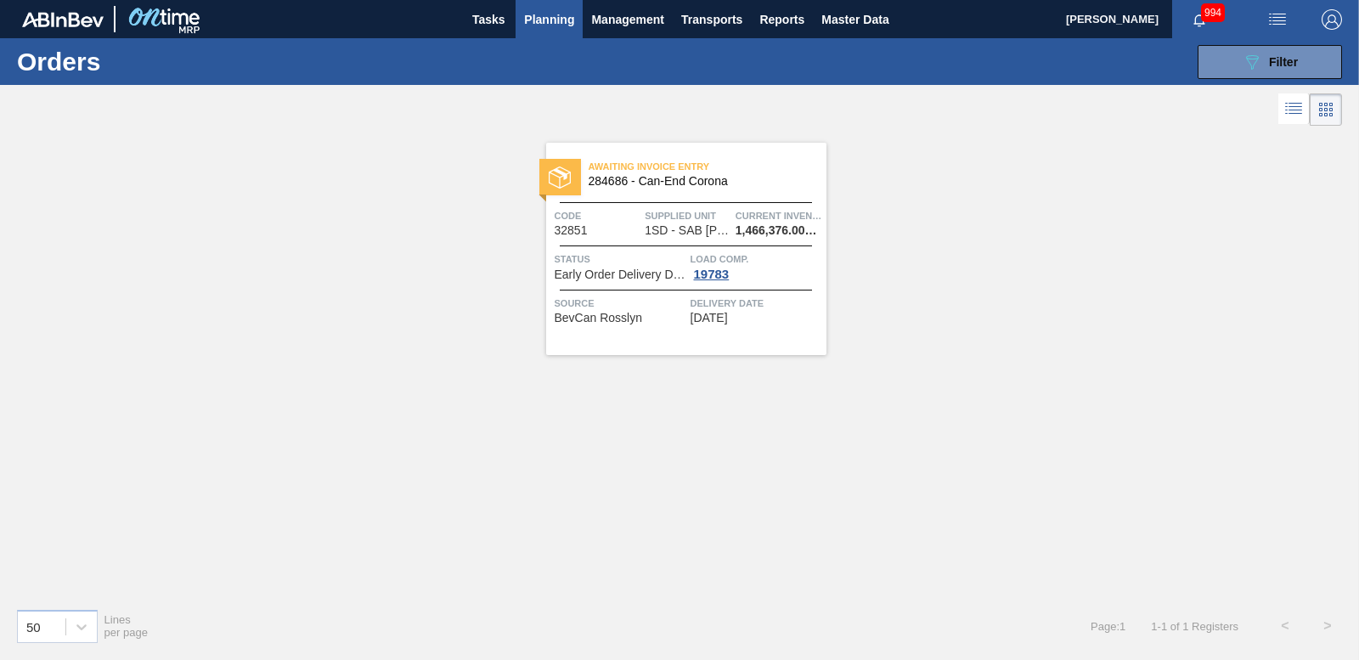
click at [573, 167] on div at bounding box center [560, 177] width 42 height 37
click at [1210, 52] on button "089F7B8B-B2A5-4AFE-B5C0-19BA573D28AC Filter" at bounding box center [1270, 62] width 144 height 34
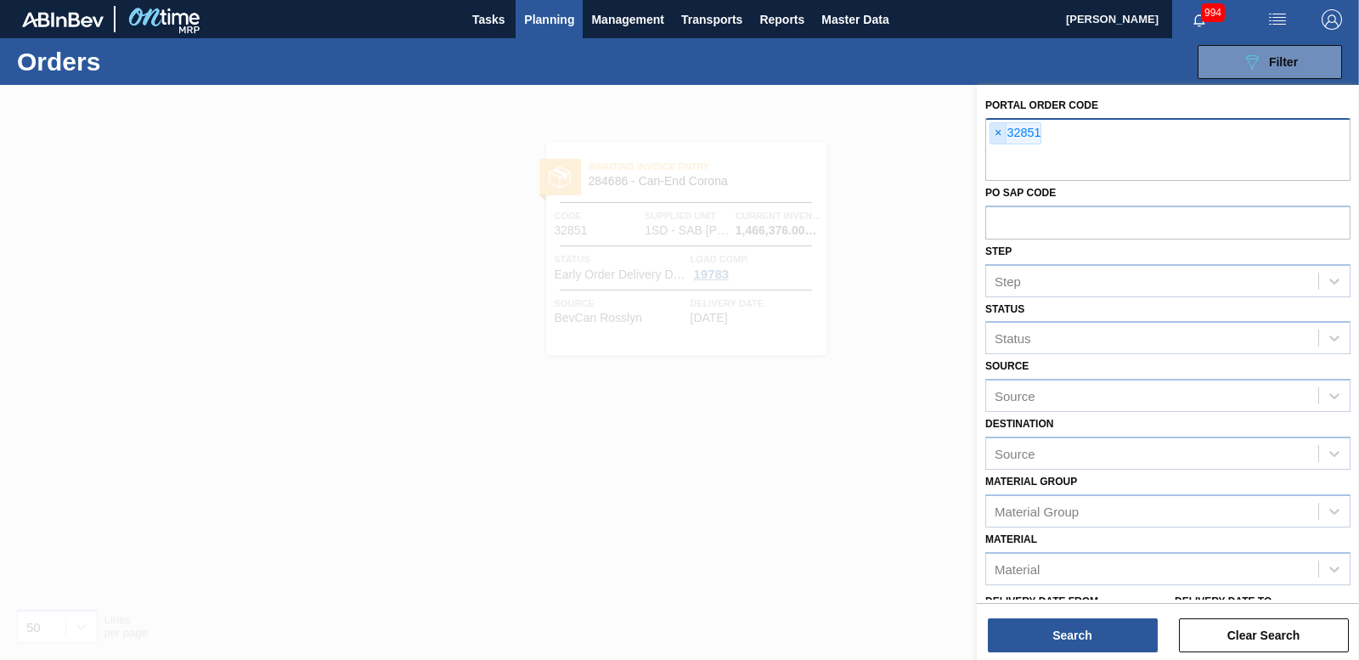
click at [993, 133] on span "×" at bounding box center [999, 133] width 16 height 20
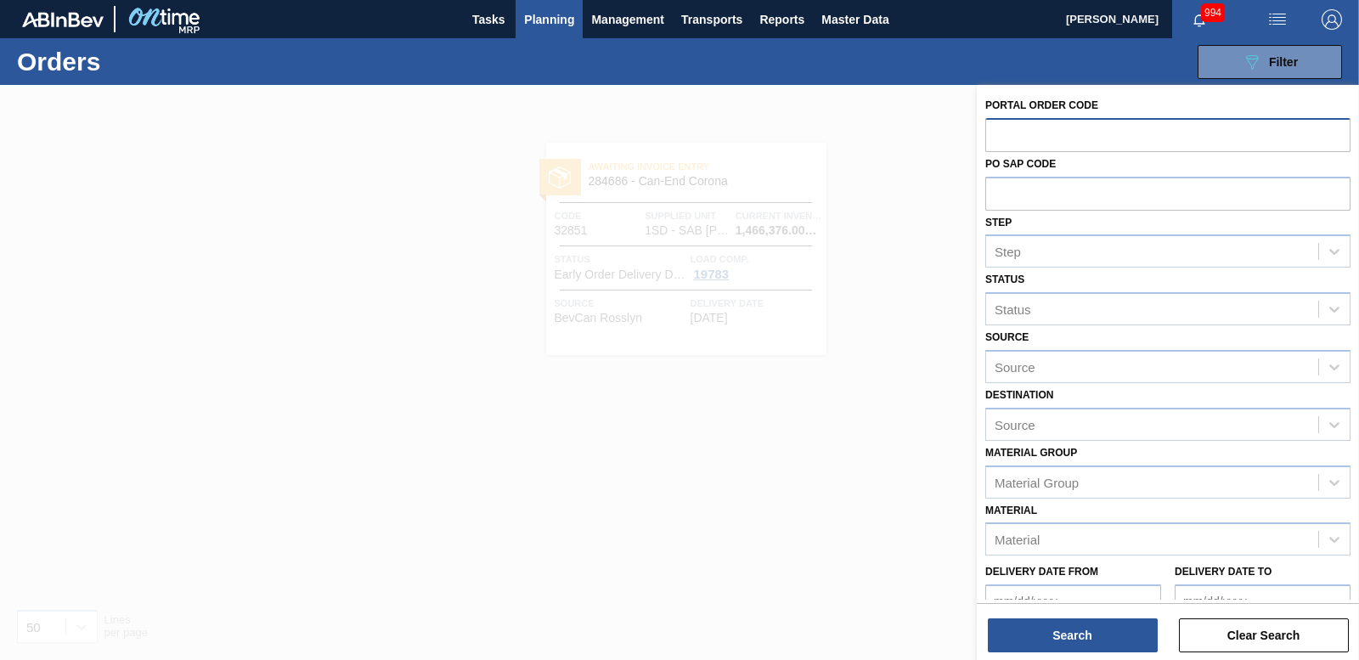
paste input "32852"
type input "32852"
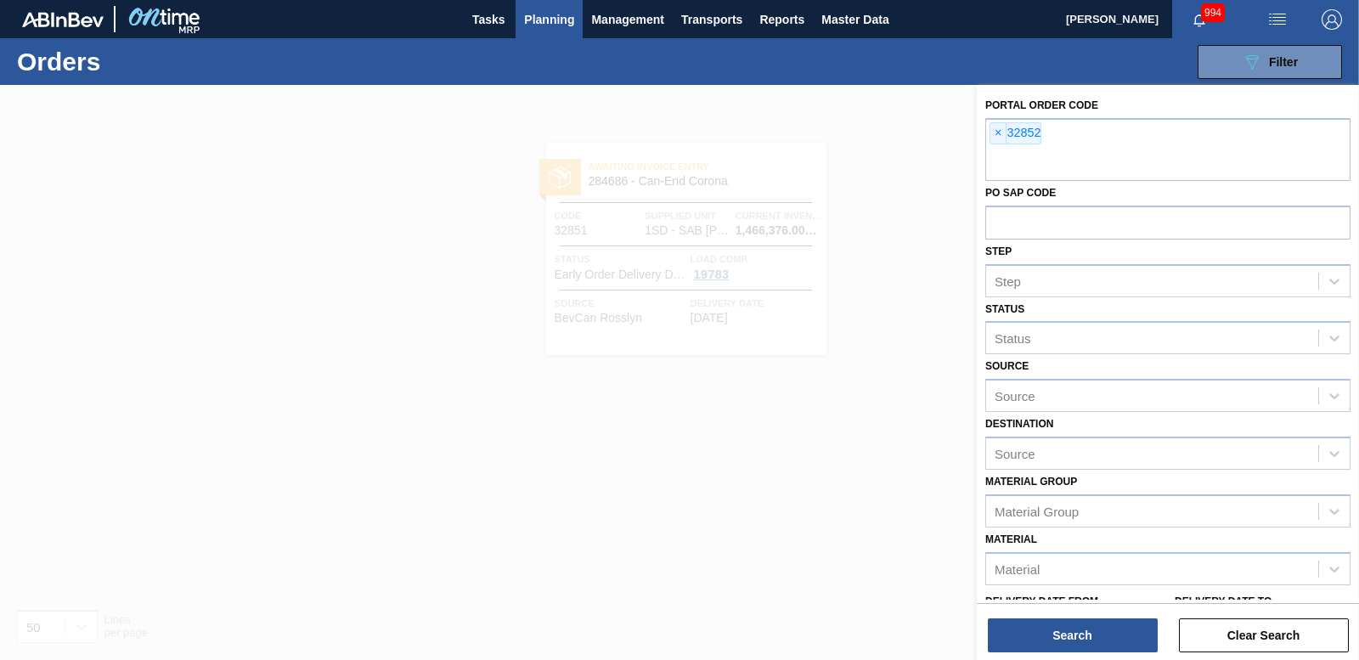
click at [1075, 652] on div "Portal Order Code × 32852 PO SAP Code Step Step Status Status Source Source Des…" at bounding box center [1168, 374] width 382 height 579
click at [1077, 644] on button "Search" at bounding box center [1073, 635] width 170 height 34
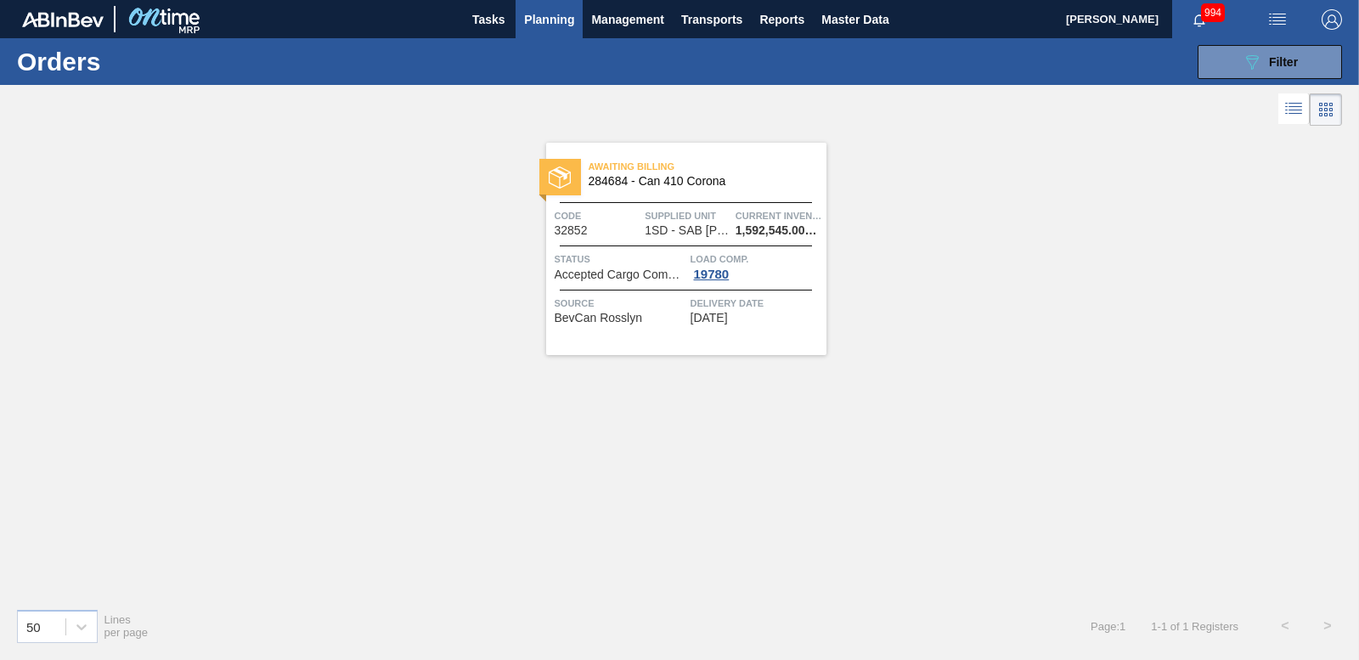
click at [560, 175] on img at bounding box center [560, 178] width 22 height 22
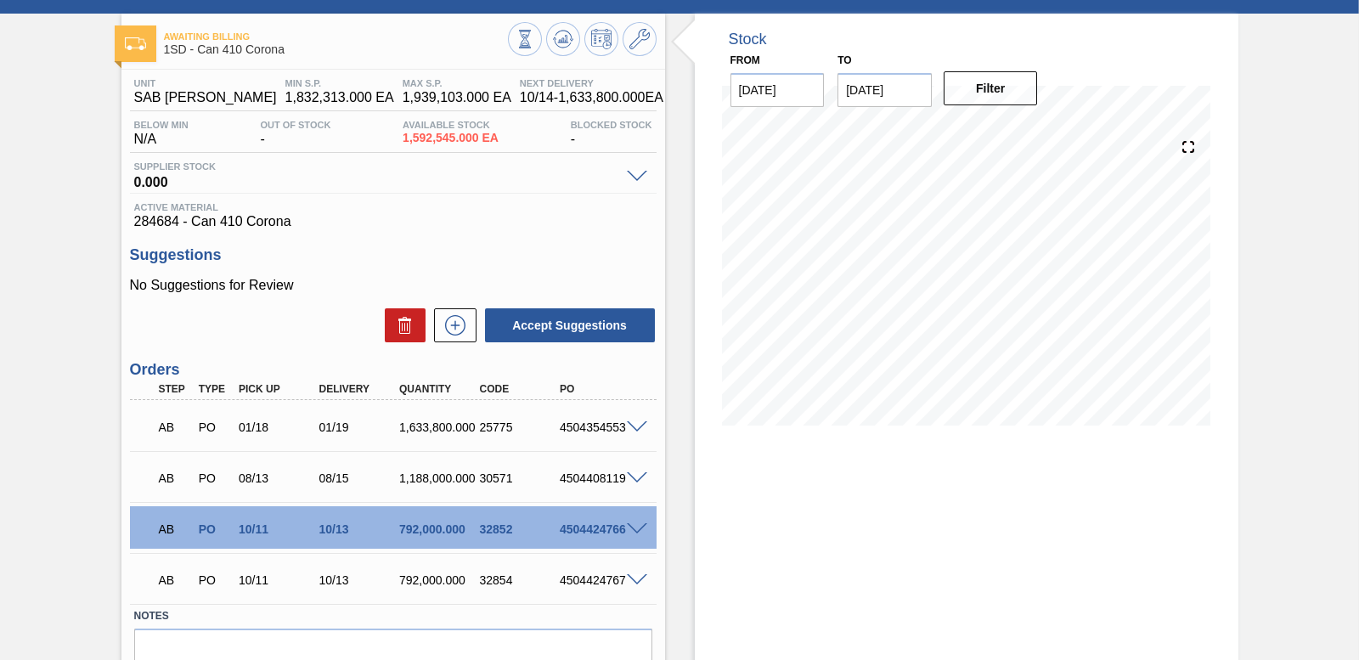
scroll to position [155, 0]
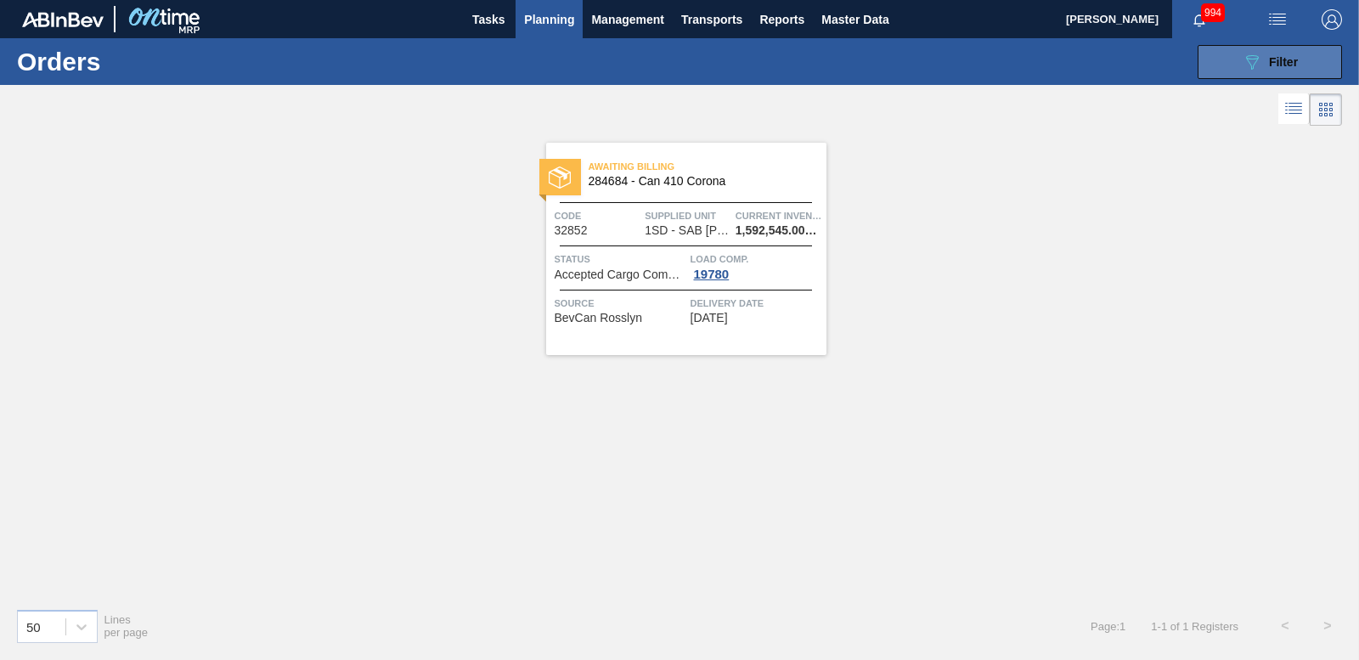
click at [1267, 66] on div "089F7B8B-B2A5-4AFE-B5C0-19BA573D28AC Filter" at bounding box center [1270, 62] width 56 height 20
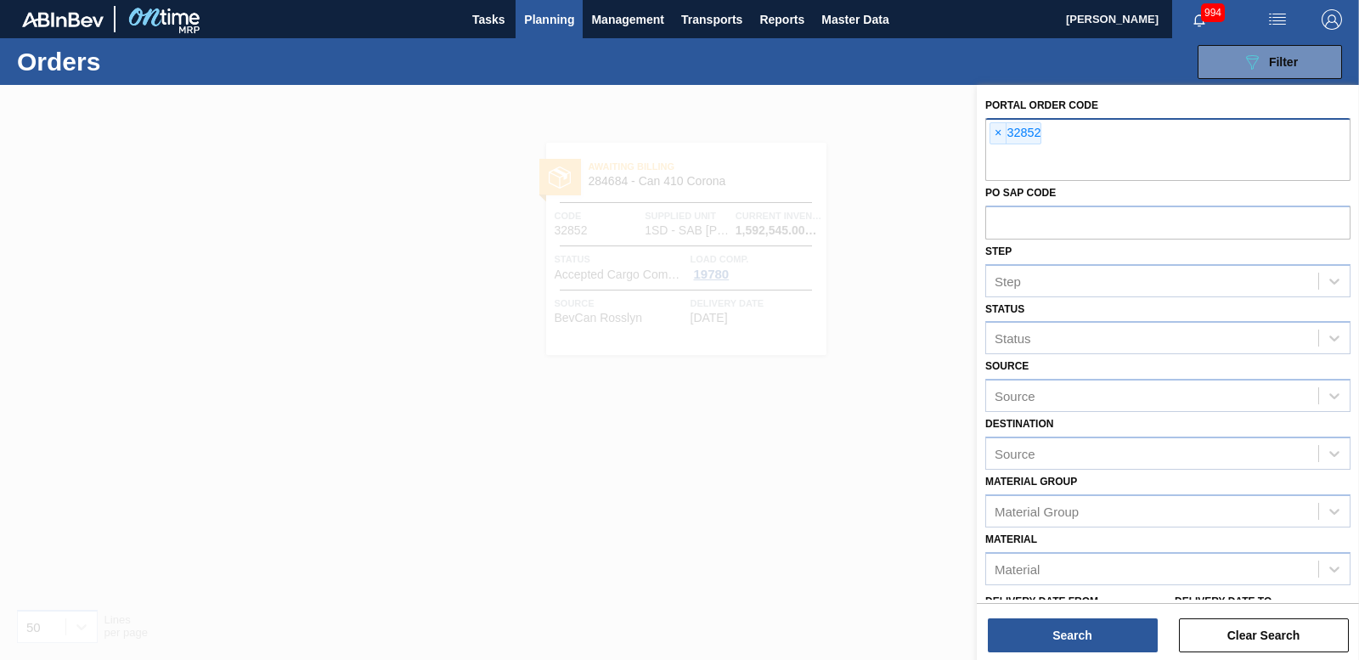
click at [995, 128] on span "×" at bounding box center [999, 133] width 16 height 20
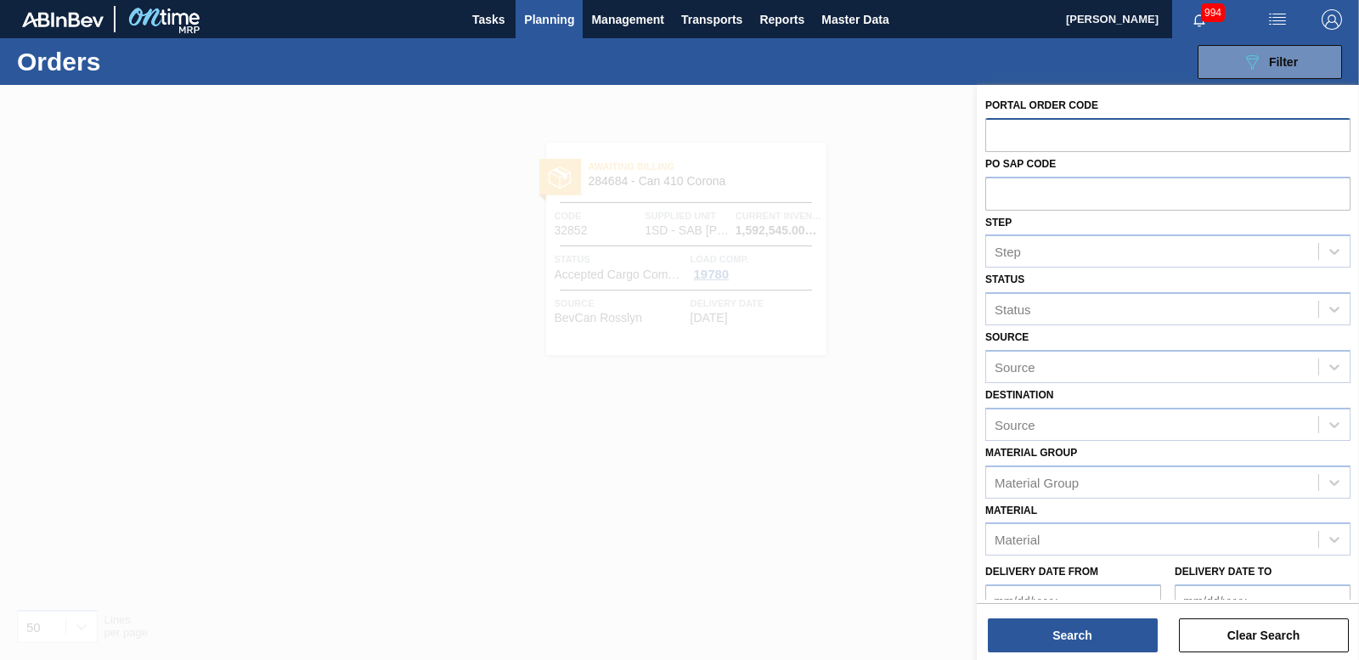
paste input "32853"
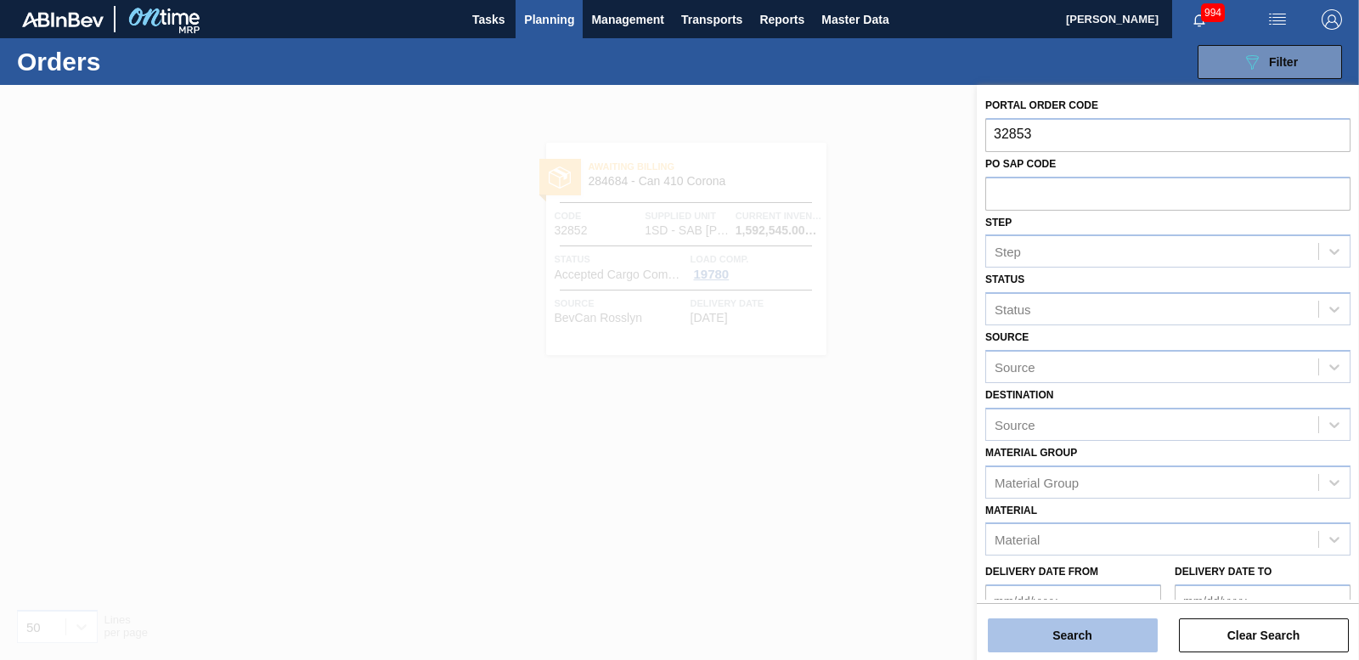
type input "32853"
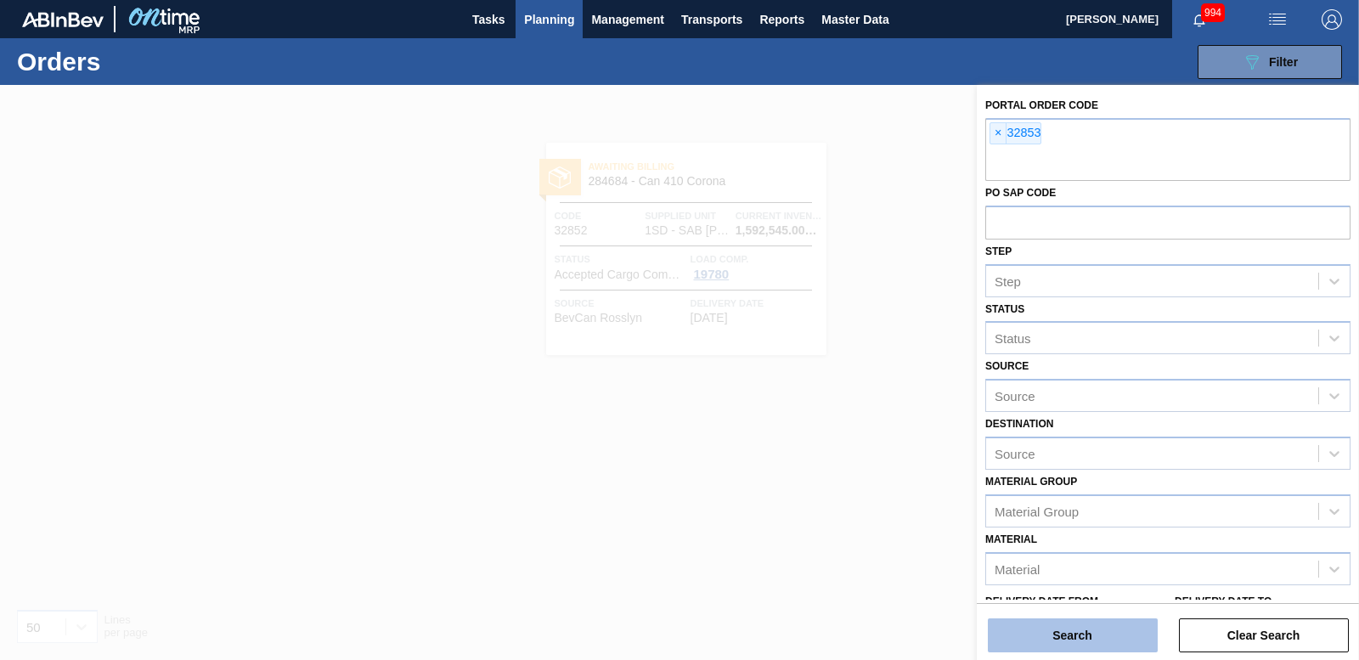
click at [1070, 635] on button "Search" at bounding box center [1073, 635] width 170 height 34
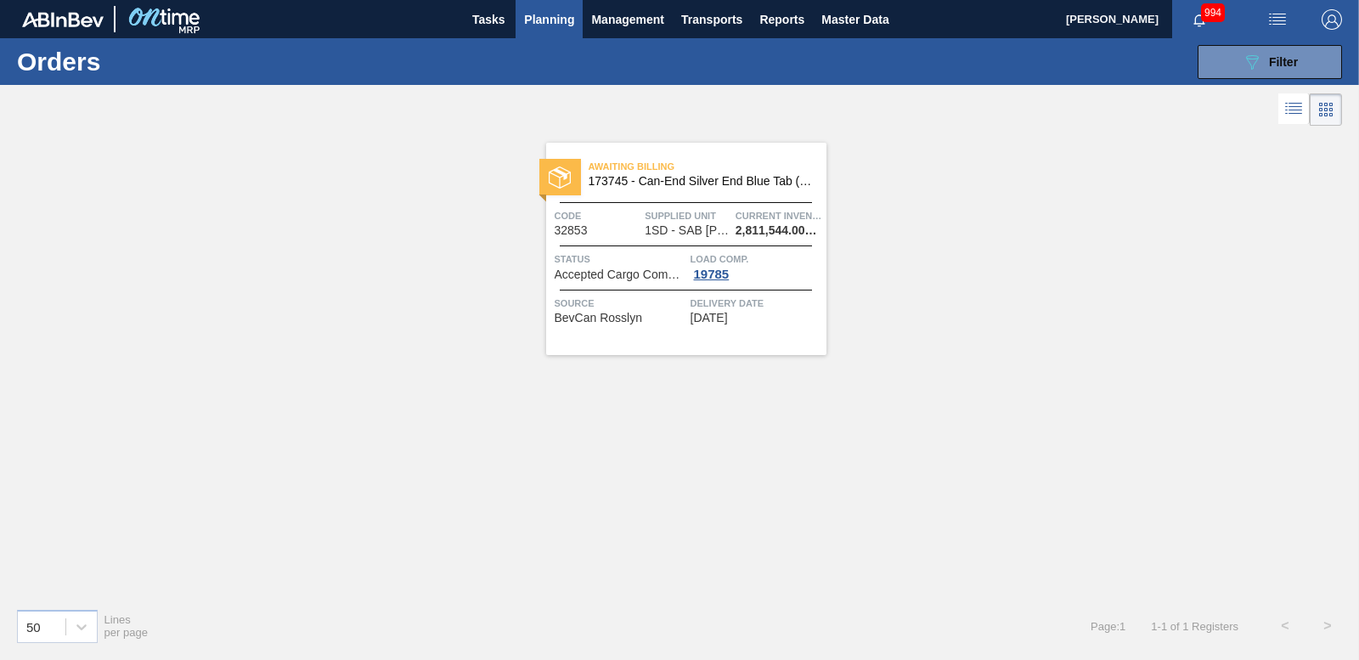
click at [569, 177] on img at bounding box center [560, 178] width 22 height 22
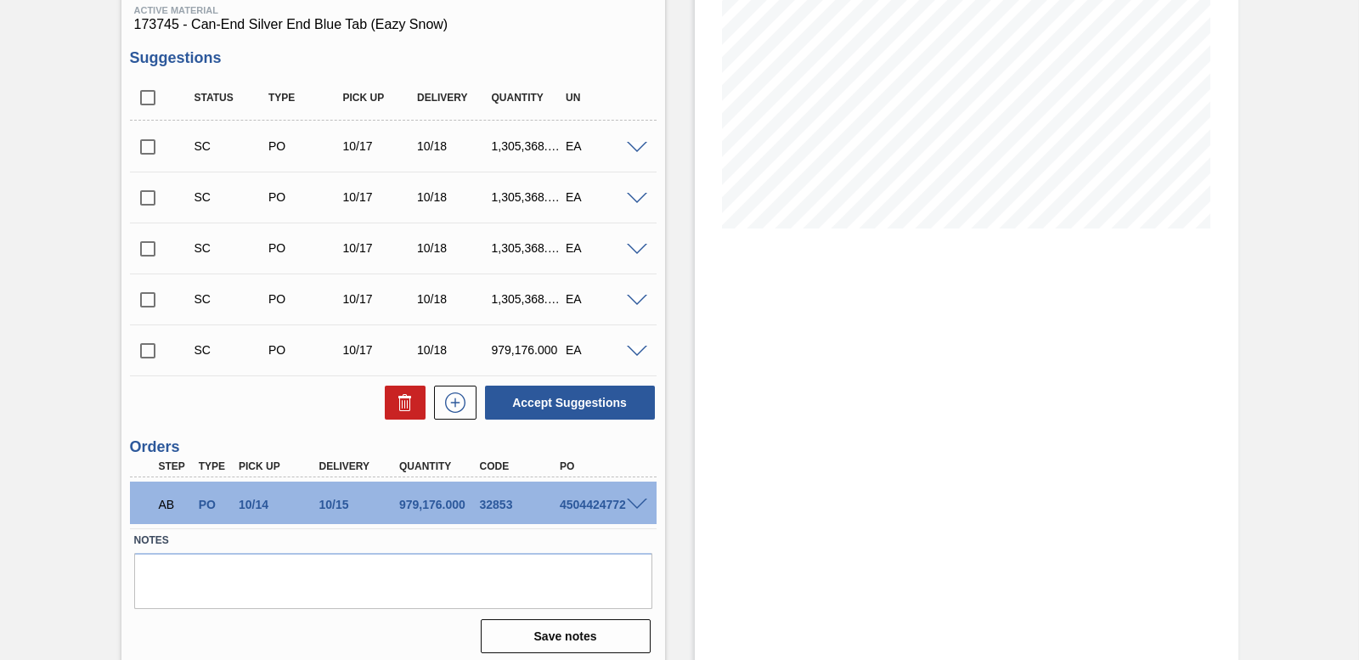
scroll to position [276, 0]
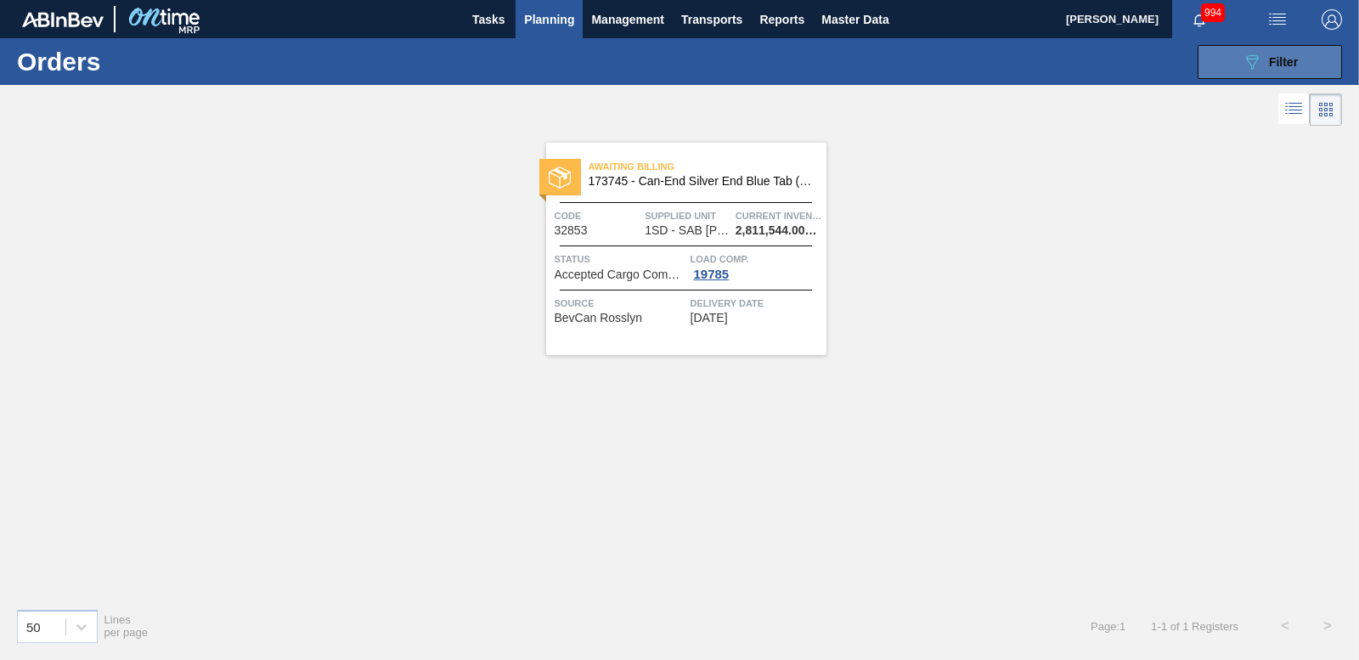
click at [1248, 70] on icon "089F7B8B-B2A5-4AFE-B5C0-19BA573D28AC" at bounding box center [1252, 62] width 20 height 20
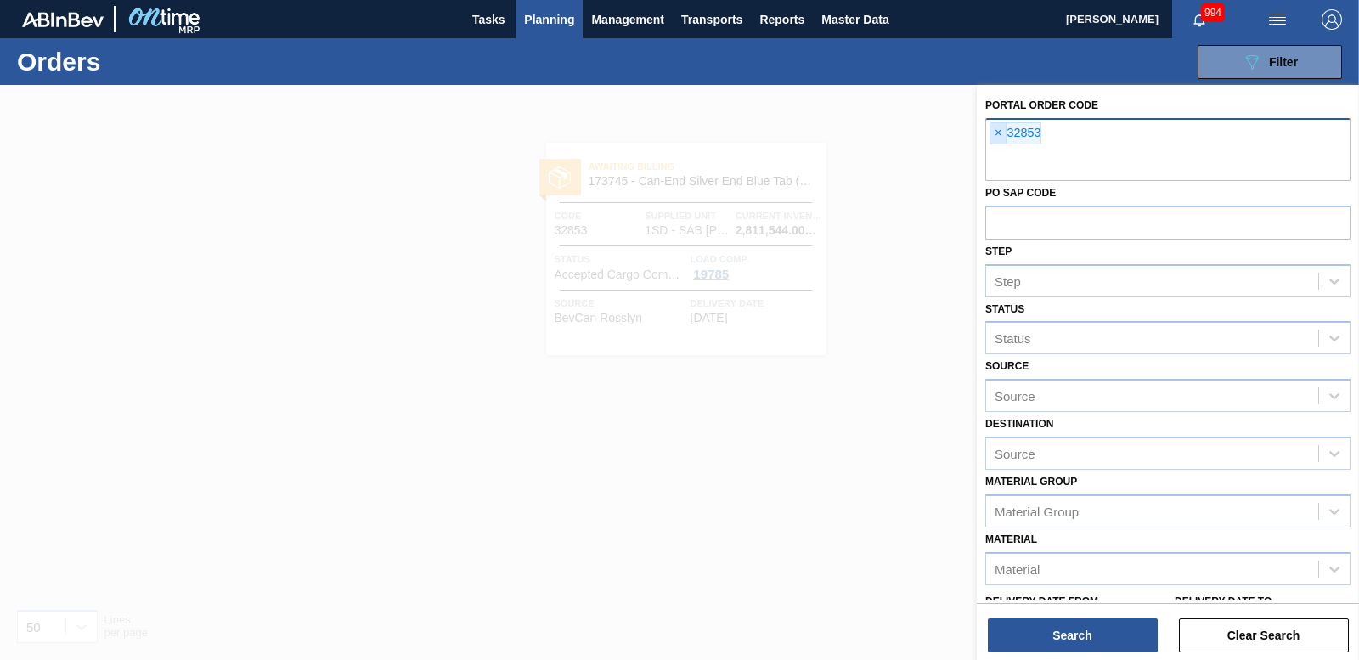
click at [998, 130] on span "×" at bounding box center [999, 133] width 16 height 20
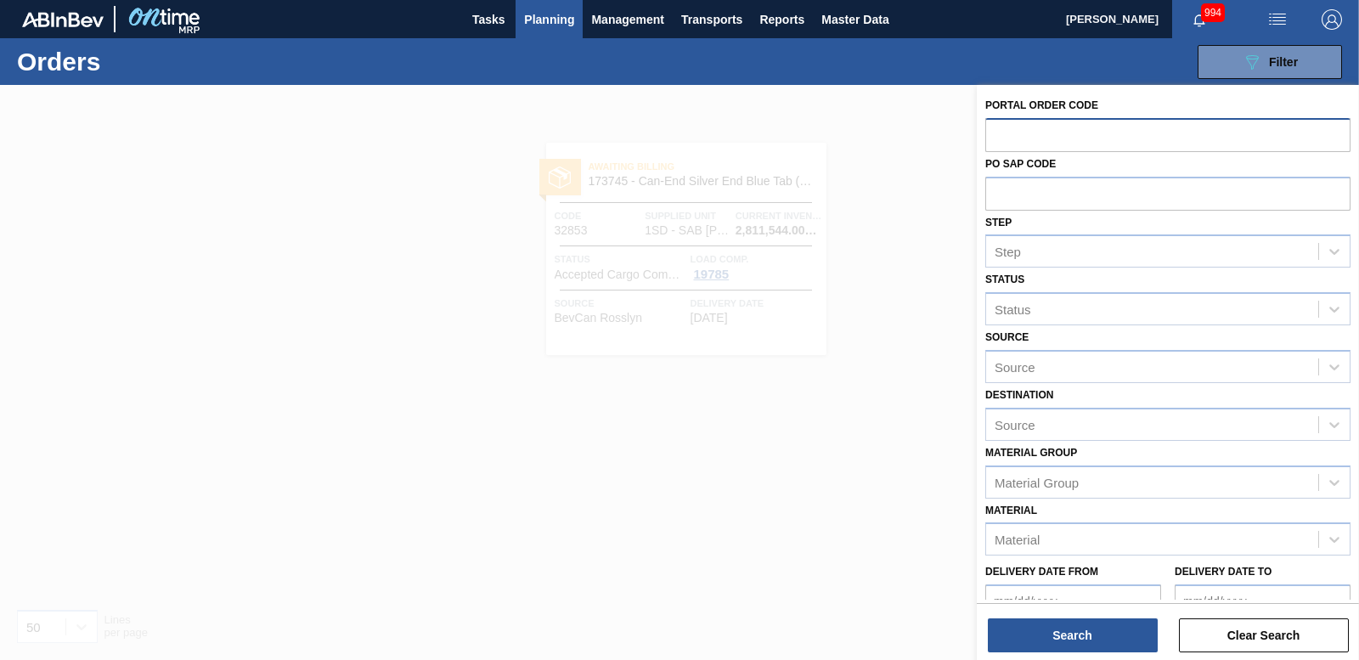
paste input "32854"
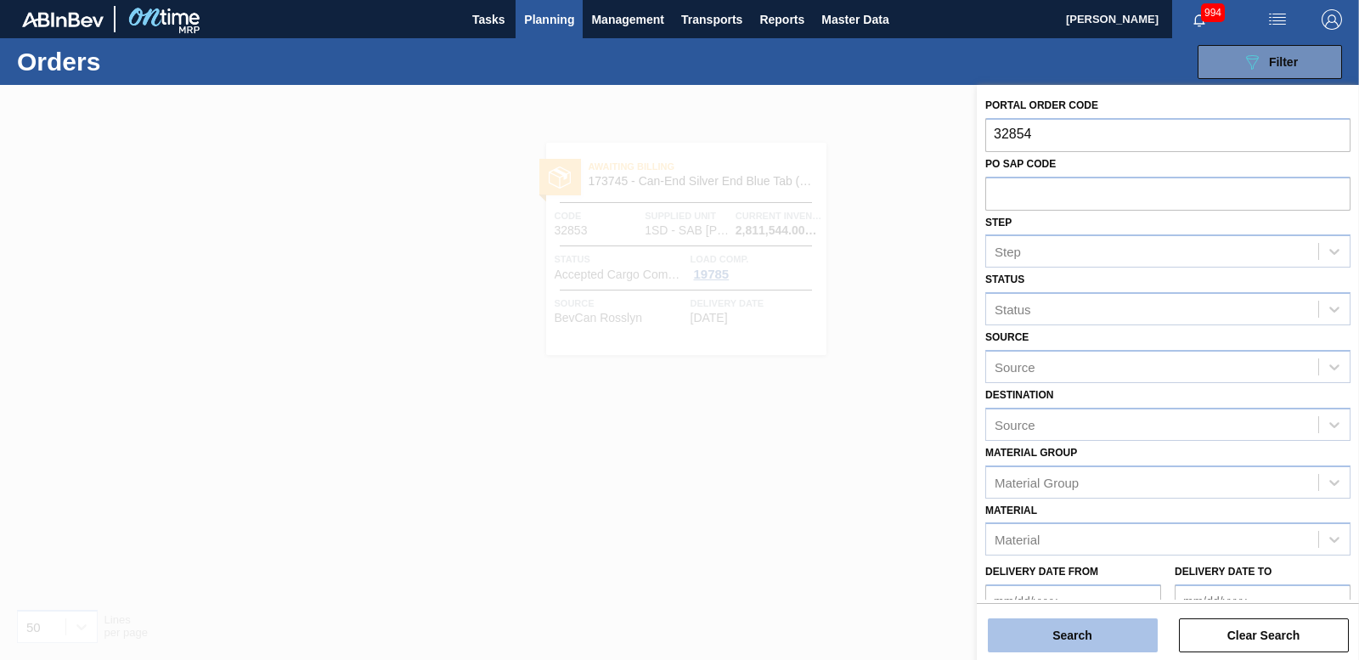
type input "32854"
click at [1069, 643] on button "Search" at bounding box center [1073, 635] width 170 height 34
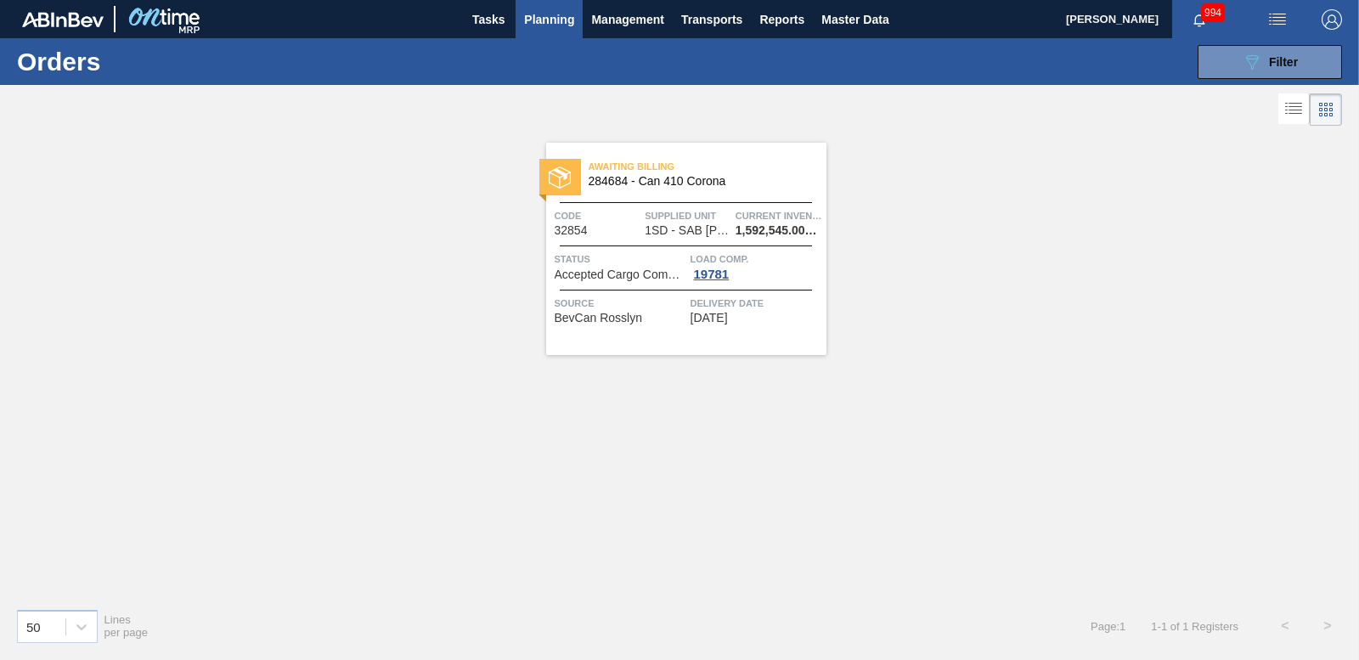
click at [561, 167] on img at bounding box center [560, 178] width 22 height 22
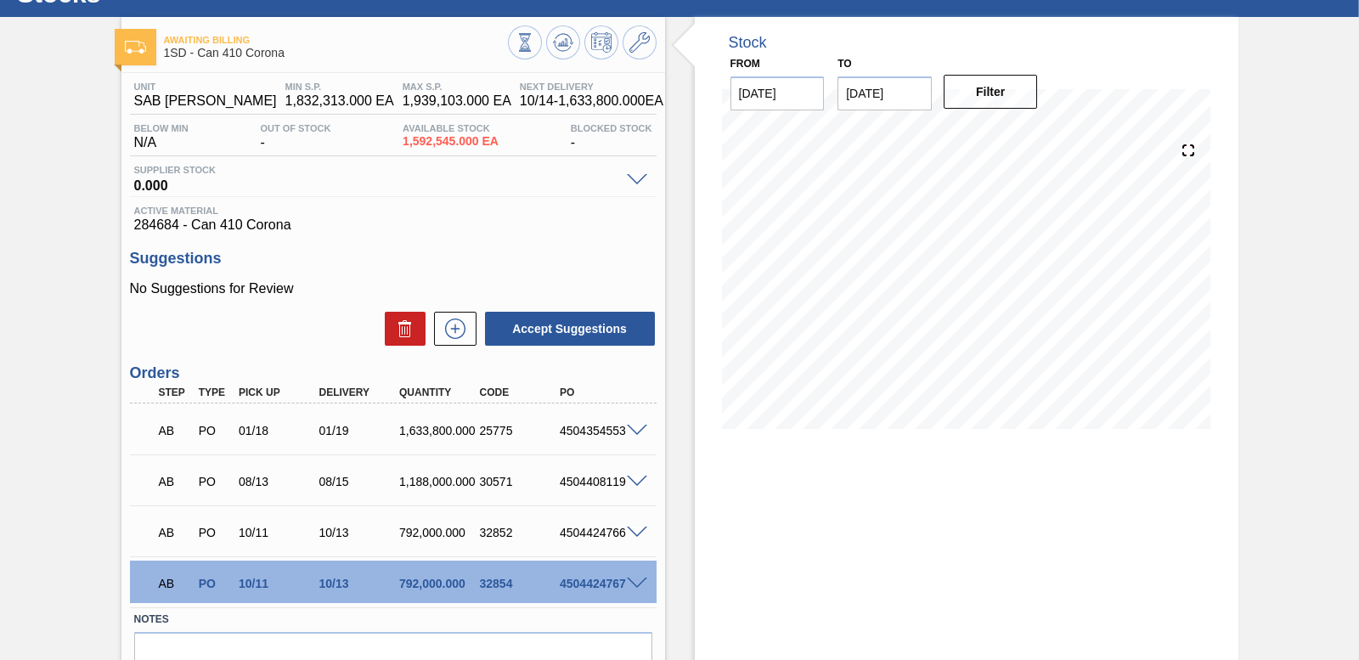
scroll to position [155, 0]
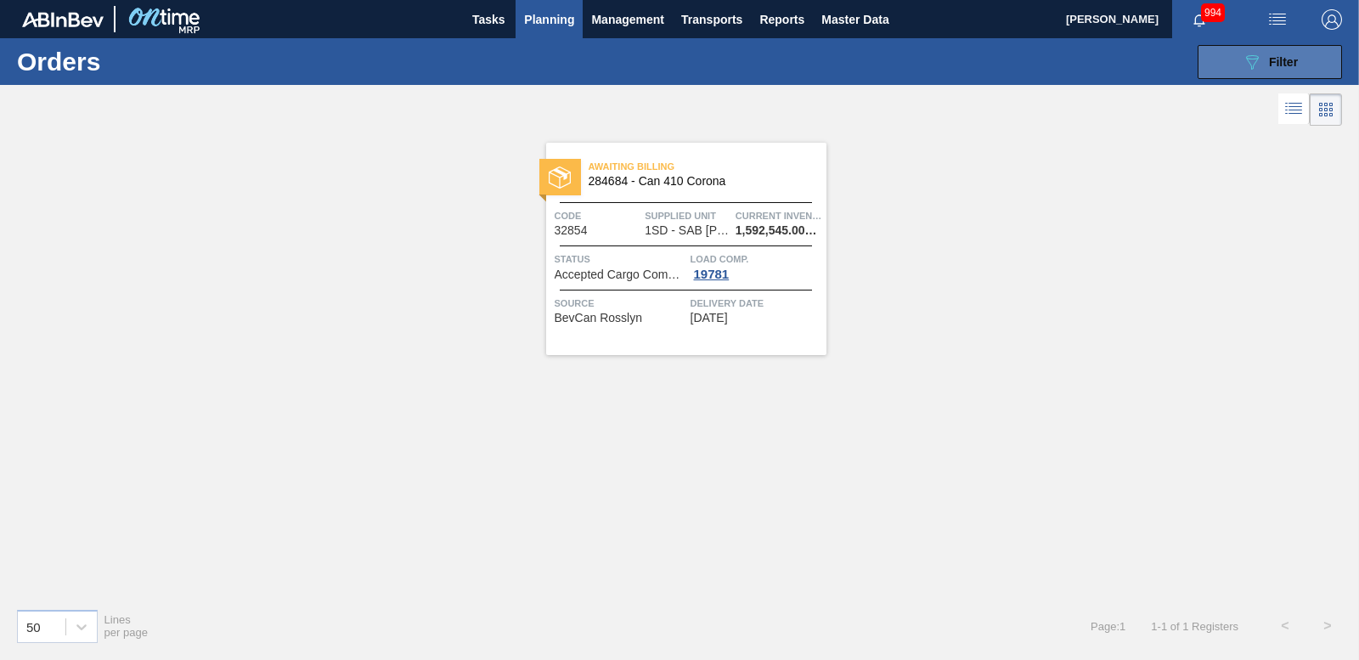
click at [1264, 56] on div "089F7B8B-B2A5-4AFE-B5C0-19BA573D28AC Filter" at bounding box center [1270, 62] width 56 height 20
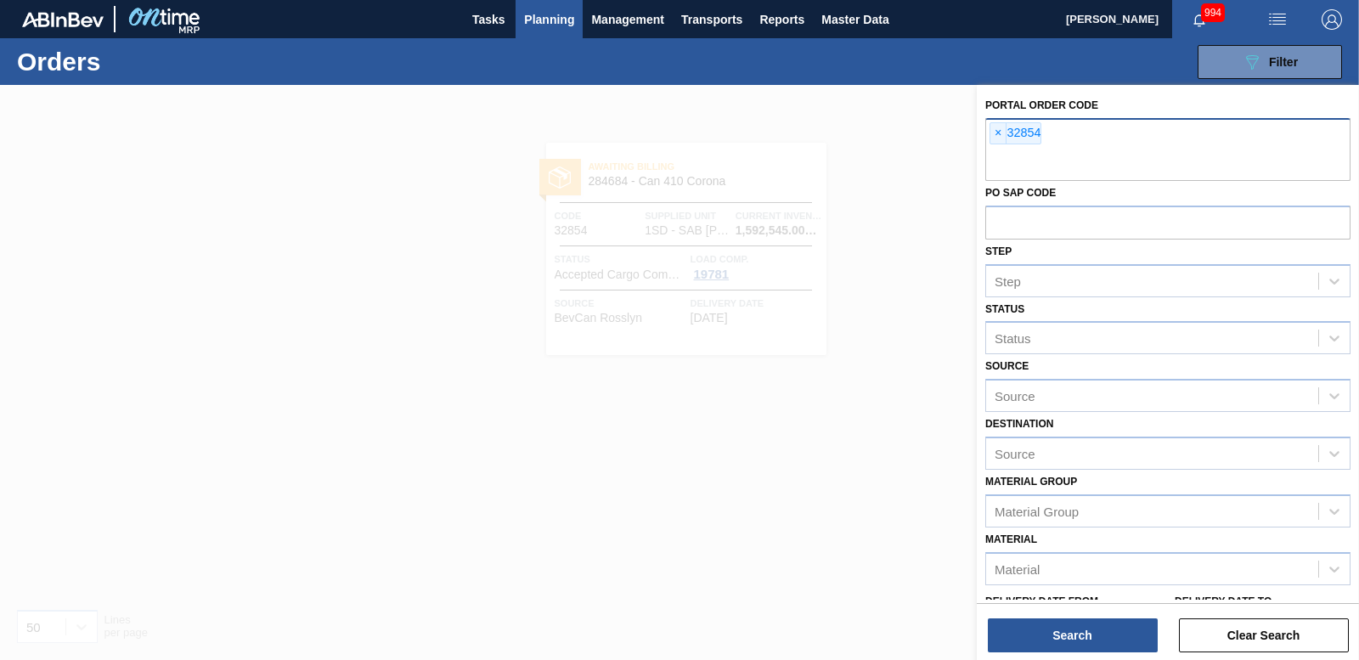
click at [999, 138] on span "×" at bounding box center [999, 133] width 16 height 20
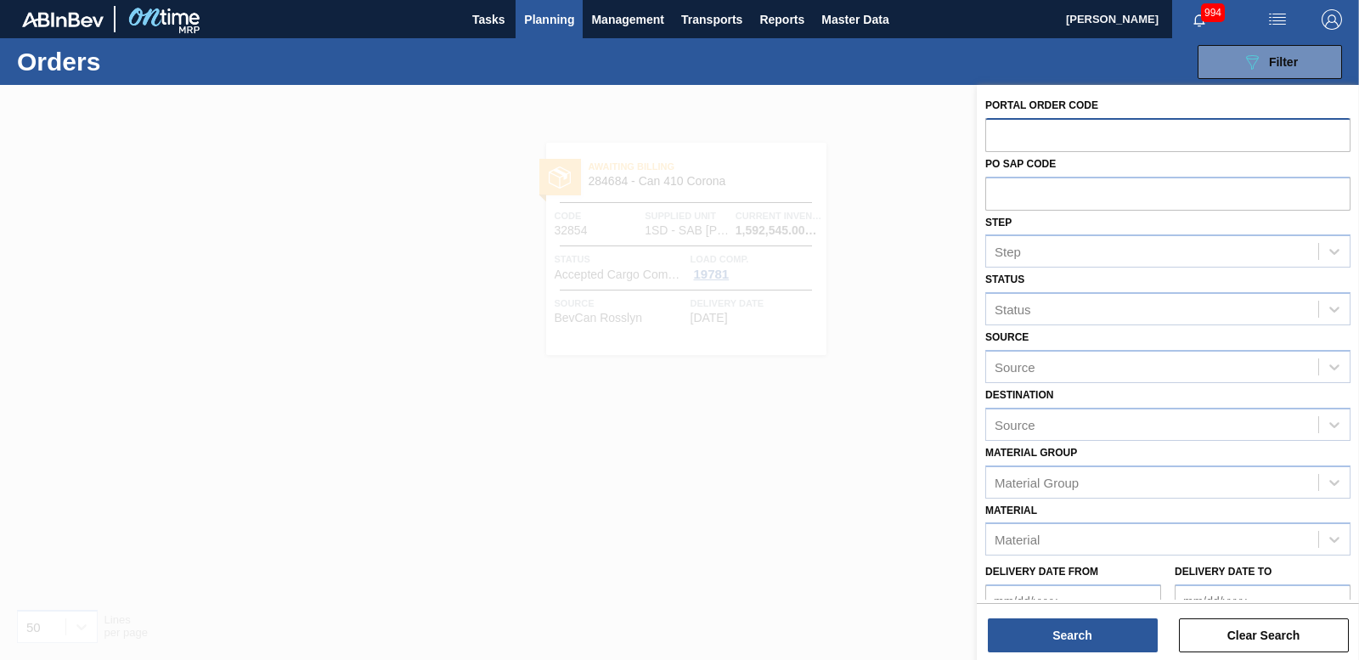
paste input "32855"
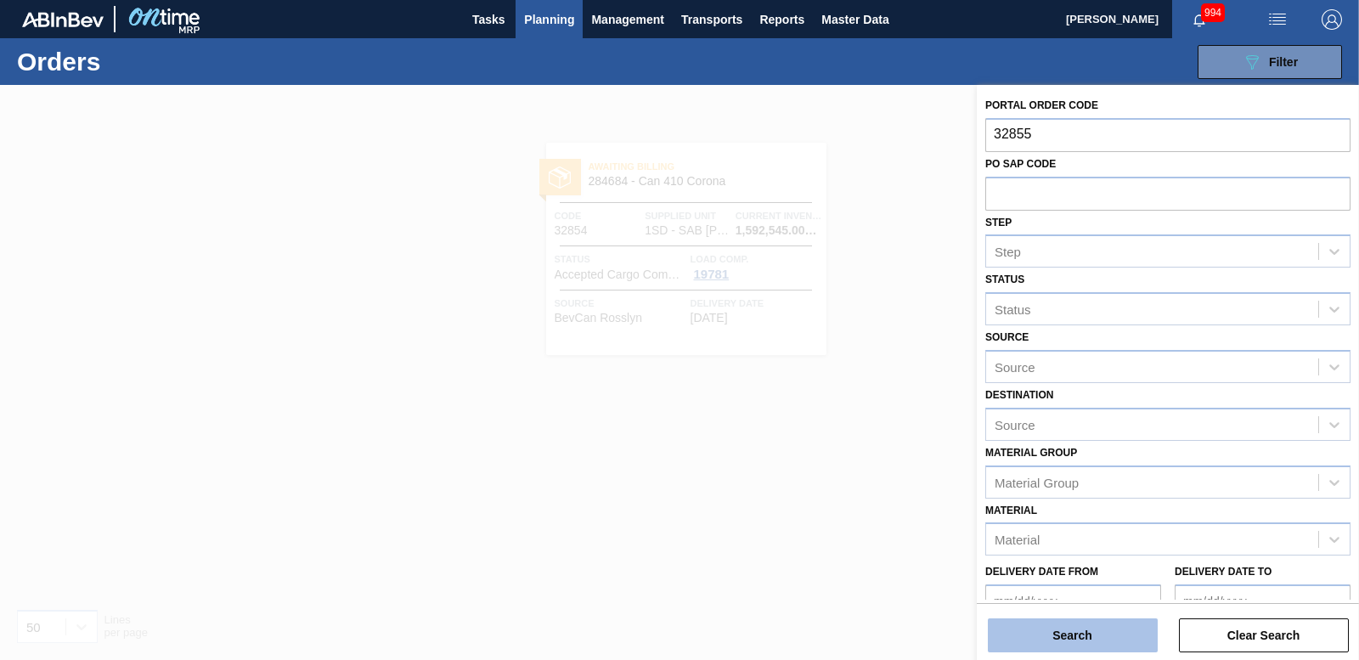
type input "32855"
click at [1104, 635] on button "Search" at bounding box center [1073, 635] width 170 height 34
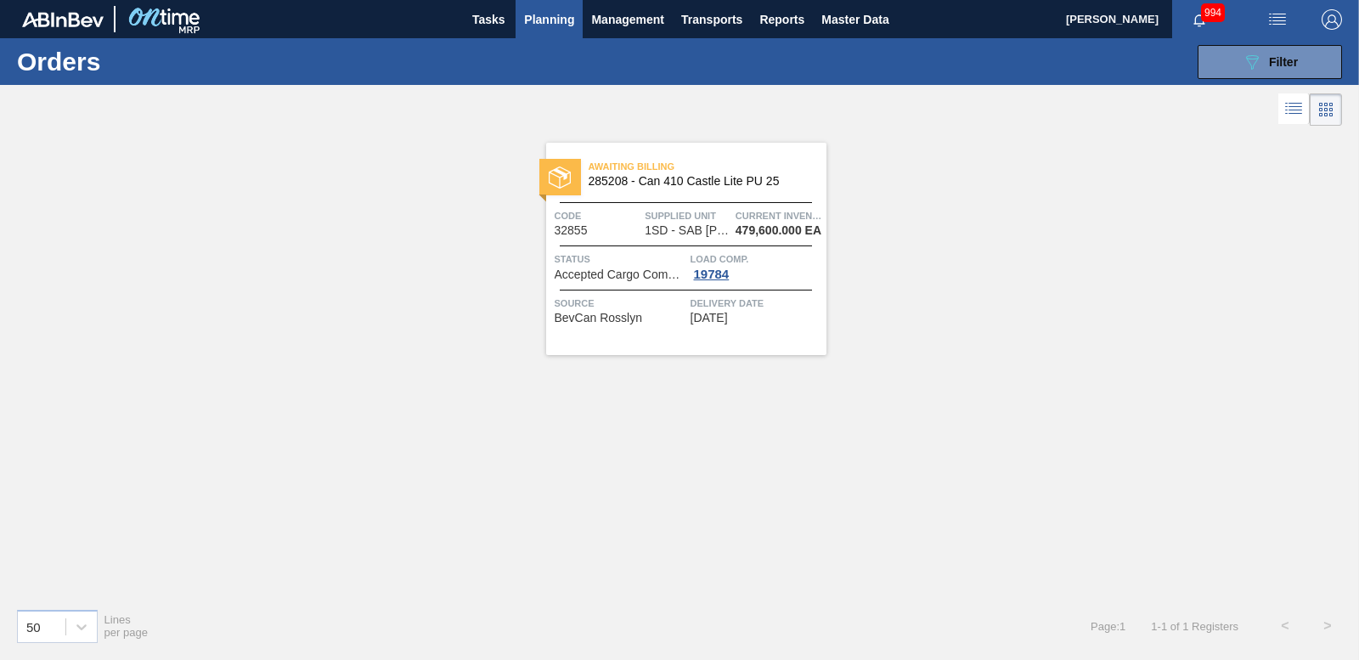
click at [556, 175] on img at bounding box center [560, 178] width 22 height 22
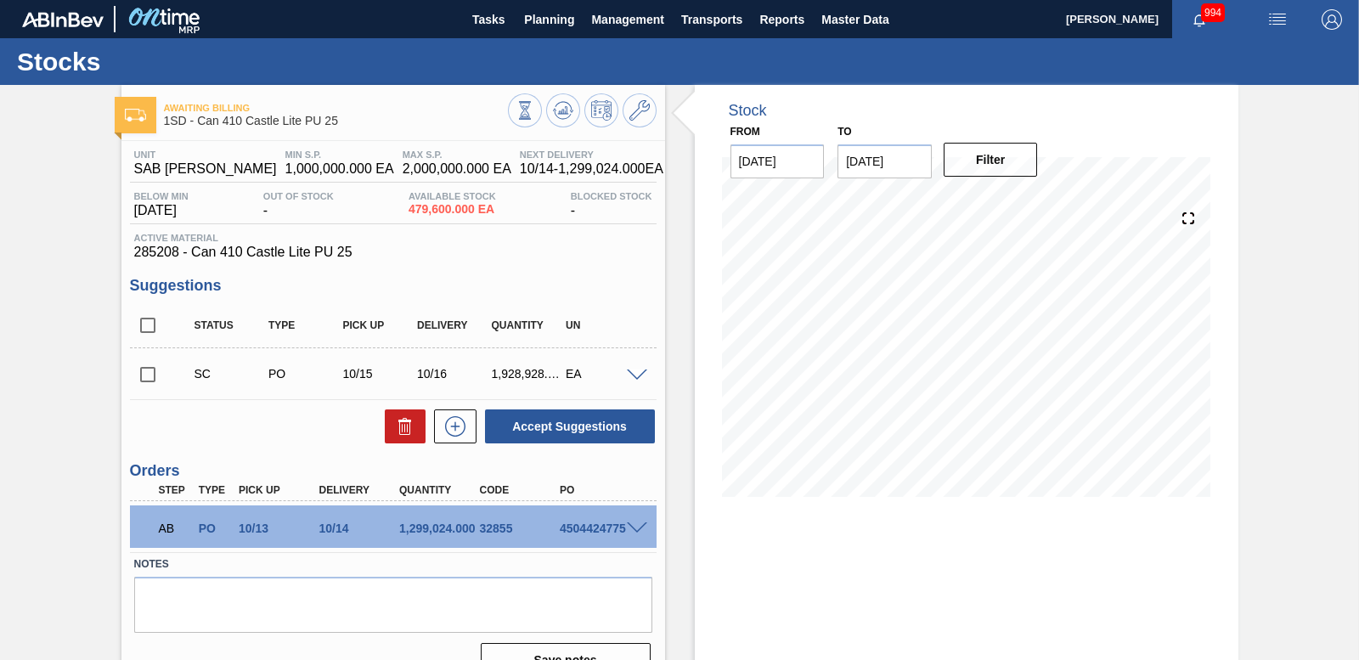
scroll to position [71, 0]
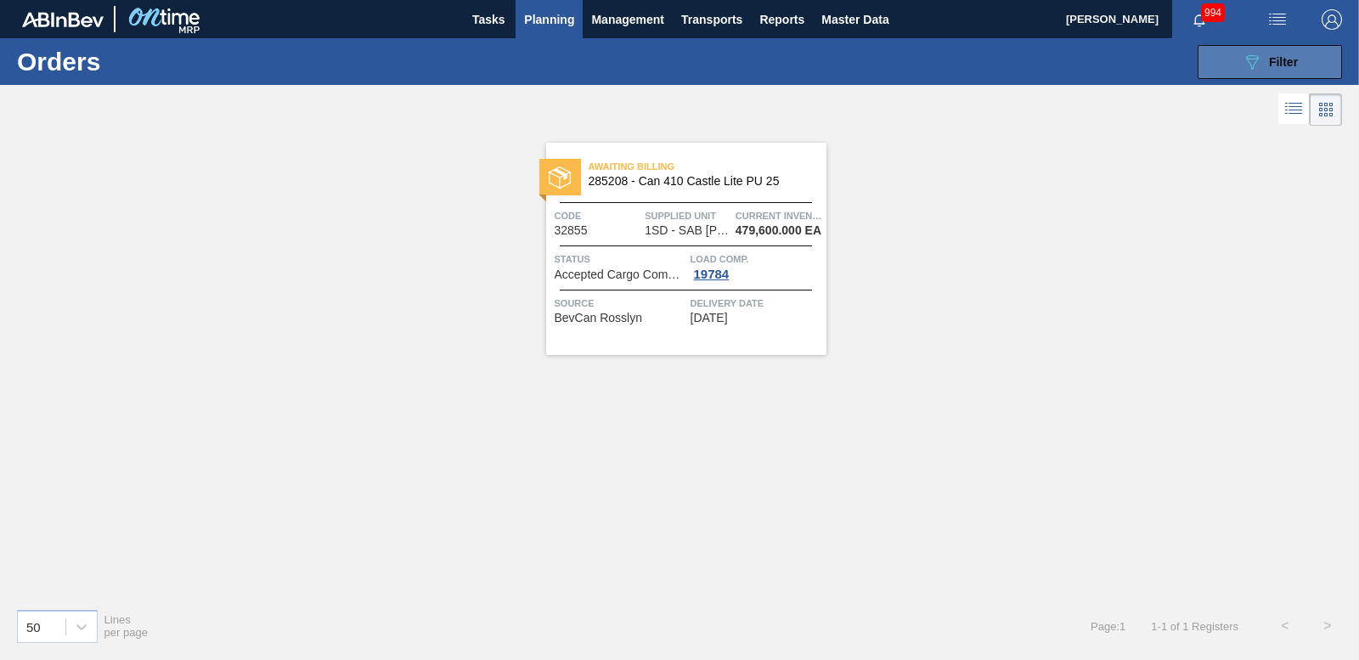
click at [1316, 78] on button "089F7B8B-B2A5-4AFE-B5C0-19BA573D28AC Filter" at bounding box center [1270, 62] width 144 height 34
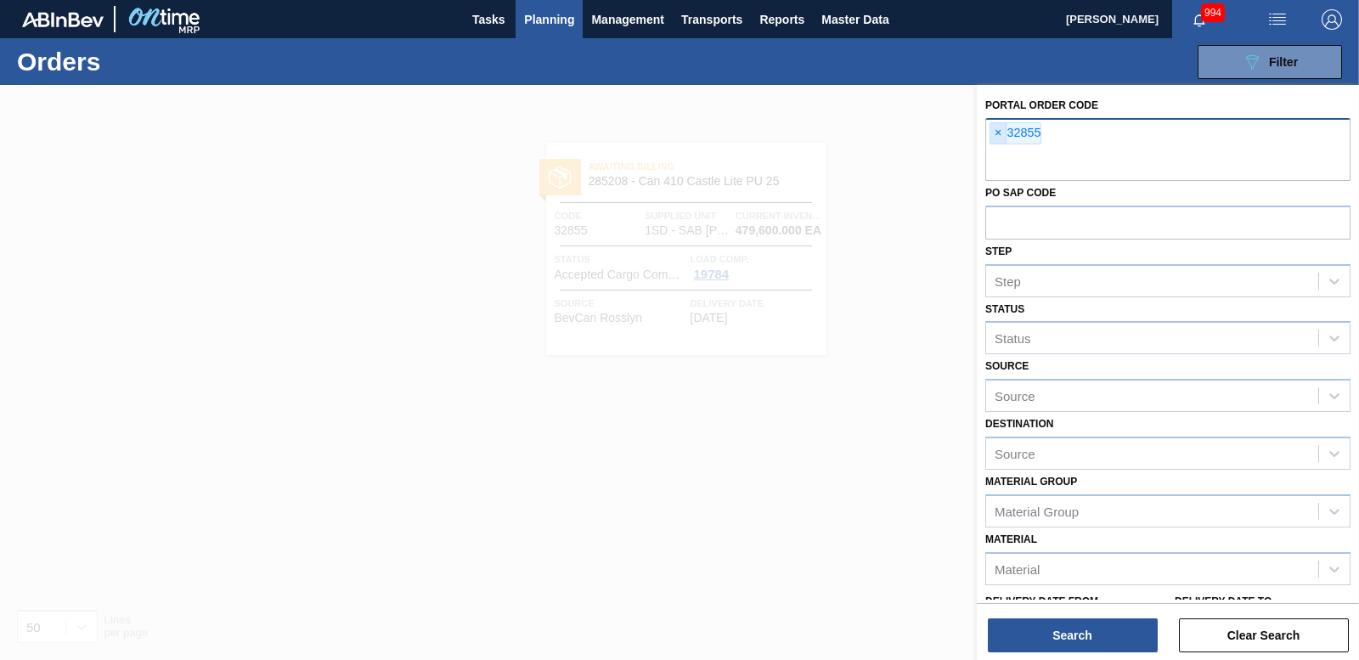
click at [998, 140] on span "×" at bounding box center [999, 133] width 16 height 20
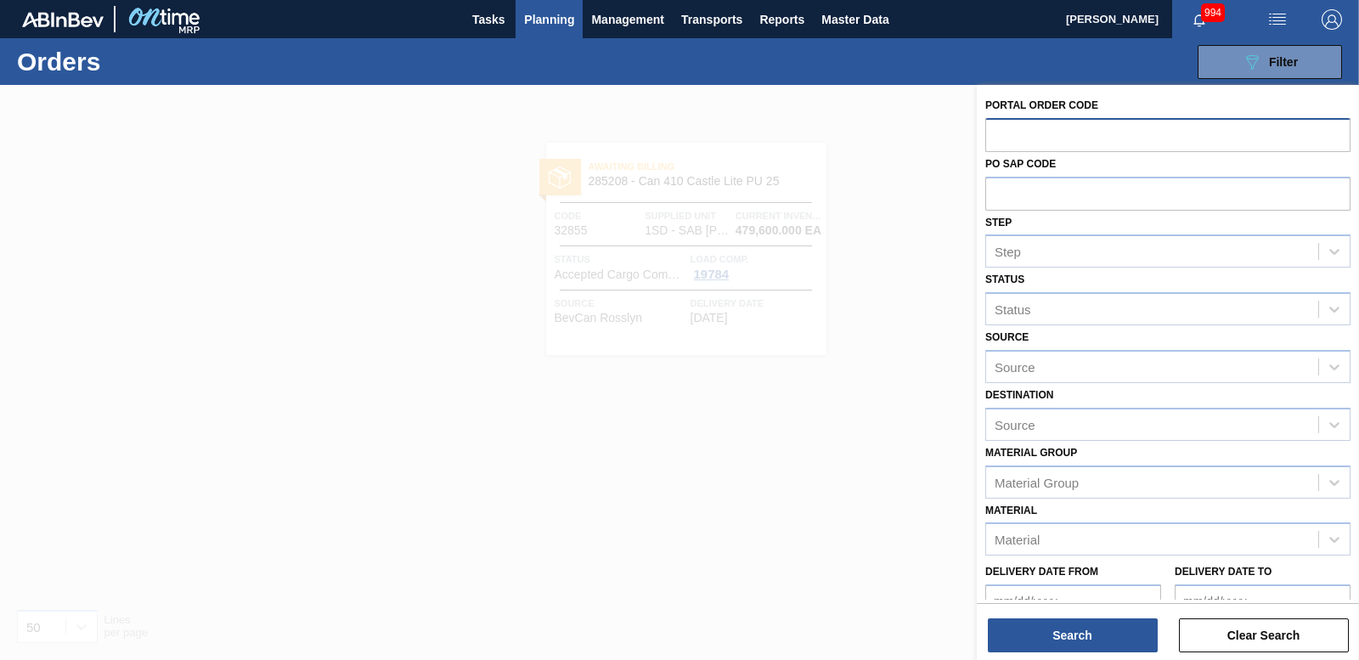
paste input "32856"
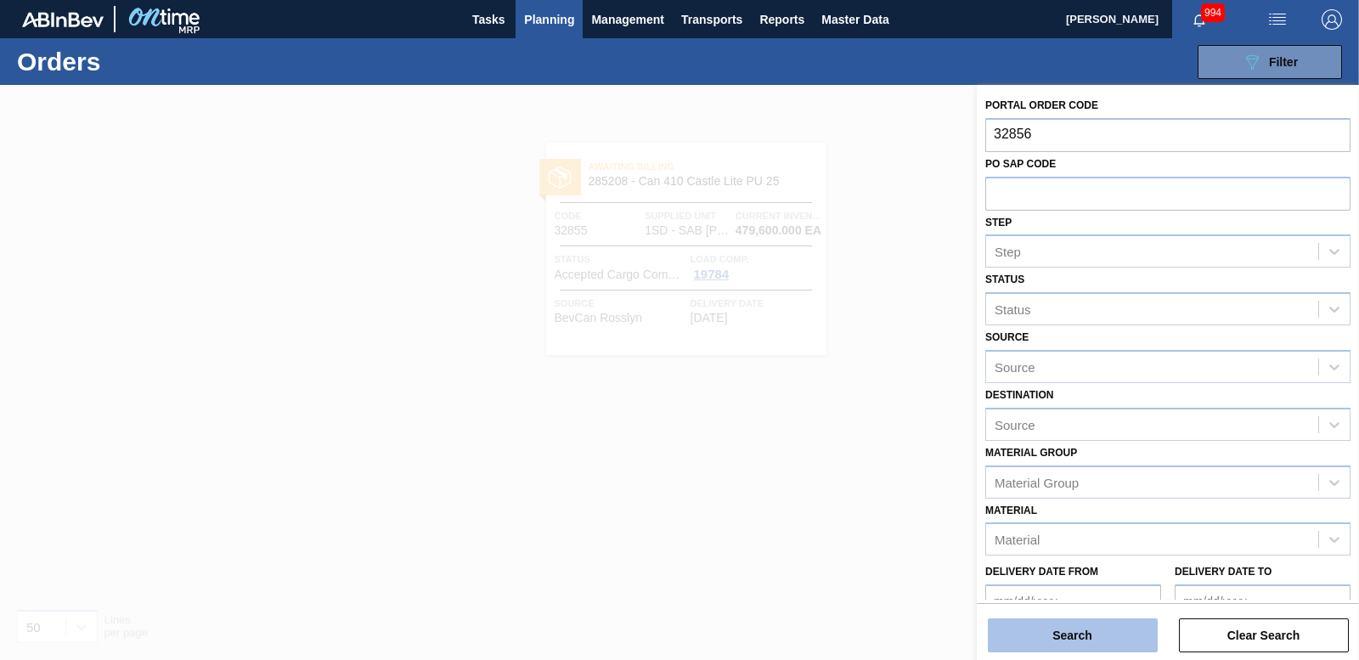
type input "32856"
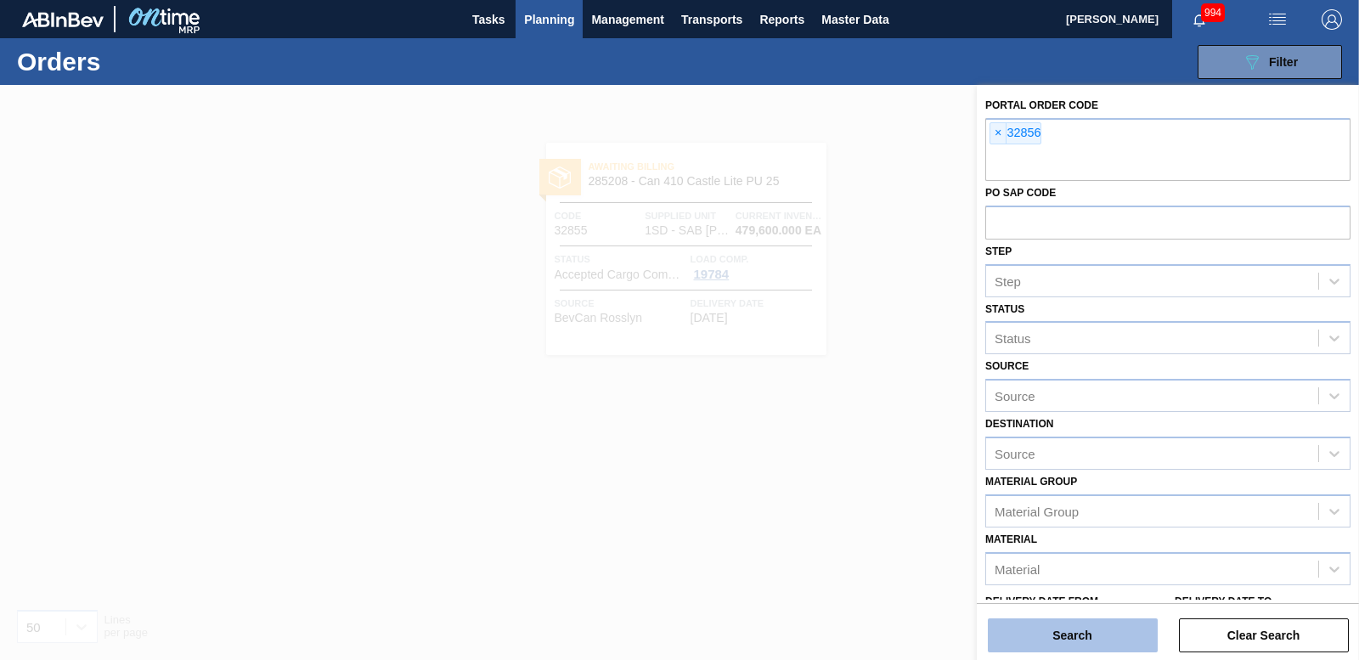
click at [1121, 645] on button "Search" at bounding box center [1073, 635] width 170 height 34
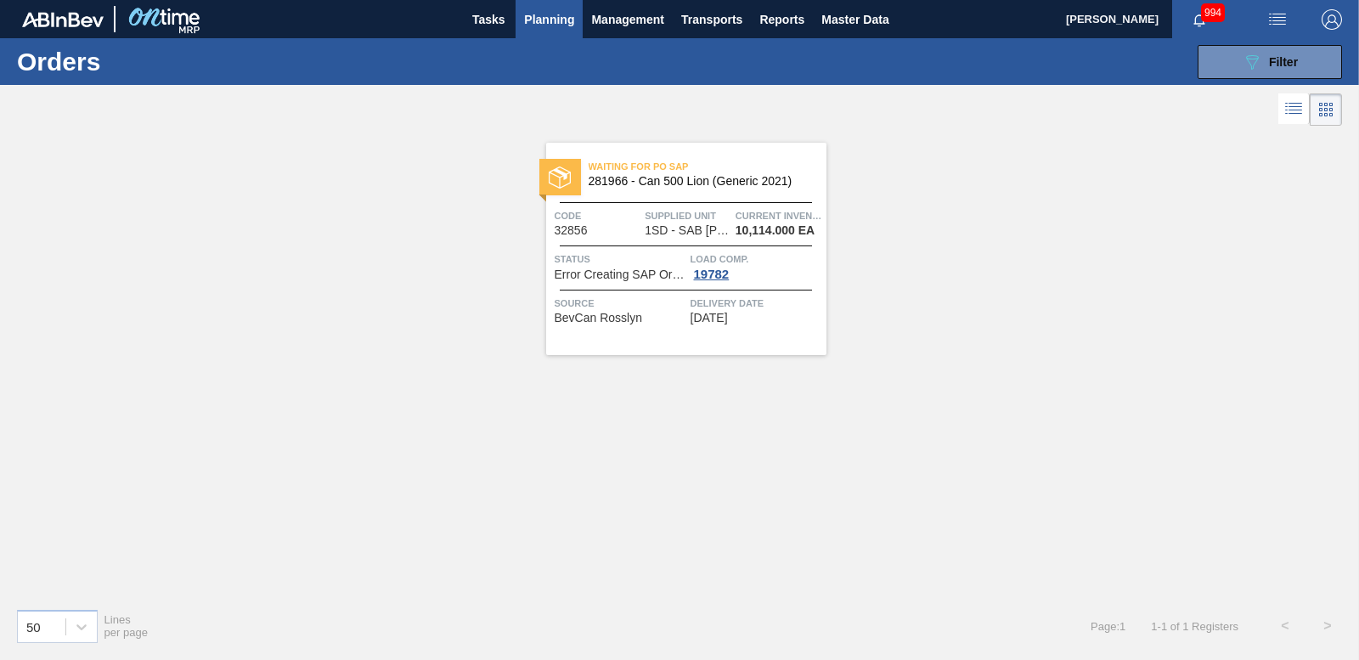
click at [564, 167] on img at bounding box center [560, 178] width 22 height 22
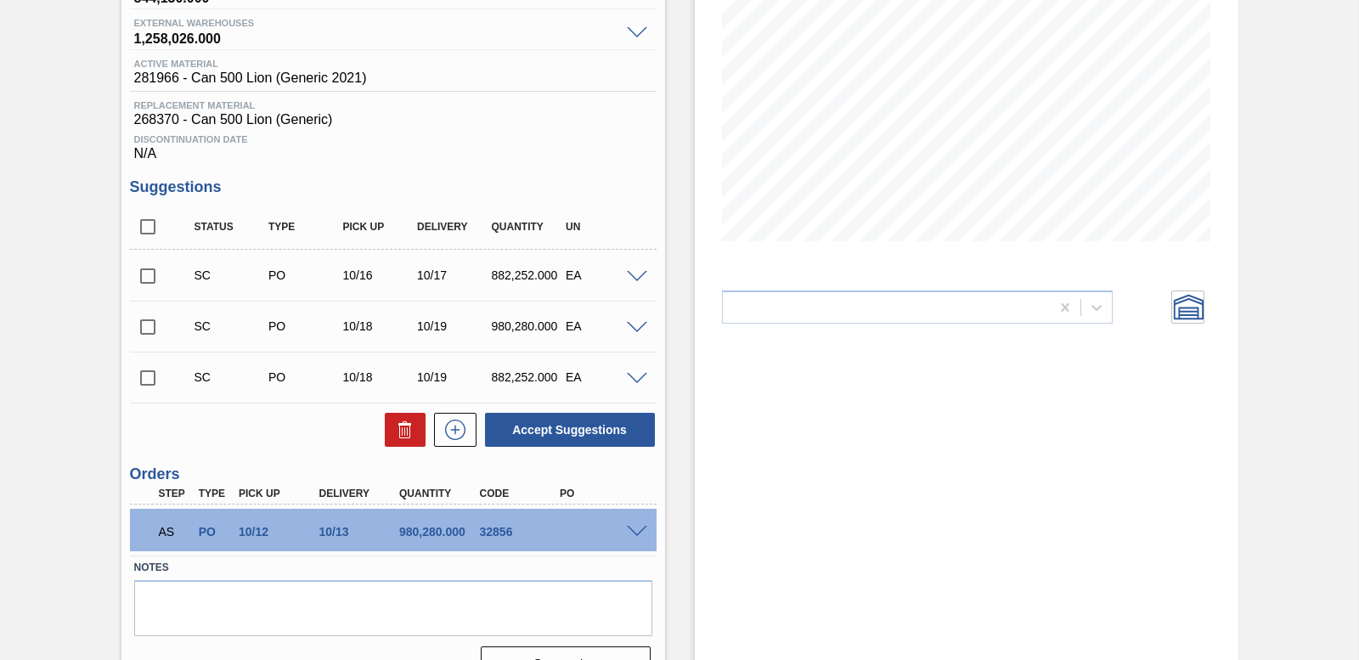
scroll to position [291, 0]
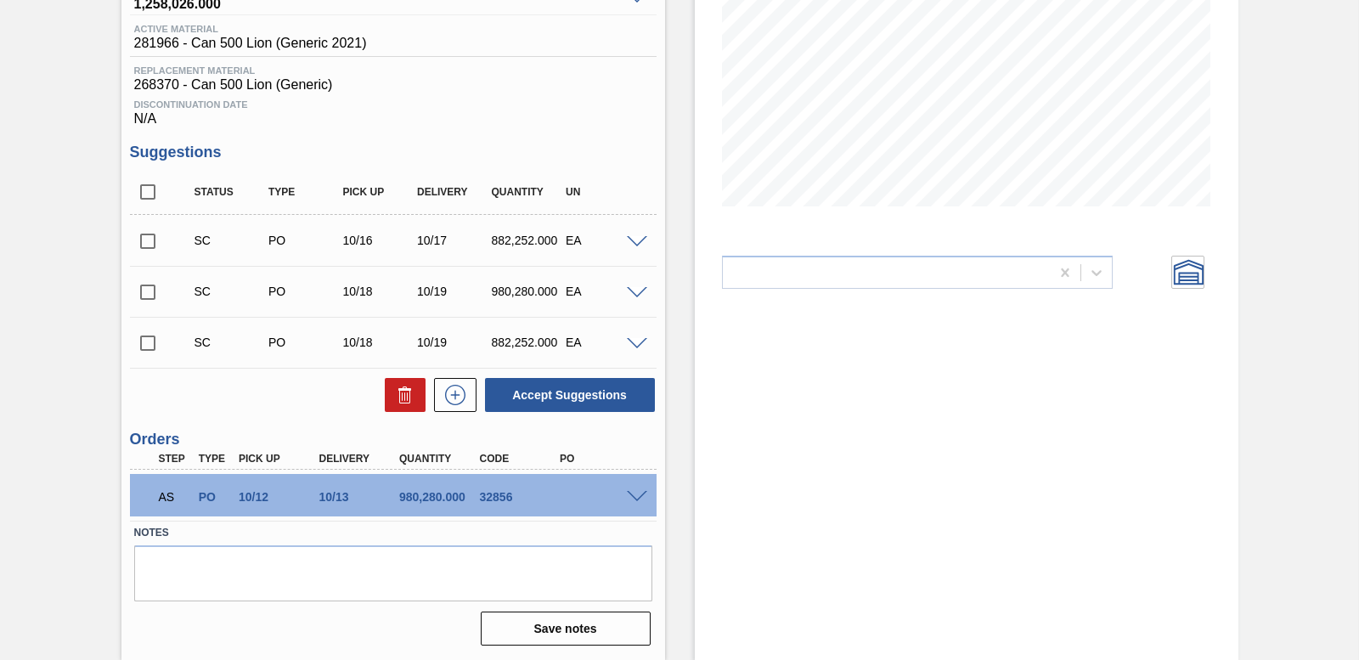
click at [638, 498] on span at bounding box center [637, 497] width 20 height 13
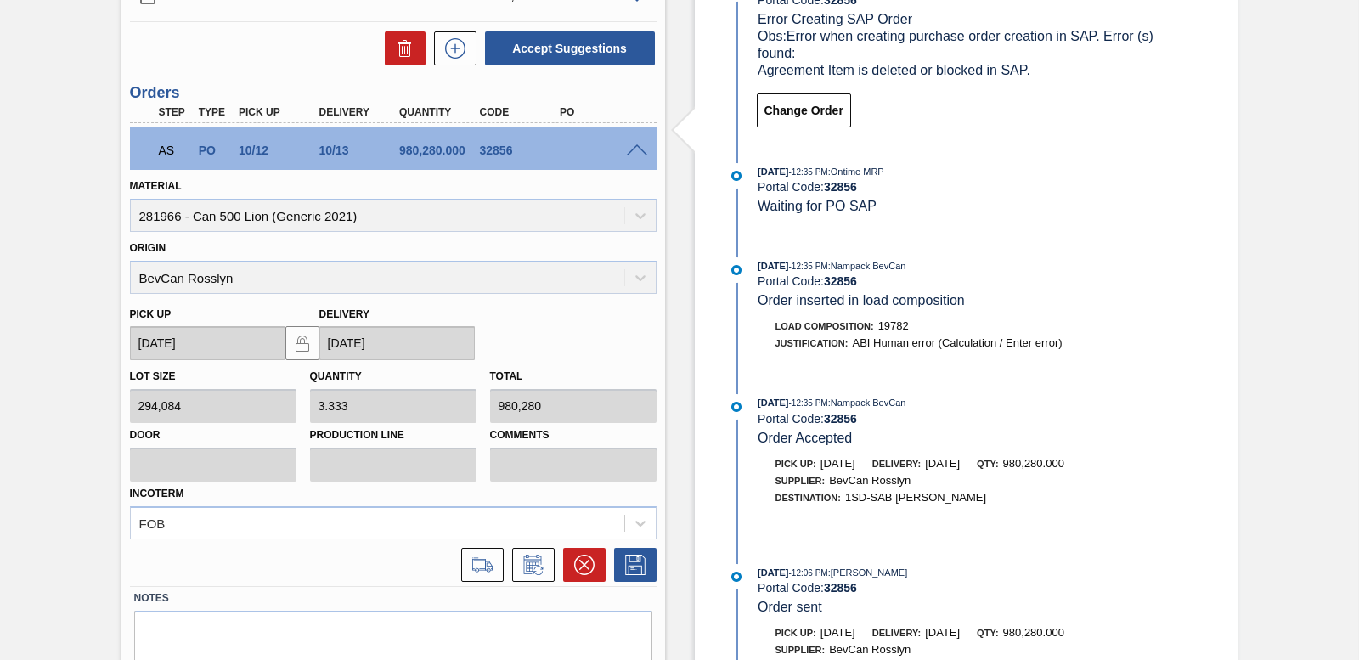
scroll to position [711, 0]
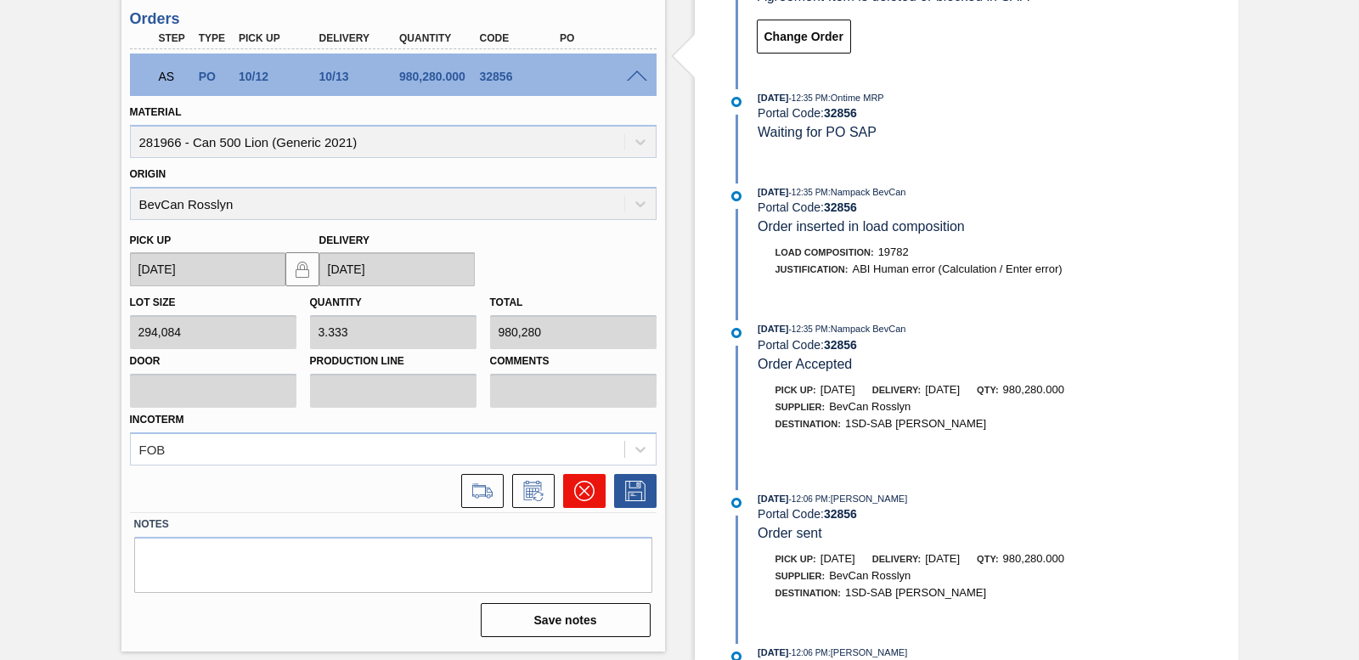
click at [590, 500] on icon at bounding box center [584, 491] width 20 height 20
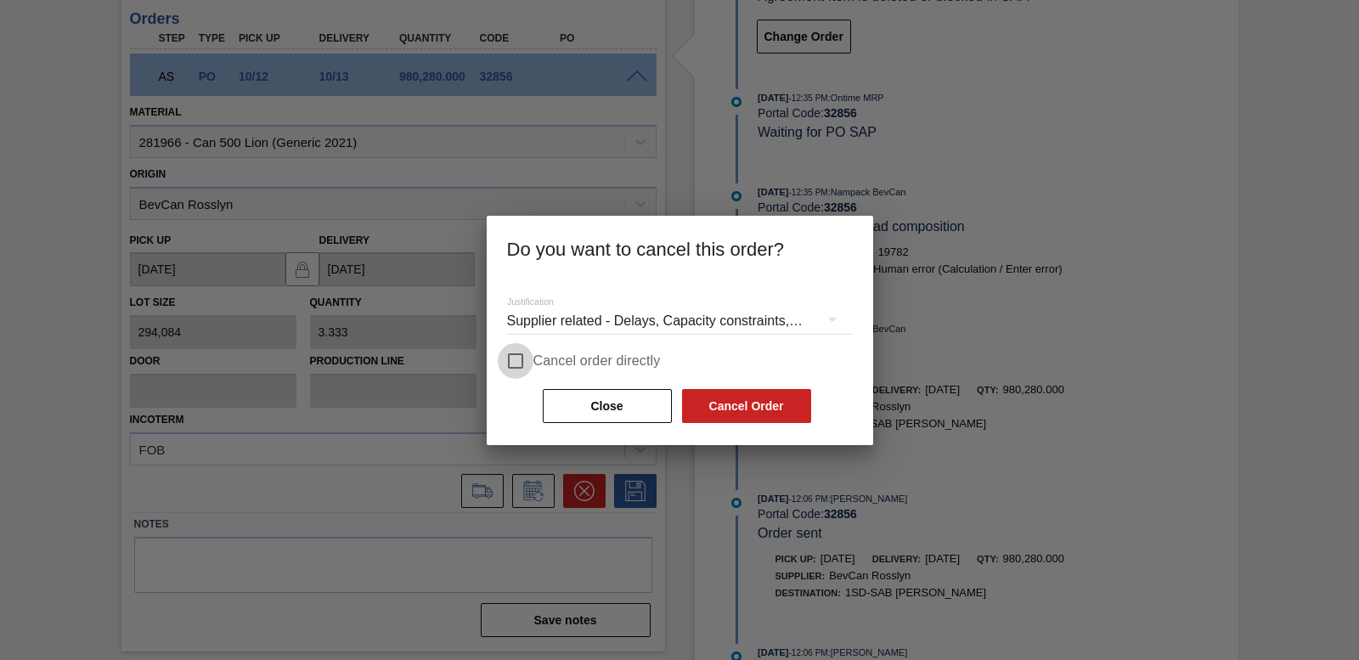
click at [525, 370] on input "Cancel order directly" at bounding box center [516, 361] width 36 height 36
checkbox input "true"
click at [769, 410] on button "Cancel Order" at bounding box center [746, 406] width 129 height 34
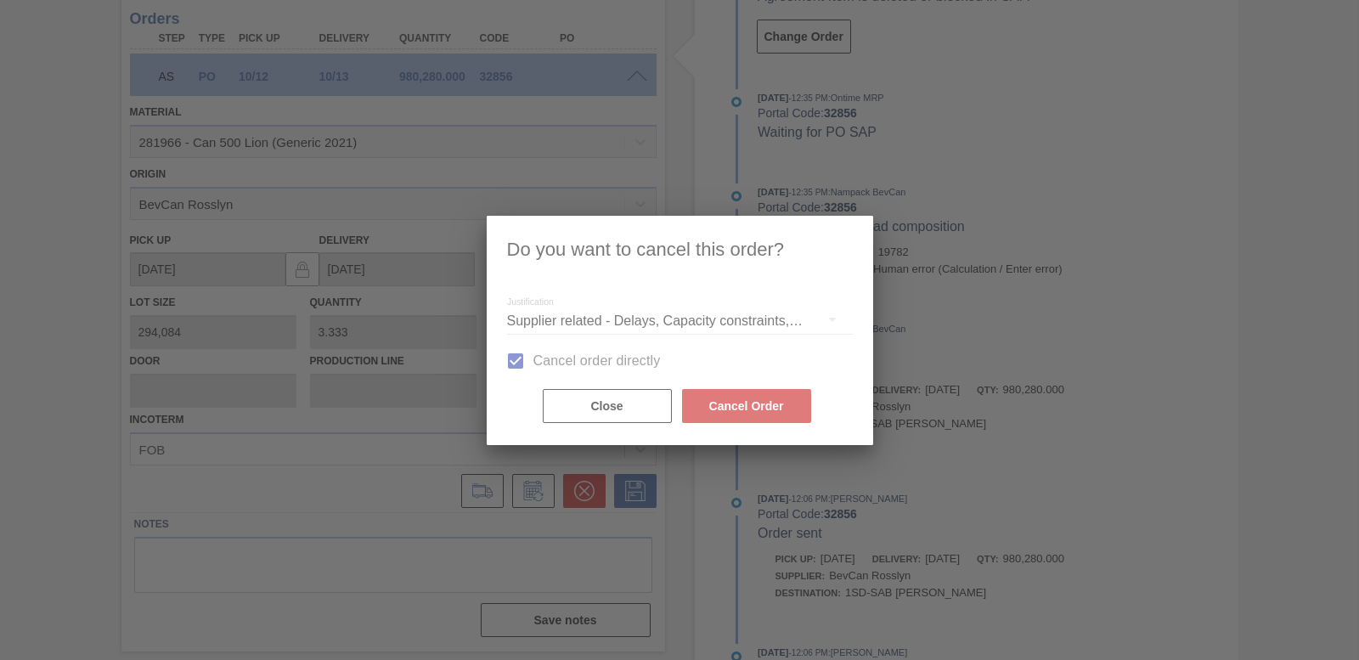
scroll to position [269, 0]
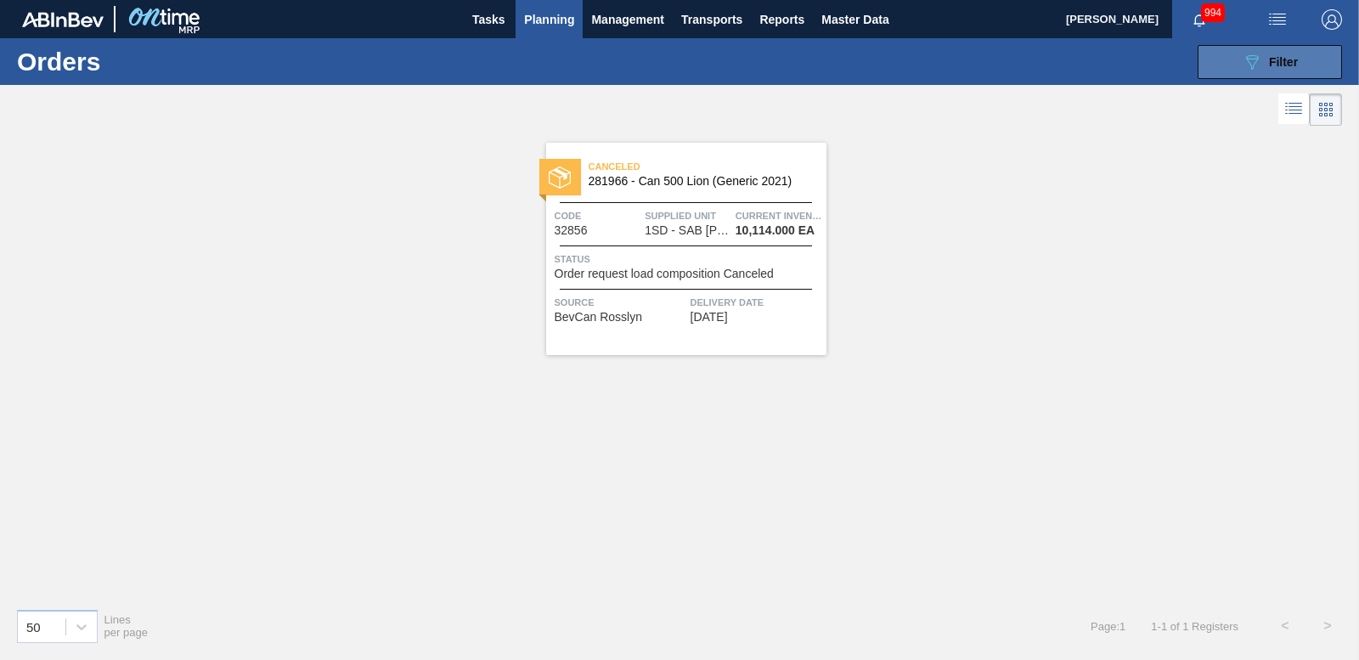
click at [1224, 59] on button "089F7B8B-B2A5-4AFE-B5C0-19BA573D28AC Filter" at bounding box center [1270, 62] width 144 height 34
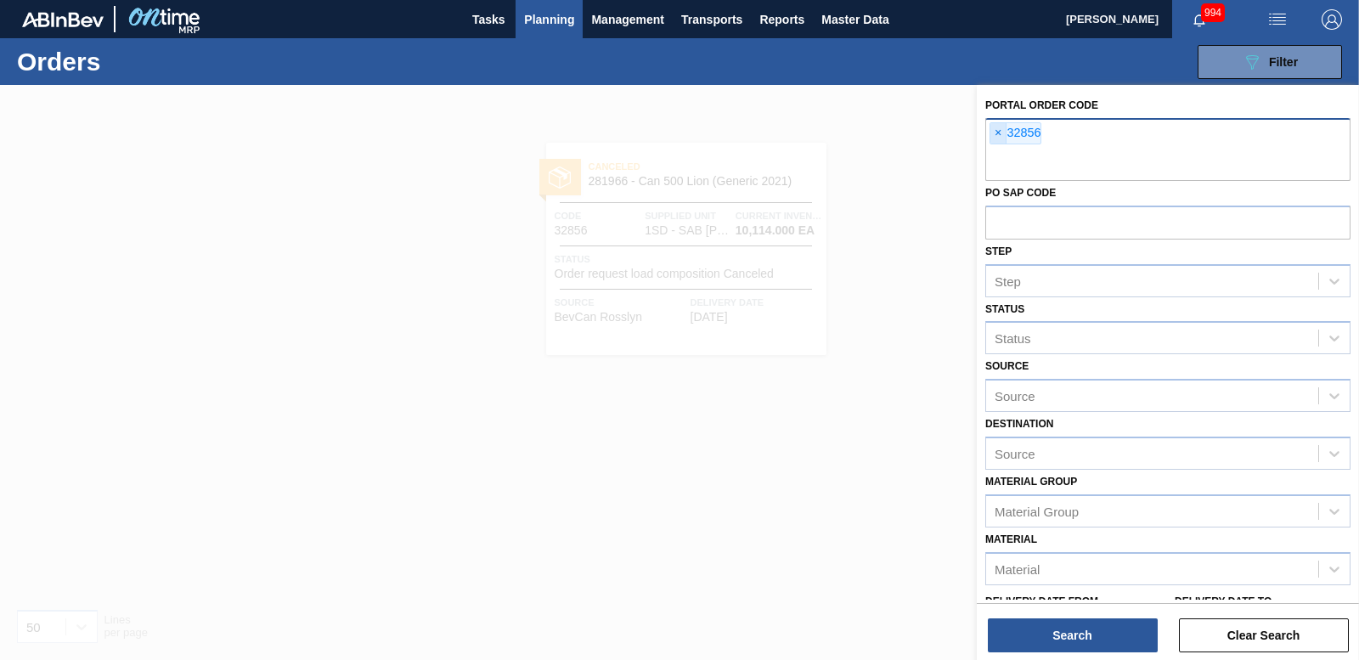
click at [995, 134] on span "×" at bounding box center [999, 133] width 16 height 20
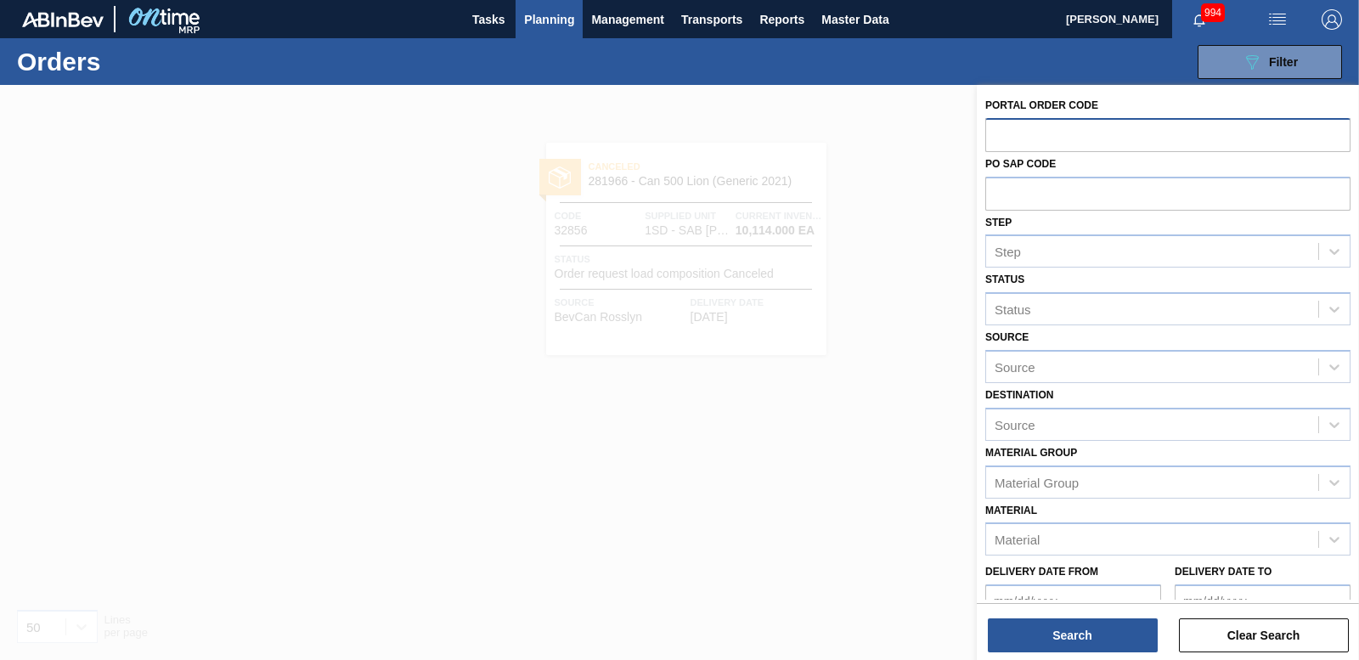
paste input "32789"
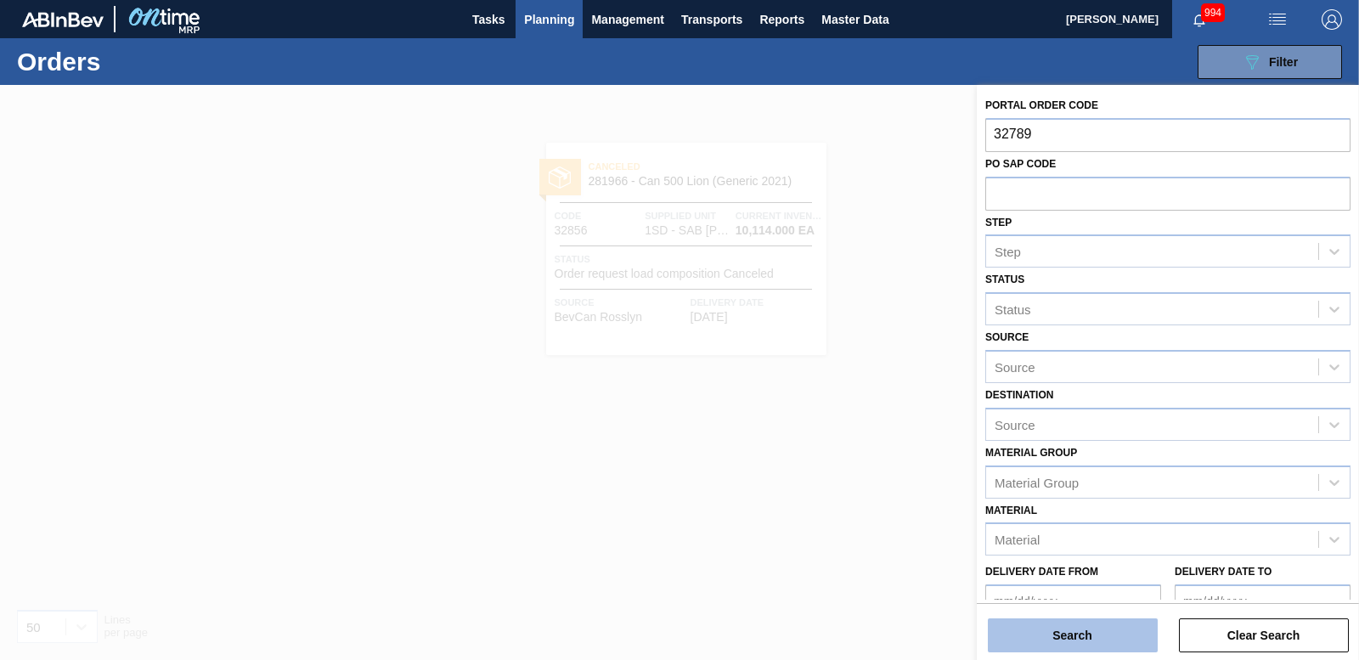
type input "32789"
click at [1078, 635] on button "Search" at bounding box center [1073, 635] width 170 height 34
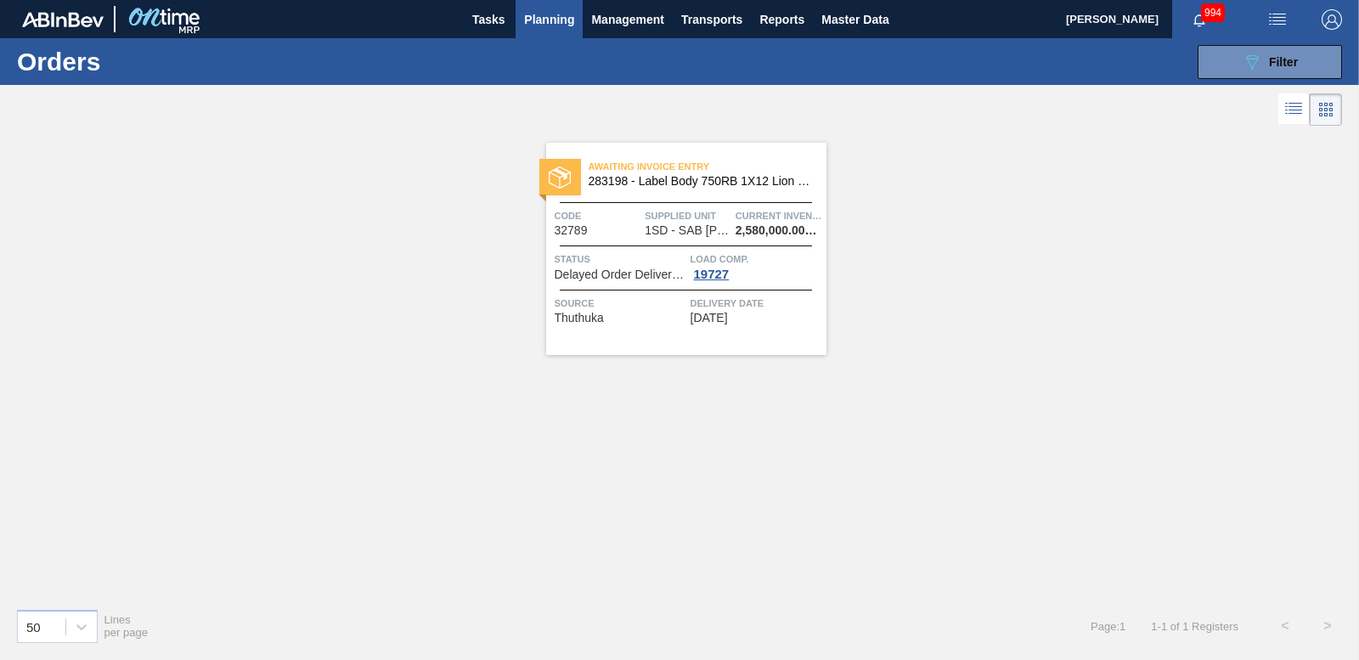
click at [554, 165] on div at bounding box center [560, 177] width 42 height 37
click at [1246, 71] on icon "089F7B8B-B2A5-4AFE-B5C0-19BA573D28AC" at bounding box center [1252, 62] width 20 height 20
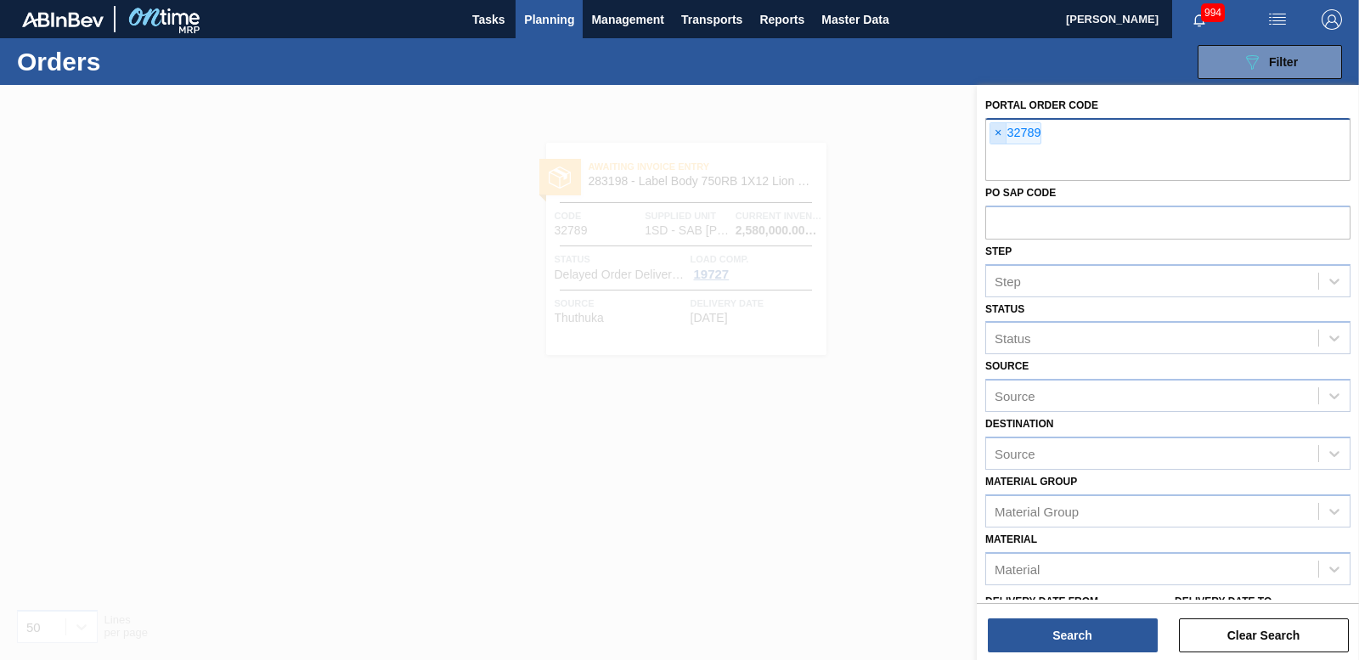
click at [996, 135] on span "×" at bounding box center [999, 133] width 16 height 20
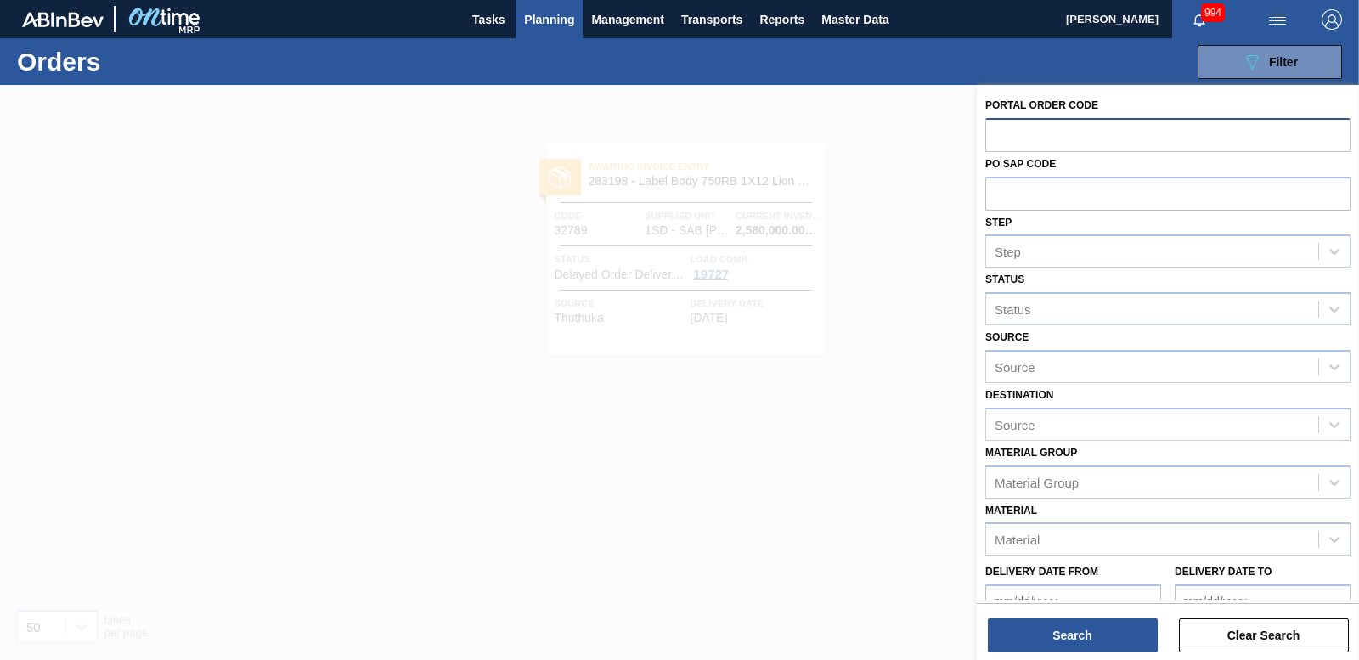
paste input "32792"
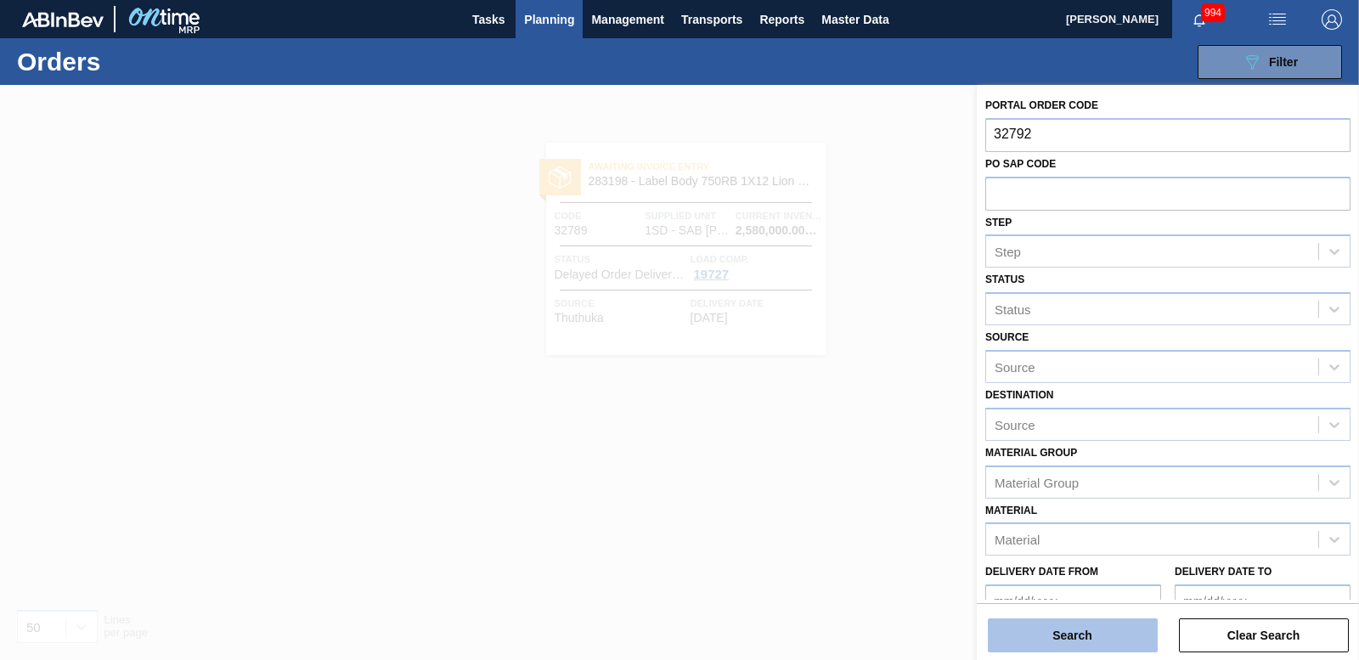
type input "32792"
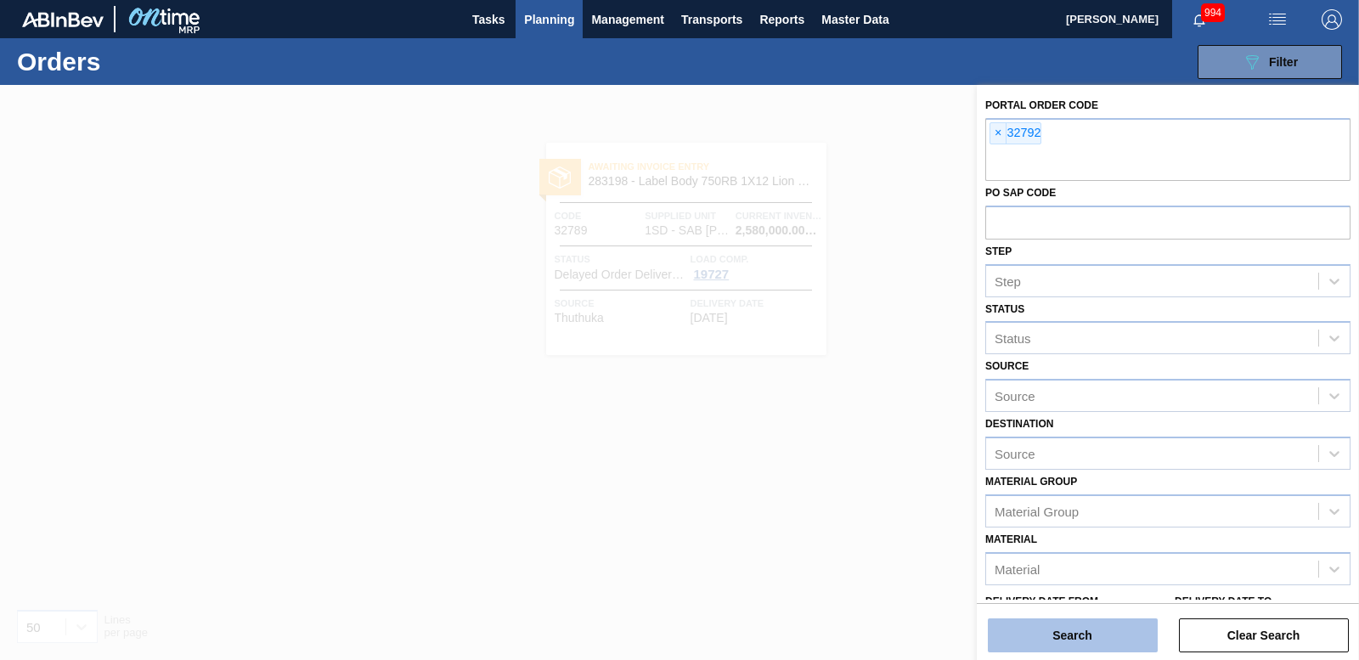
click at [1079, 644] on button "Search" at bounding box center [1073, 635] width 170 height 34
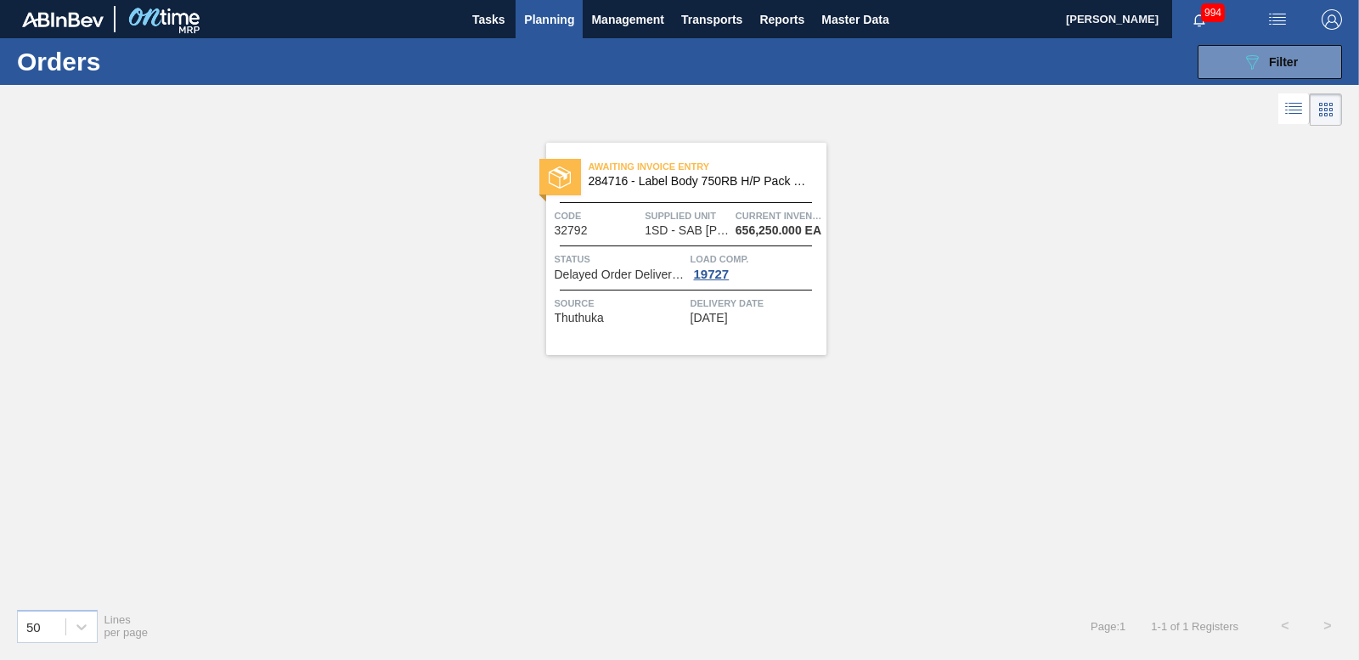
click at [551, 167] on img at bounding box center [560, 178] width 22 height 22
click at [1208, 77] on button "089F7B8B-B2A5-4AFE-B5C0-19BA573D28AC Filter" at bounding box center [1270, 62] width 144 height 34
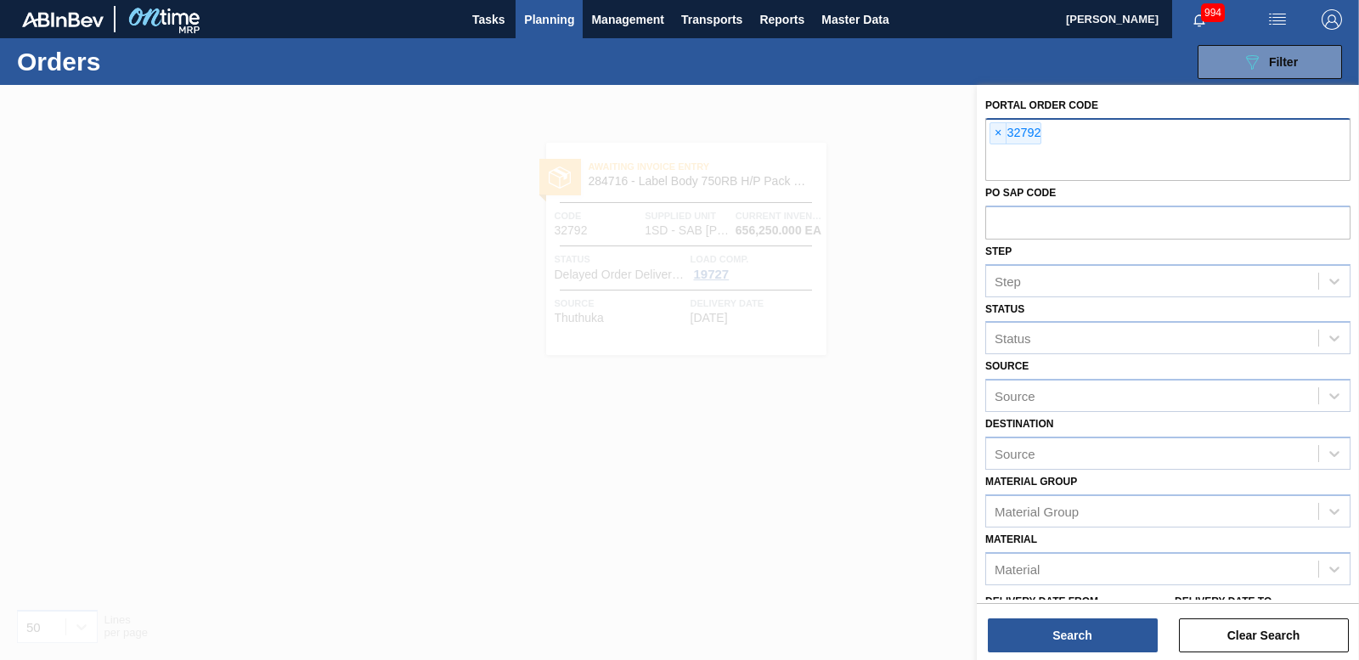
click at [1001, 129] on span "×" at bounding box center [999, 133] width 16 height 20
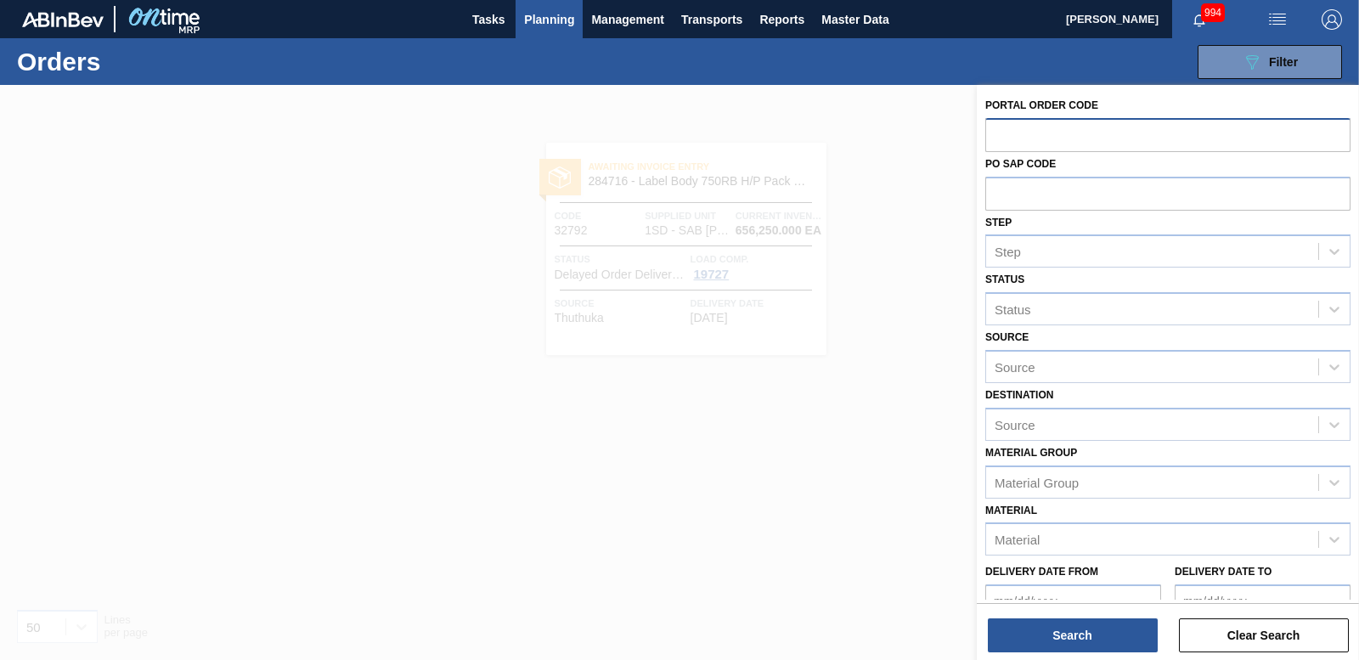
paste input "32793"
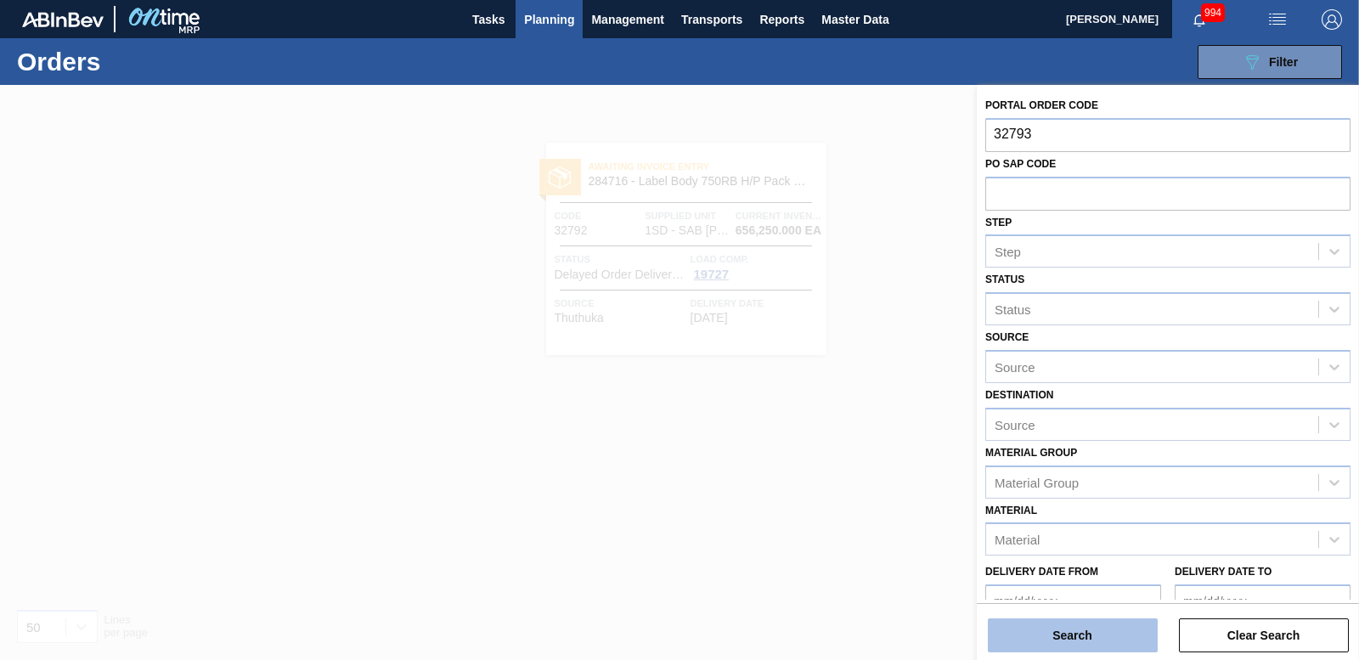
type input "32793"
click at [1048, 645] on button "Search" at bounding box center [1073, 635] width 170 height 34
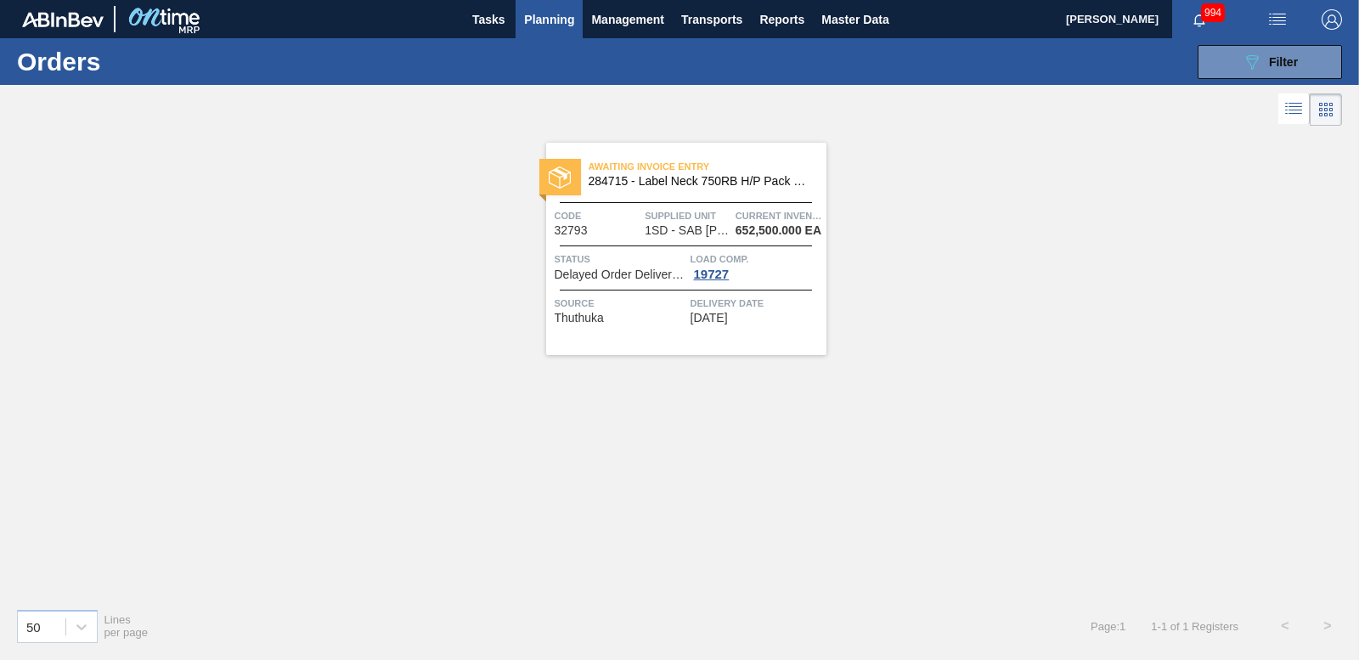
click at [1239, 84] on div "089F7B8B-B2A5-4AFE-B5C0-19BA573D28AC Filter Portal Order Code × 32793 PO SAP Co…" at bounding box center [806, 62] width 1087 height 51
click at [1240, 74] on button "089F7B8B-B2A5-4AFE-B5C0-19BA573D28AC Filter" at bounding box center [1270, 62] width 144 height 34
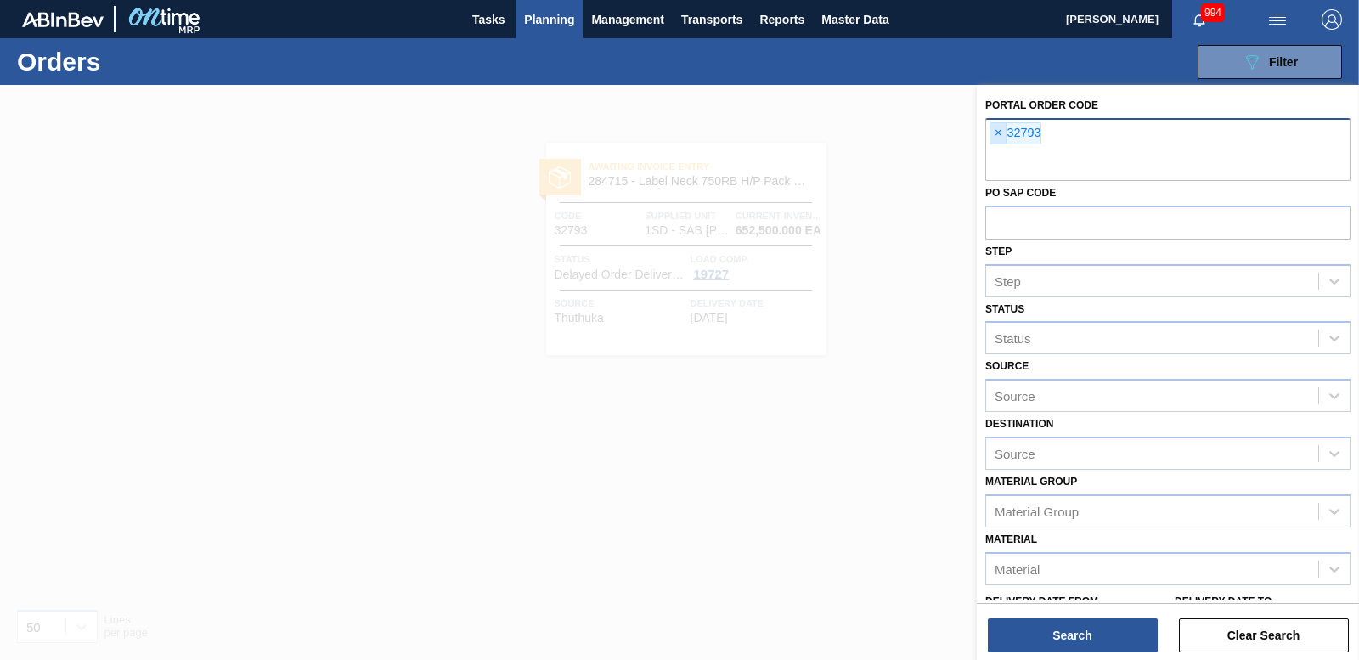
drag, startPoint x: 999, startPoint y: 133, endPoint x: 950, endPoint y: 137, distance: 49.4
click at [1000, 134] on span "×" at bounding box center [999, 133] width 16 height 20
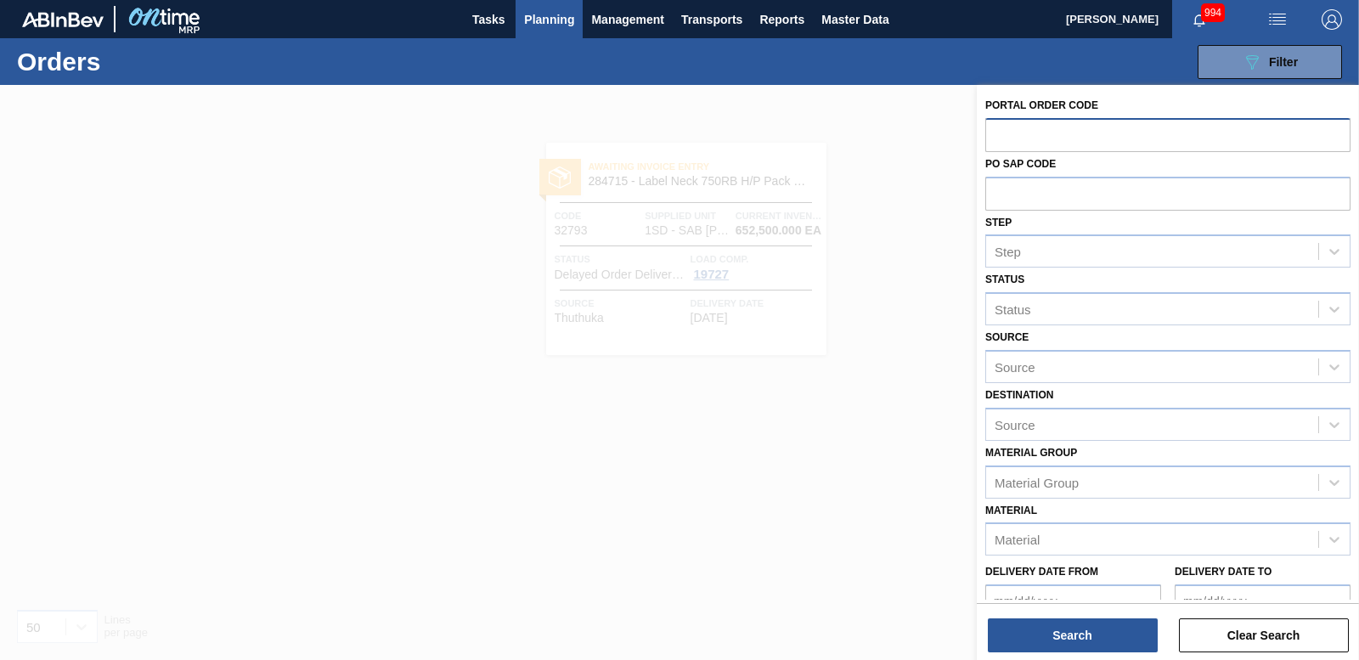
paste input "32794"
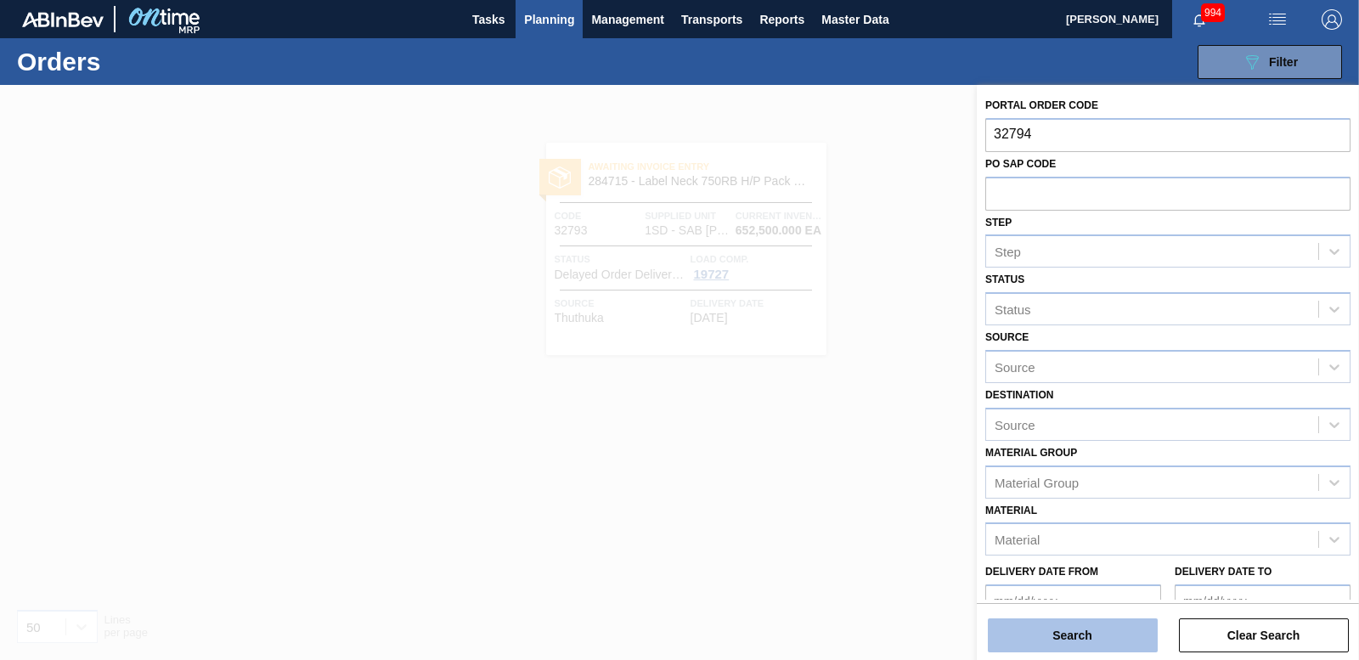
type input "32794"
click at [1074, 640] on button "Search" at bounding box center [1073, 635] width 170 height 34
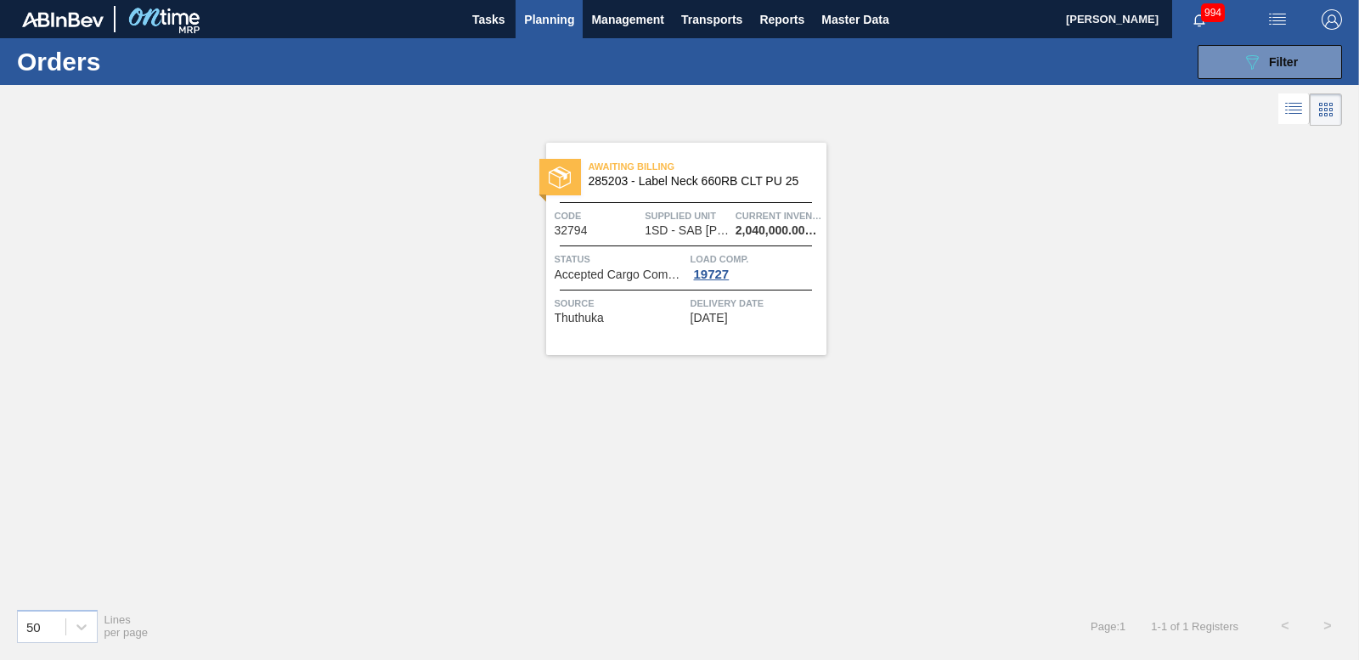
click at [576, 178] on div at bounding box center [560, 177] width 42 height 37
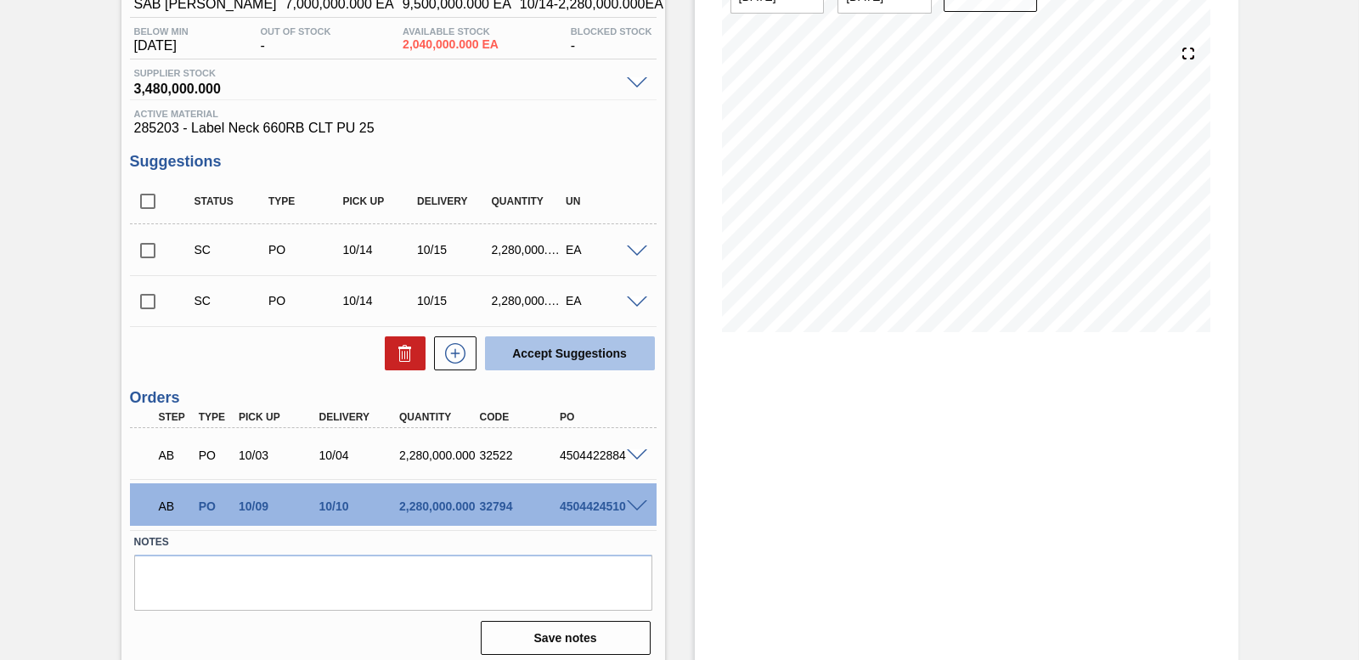
scroll to position [174, 0]
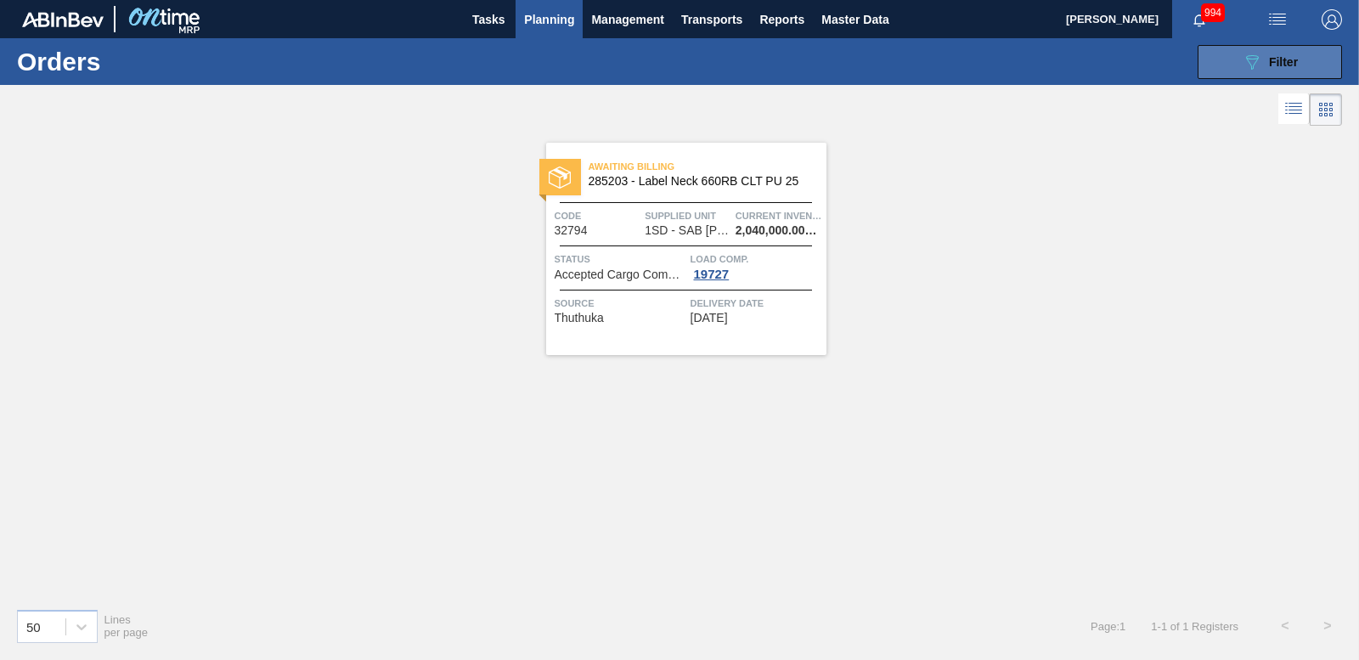
click at [1250, 54] on icon "089F7B8B-B2A5-4AFE-B5C0-19BA573D28AC" at bounding box center [1252, 62] width 20 height 20
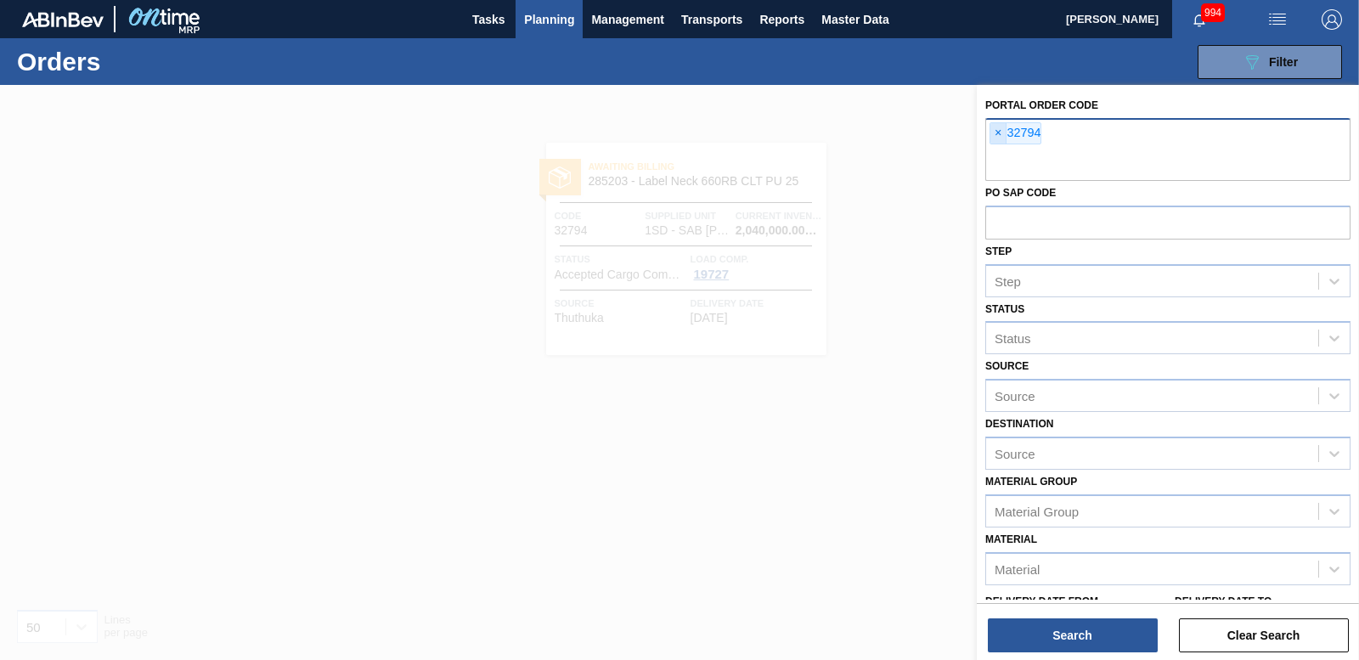
click at [992, 134] on span "×" at bounding box center [999, 133] width 16 height 20
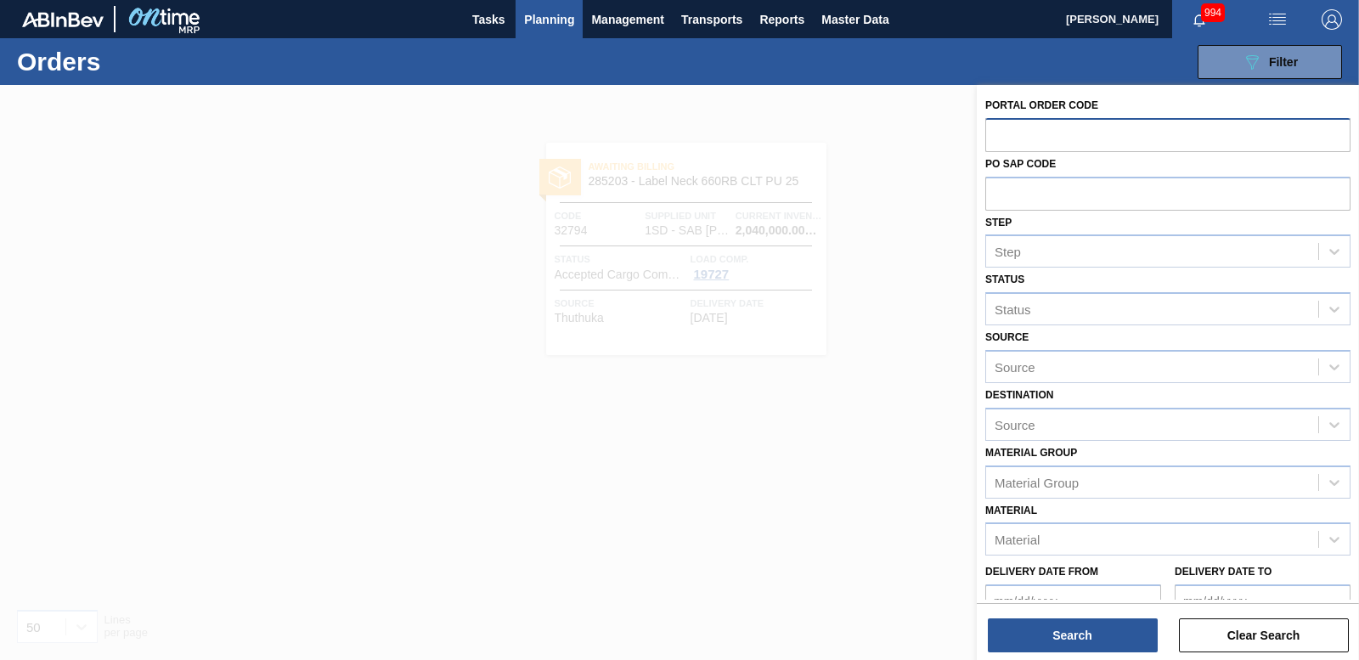
paste input "32795"
type input "32795"
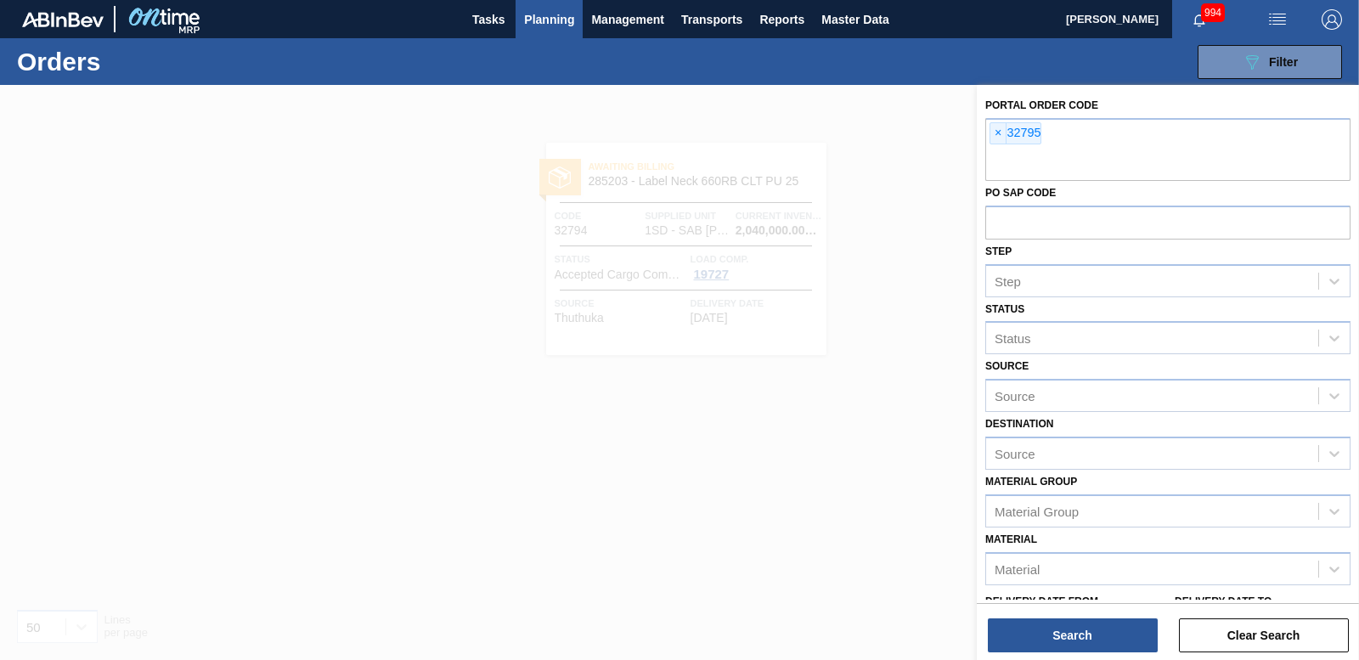
click at [1097, 617] on div "Search Clear Search" at bounding box center [1168, 627] width 382 height 48
click at [1095, 631] on button "Search" at bounding box center [1073, 635] width 170 height 34
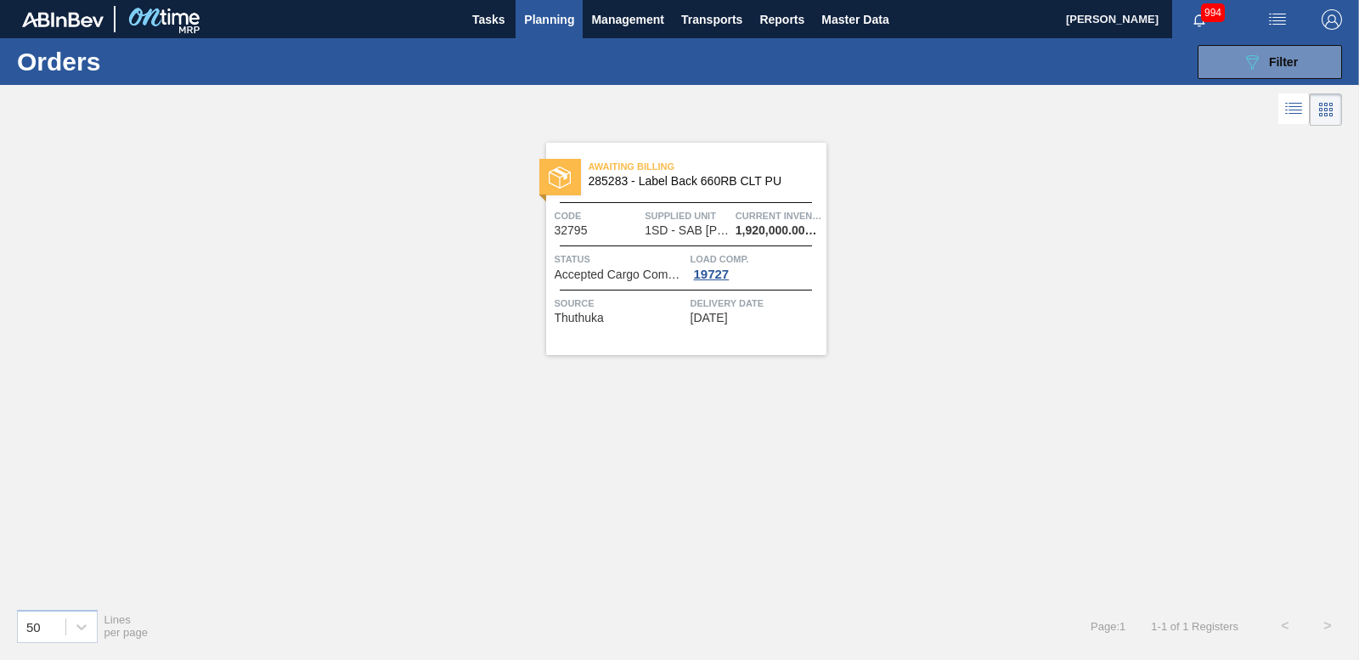
click at [586, 178] on div "Awaiting Billing 285283 - Label Back 660RB CLT PU" at bounding box center [686, 170] width 280 height 30
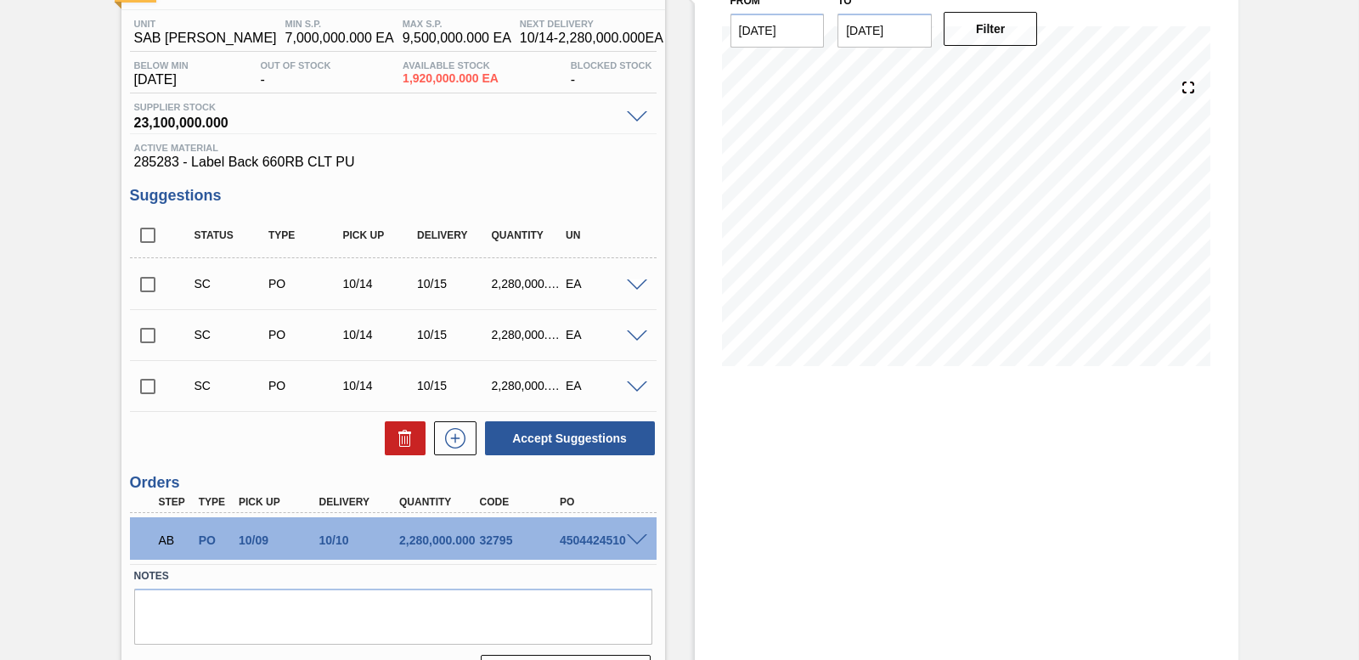
scroll to position [174, 0]
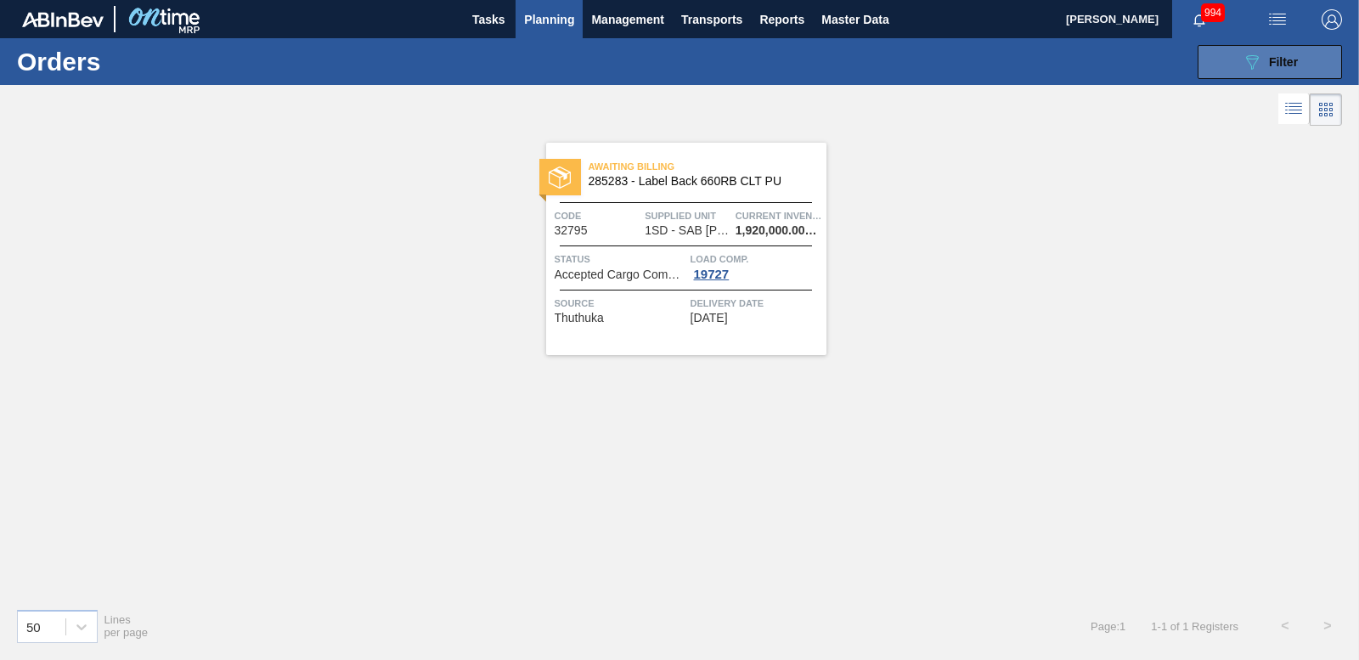
drag, startPoint x: 1274, startPoint y: 69, endPoint x: 1261, endPoint y: 69, distance: 13.6
click at [1273, 69] on div "089F7B8B-B2A5-4AFE-B5C0-19BA573D28AC Filter" at bounding box center [1270, 62] width 56 height 20
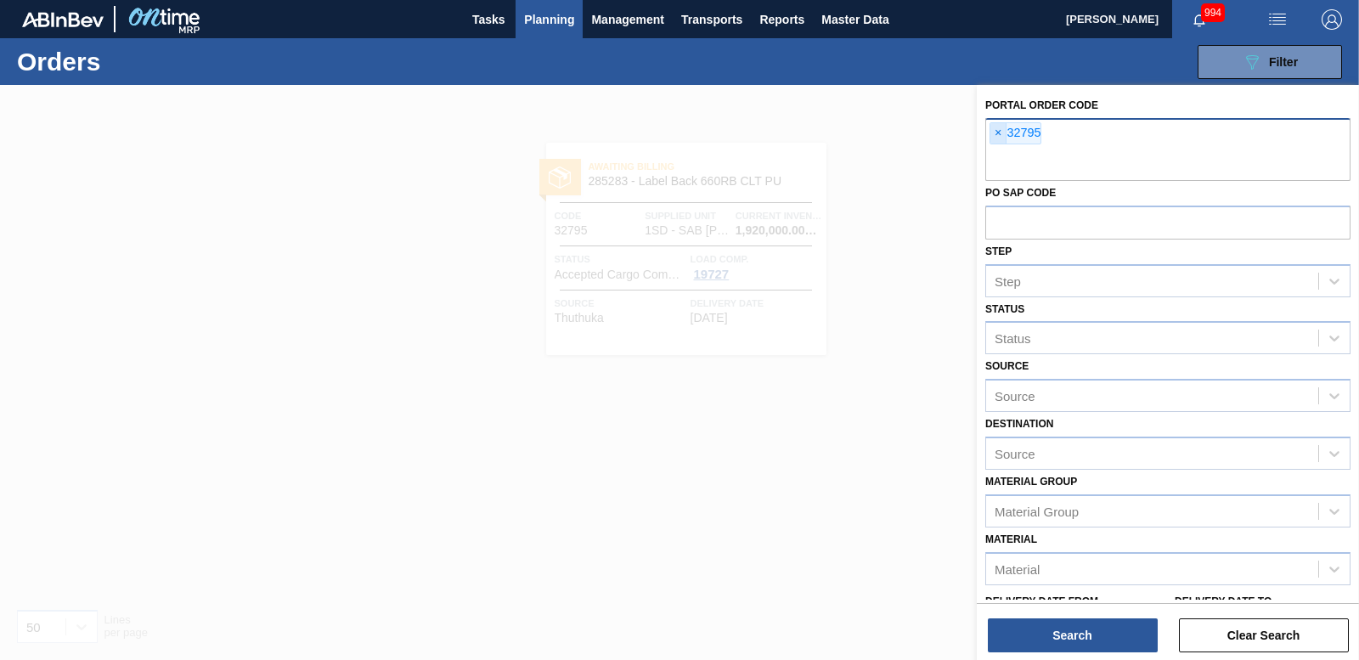
click at [1002, 136] on span "×" at bounding box center [999, 133] width 16 height 20
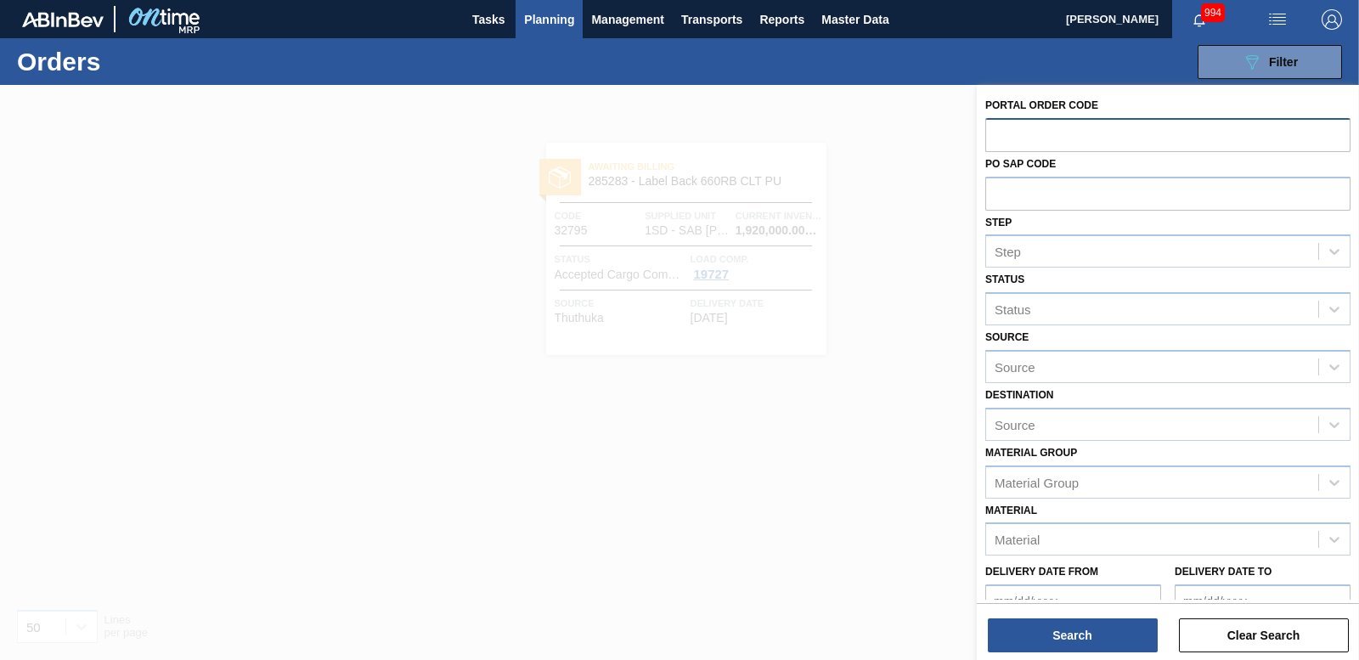
paste input "32796"
type input "32796"
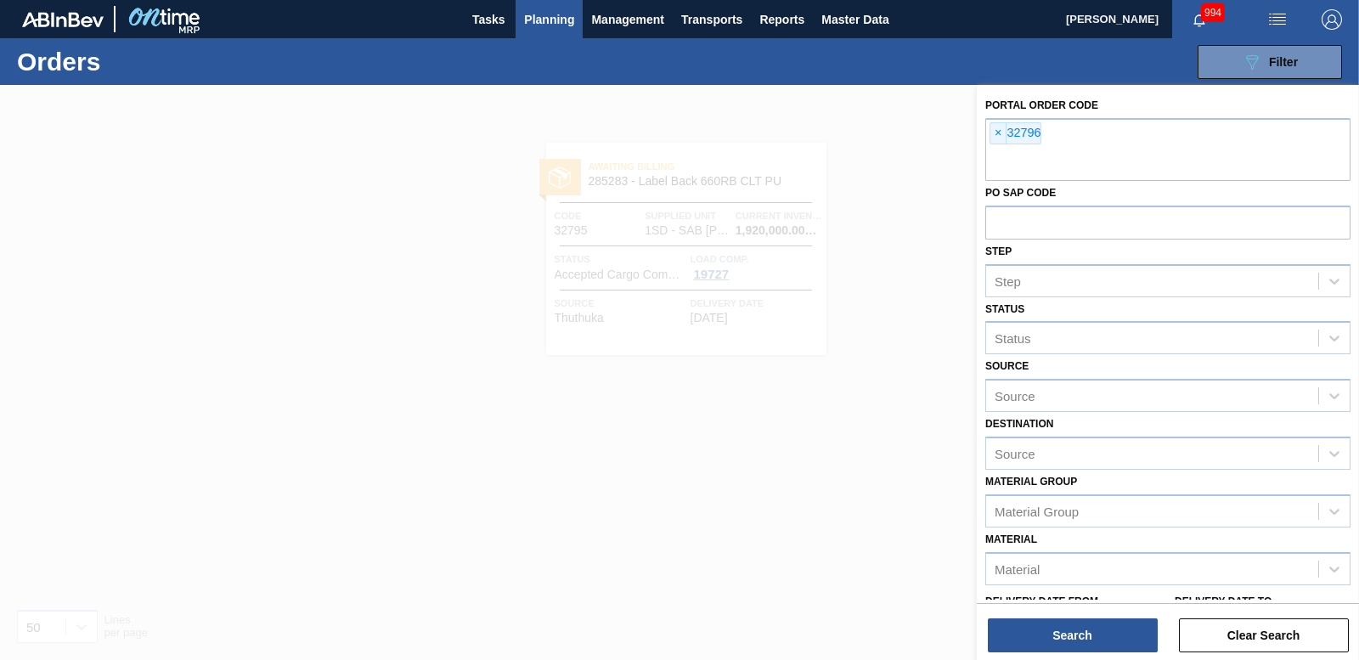
click at [1067, 616] on div "Search Clear Search" at bounding box center [1168, 627] width 382 height 48
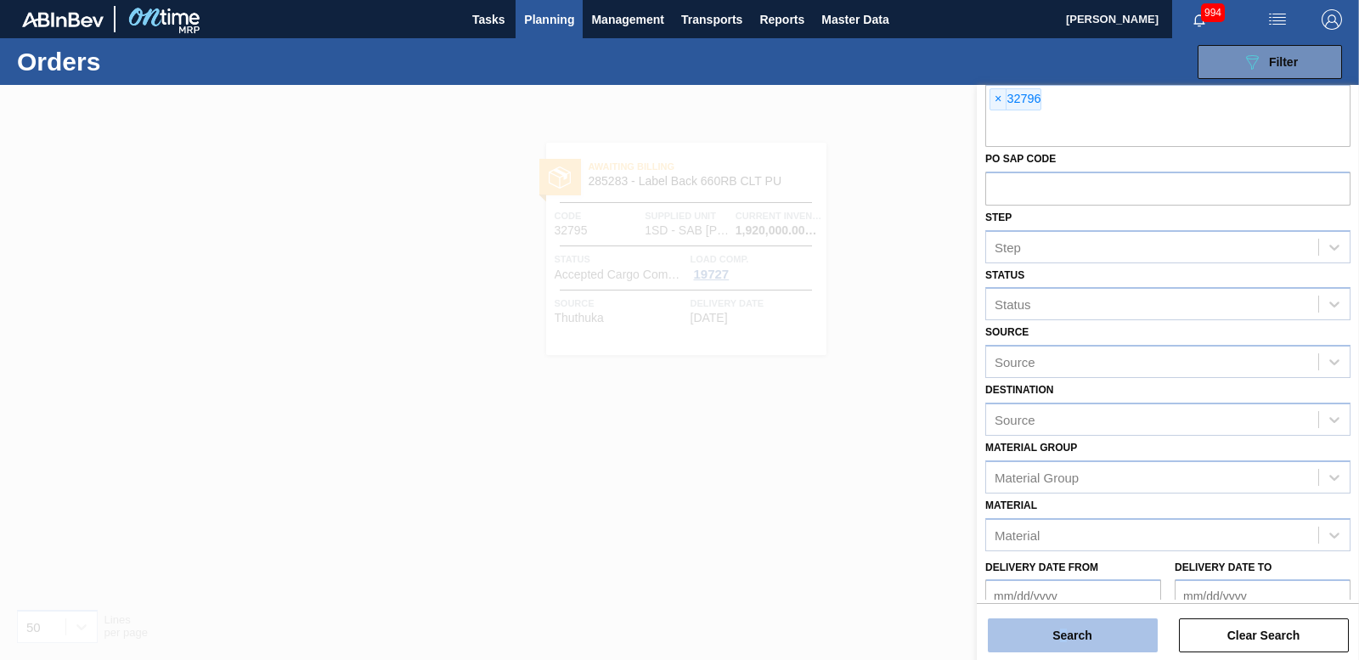
drag, startPoint x: 1067, startPoint y: 616, endPoint x: 1074, endPoint y: 628, distance: 13.7
click at [1072, 628] on button "Search" at bounding box center [1073, 635] width 170 height 34
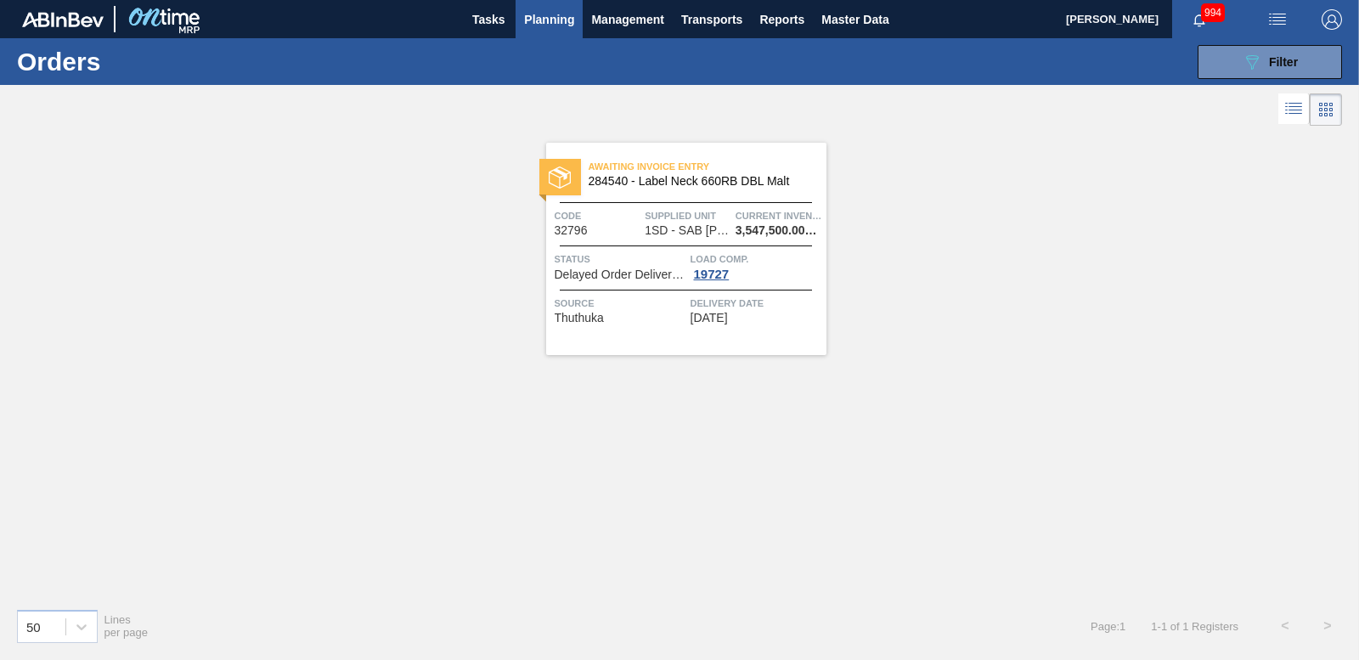
click at [577, 167] on div at bounding box center [560, 177] width 42 height 37
click at [1247, 59] on icon "089F7B8B-B2A5-4AFE-B5C0-19BA573D28AC" at bounding box center [1252, 62] width 20 height 20
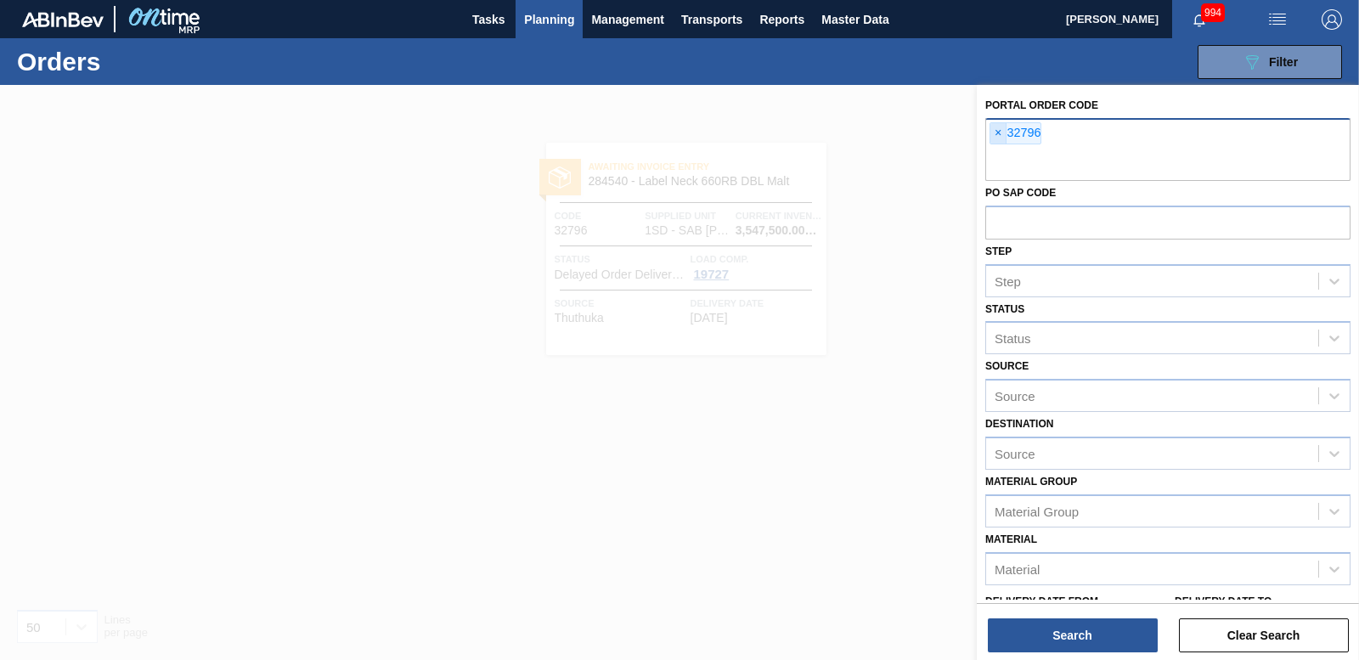
click at [1004, 133] on span "×" at bounding box center [999, 133] width 16 height 20
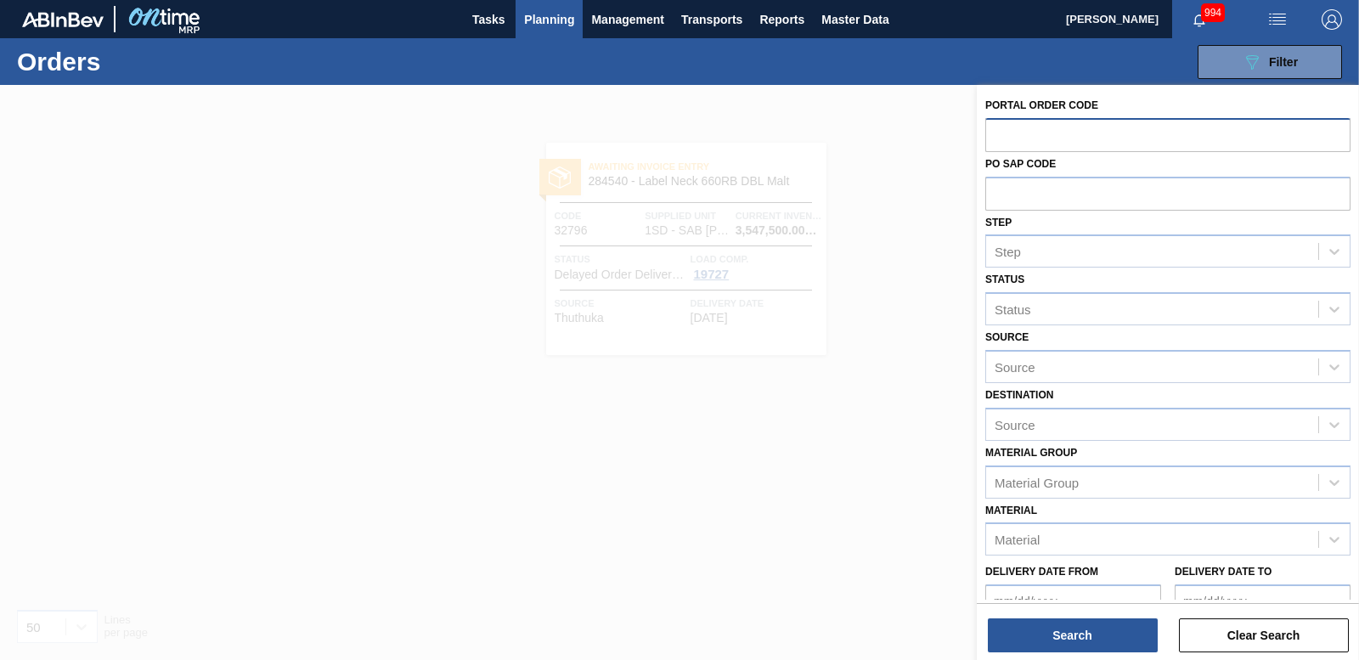
paste input "32672"
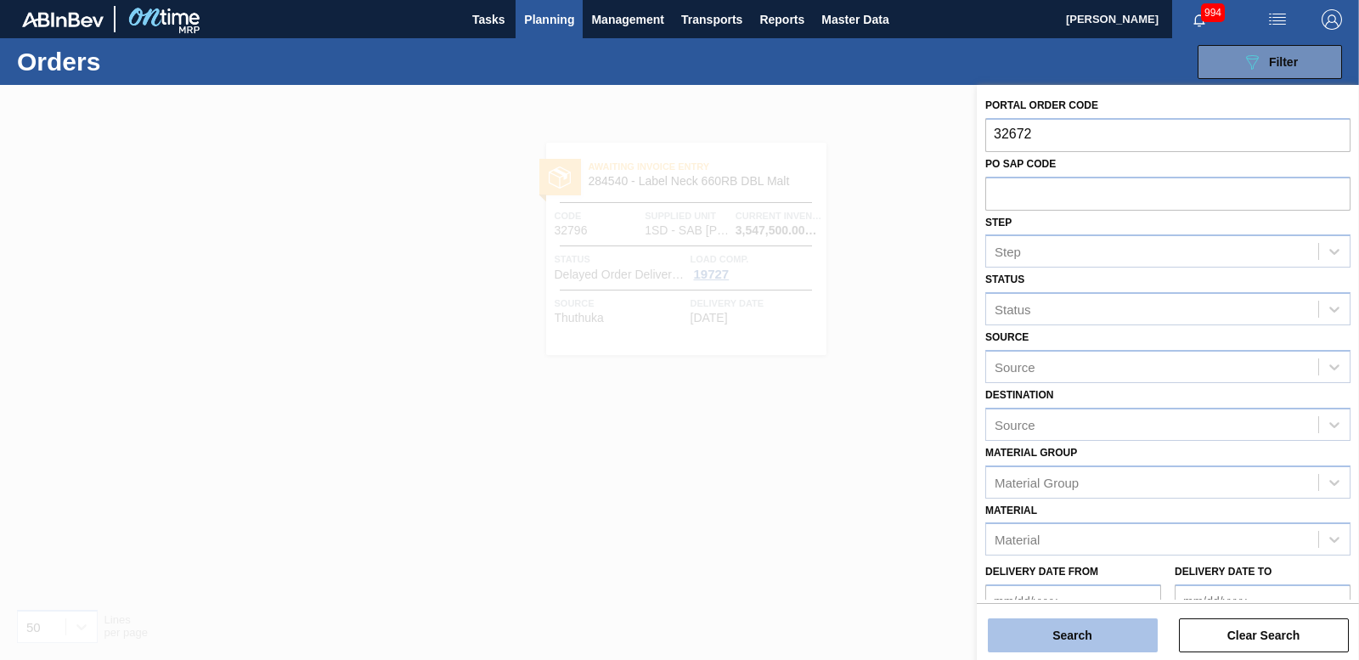
type input "32672"
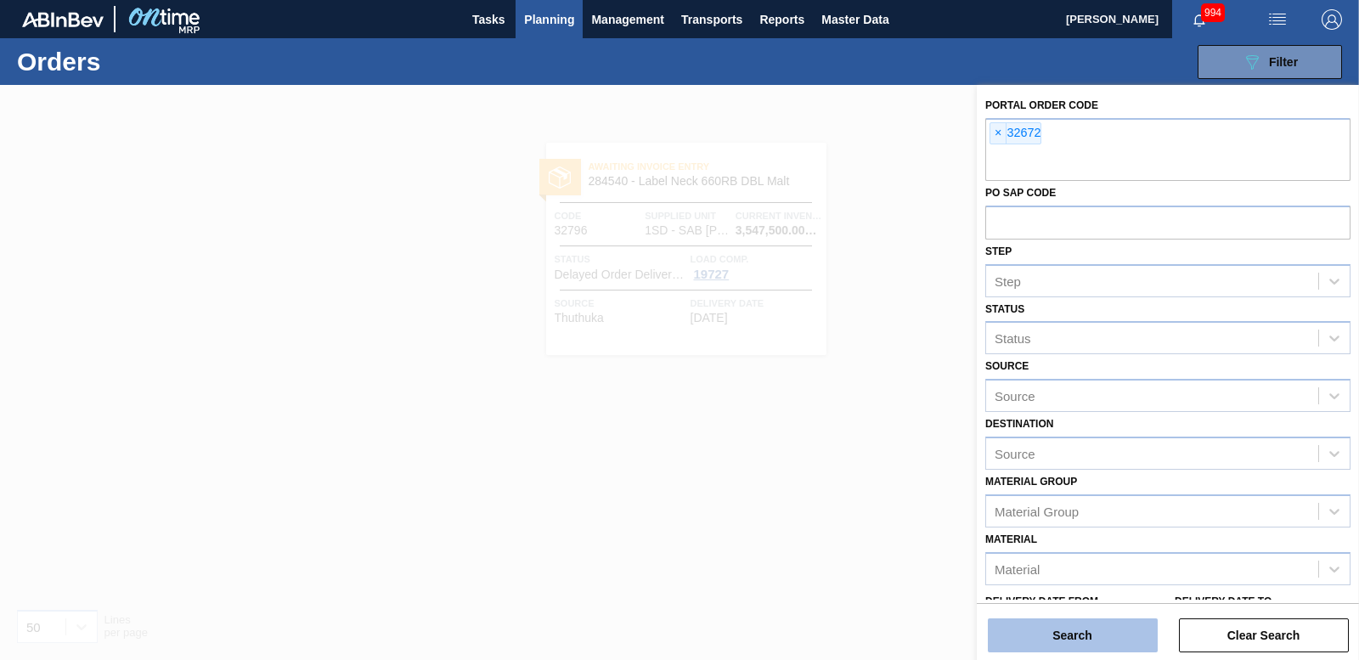
click at [1072, 641] on button "Search" at bounding box center [1073, 635] width 170 height 34
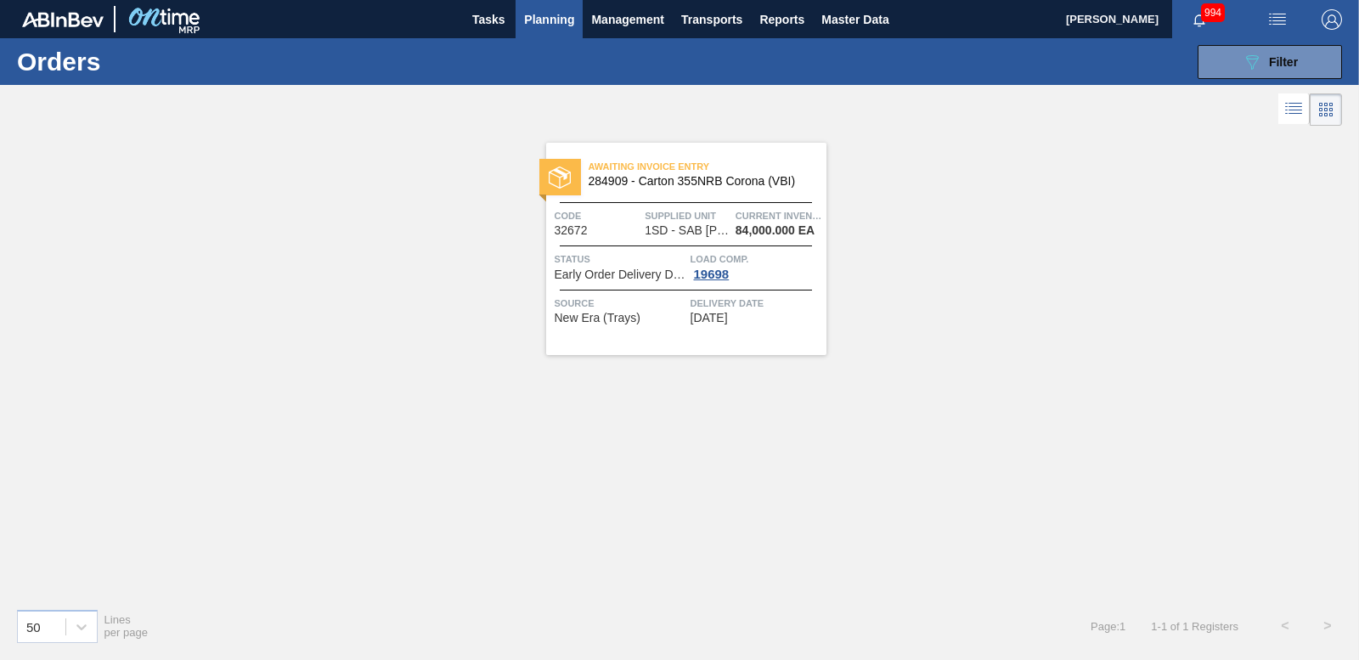
click at [564, 170] on img at bounding box center [560, 178] width 22 height 22
click at [1202, 71] on button "089F7B8B-B2A5-4AFE-B5C0-19BA573D28AC Filter" at bounding box center [1270, 62] width 144 height 34
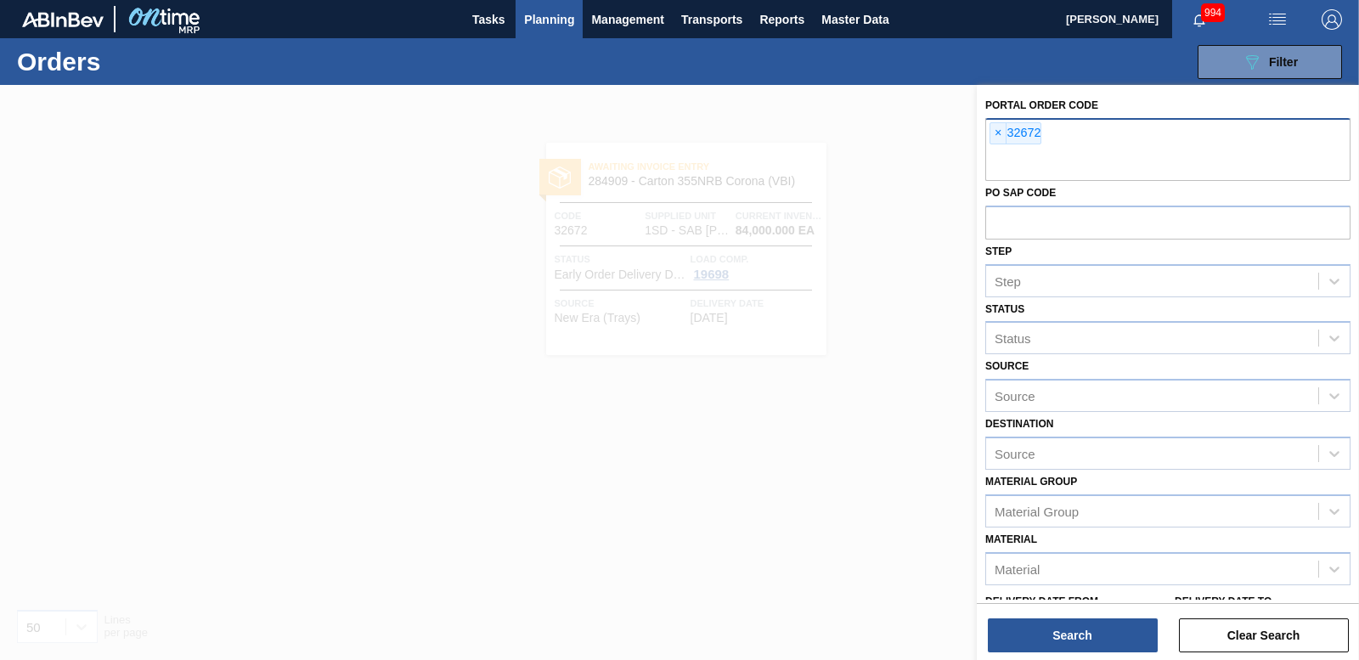
click at [994, 131] on span "×" at bounding box center [999, 133] width 16 height 20
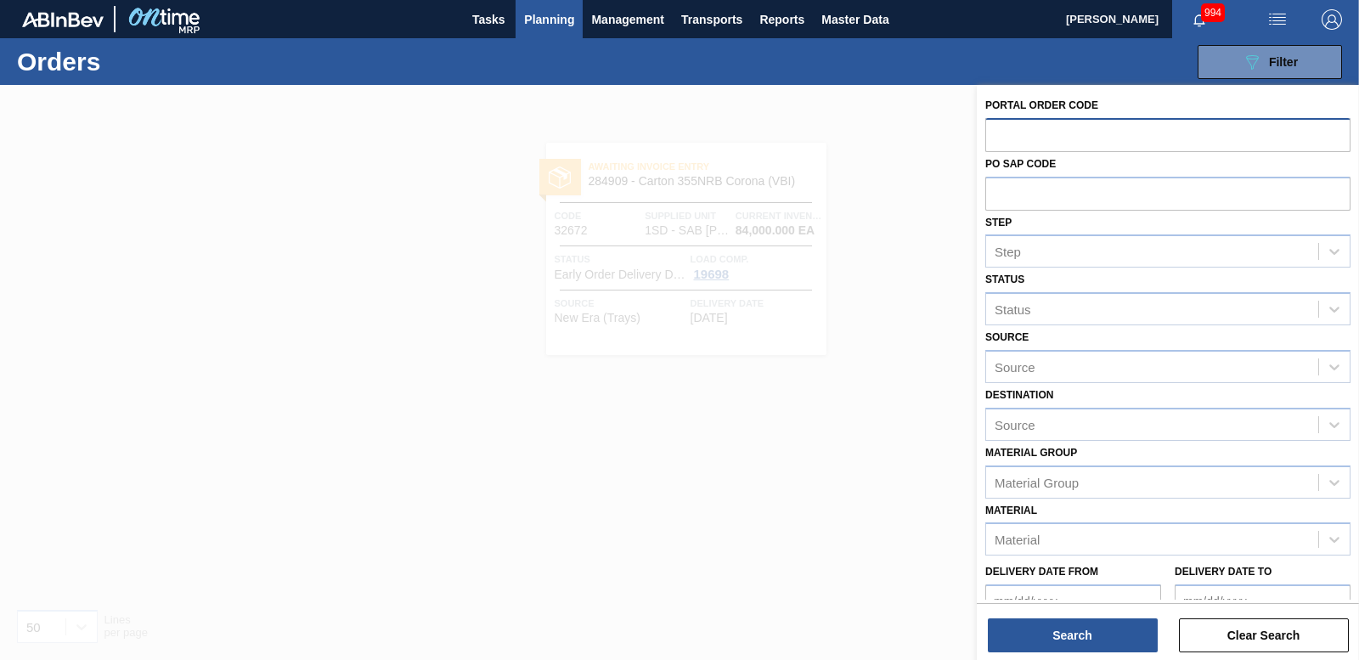
paste input "32673"
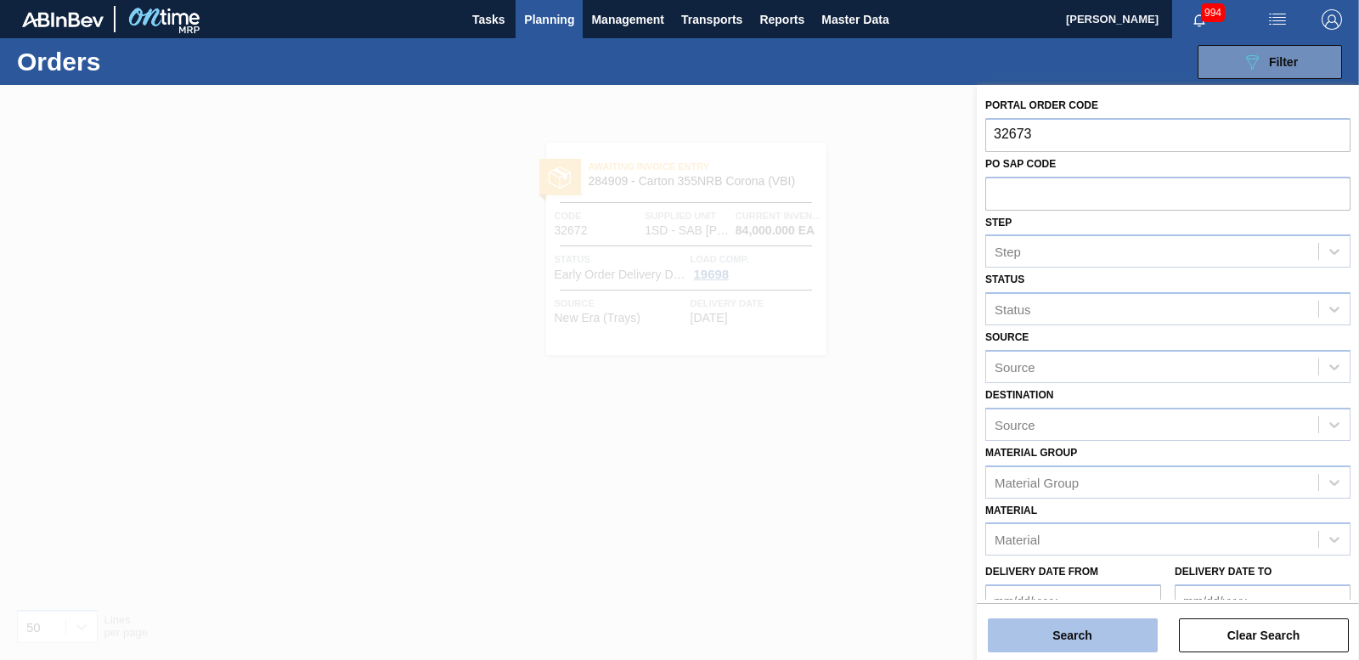
type input "32673"
click at [1031, 640] on button "Search" at bounding box center [1073, 635] width 170 height 34
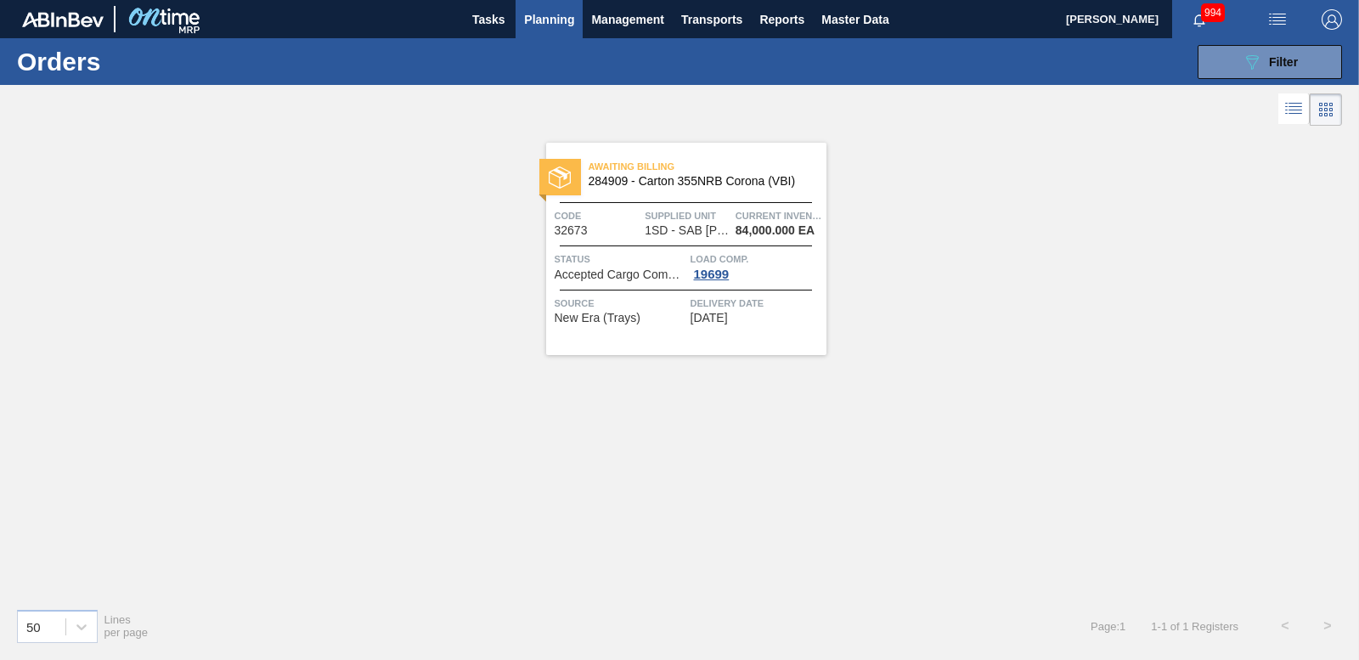
click at [580, 161] on div at bounding box center [560, 177] width 42 height 37
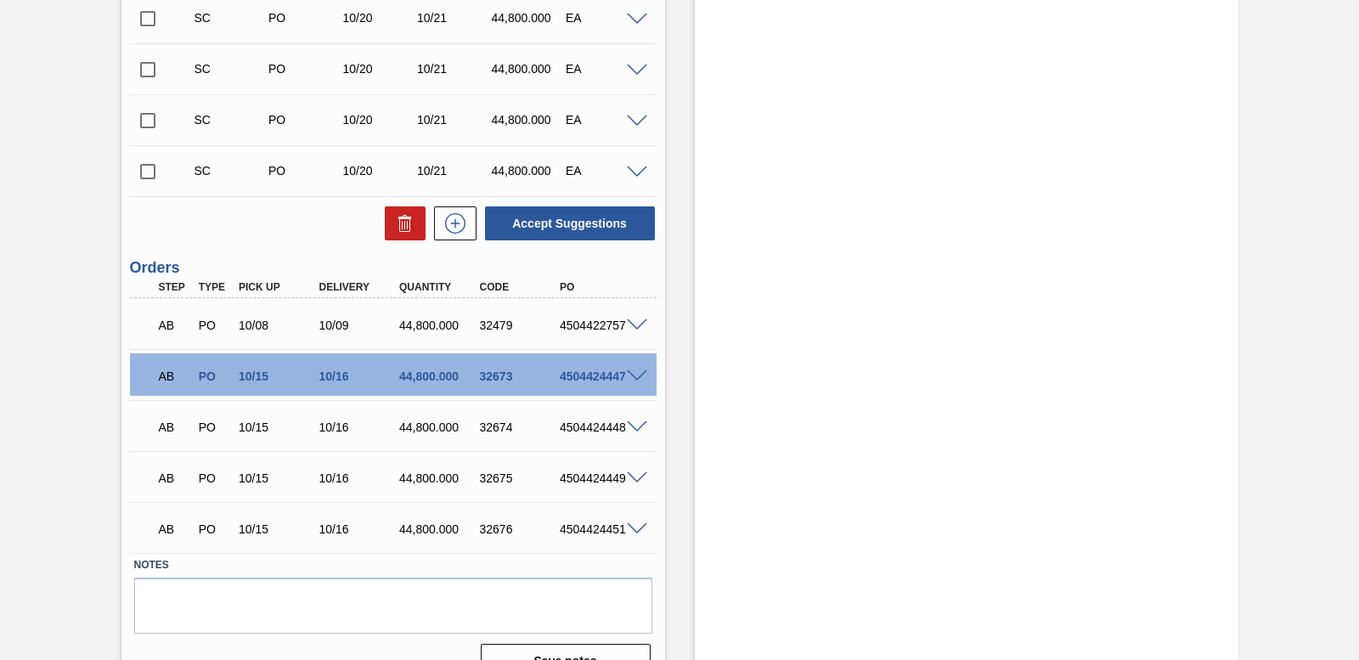
scroll to position [2988, 0]
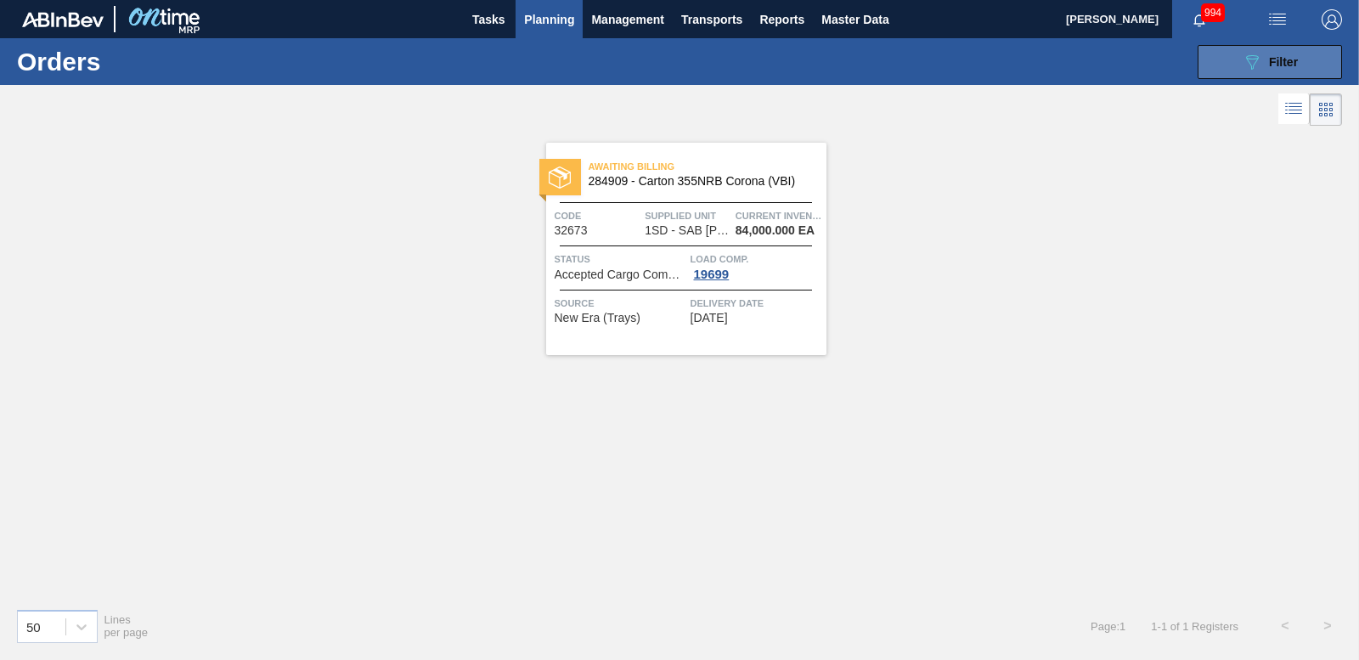
click at [1233, 54] on button "089F7B8B-B2A5-4AFE-B5C0-19BA573D28AC Filter" at bounding box center [1270, 62] width 144 height 34
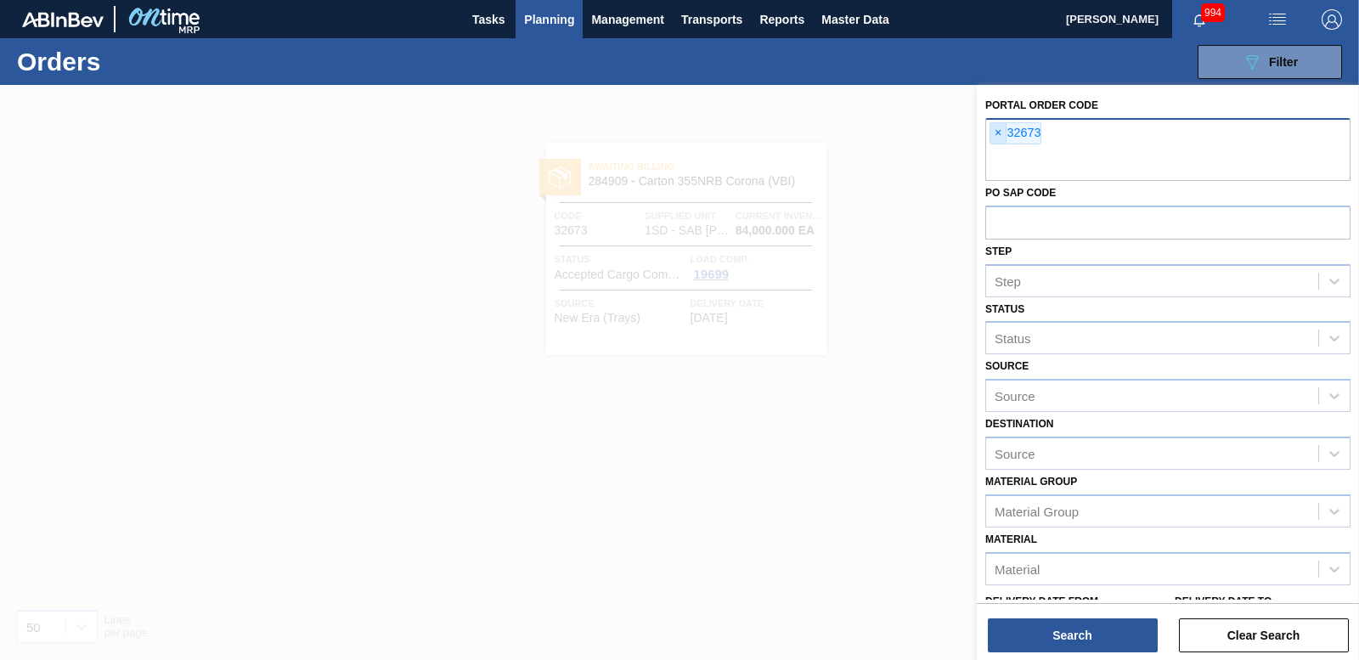
click at [991, 128] on span "×" at bounding box center [999, 133] width 16 height 20
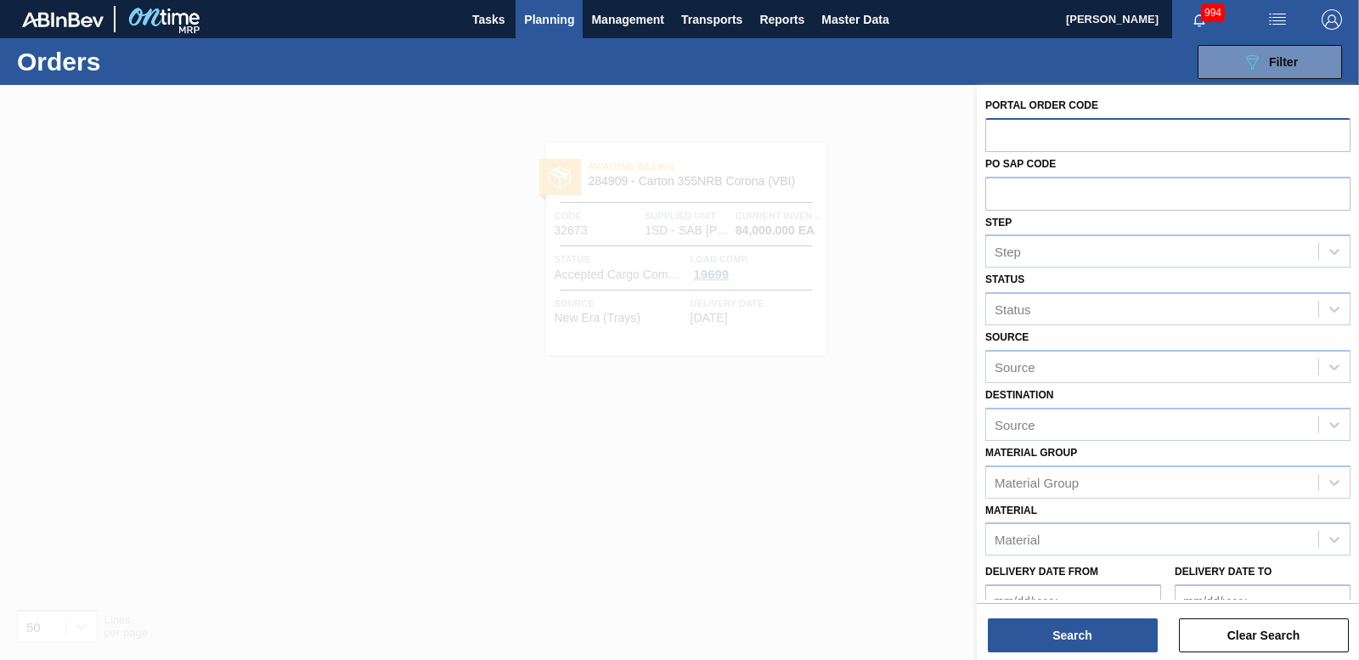
paste input "32674"
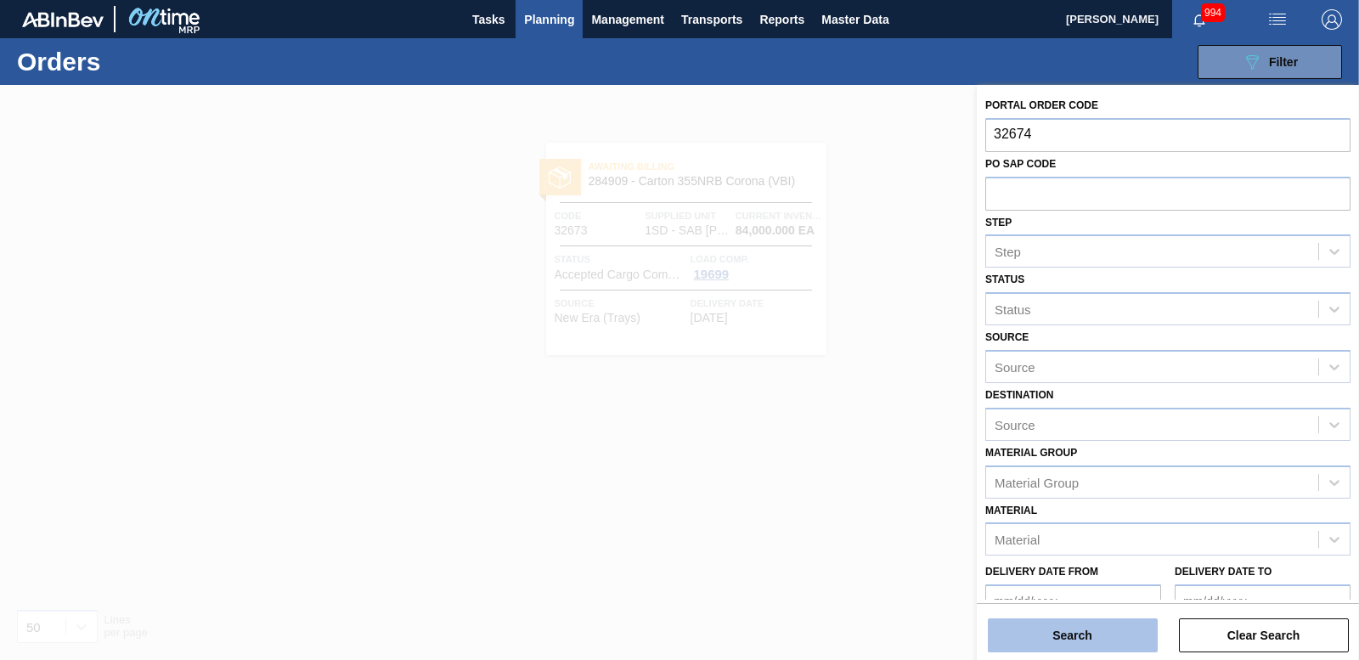
type input "32674"
click at [1059, 629] on button "Search" at bounding box center [1073, 635] width 170 height 34
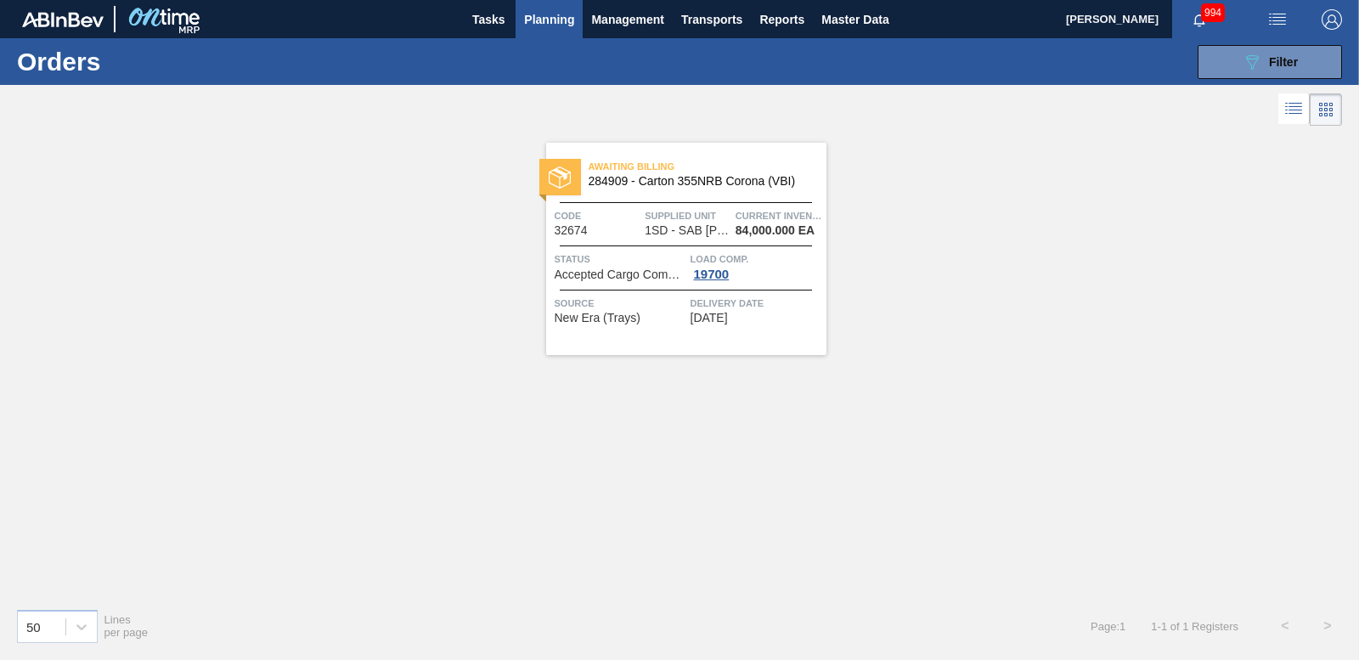
click at [566, 160] on div at bounding box center [560, 177] width 42 height 37
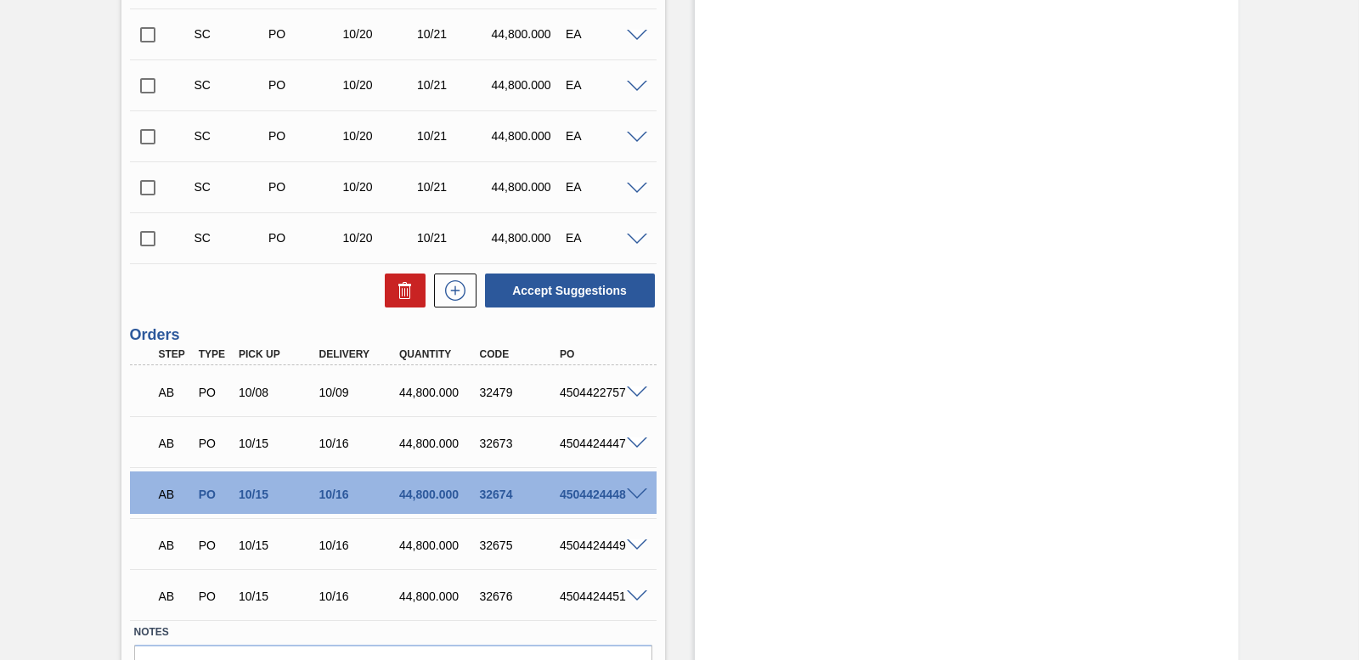
scroll to position [2988, 0]
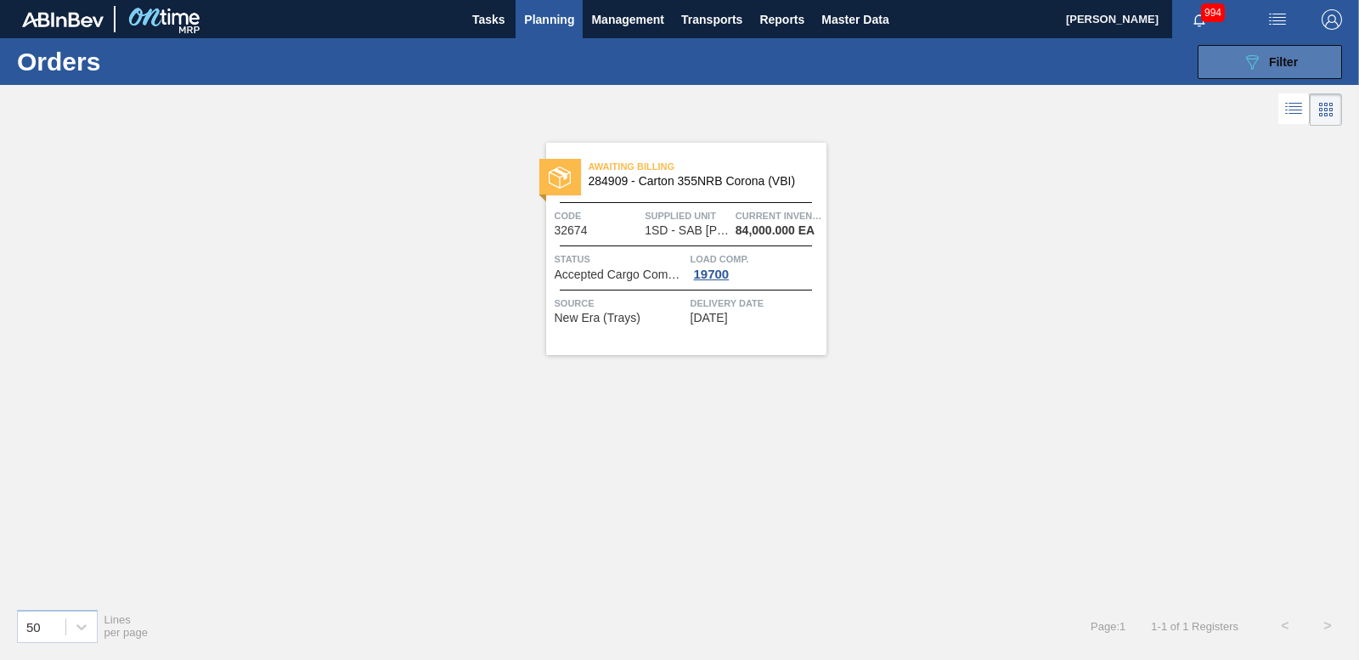
click at [1237, 65] on button "089F7B8B-B2A5-4AFE-B5C0-19BA573D28AC Filter" at bounding box center [1270, 62] width 144 height 34
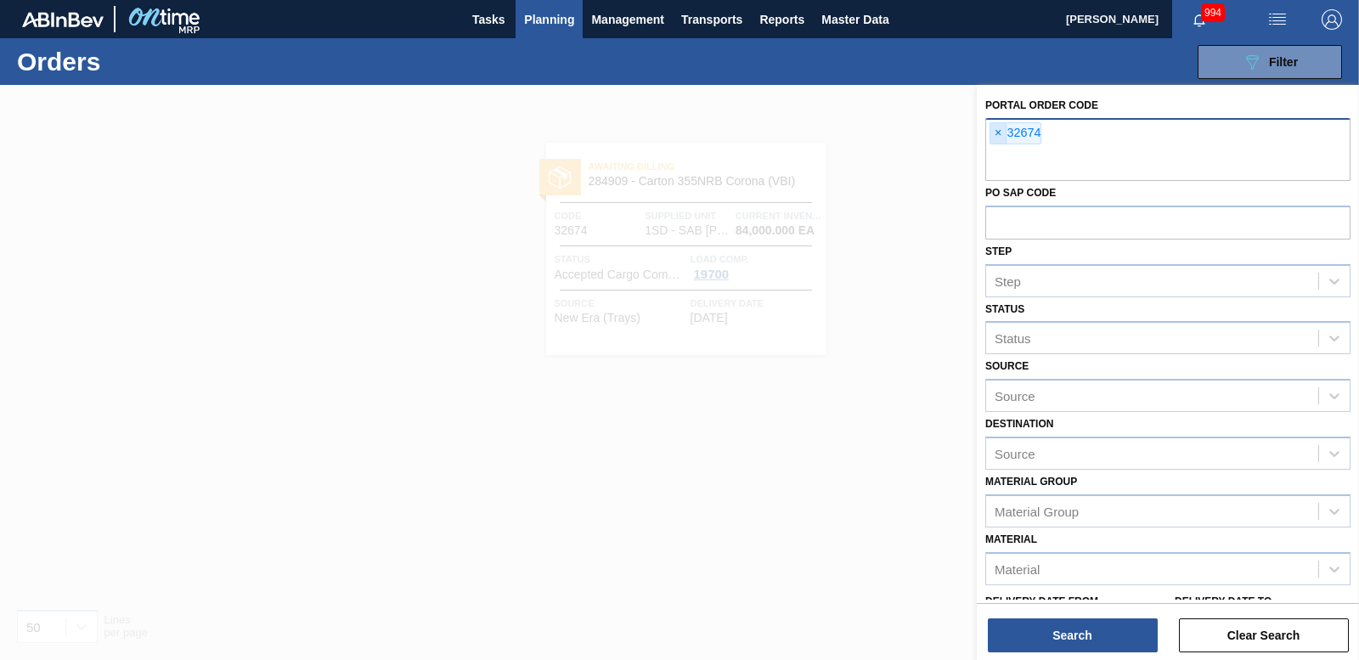
click at [999, 130] on span "×" at bounding box center [999, 133] width 16 height 20
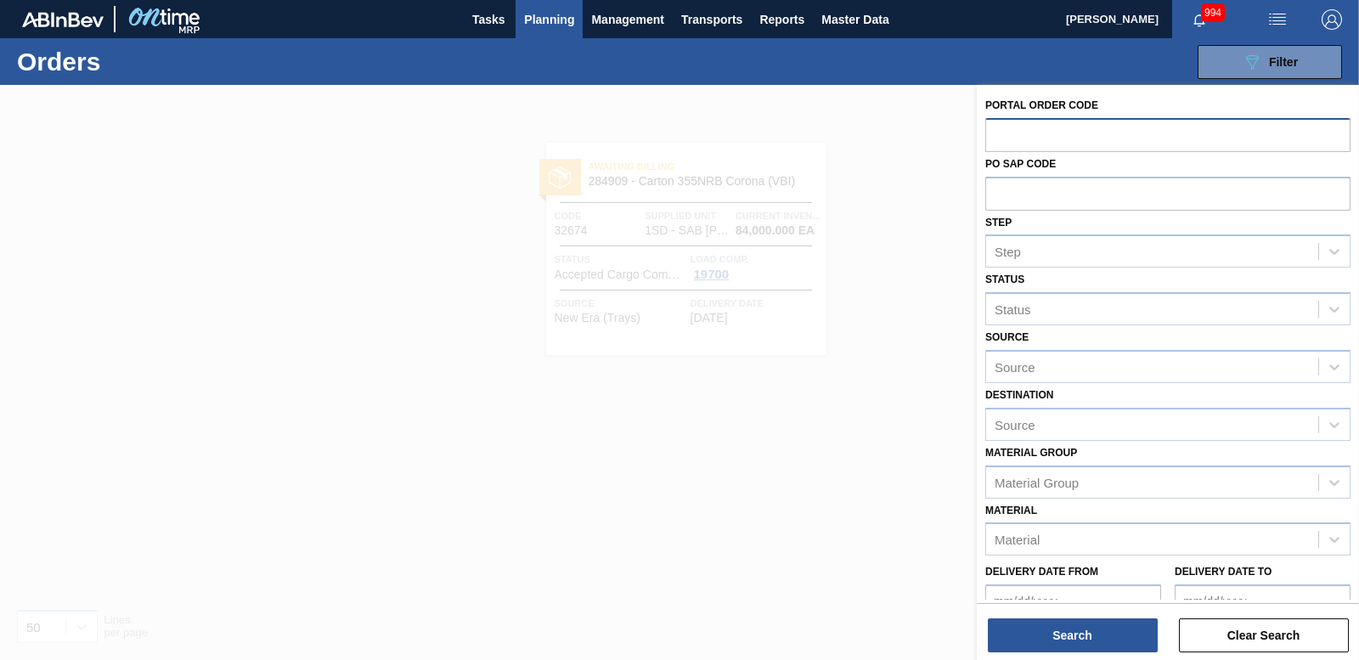
paste input "32675"
type input "32675"
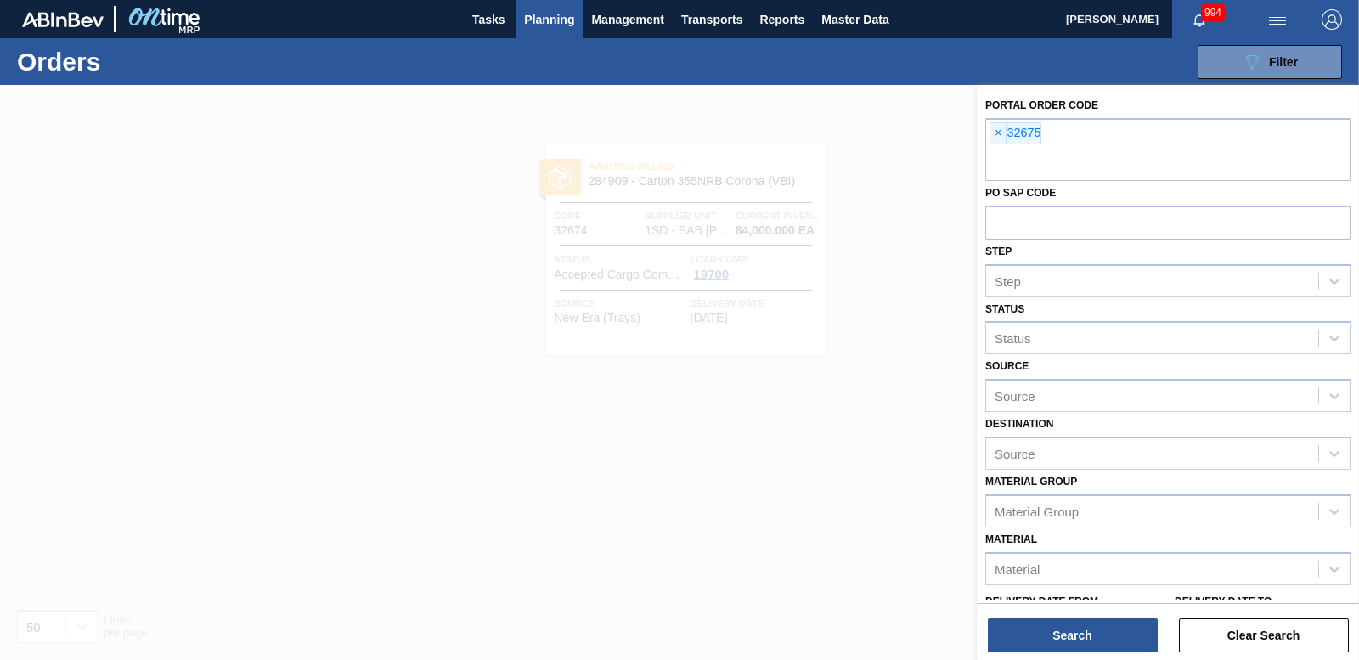
click at [1092, 616] on div "Search Clear Search" at bounding box center [1168, 627] width 382 height 48
click at [1095, 624] on button "Search" at bounding box center [1073, 635] width 170 height 34
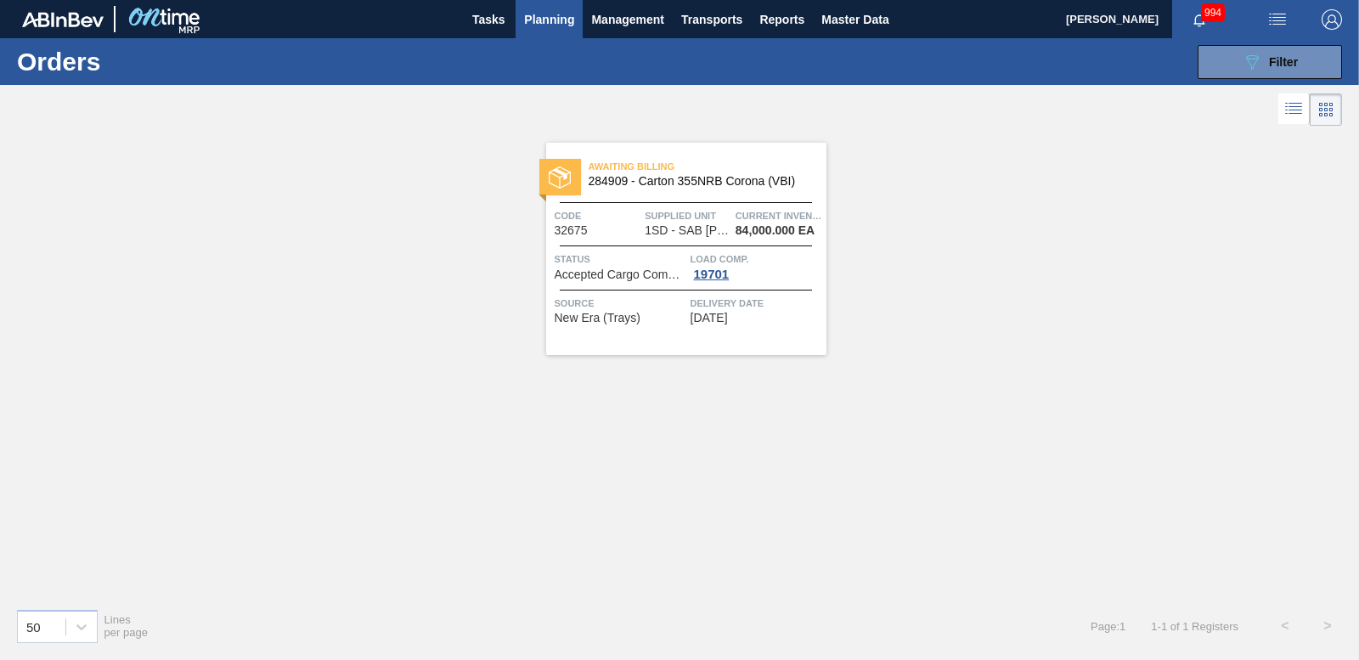
click at [582, 166] on div "Awaiting Billing 284909 - [GEOGRAPHIC_DATA] 355NRB Corona (VBI)" at bounding box center [686, 170] width 280 height 30
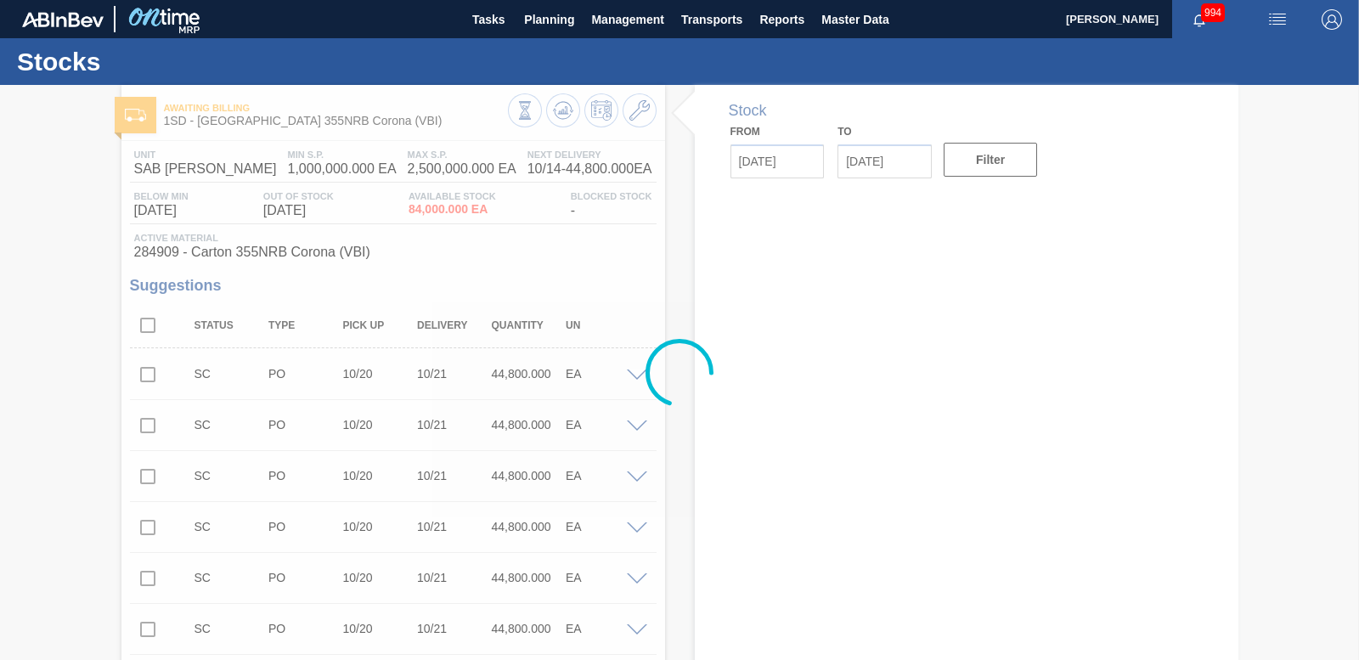
type input "[DATE]"
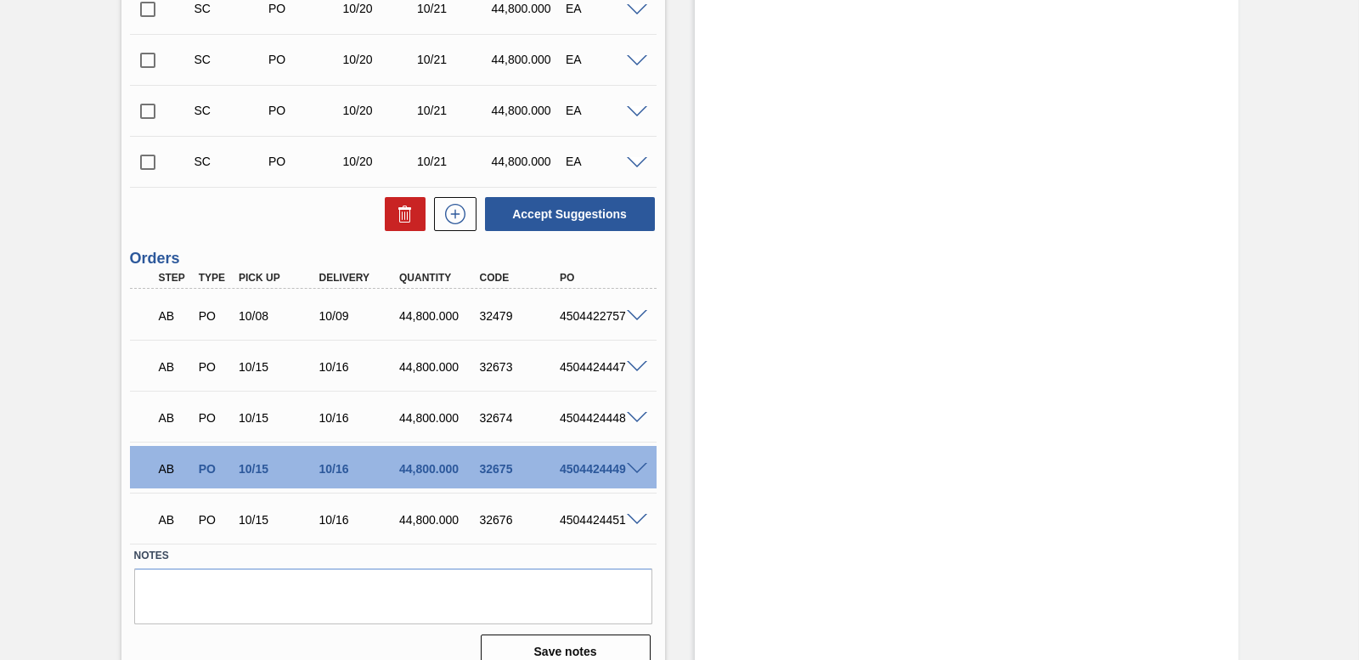
scroll to position [2988, 0]
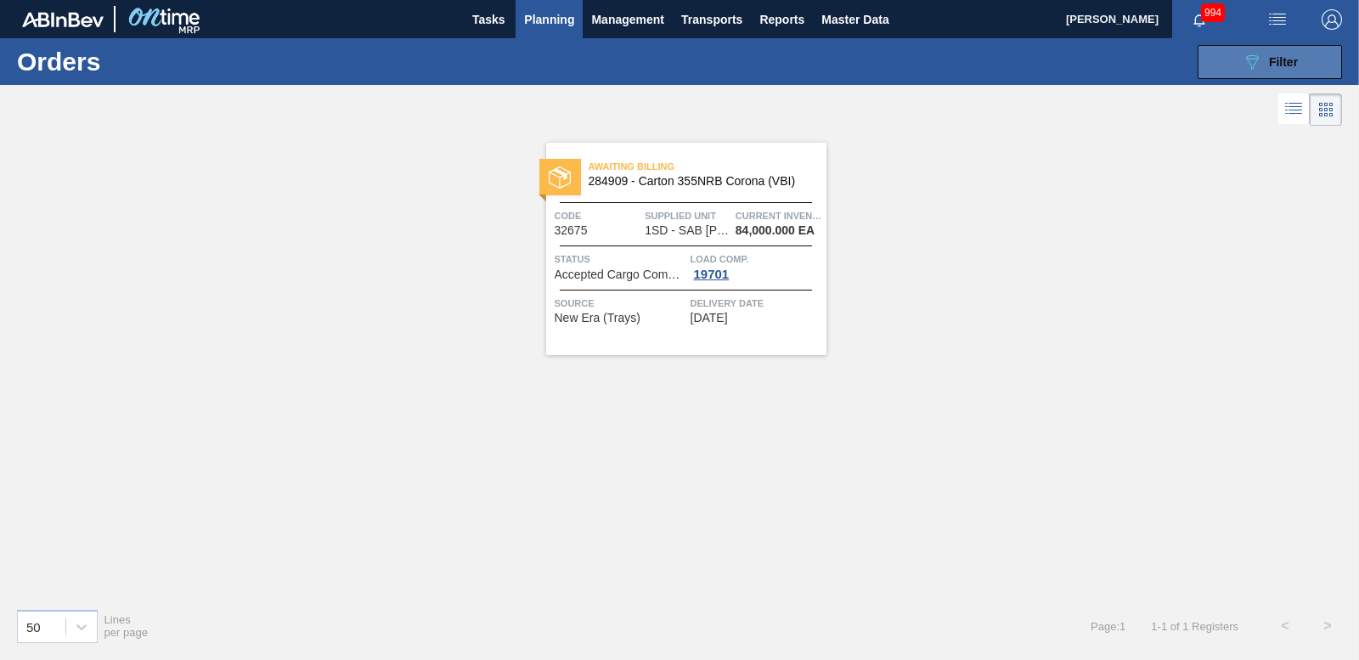
click at [1216, 51] on button "089F7B8B-B2A5-4AFE-B5C0-19BA573D28AC Filter" at bounding box center [1270, 62] width 144 height 34
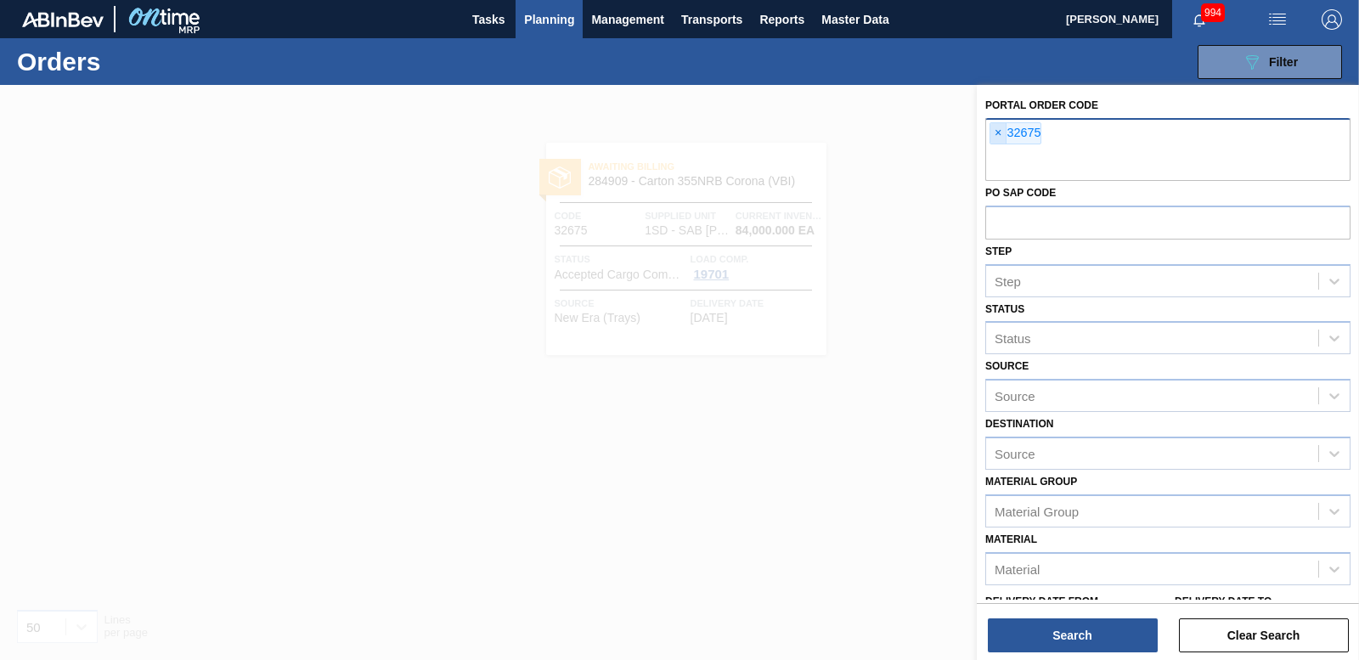
click at [998, 133] on span "×" at bounding box center [999, 133] width 16 height 20
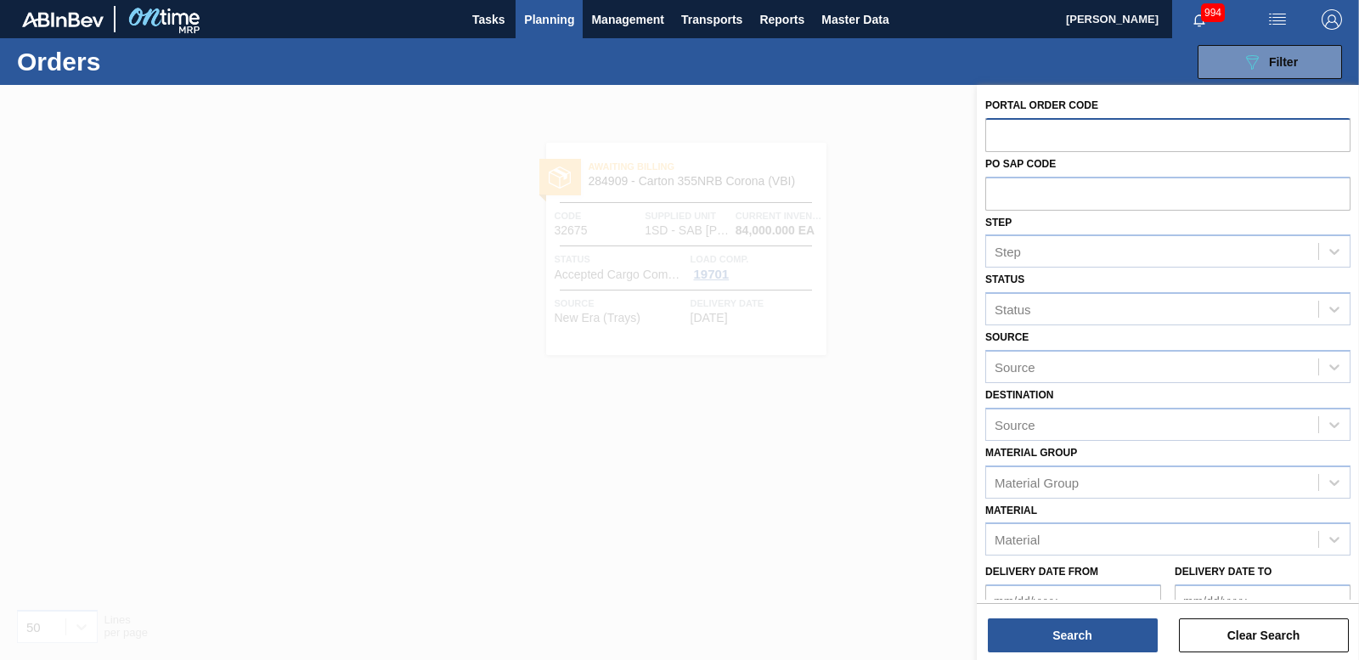
paste input "32676"
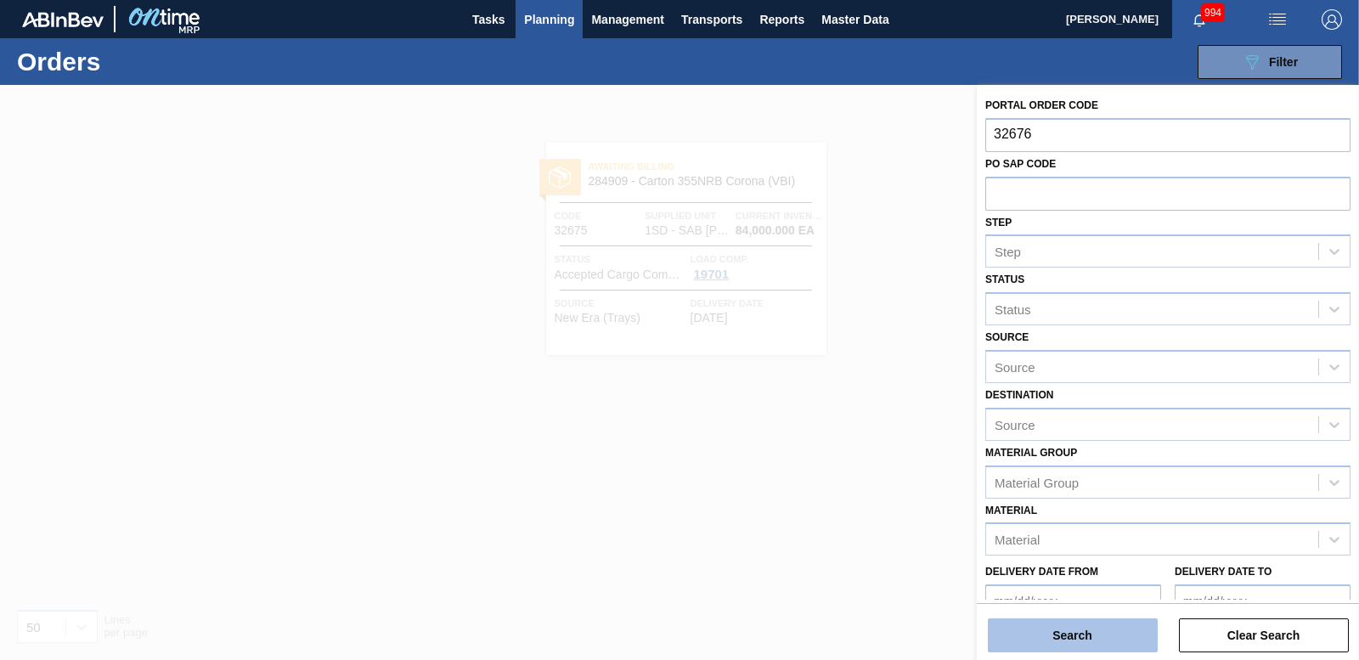
type input "32676"
click at [1092, 635] on button "Search" at bounding box center [1073, 635] width 170 height 34
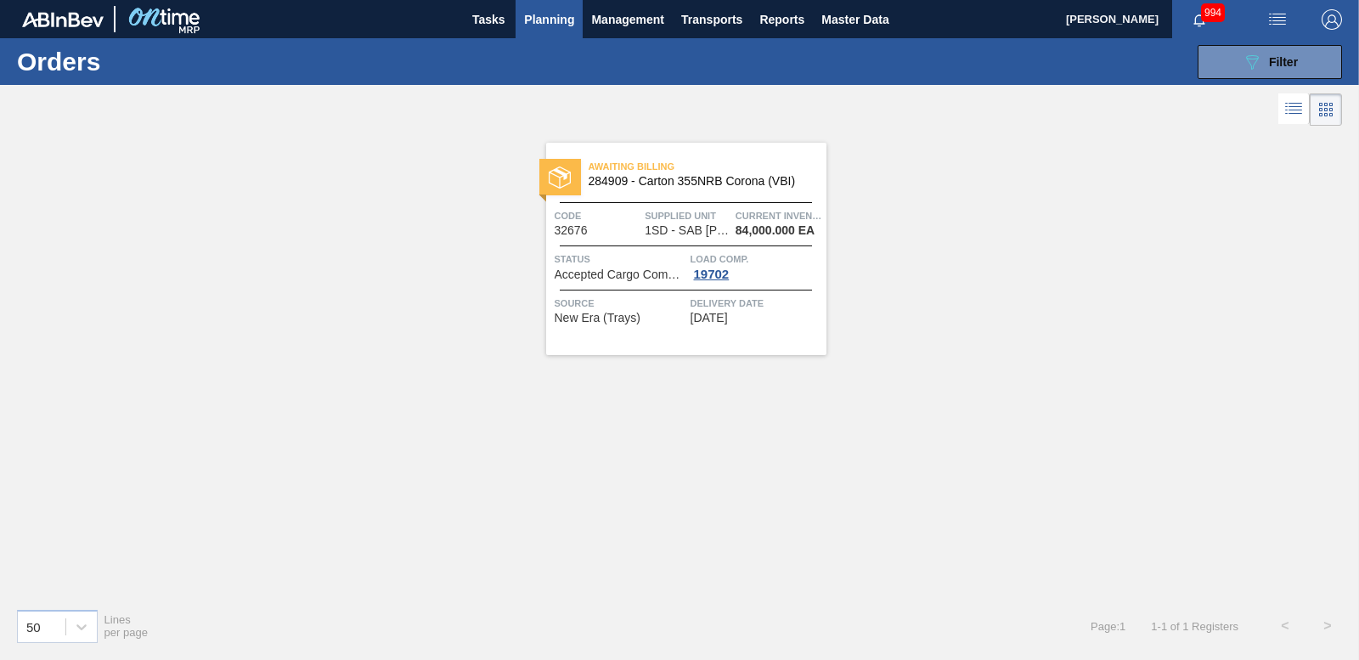
click at [554, 157] on div "Awaiting Billing 284909 - [GEOGRAPHIC_DATA] 355NRB Corona (VBI)" at bounding box center [686, 170] width 280 height 30
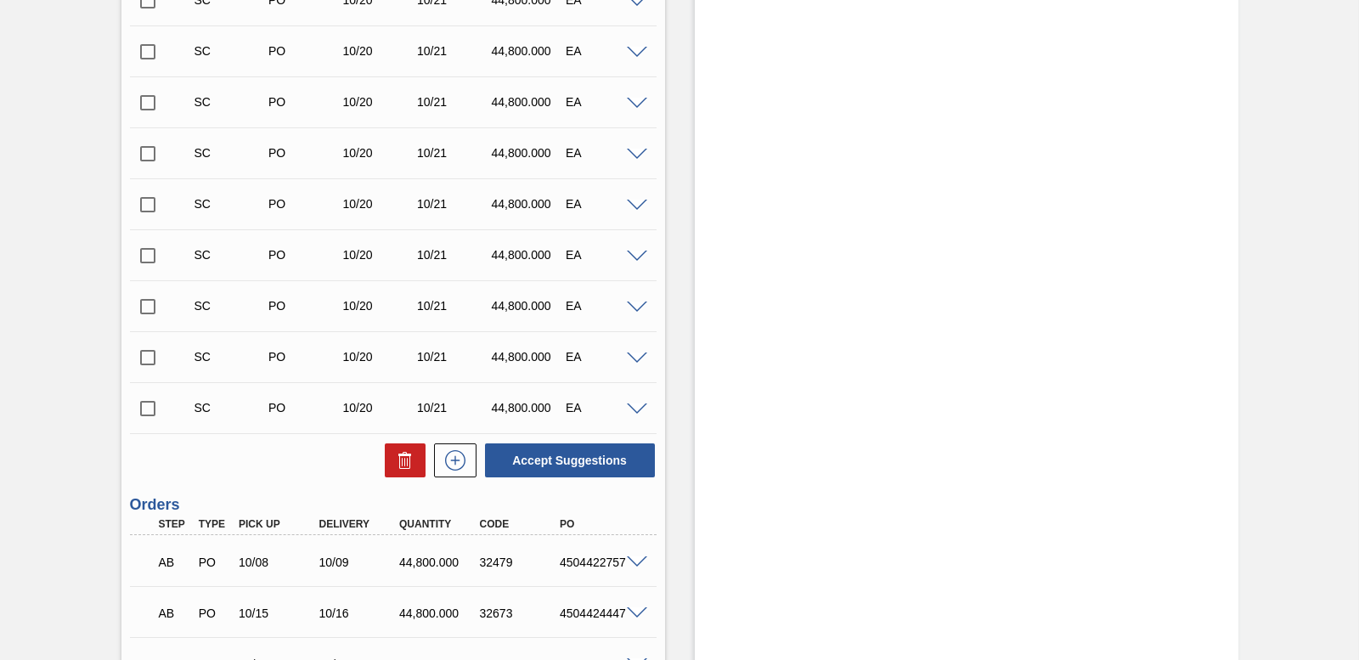
scroll to position [2988, 0]
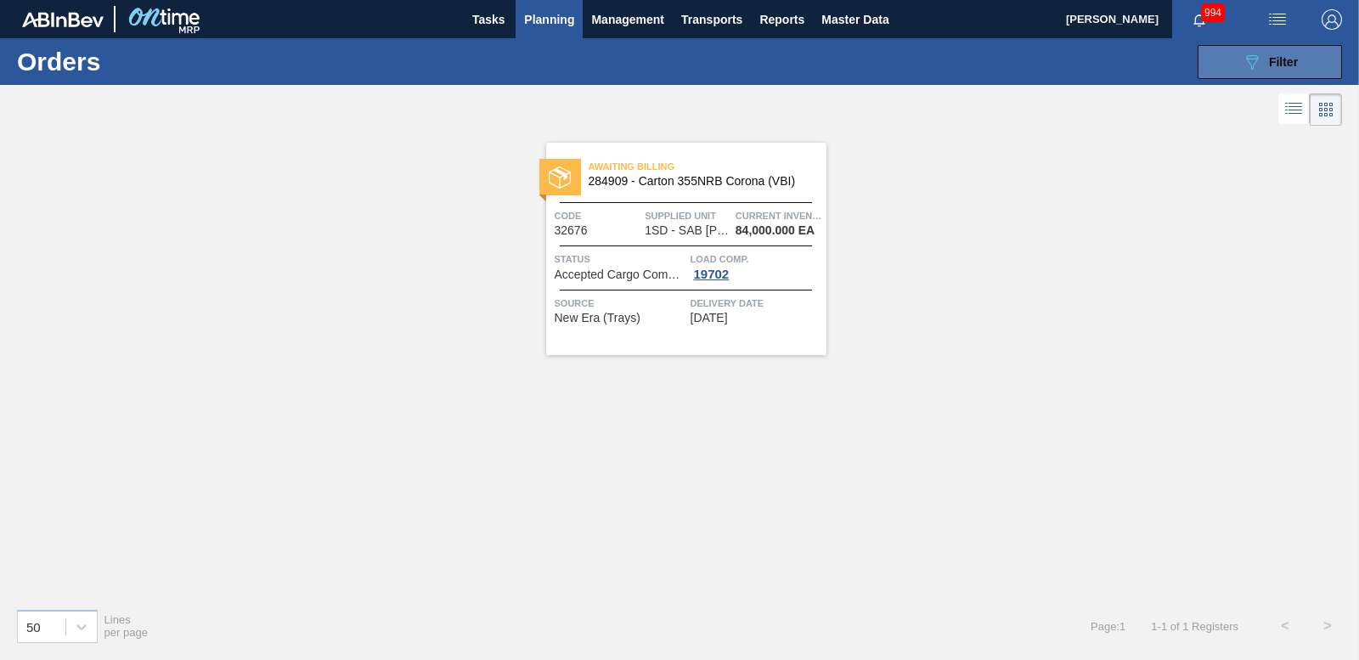
click at [1236, 62] on button "089F7B8B-B2A5-4AFE-B5C0-19BA573D28AC Filter" at bounding box center [1270, 62] width 144 height 34
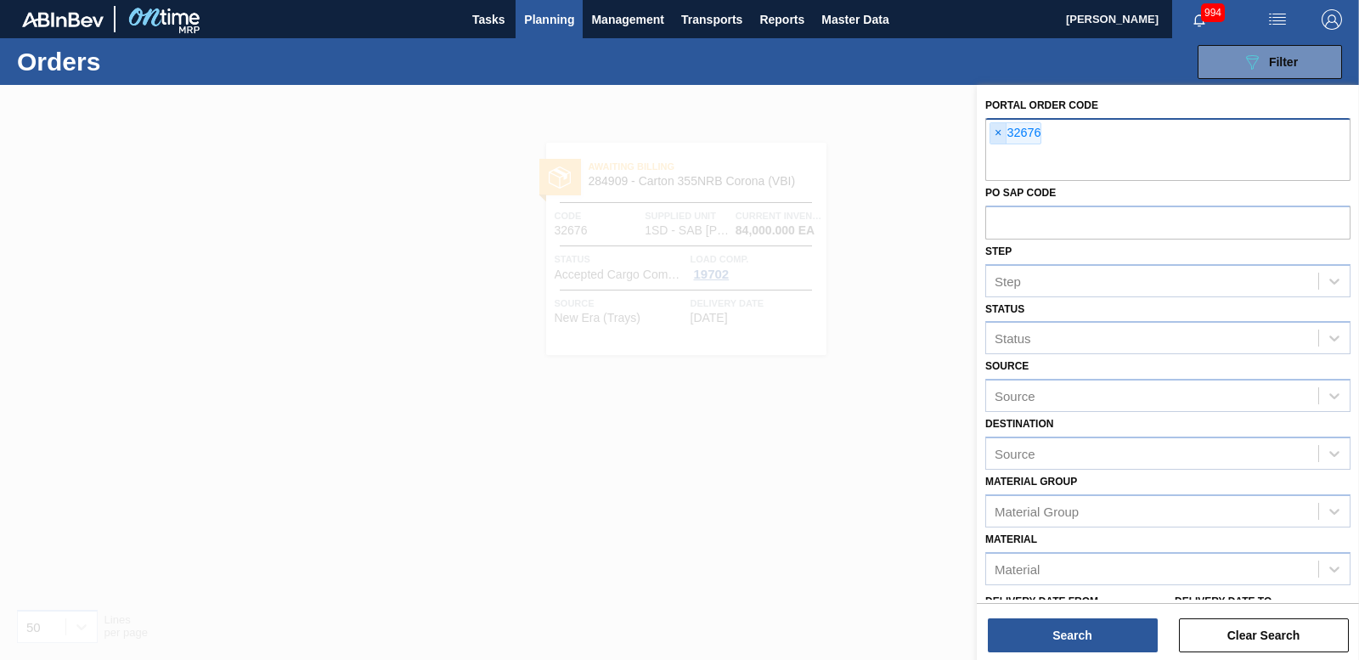
click at [994, 128] on span "×" at bounding box center [999, 133] width 16 height 20
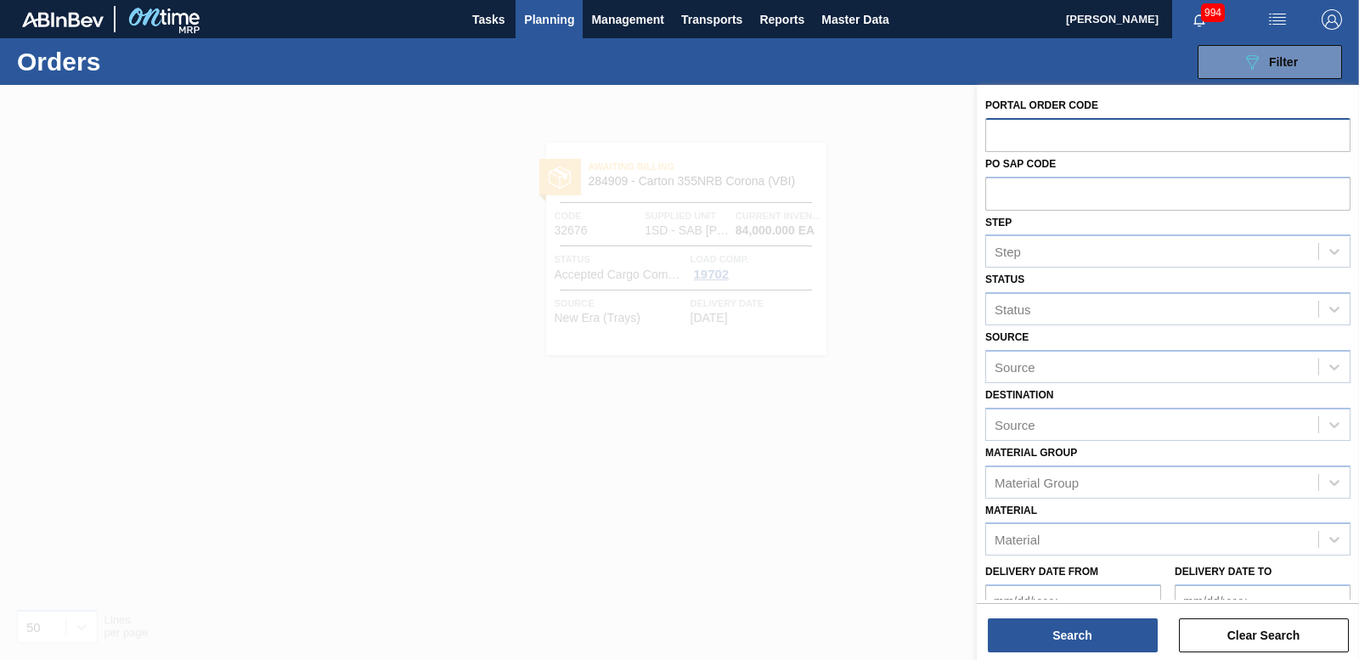
paste input "32684"
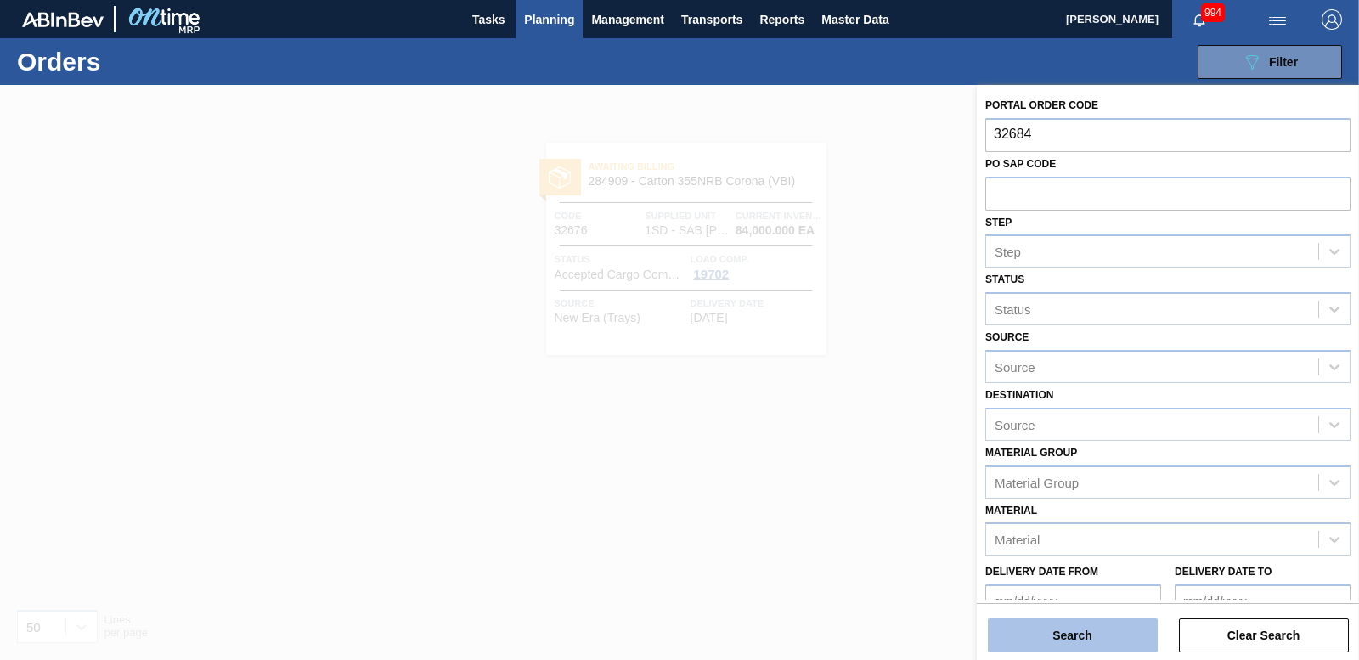
type input "32684"
click at [1059, 634] on button "Search" at bounding box center [1073, 635] width 170 height 34
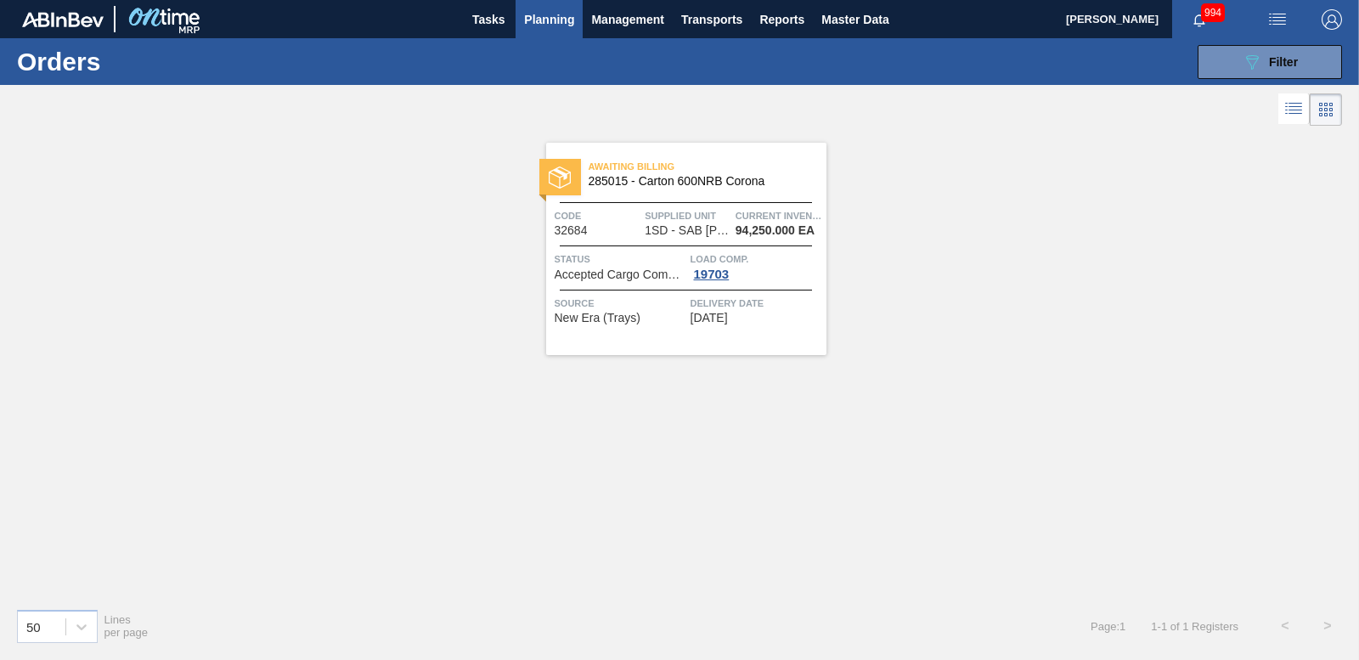
click at [578, 174] on div at bounding box center [560, 177] width 42 height 37
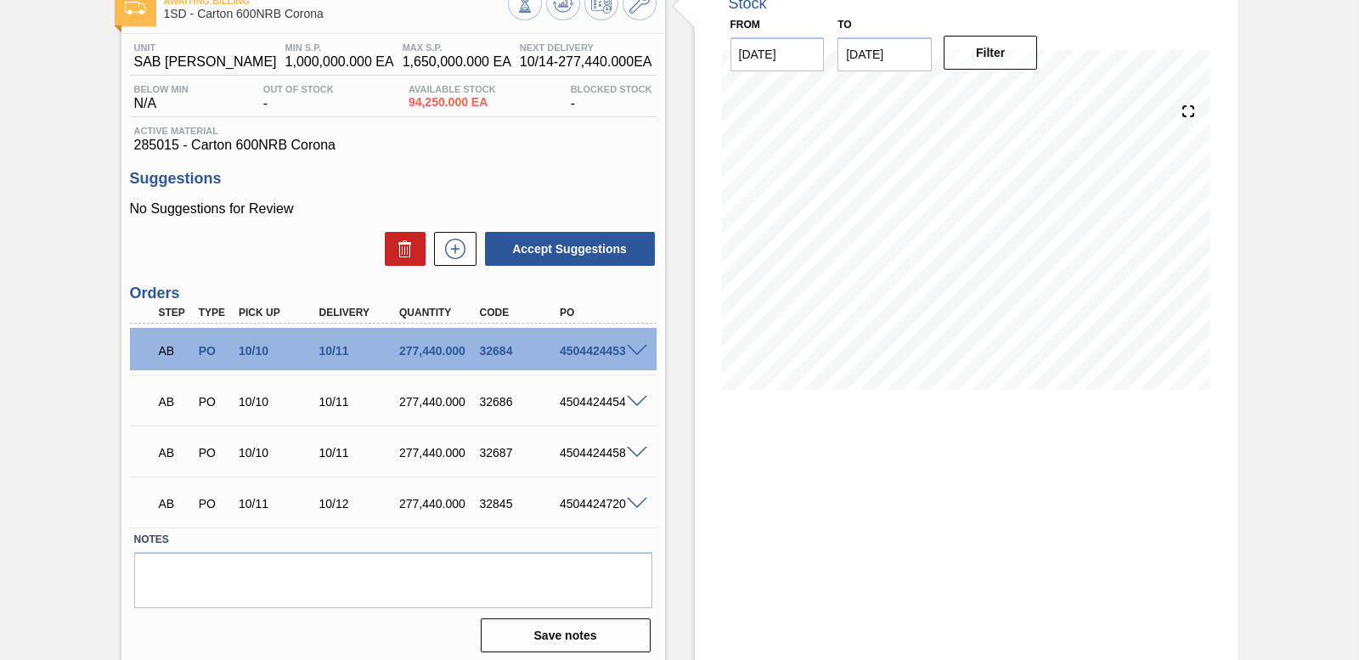
scroll to position [114, 0]
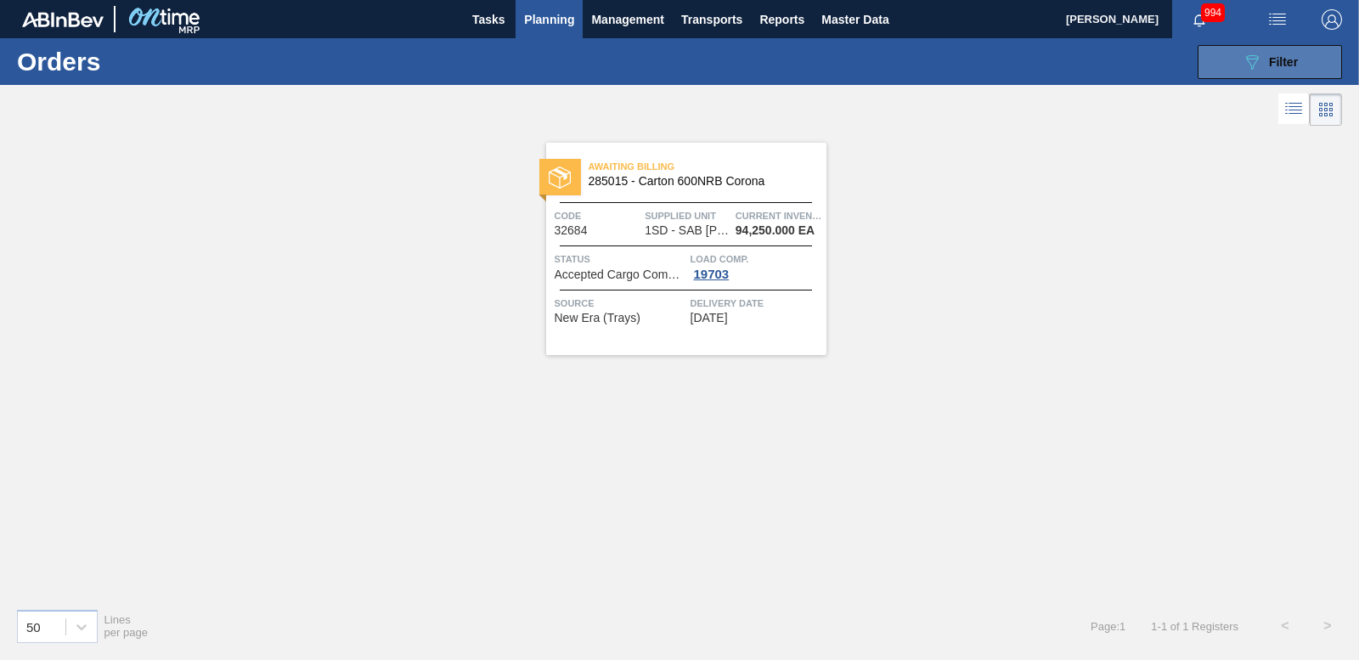
click at [1235, 47] on button "089F7B8B-B2A5-4AFE-B5C0-19BA573D28AC Filter" at bounding box center [1270, 62] width 144 height 34
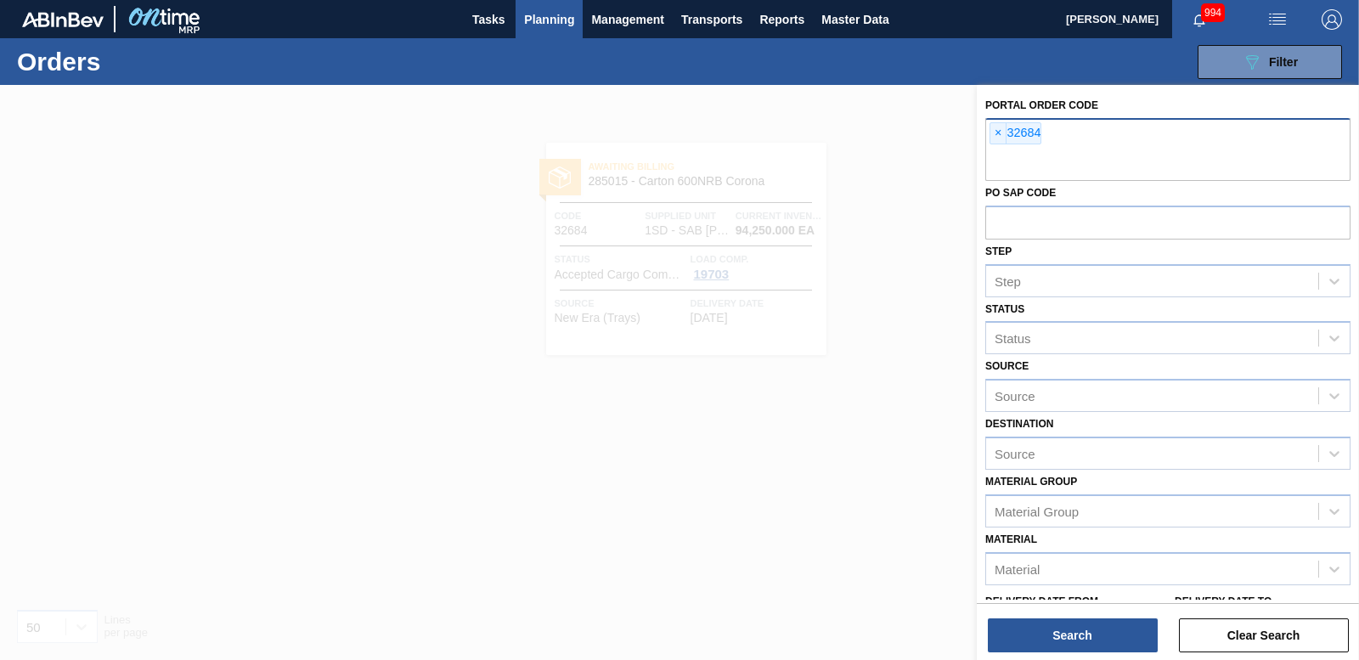
click at [1002, 134] on span "×" at bounding box center [999, 133] width 16 height 20
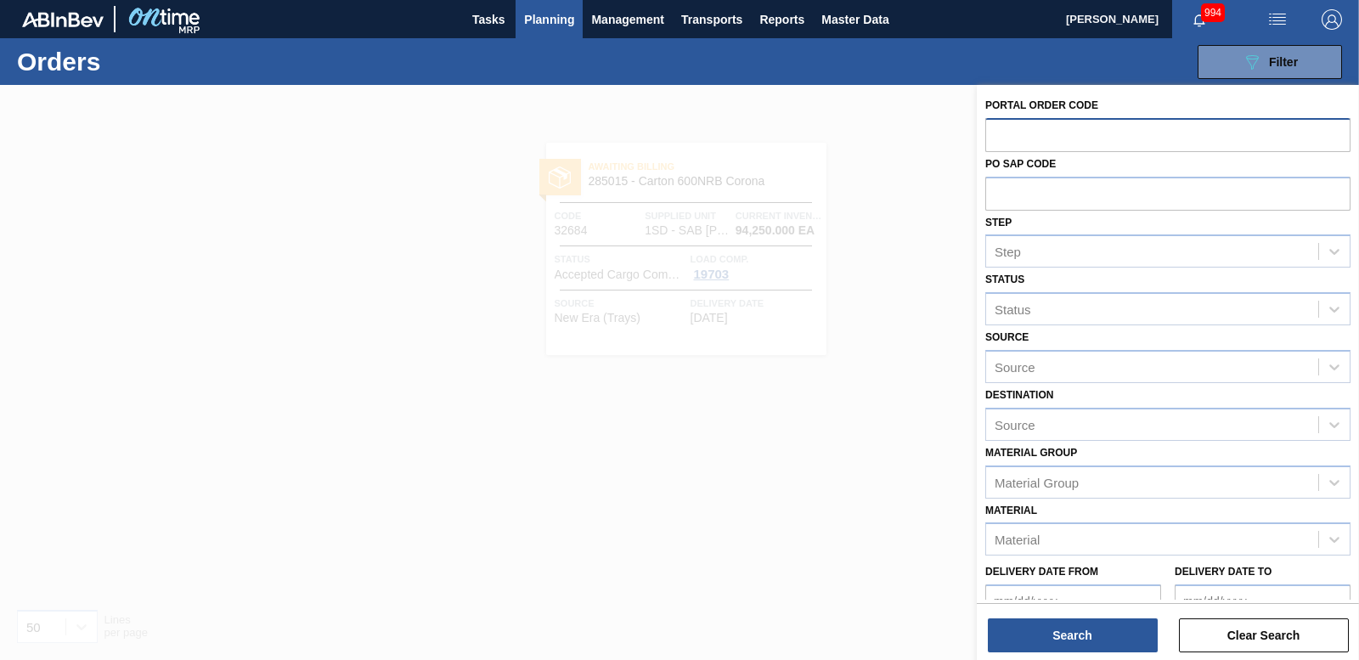
paste input "32686"
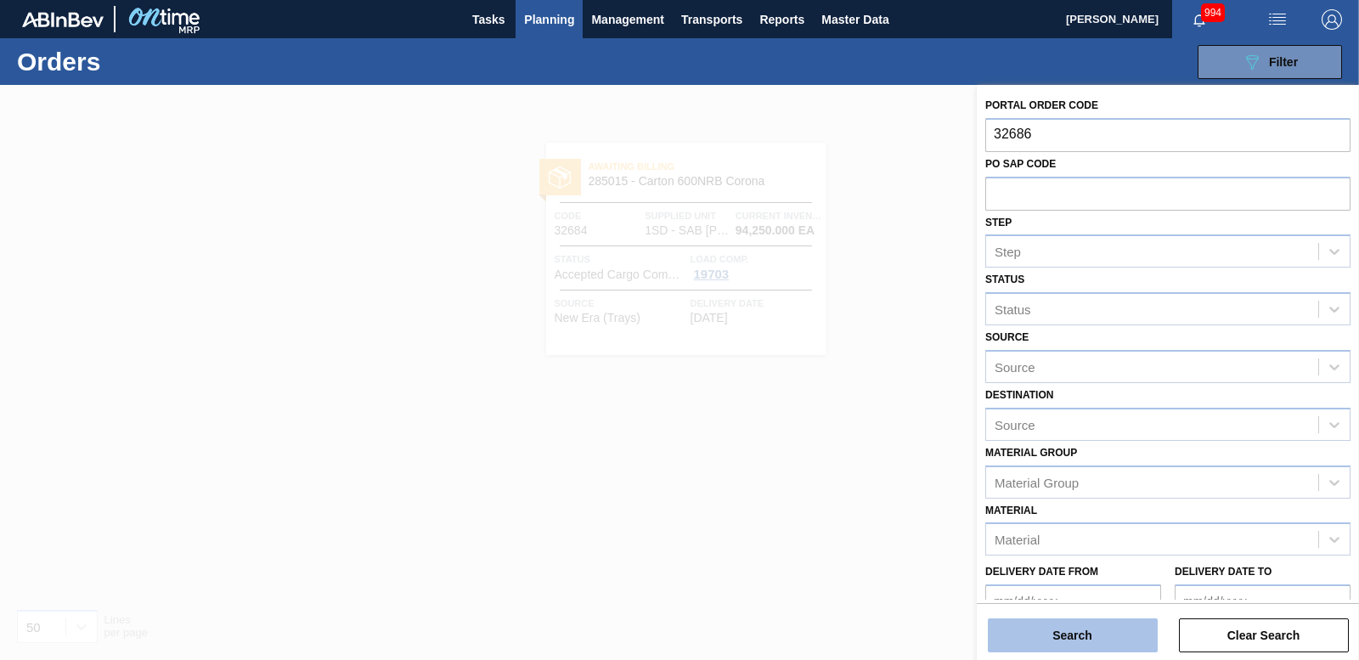
type input "32686"
click at [1082, 624] on button "Search" at bounding box center [1073, 635] width 170 height 34
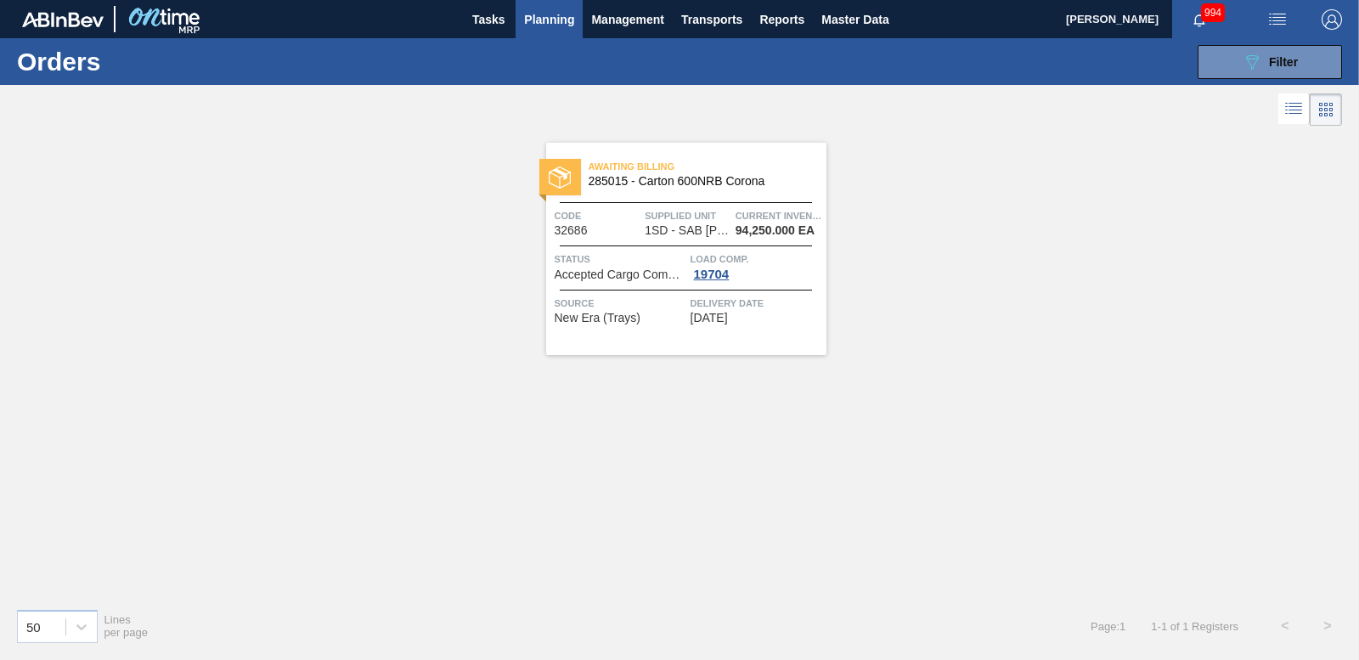
click at [571, 159] on div at bounding box center [560, 177] width 42 height 37
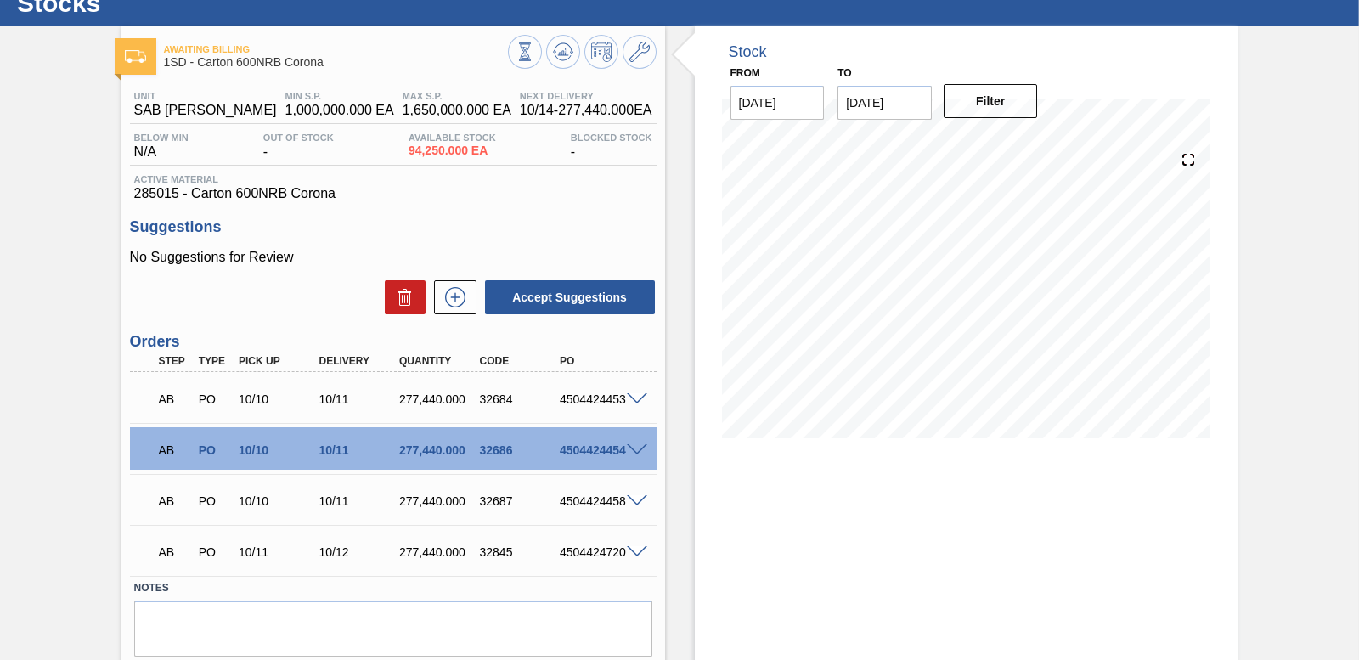
scroll to position [114, 0]
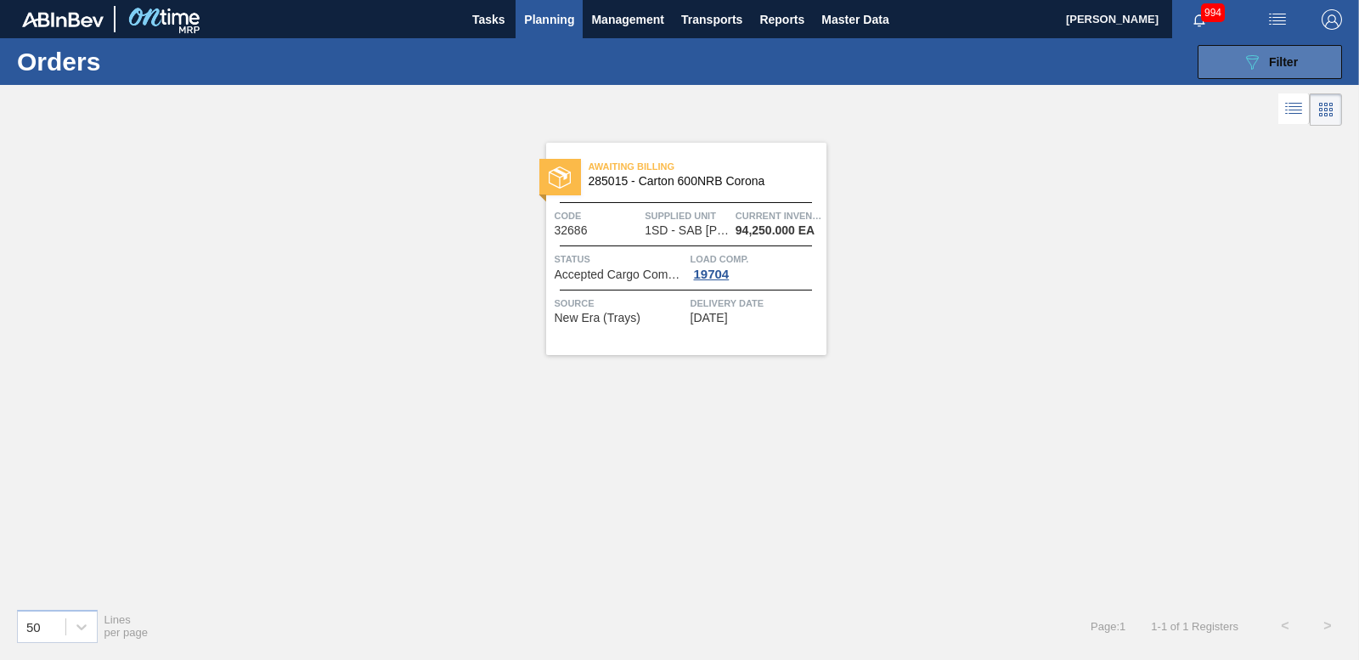
click at [1215, 65] on button "089F7B8B-B2A5-4AFE-B5C0-19BA573D28AC Filter" at bounding box center [1270, 62] width 144 height 34
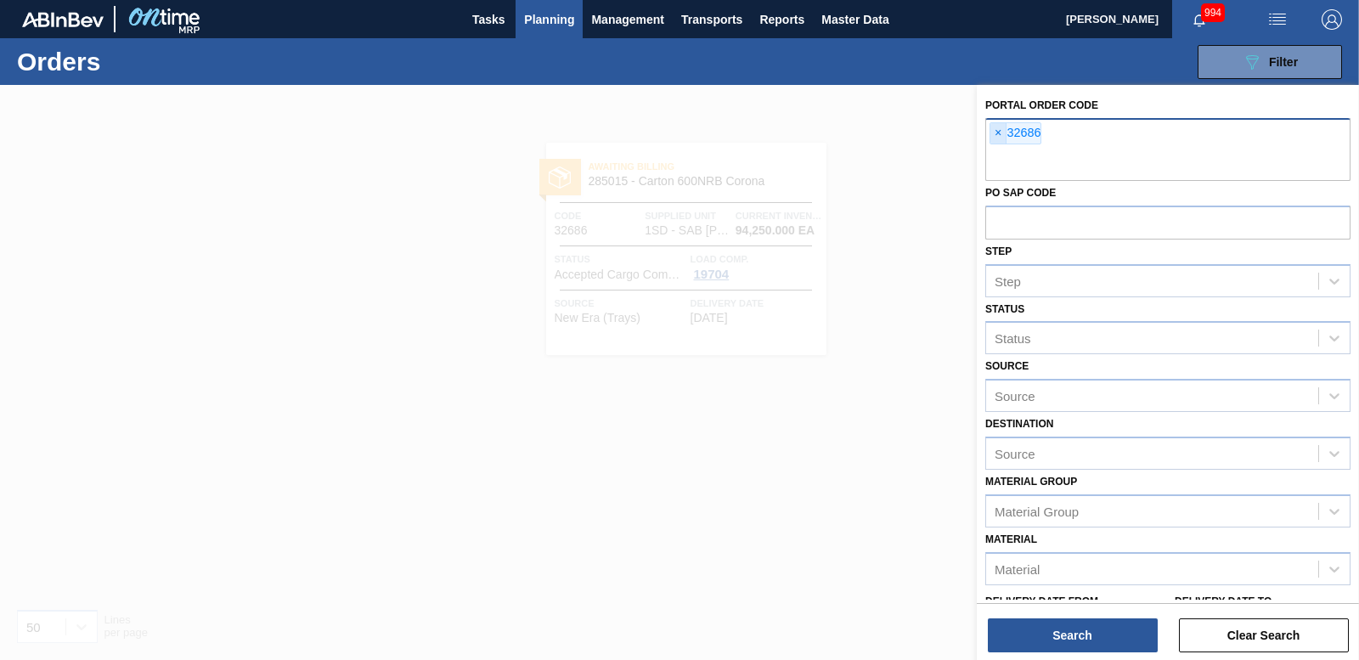
click at [996, 133] on span "×" at bounding box center [999, 133] width 16 height 20
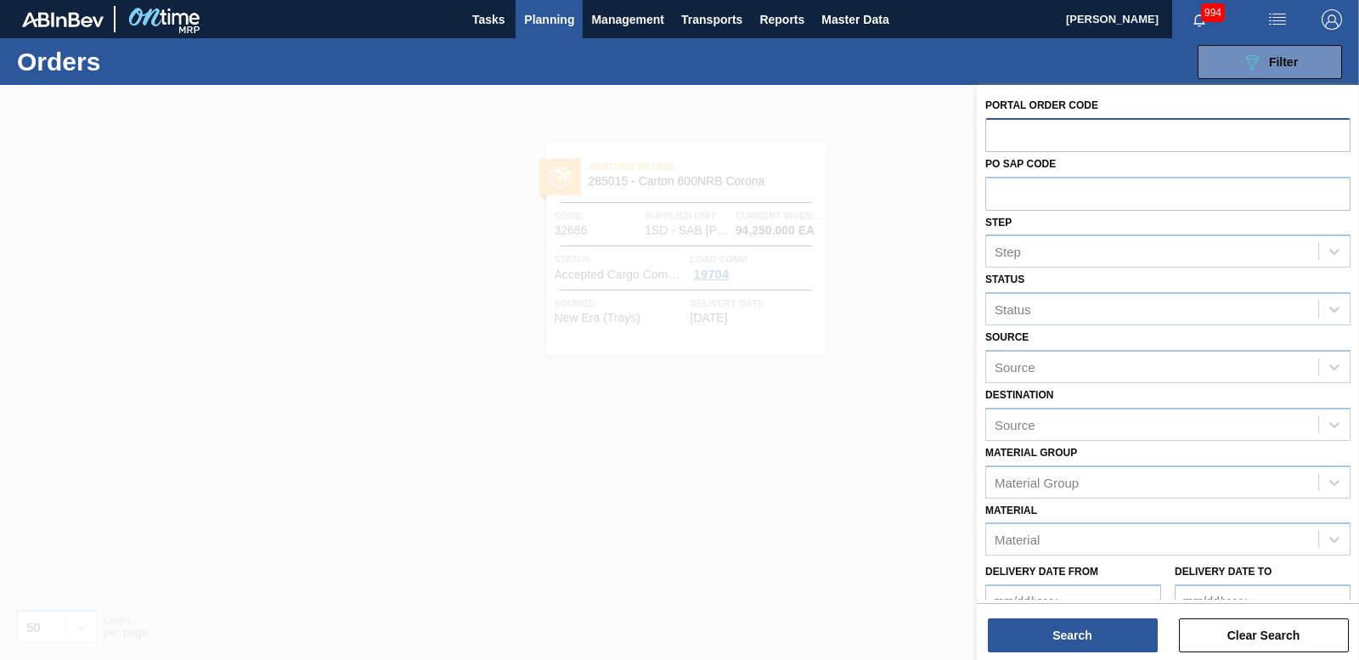
paste input "32687"
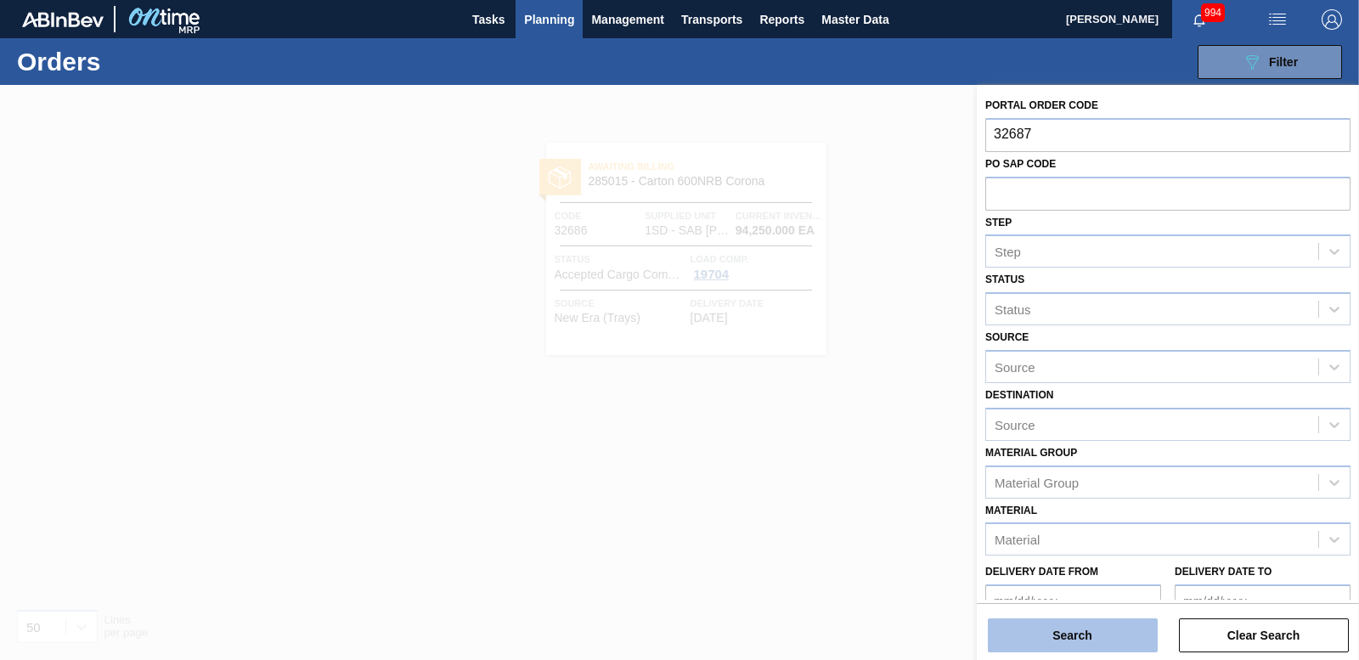
type input "32687"
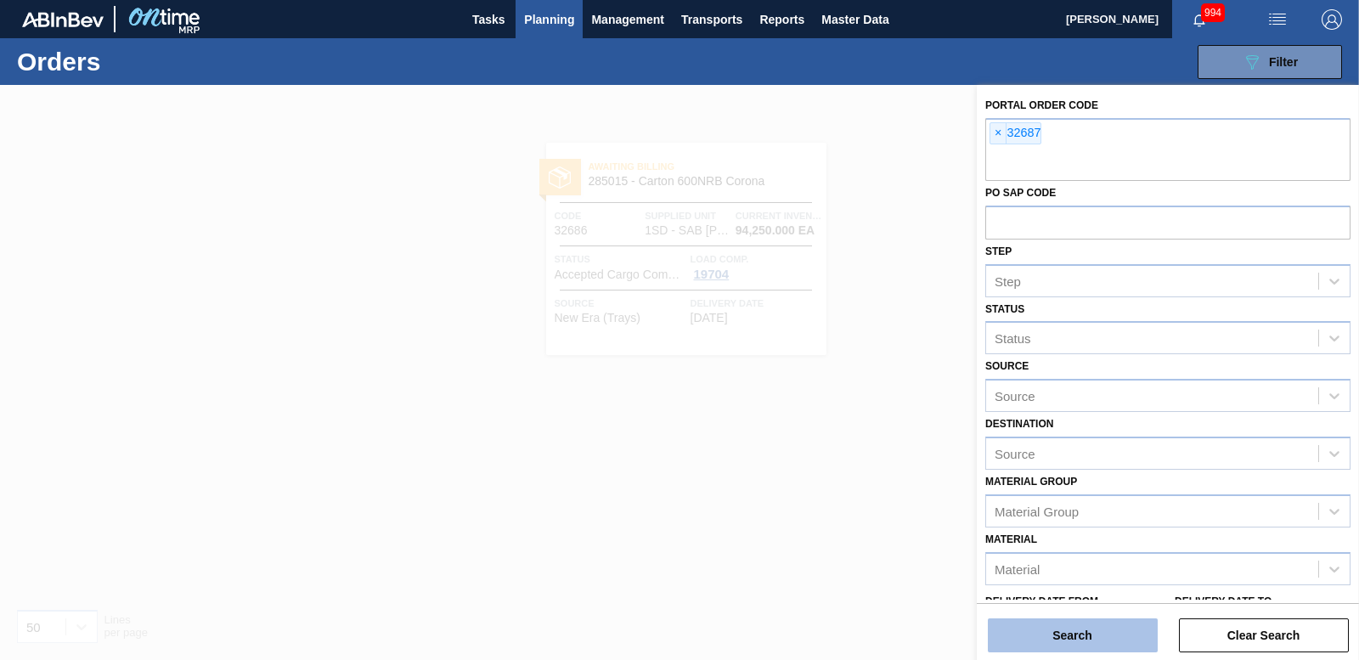
click at [1104, 625] on button "Search" at bounding box center [1073, 635] width 170 height 34
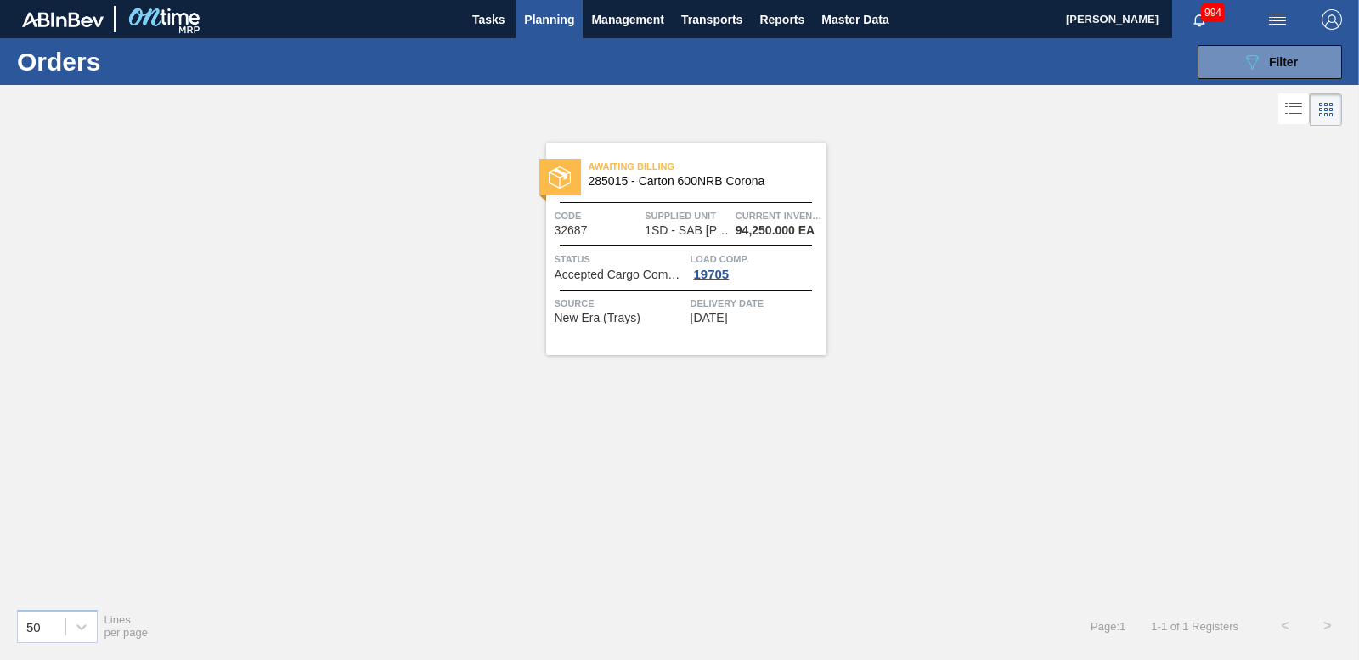
click at [568, 174] on img at bounding box center [560, 178] width 22 height 22
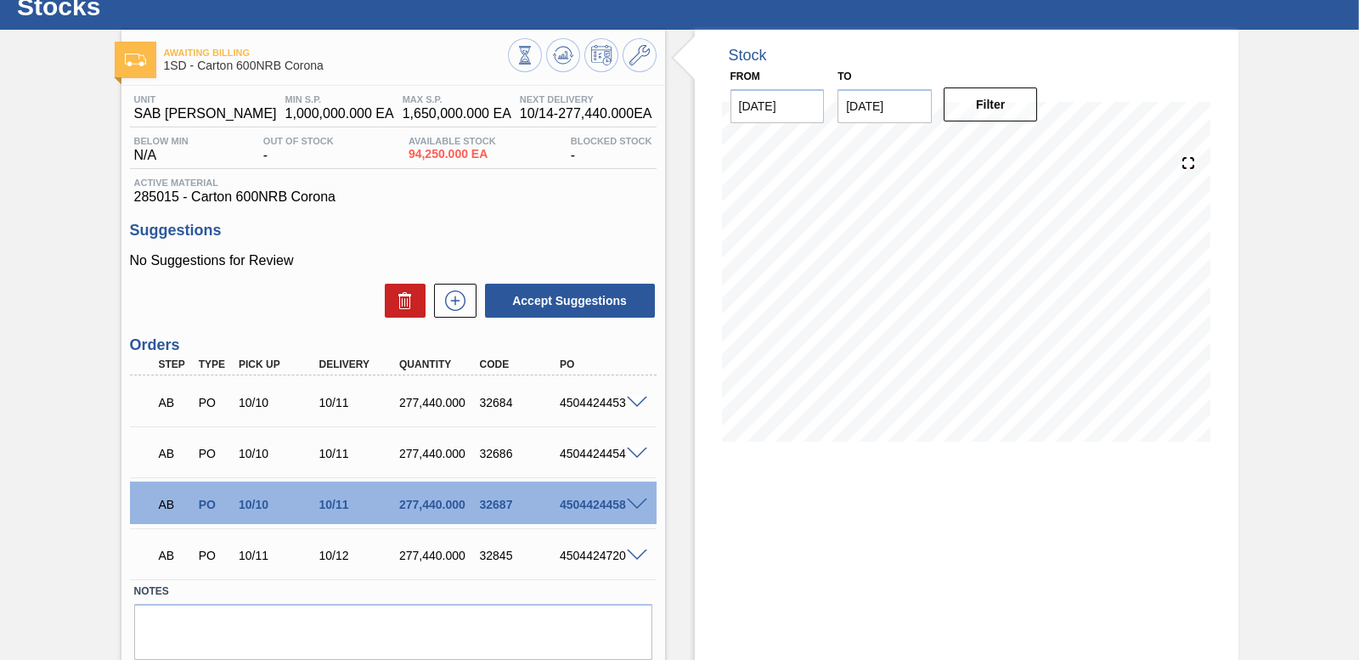
scroll to position [114, 0]
